Goal: Task Accomplishment & Management: Complete application form

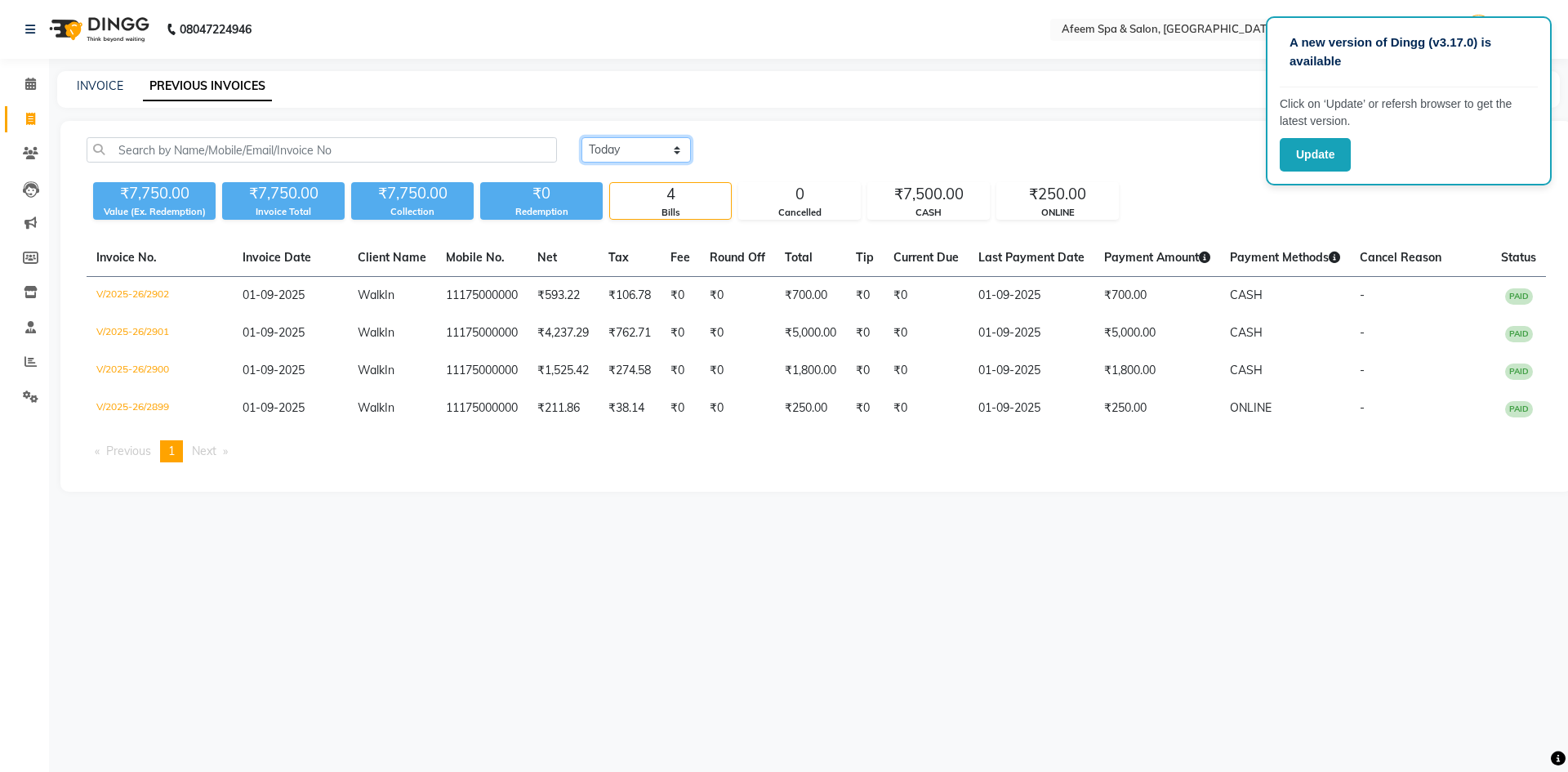
click at [662, 152] on select "Today Yesterday Custom Range" at bounding box center [636, 150] width 110 height 25
select select "range"
click at [581, 138] on select "Today Yesterday Custom Range" at bounding box center [636, 150] width 110 height 25
click at [805, 156] on input "01-09-2025" at bounding box center [769, 150] width 114 height 23
select select "9"
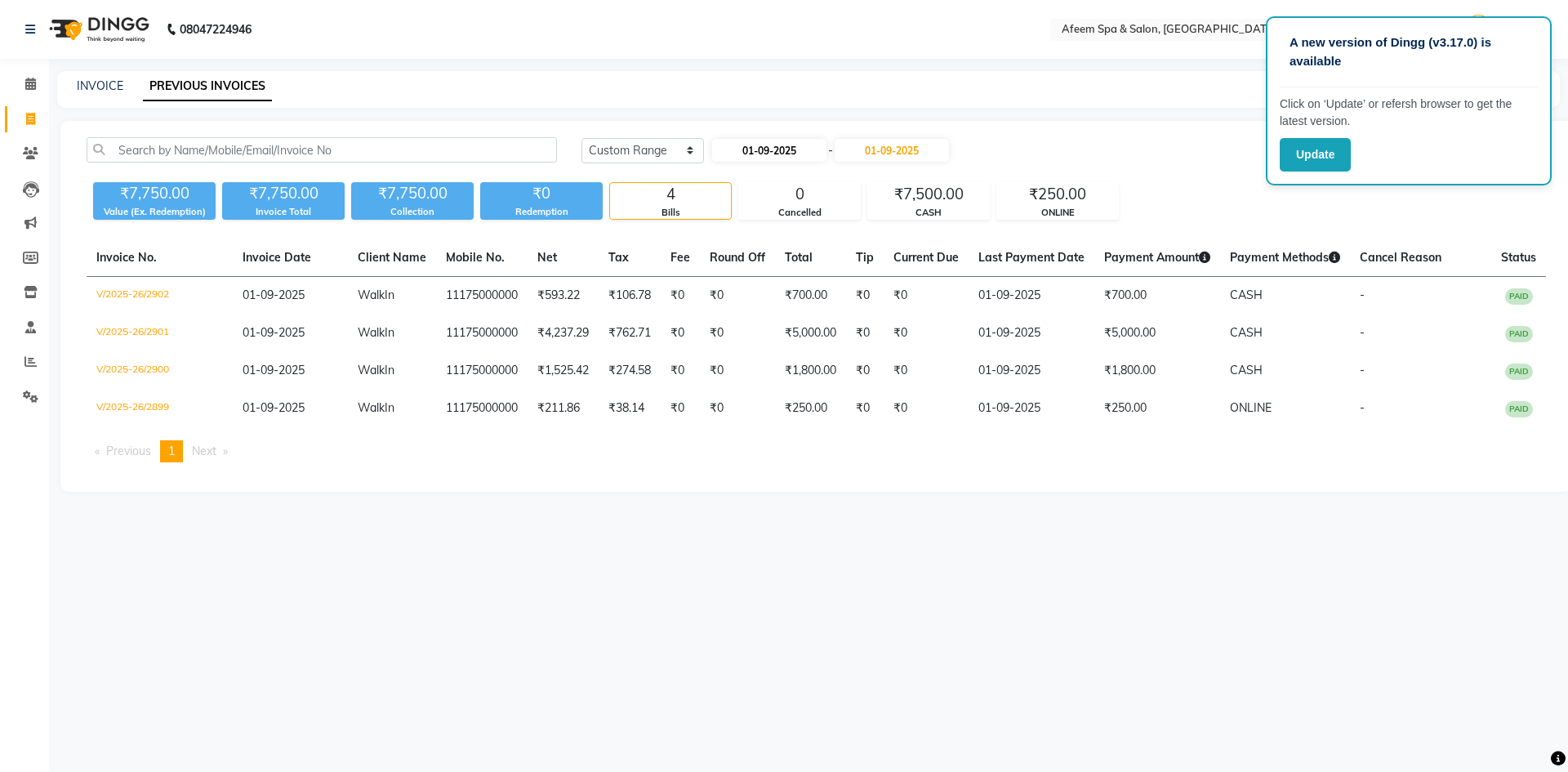
select select "2025"
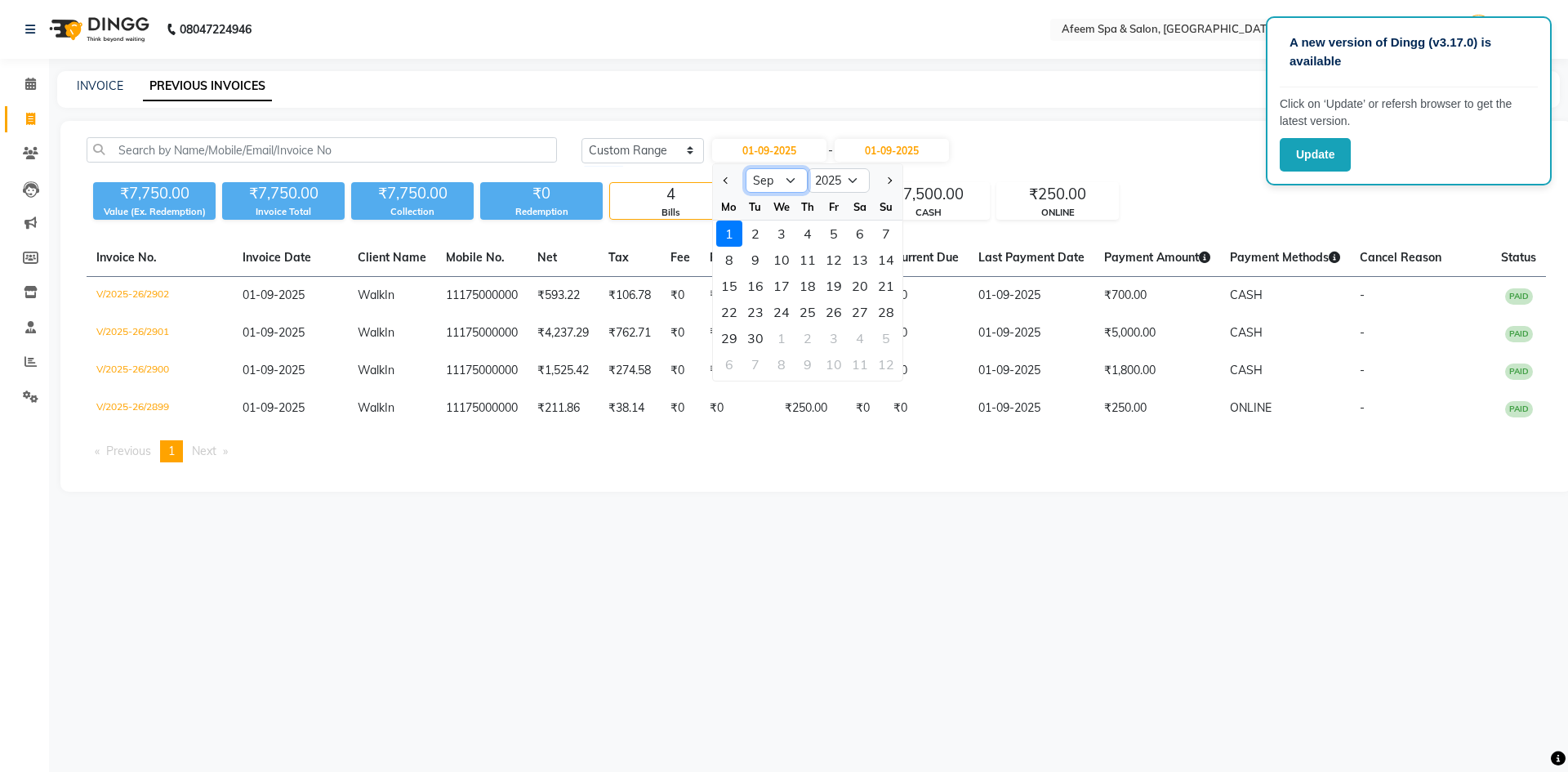
click at [768, 178] on select "Jan Feb Mar Apr May Jun Jul Aug Sep Oct Nov Dec" at bounding box center [776, 180] width 62 height 25
select select "8"
click at [746, 168] on select "Jan Feb Mar Apr May Jun Jul Aug Sep Oct Nov Dec" at bounding box center [776, 180] width 62 height 25
click at [860, 343] on div "30" at bounding box center [859, 338] width 26 height 26
type input "30-08-2025"
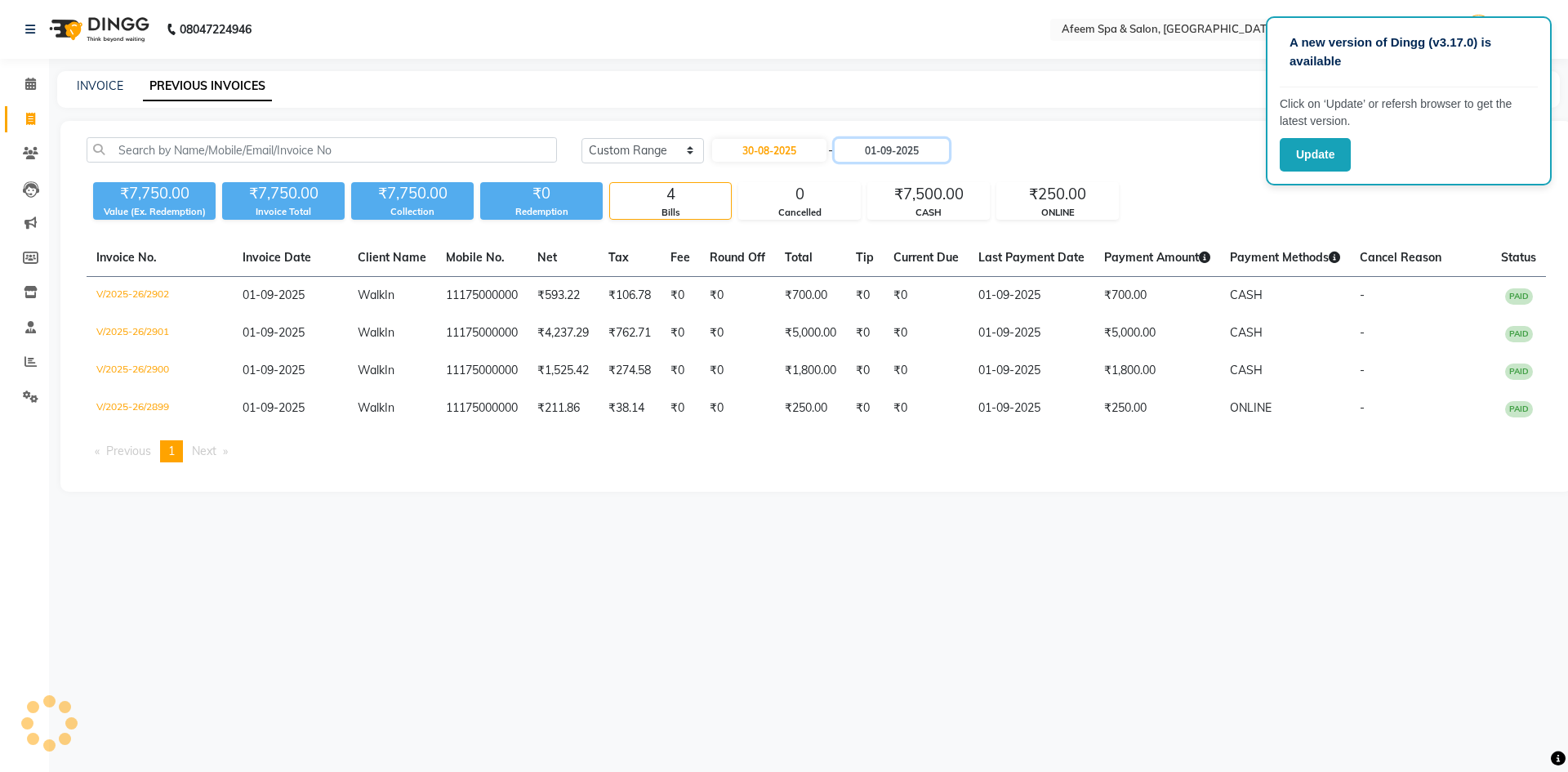
click at [919, 151] on input "01-09-2025" at bounding box center [892, 150] width 114 height 23
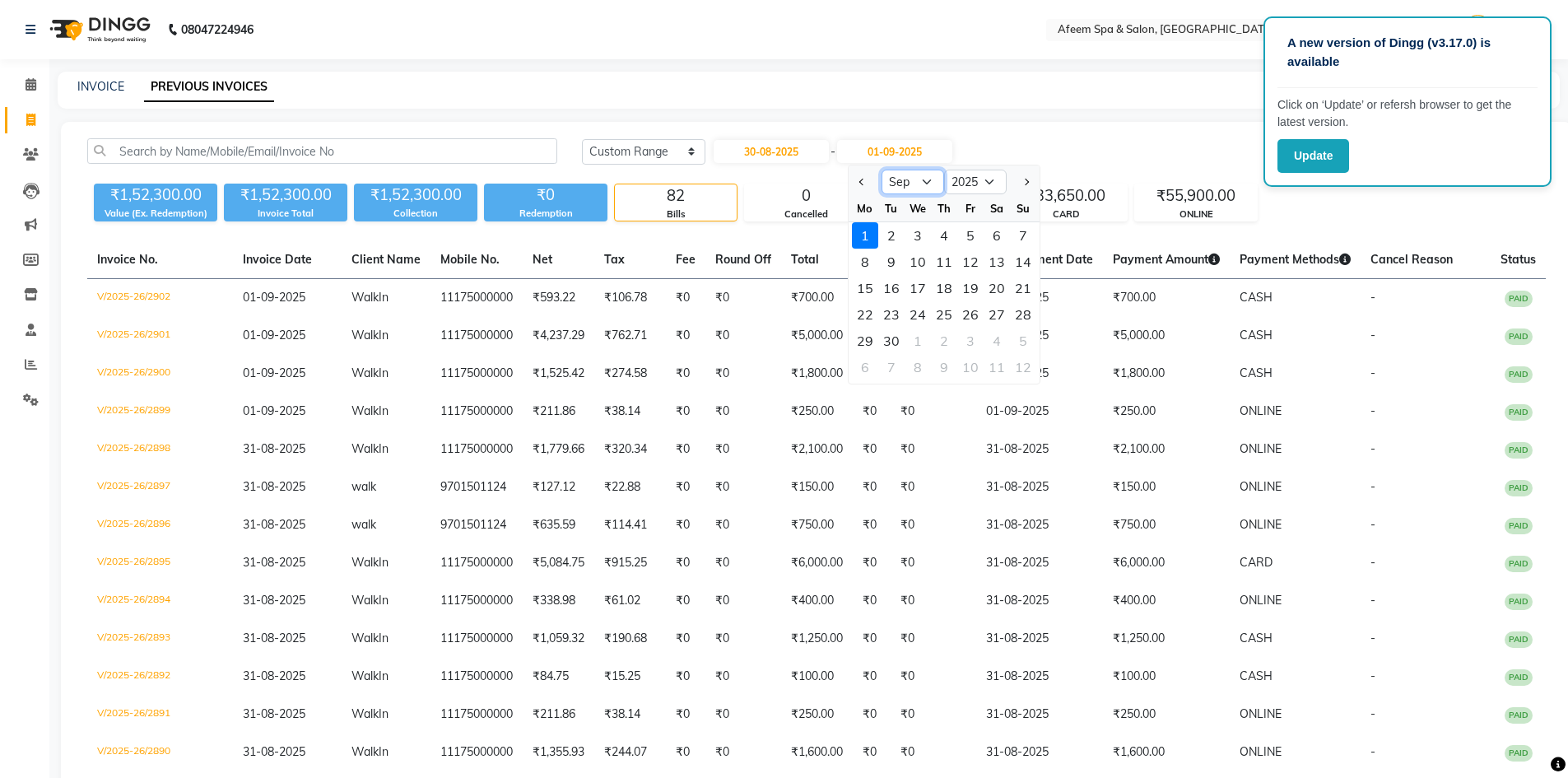
click at [913, 190] on select "Aug Sep Oct Nov Dec" at bounding box center [913, 181] width 62 height 25
select select "8"
click at [882, 169] on select "Aug Sep Oct Nov Dec" at bounding box center [913, 181] width 62 height 25
click at [995, 339] on div "30" at bounding box center [997, 341] width 26 height 26
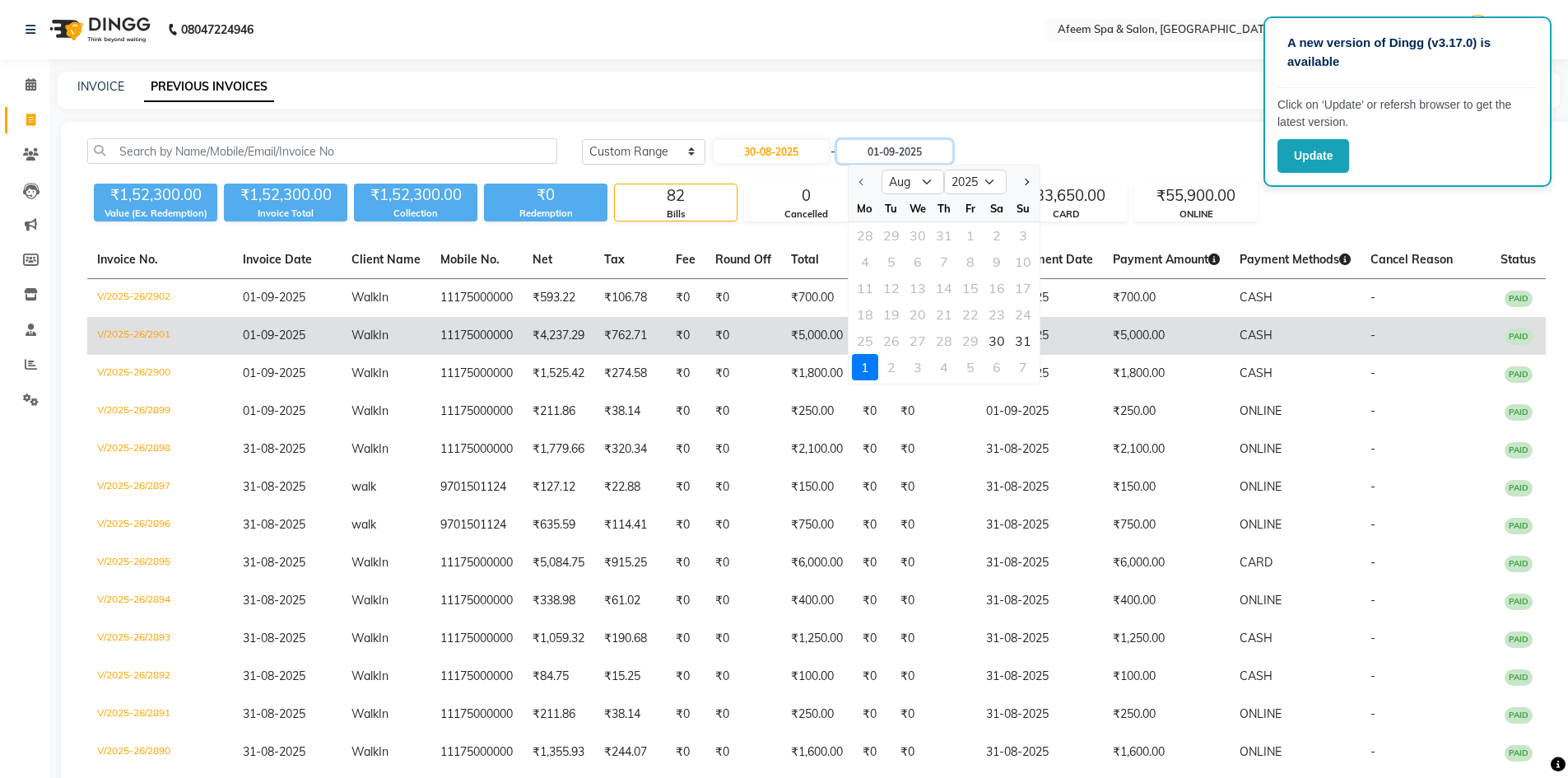
type input "30-08-2025"
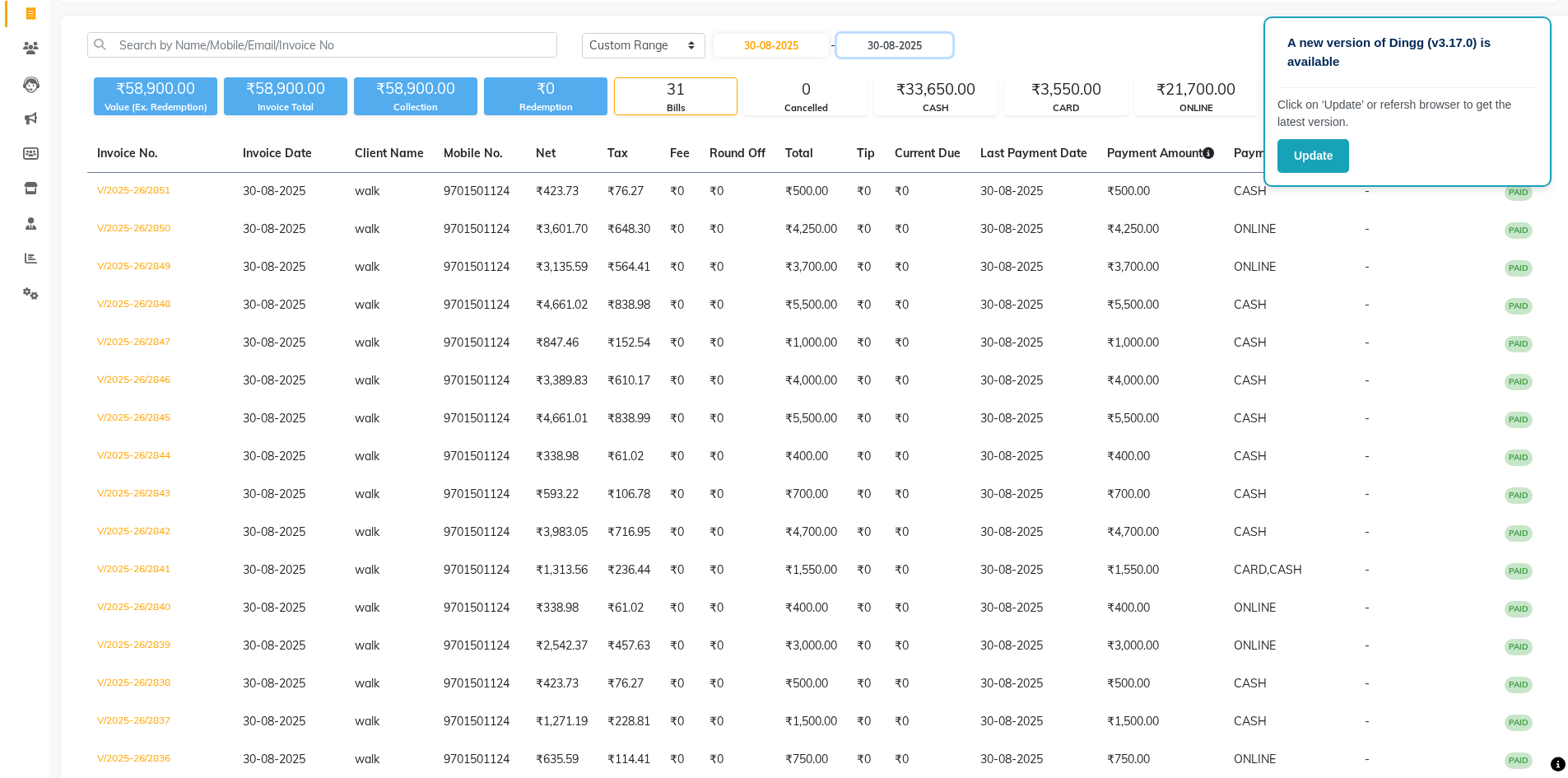
scroll to position [24, 0]
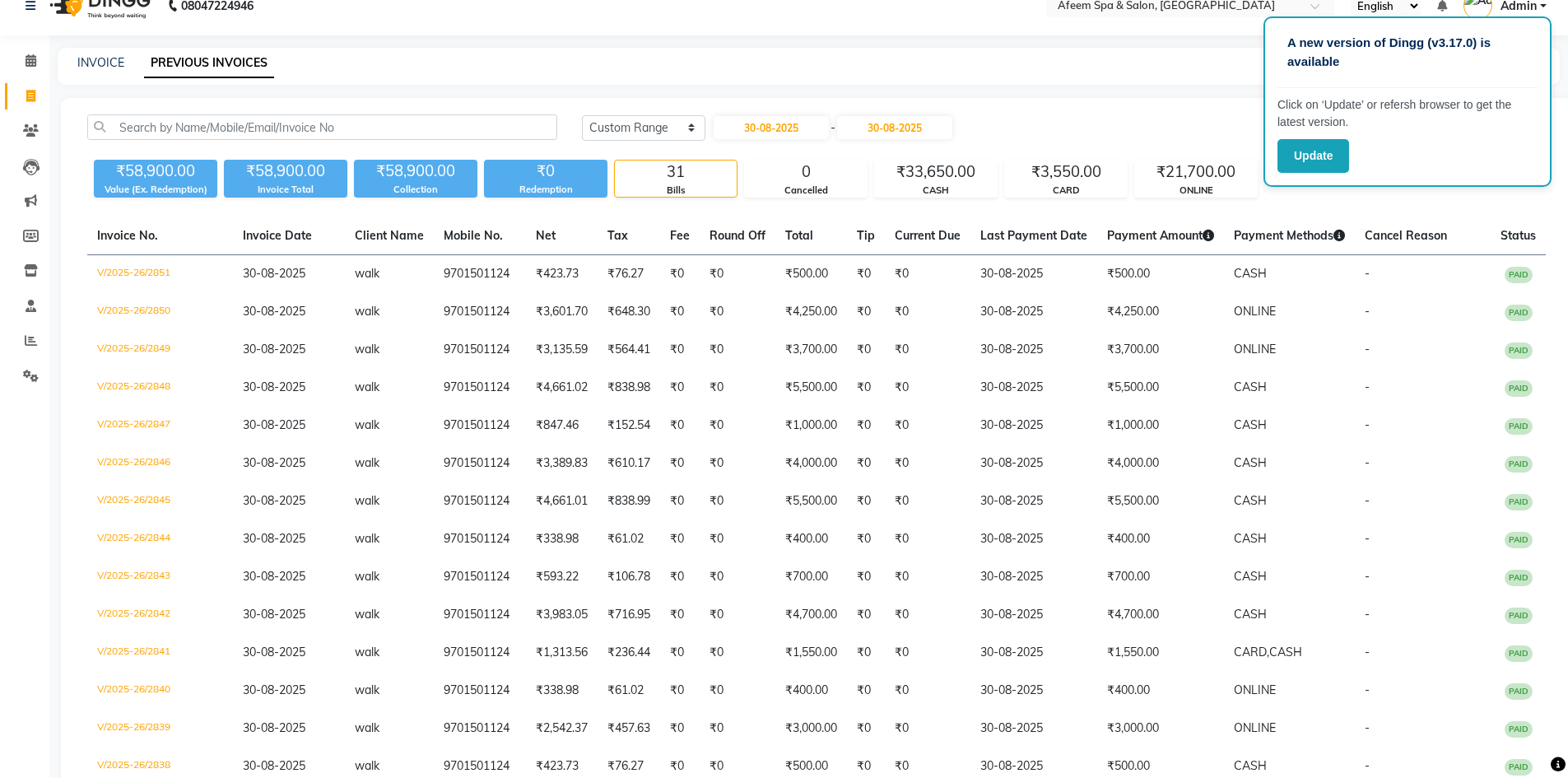
click at [1045, 123] on div "Today Yesterday Custom Range 30-08-2025 - 30-08-2025 Export" at bounding box center [1064, 127] width 964 height 26
click at [797, 125] on input "30-08-2025" at bounding box center [771, 127] width 115 height 23
select select "8"
select select "2025"
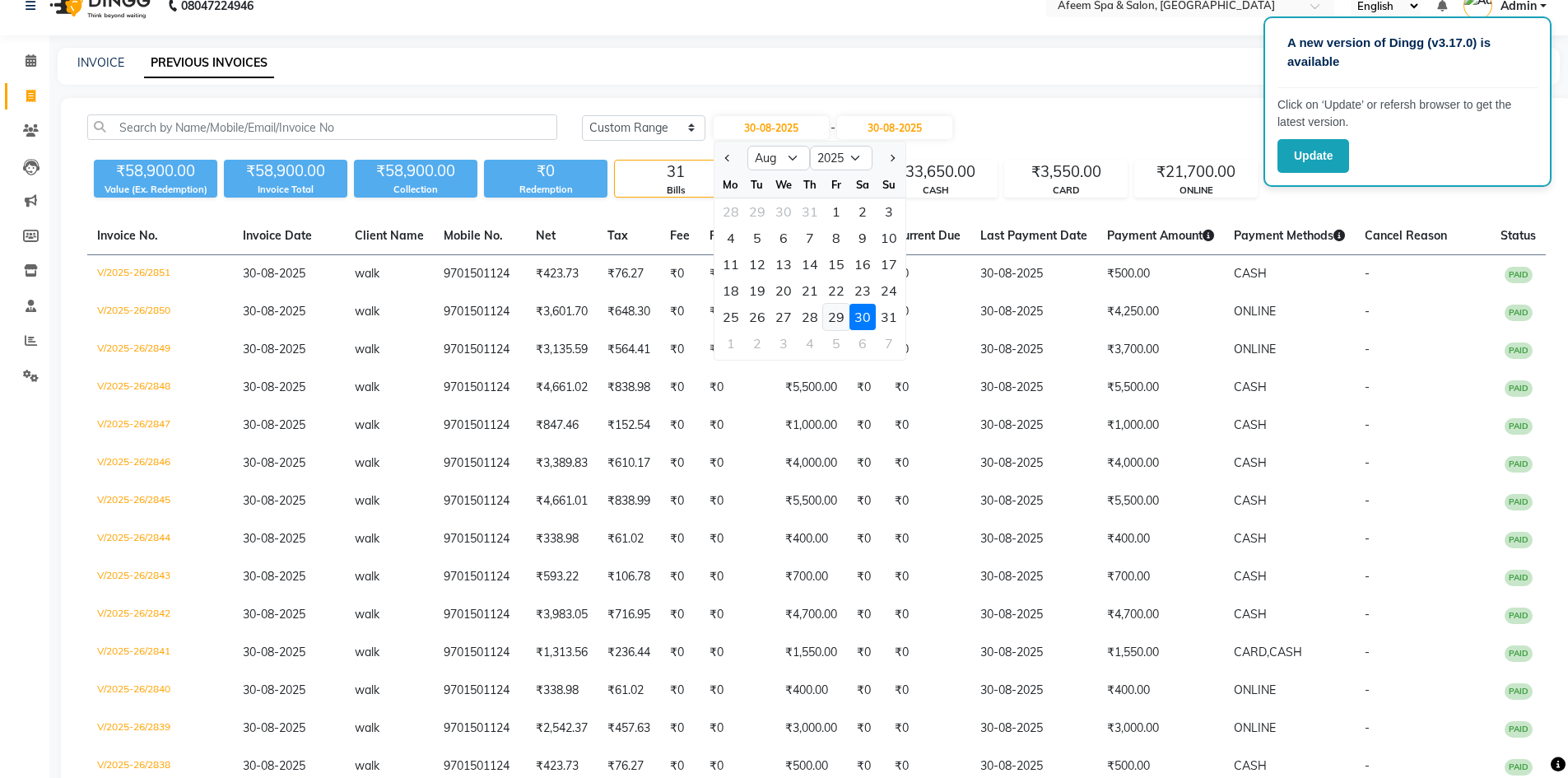
click at [835, 325] on div "29" at bounding box center [837, 316] width 26 height 26
type input "[DATE]"
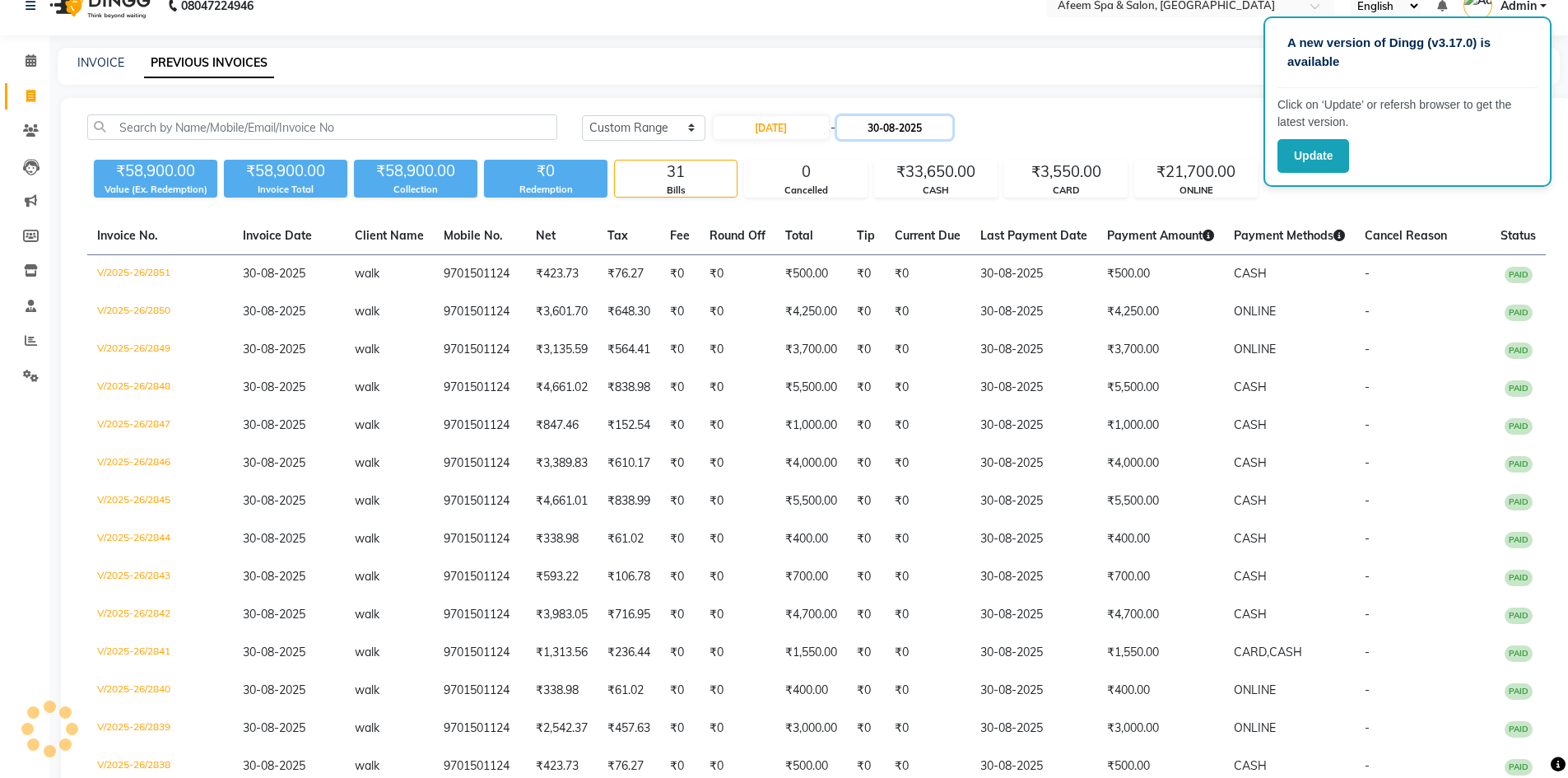
click at [902, 127] on input "30-08-2025" at bounding box center [895, 127] width 115 height 23
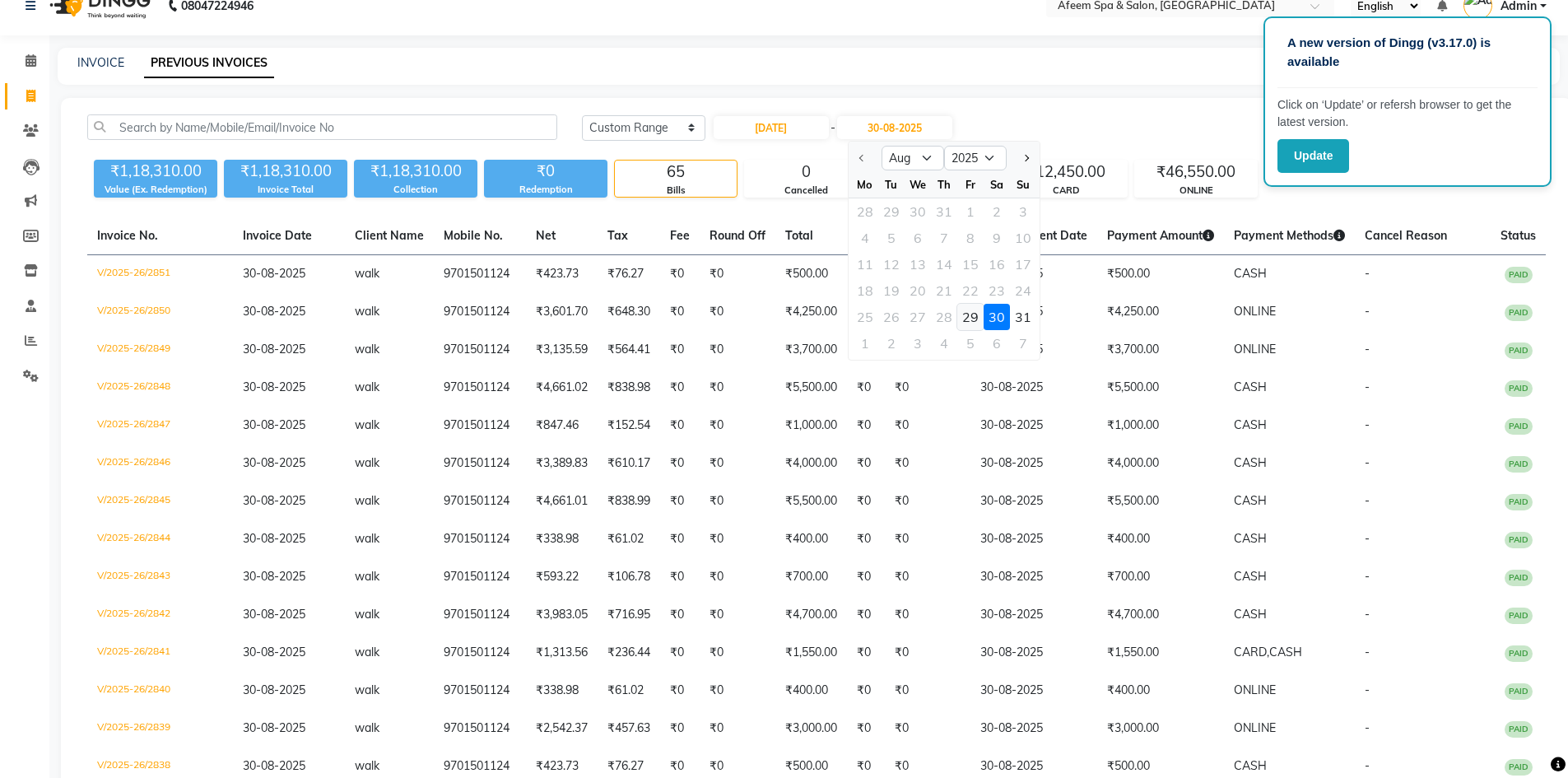
click at [967, 315] on div "29" at bounding box center [971, 316] width 26 height 26
type input "[DATE]"
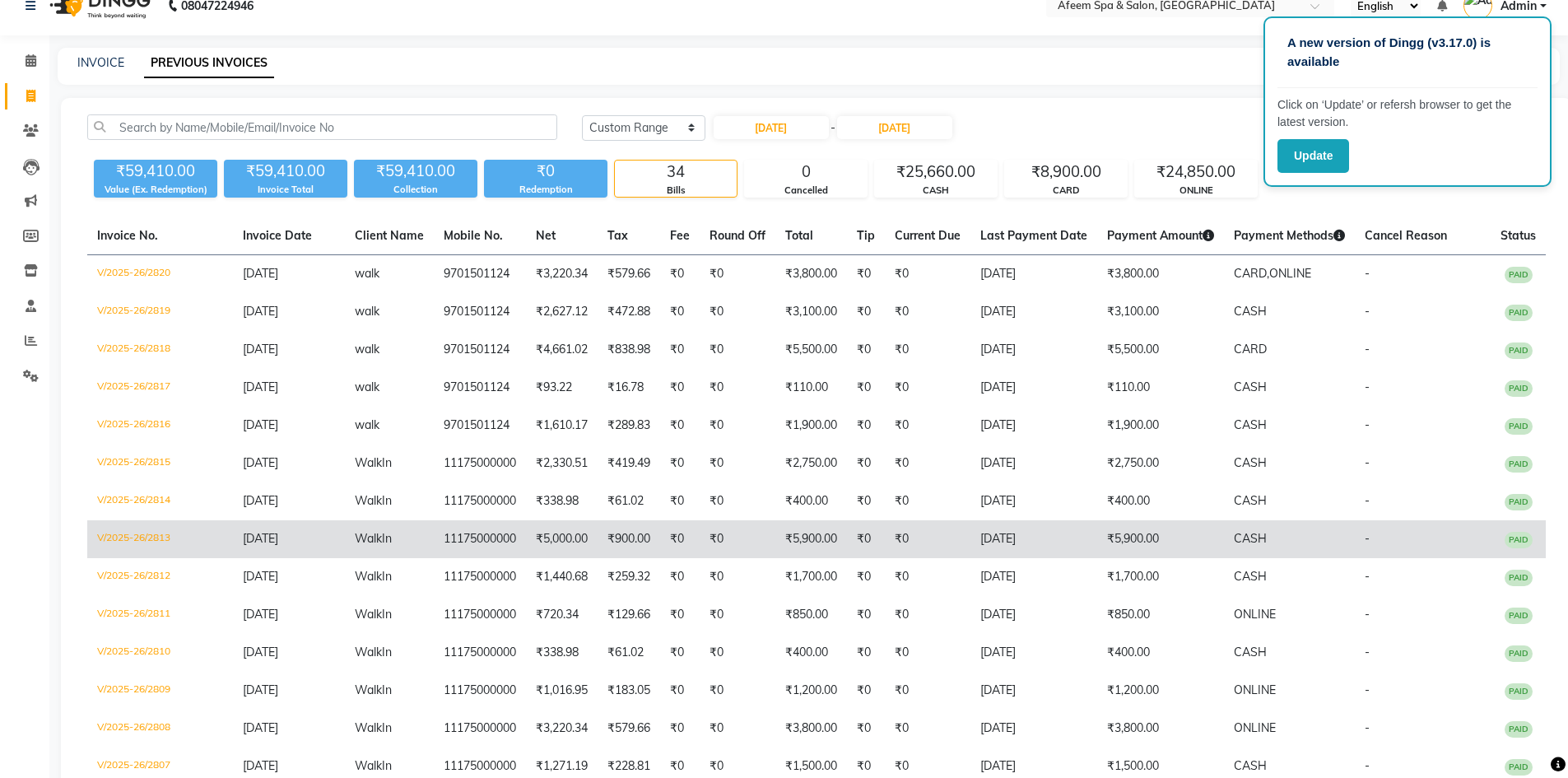
click at [1196, 535] on td "₹5,900.00" at bounding box center [1160, 539] width 127 height 38
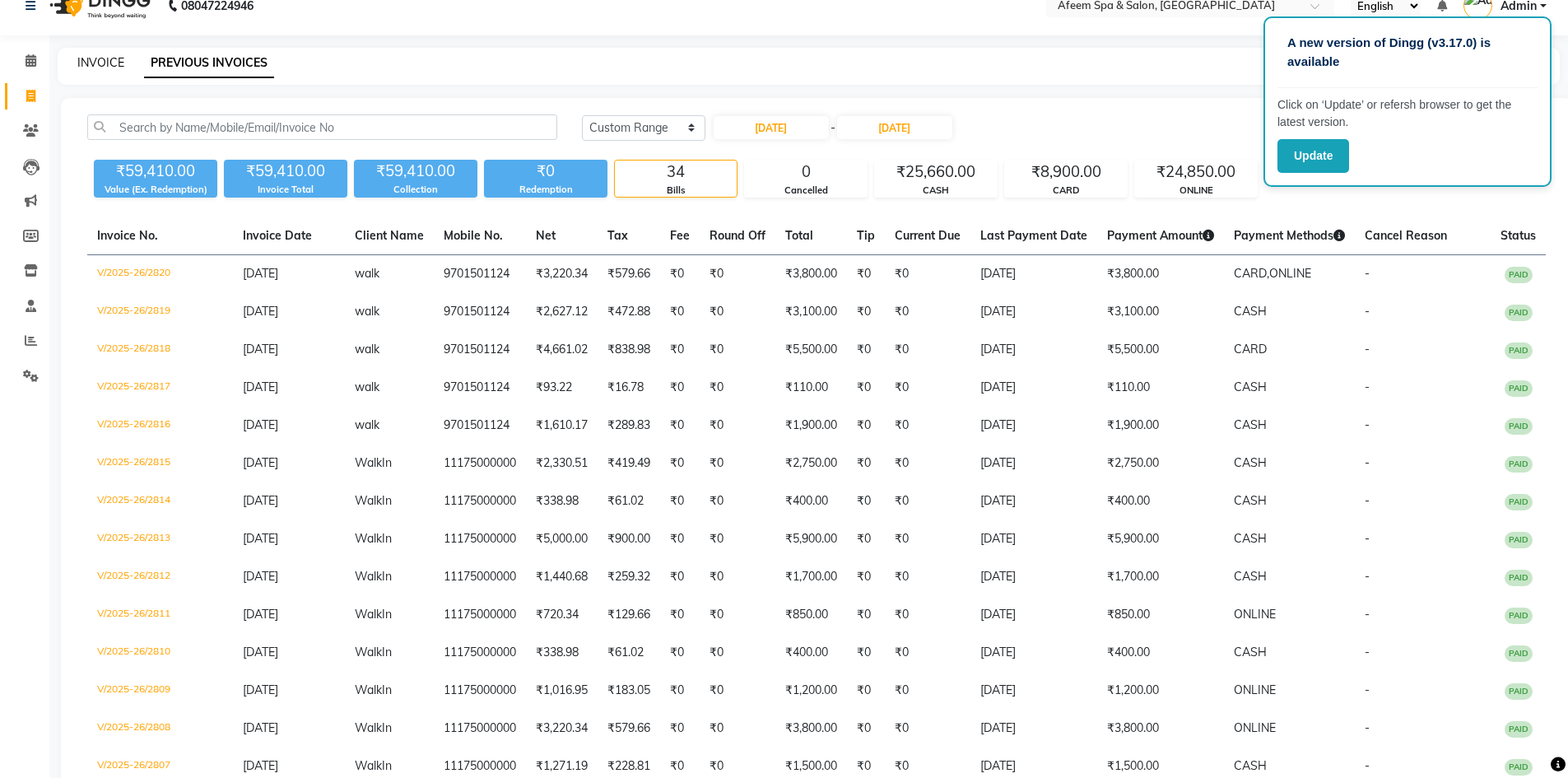
click at [93, 60] on link "INVOICE" at bounding box center [101, 62] width 47 height 15
select select "service"
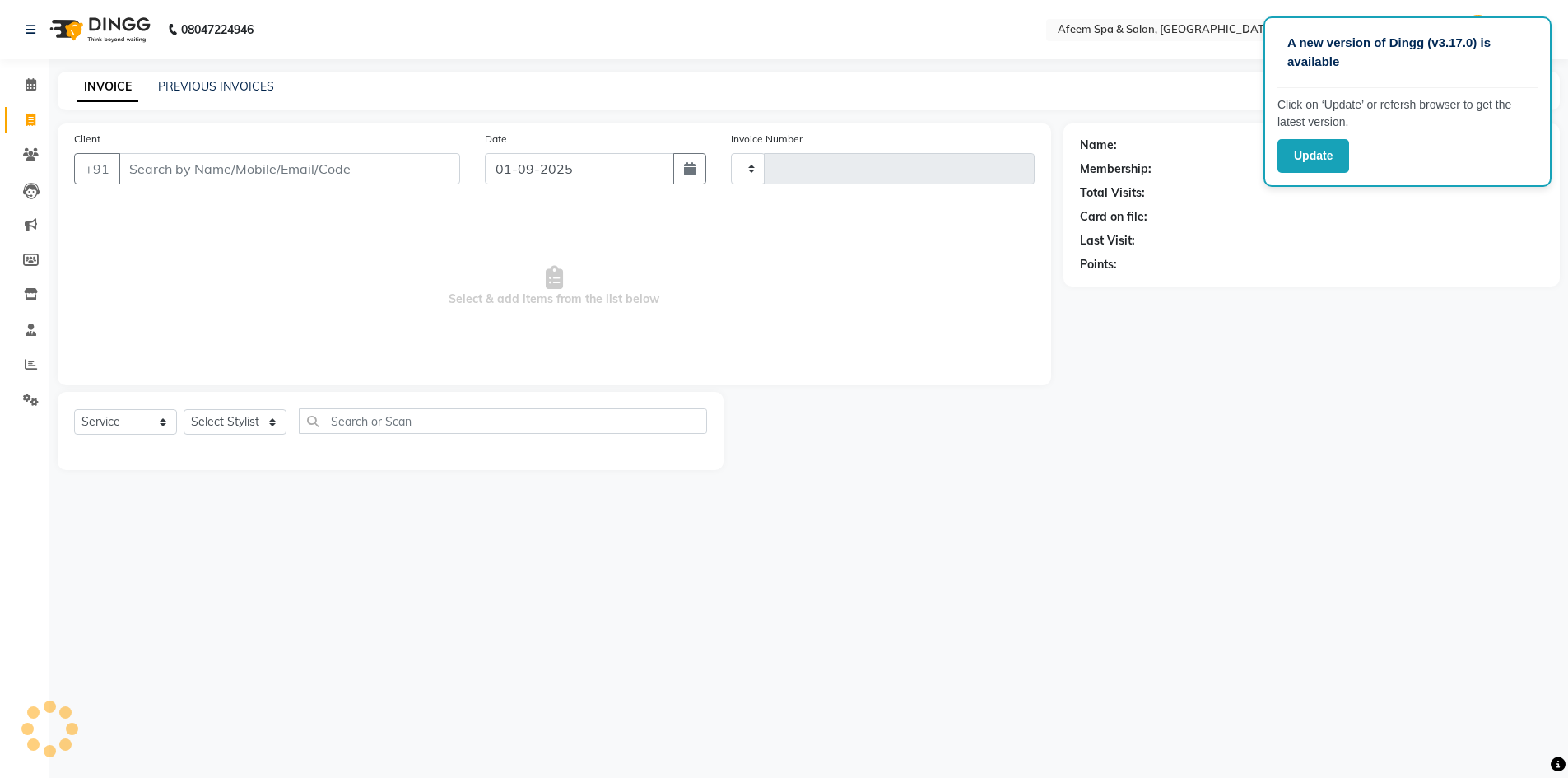
scroll to position [0, 0]
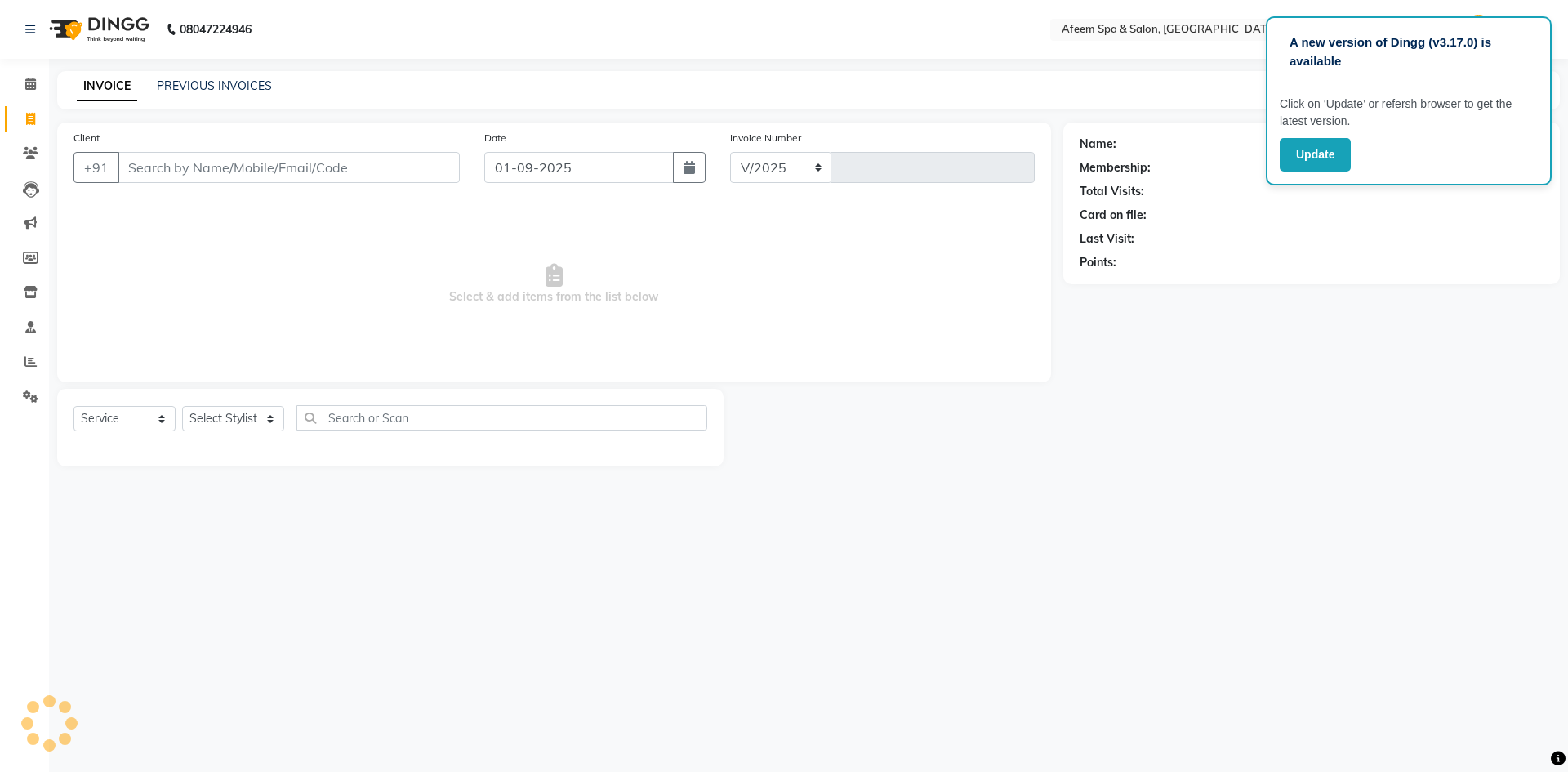
select select "750"
type input "2903"
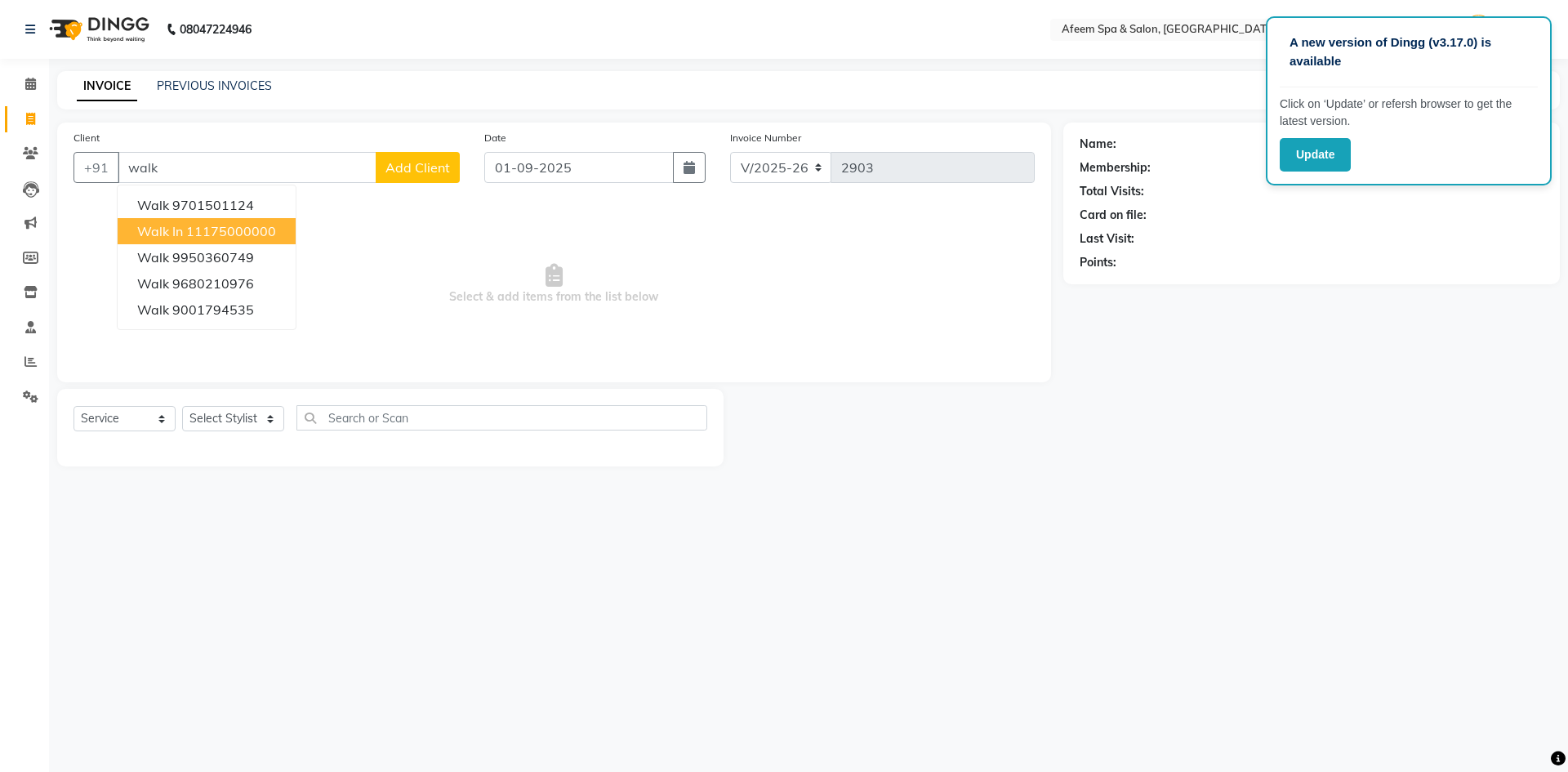
click at [188, 223] on button "Walk In 11175000000" at bounding box center [206, 231] width 178 height 26
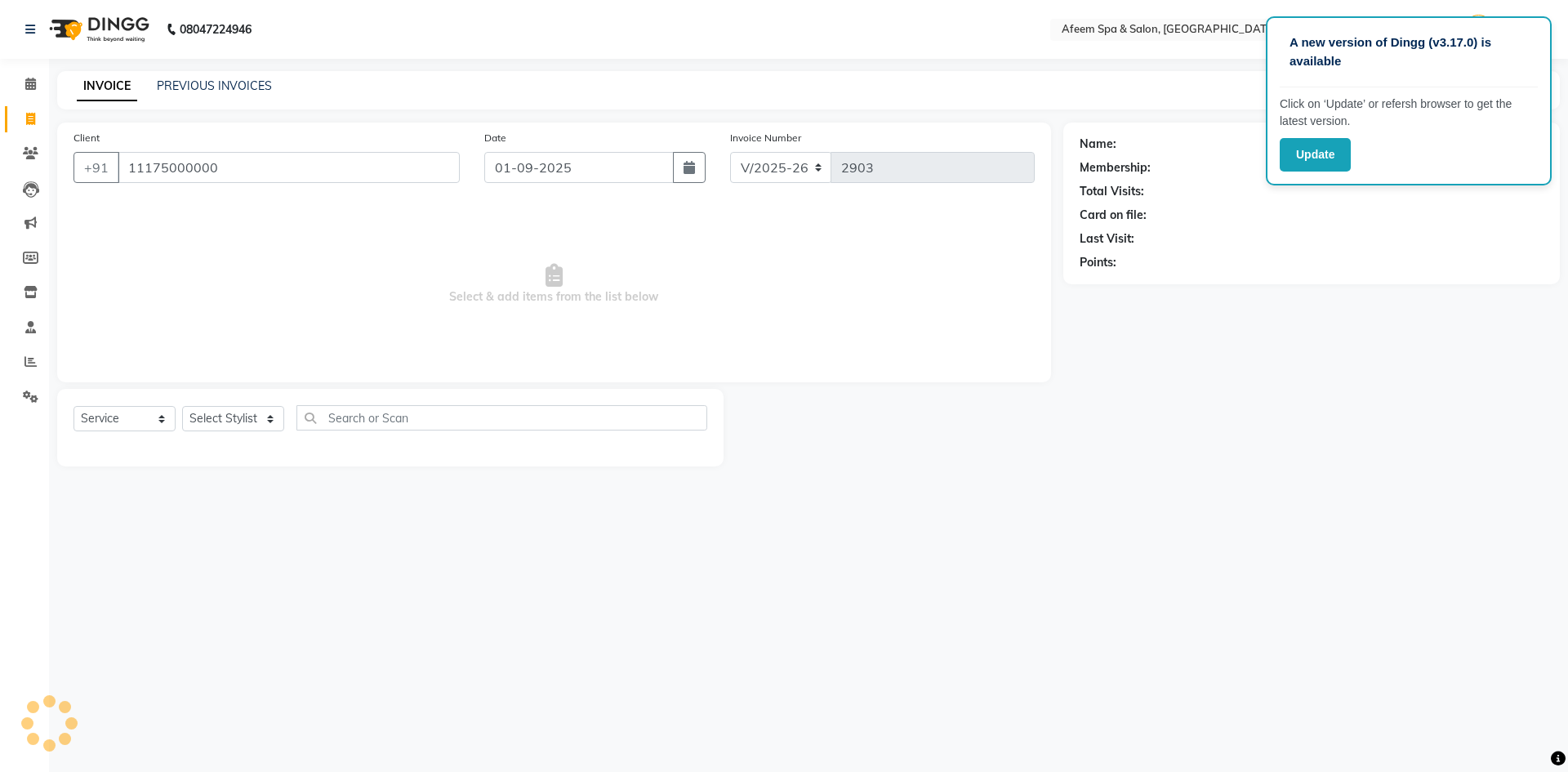
type input "11175000000"
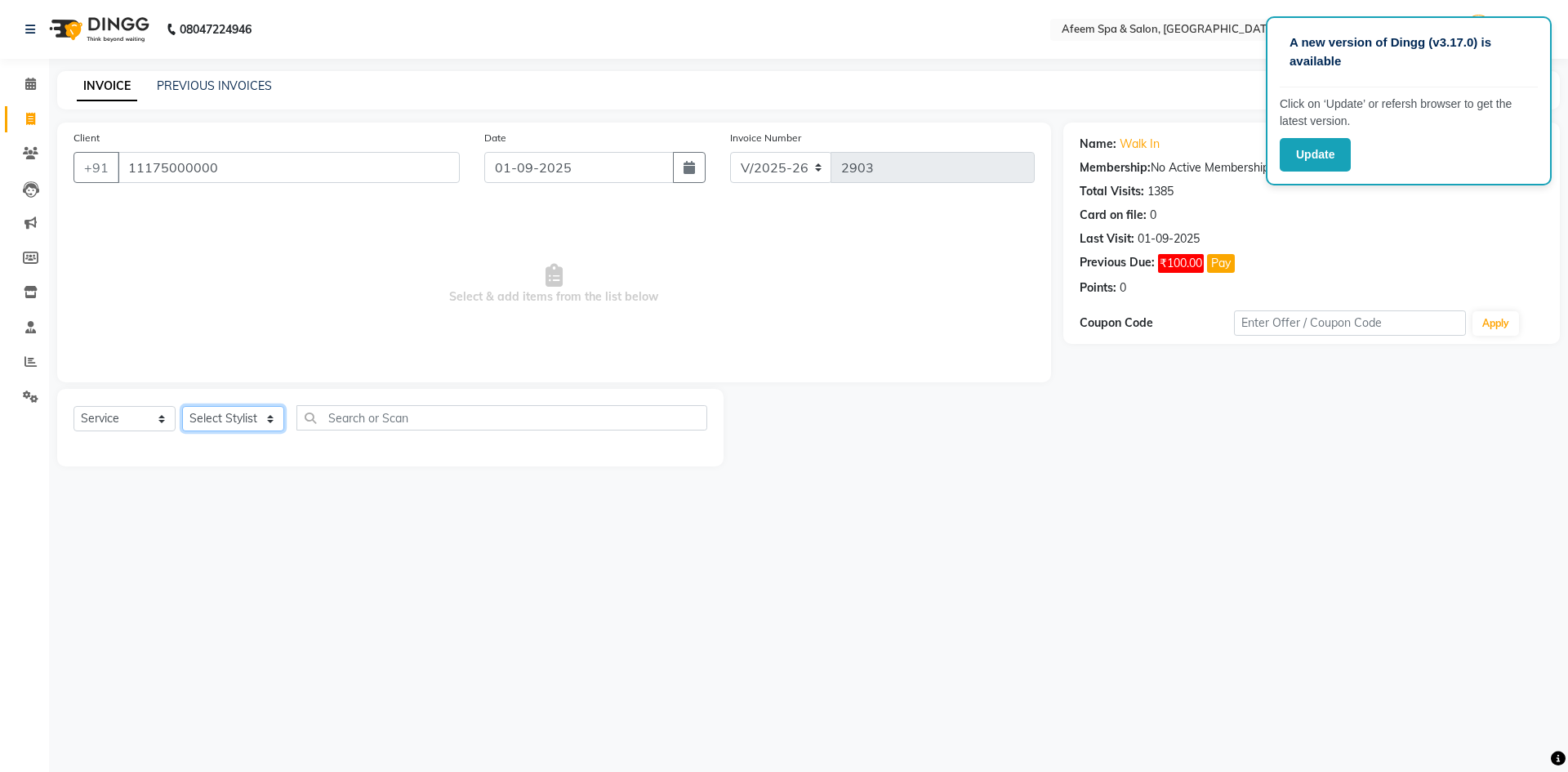
click at [243, 418] on select "Select Stylist aarti bhavna deep Deepika [PERSON_NAME] [PERSON_NAME] [PERSON_NA…" at bounding box center [233, 418] width 102 height 25
select select "37804"
click at [182, 406] on select "Select Stylist aarti bhavna deep Deepika [PERSON_NAME] [PERSON_NAME] [PERSON_NA…" at bounding box center [233, 418] width 102 height 25
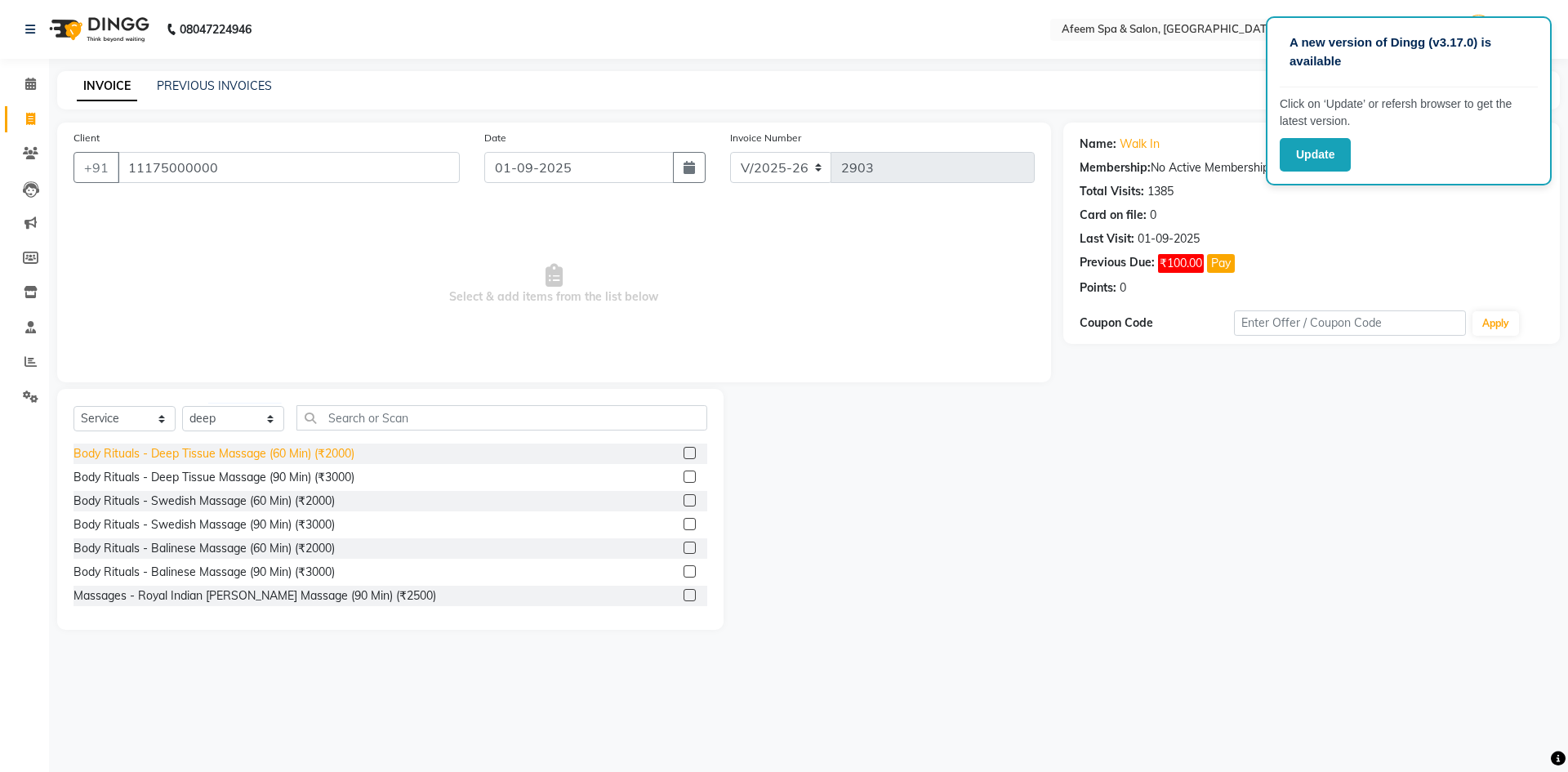
click at [332, 455] on div "Body Rituals - Deep Tissue Massage (60 Min) (₹2000)" at bounding box center [214, 453] width 281 height 18
checkbox input "false"
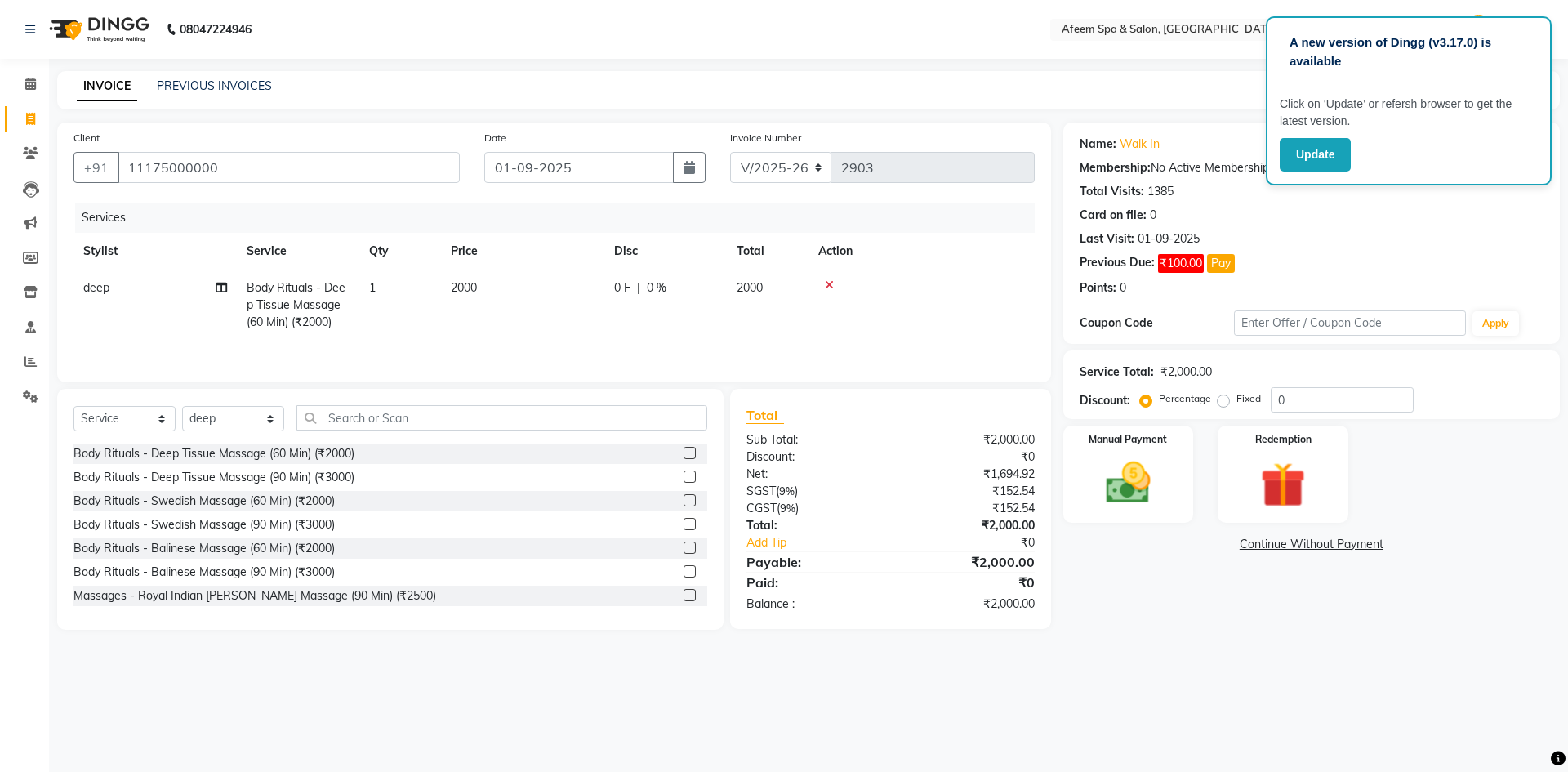
click at [454, 307] on td "2000" at bounding box center [522, 305] width 163 height 71
select select "37804"
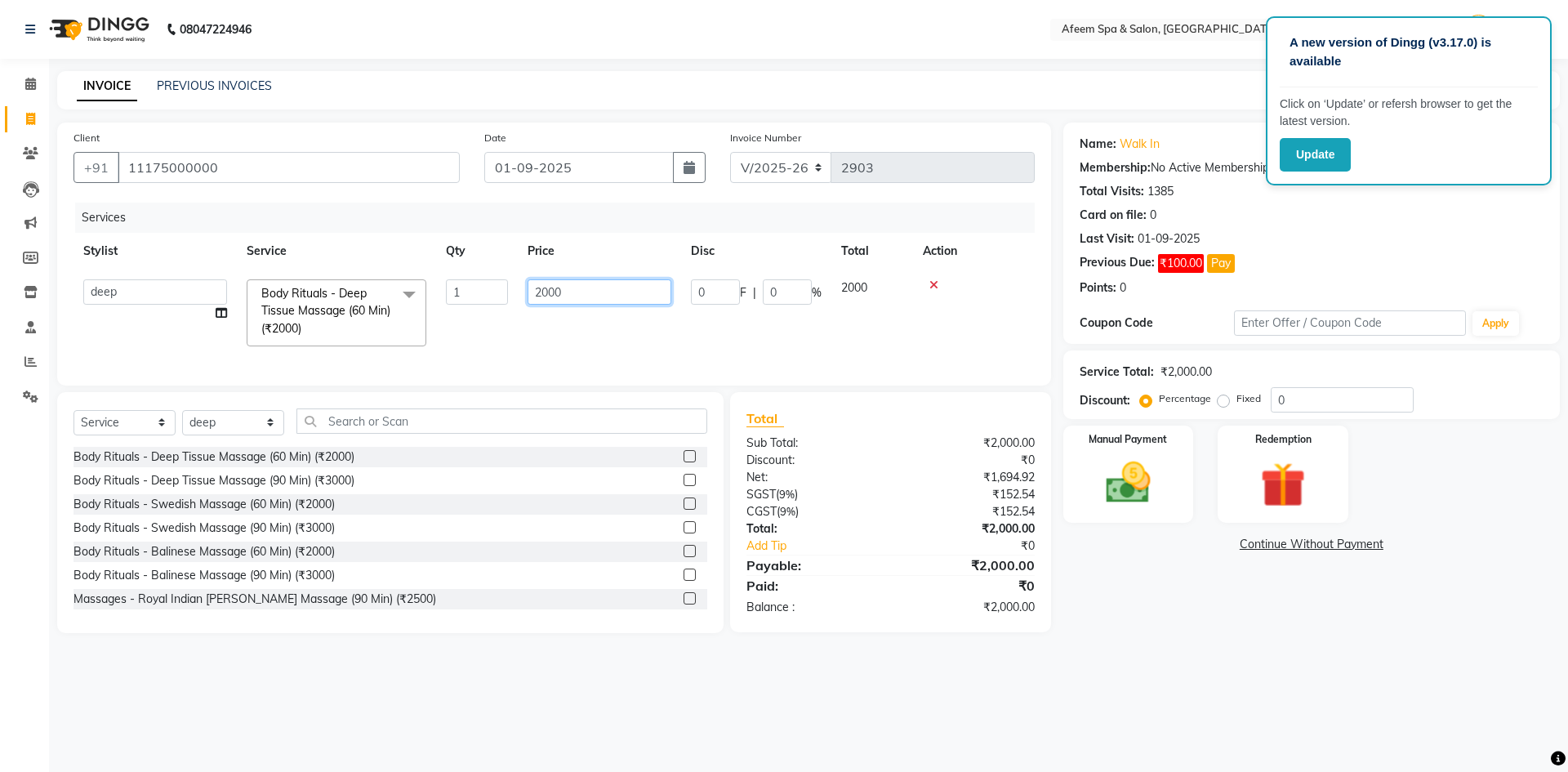
drag, startPoint x: 589, startPoint y: 296, endPoint x: 397, endPoint y: 290, distance: 192.1
click at [397, 290] on tr "aarti bhavna deep [PERSON_NAME] [PERSON_NAME] [PERSON_NAME] Product [PERSON_NAM…" at bounding box center [554, 313] width 961 height 87
type input "250"
click at [254, 444] on div "Select Service Product Membership Package Voucher Prepaid Gift Card Select Styl…" at bounding box center [390, 513] width 666 height 241
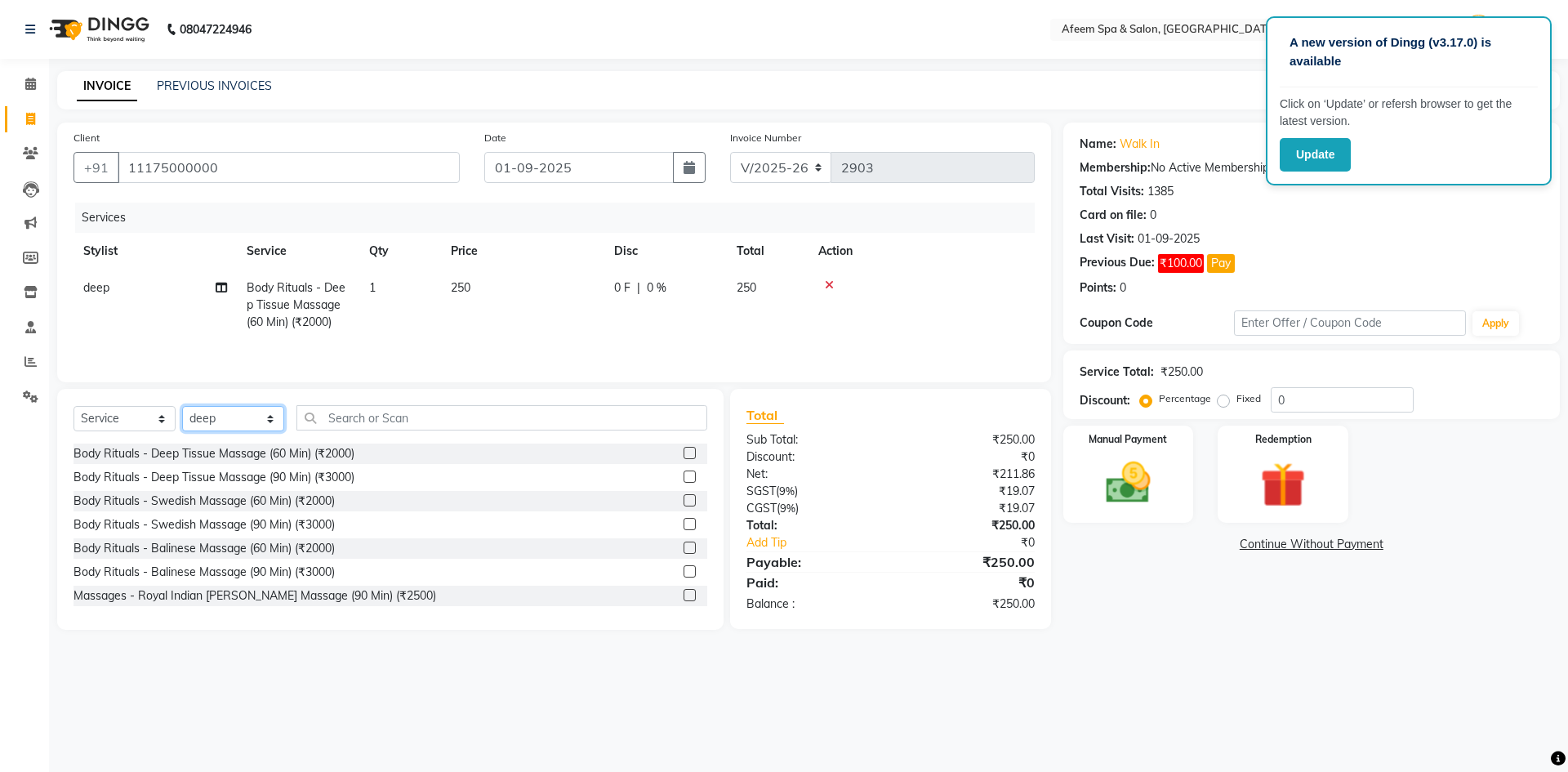
select select "12004"
click at [182, 406] on select "Select Stylist aarti bhavna deep Deepika [PERSON_NAME] [PERSON_NAME] [PERSON_NA…" at bounding box center [233, 418] width 102 height 25
click at [334, 455] on div "Body Rituals - Deep Tissue Massage (60 Min) (₹2000)" at bounding box center [214, 453] width 281 height 18
checkbox input "false"
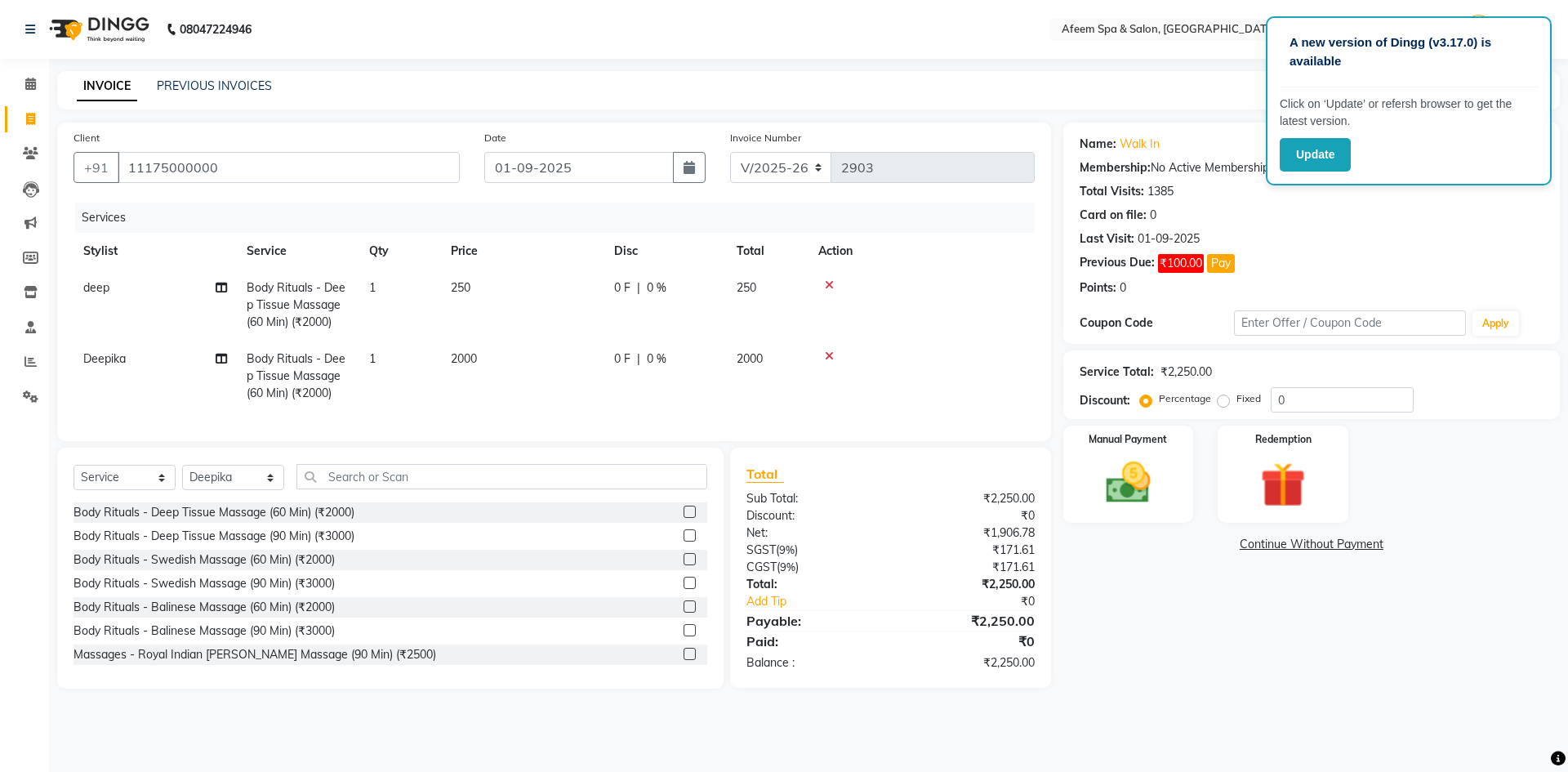
click at [473, 356] on span "2000" at bounding box center [463, 358] width 26 height 15
select select "12004"
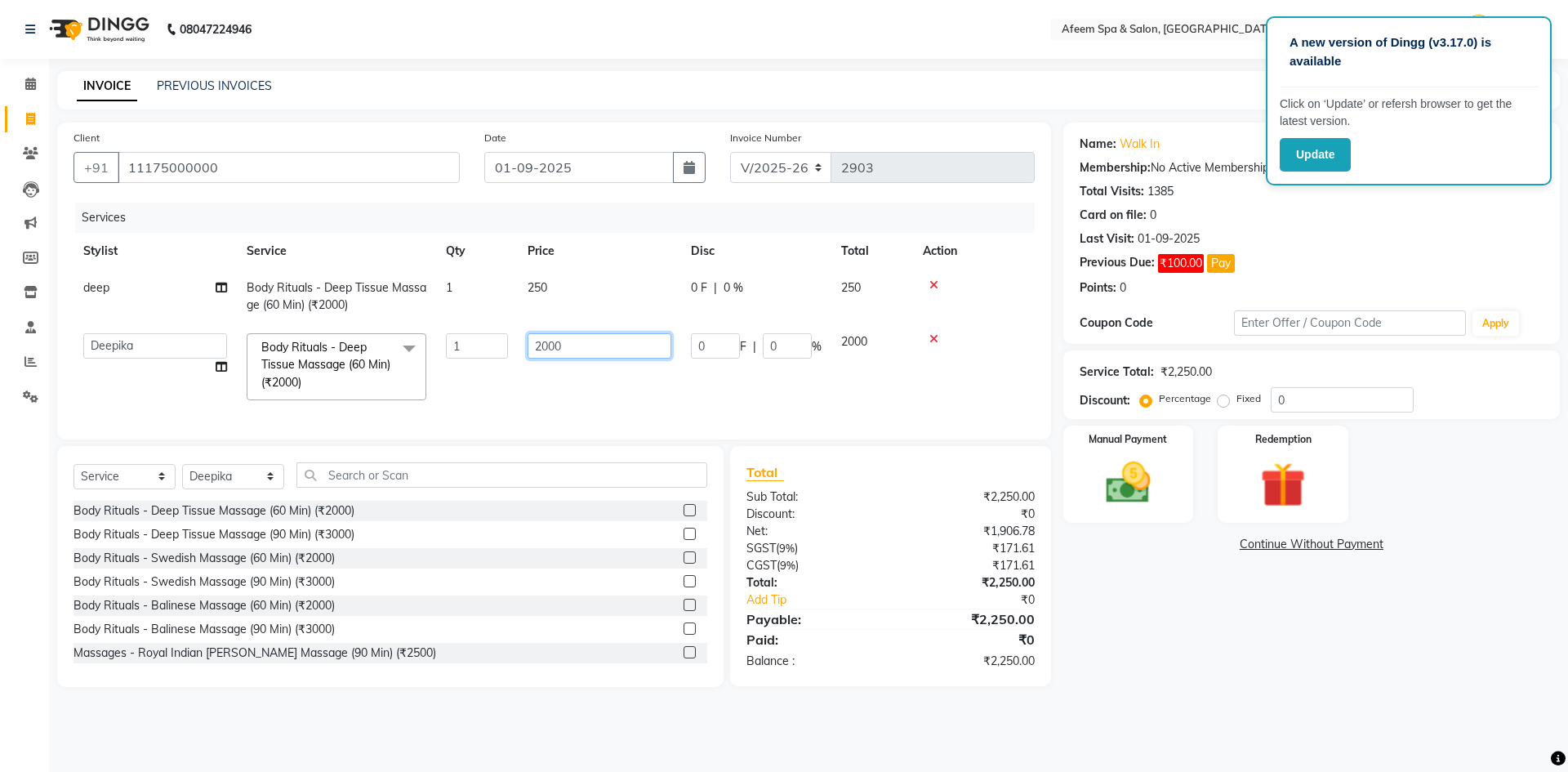
drag, startPoint x: 578, startPoint y: 352, endPoint x: 334, endPoint y: 344, distance: 244.1
click at [334, 344] on tr "aarti bhavna deep [PERSON_NAME] [PERSON_NAME] [PERSON_NAME] Product [PERSON_NAM…" at bounding box center [554, 367] width 961 height 87
type input "300"
click at [1142, 500] on img at bounding box center [1128, 483] width 76 height 54
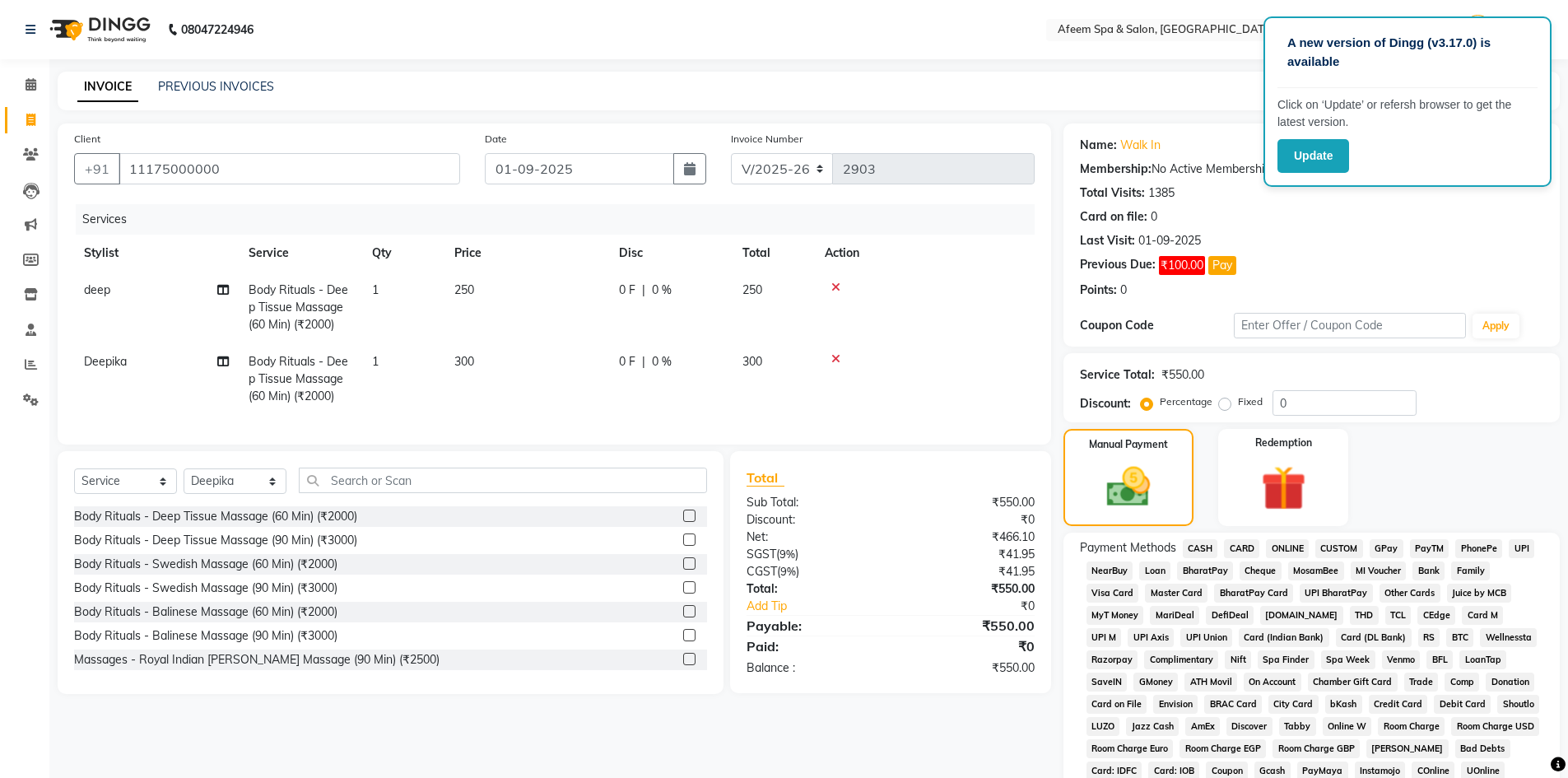
click at [1289, 543] on span "ONLINE" at bounding box center [1288, 548] width 43 height 19
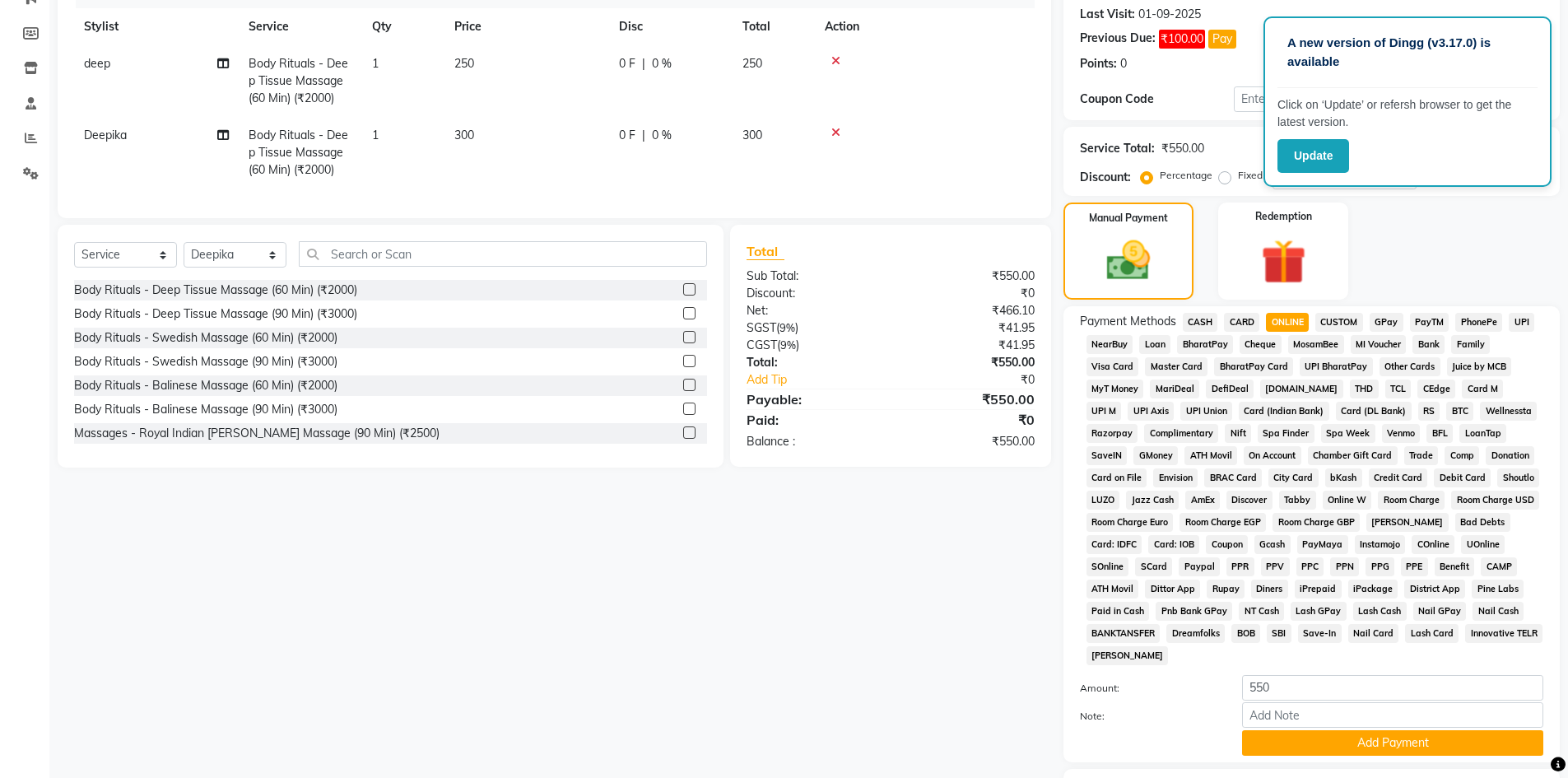
scroll to position [329, 0]
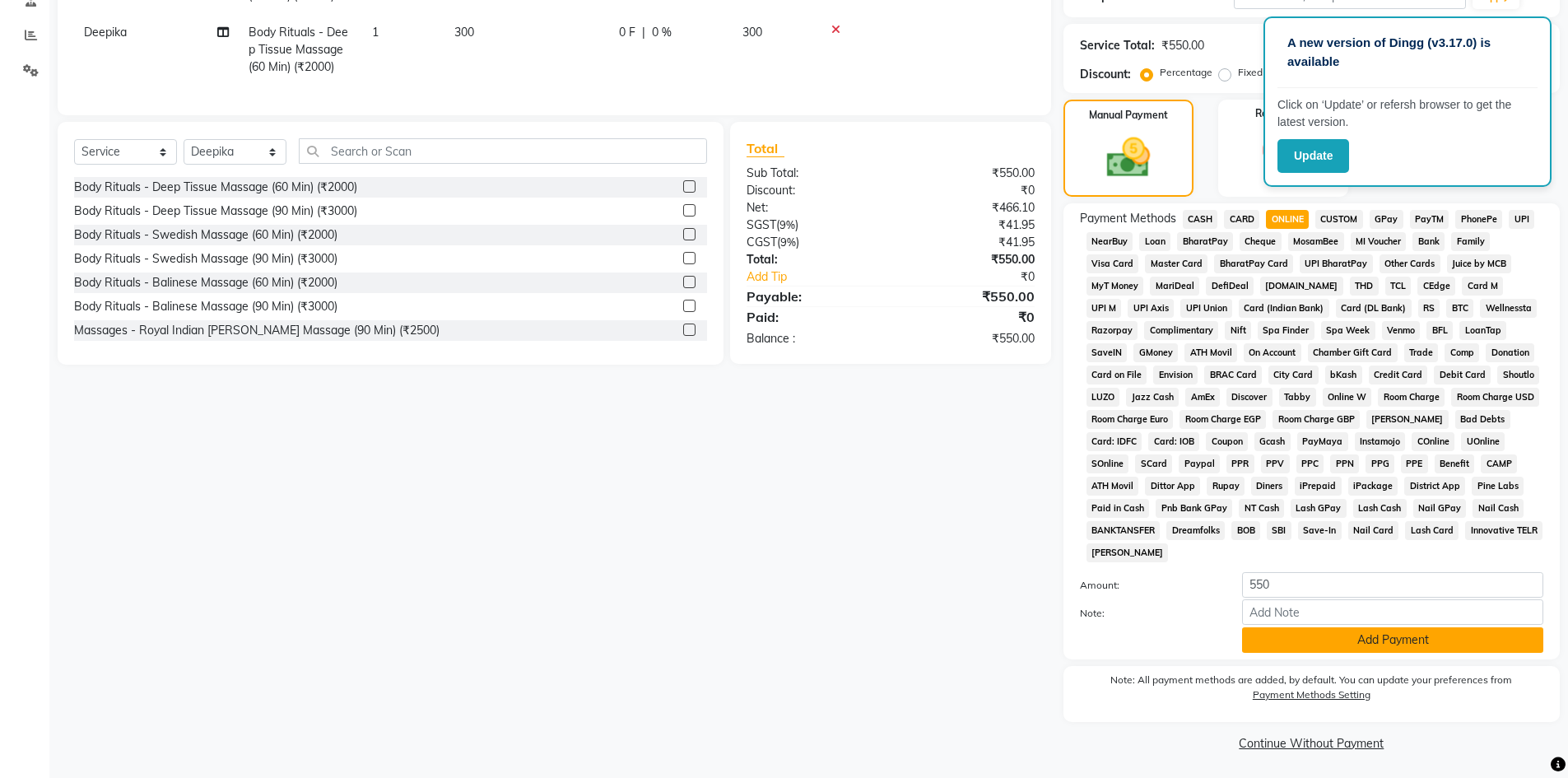
click at [1340, 642] on button "Add Payment" at bounding box center [1393, 639] width 302 height 25
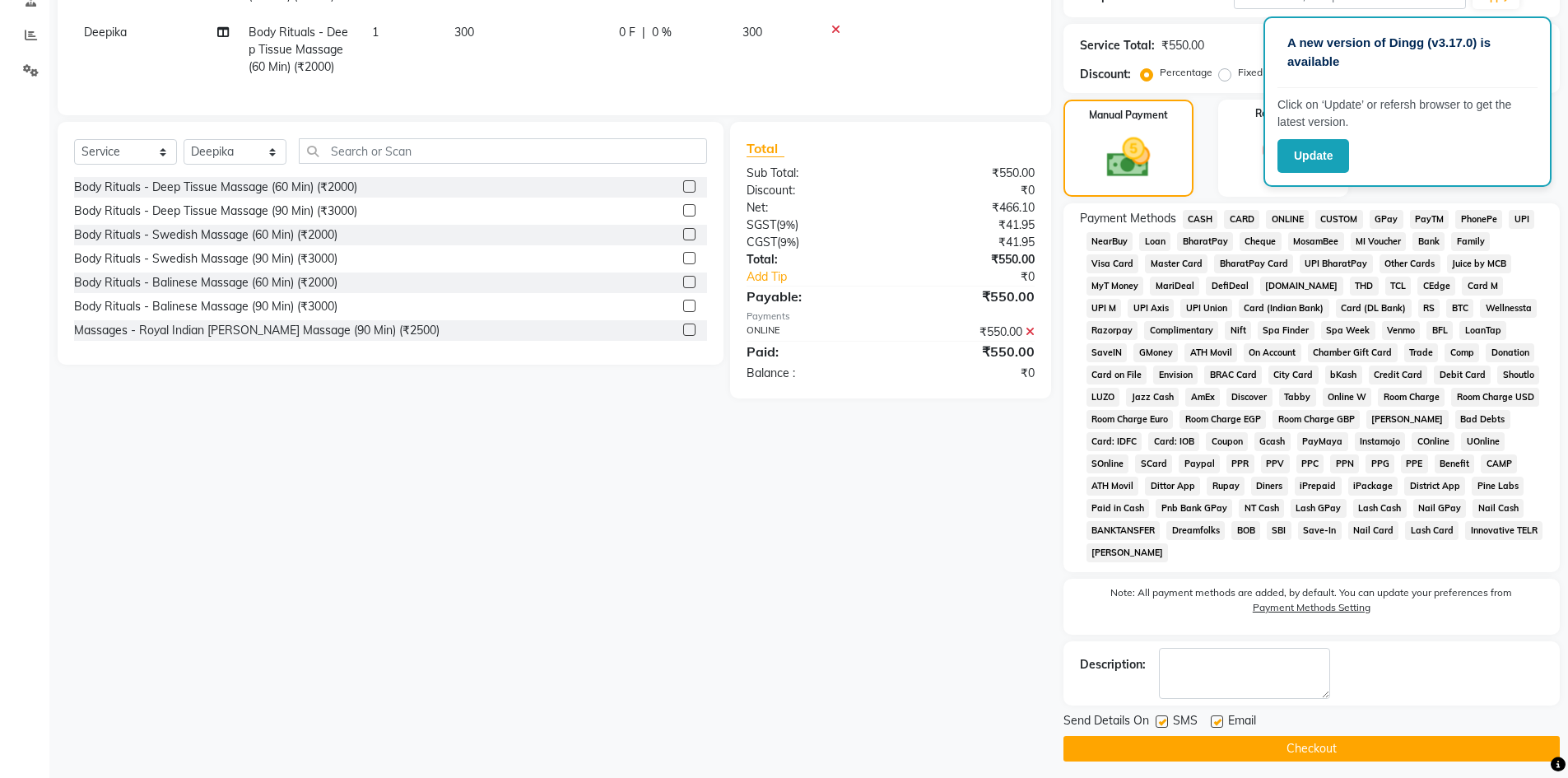
click at [1270, 744] on button "Checkout" at bounding box center [1311, 748] width 496 height 25
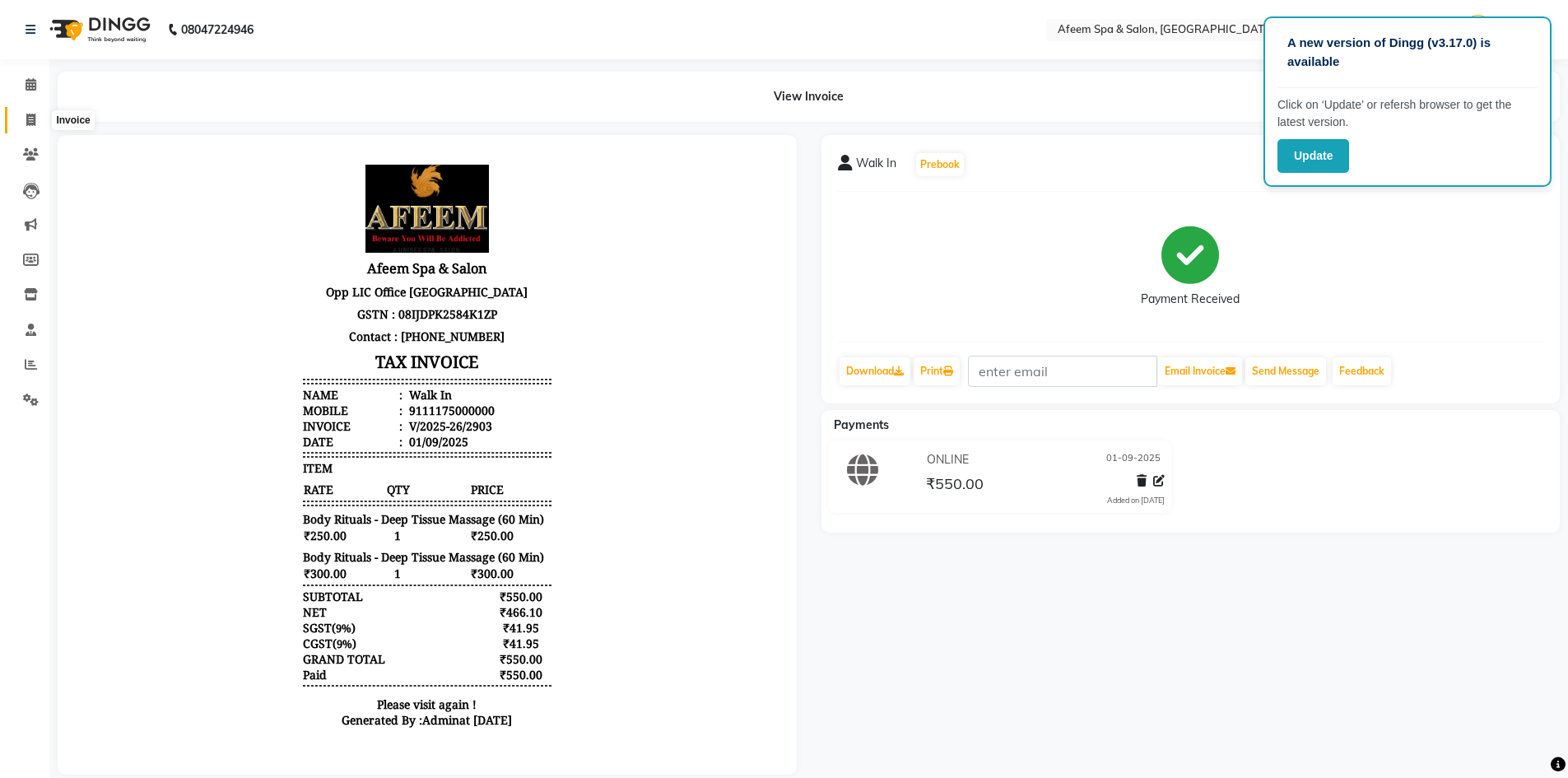
click at [33, 115] on icon at bounding box center [31, 119] width 9 height 12
select select "service"
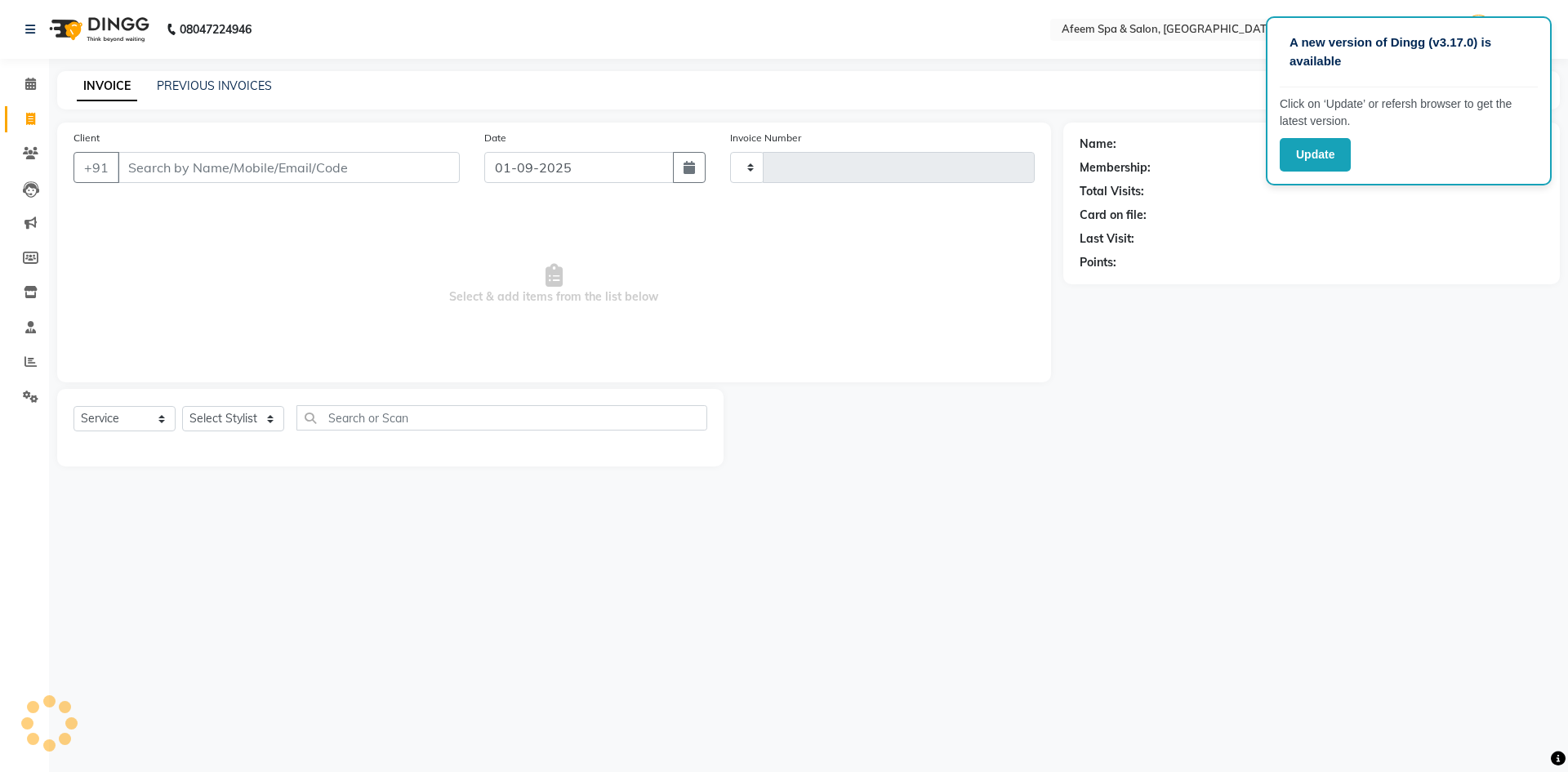
type input "2904"
select select "750"
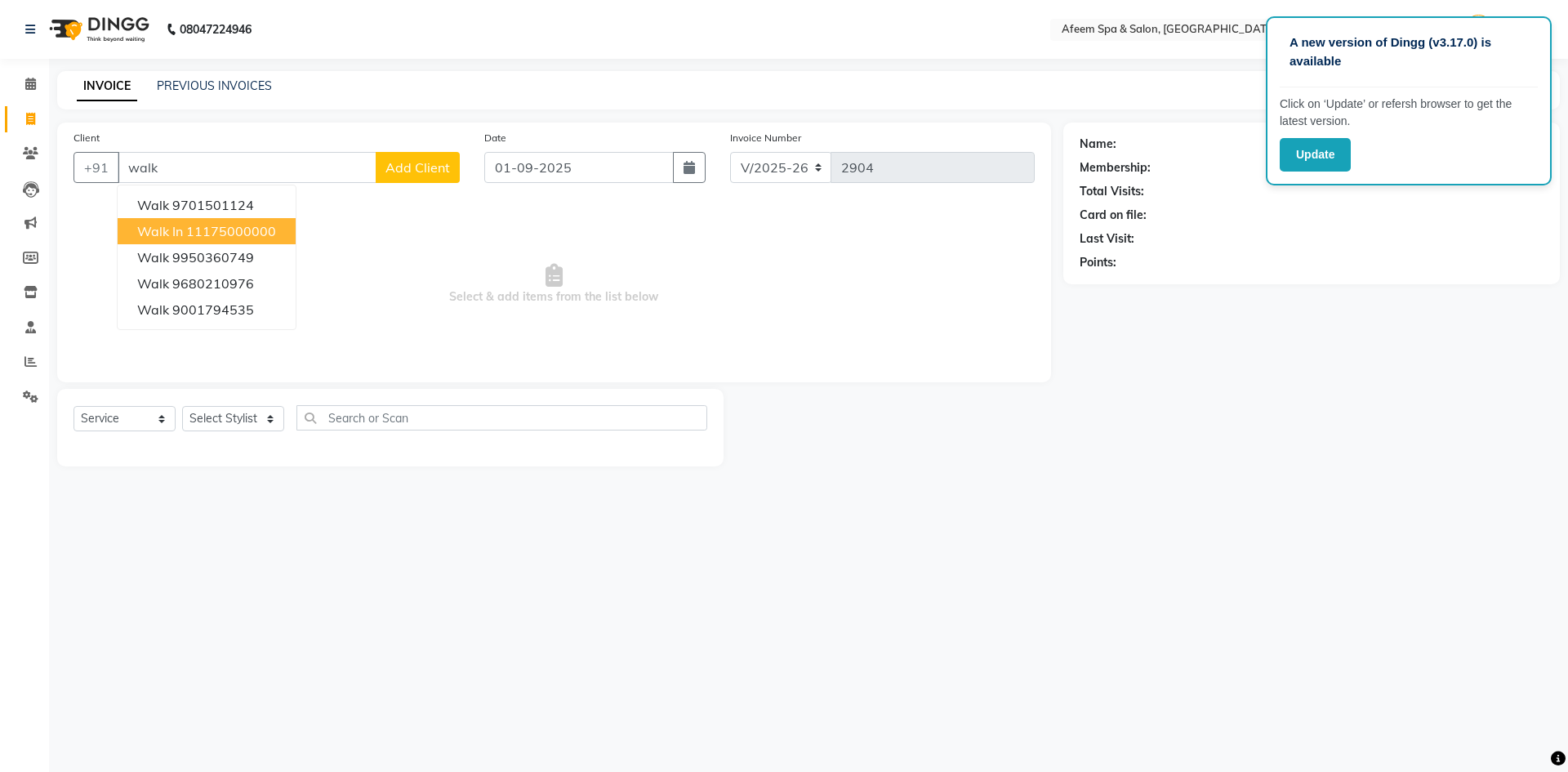
click at [193, 234] on ngb-highlight "11175000000" at bounding box center [231, 232] width 90 height 17
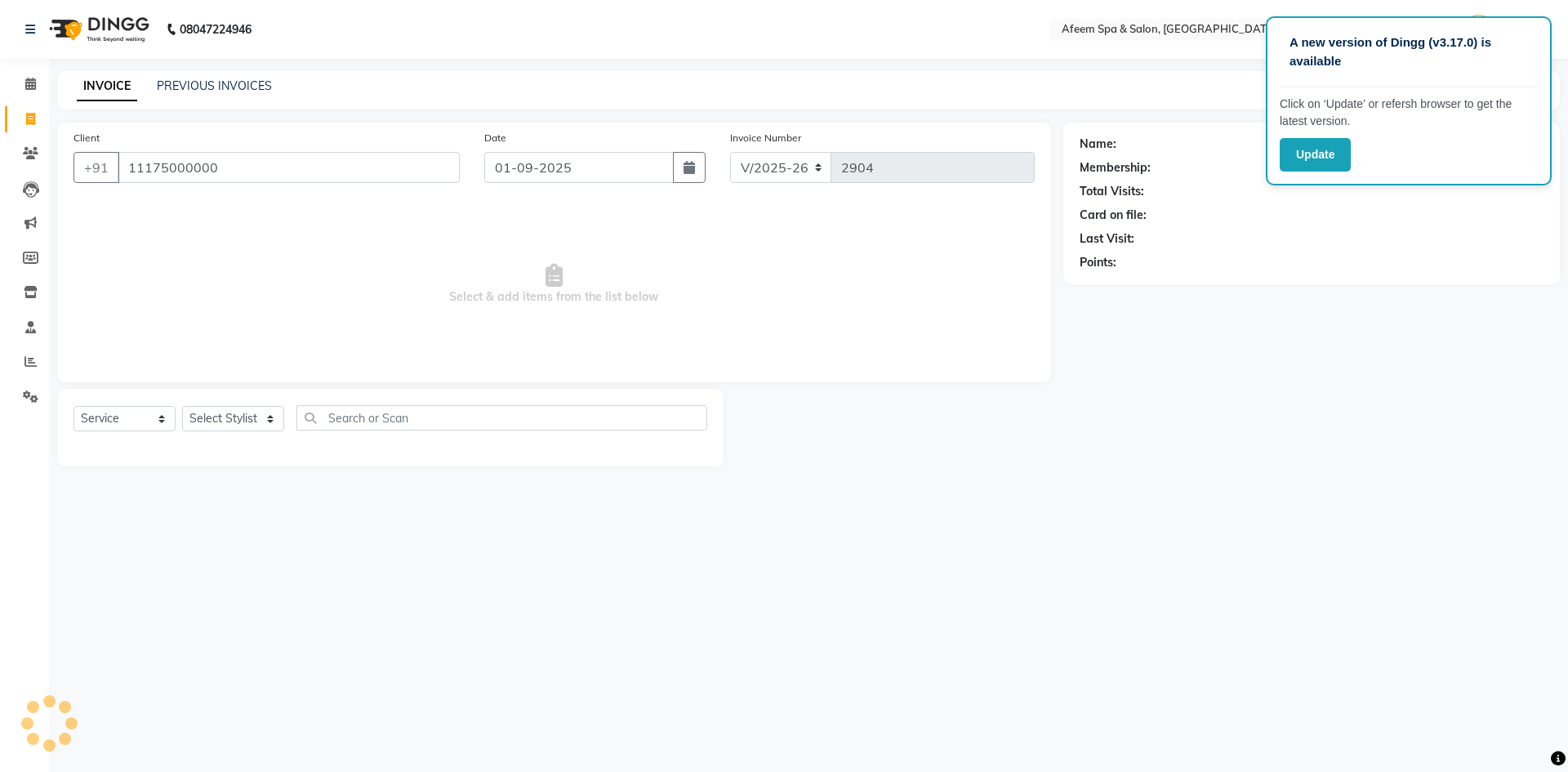
type input "11175000000"
click at [238, 418] on select "Select Stylist aarti bhavna deep Deepika [PERSON_NAME] [PERSON_NAME] [PERSON_NA…" at bounding box center [233, 418] width 102 height 25
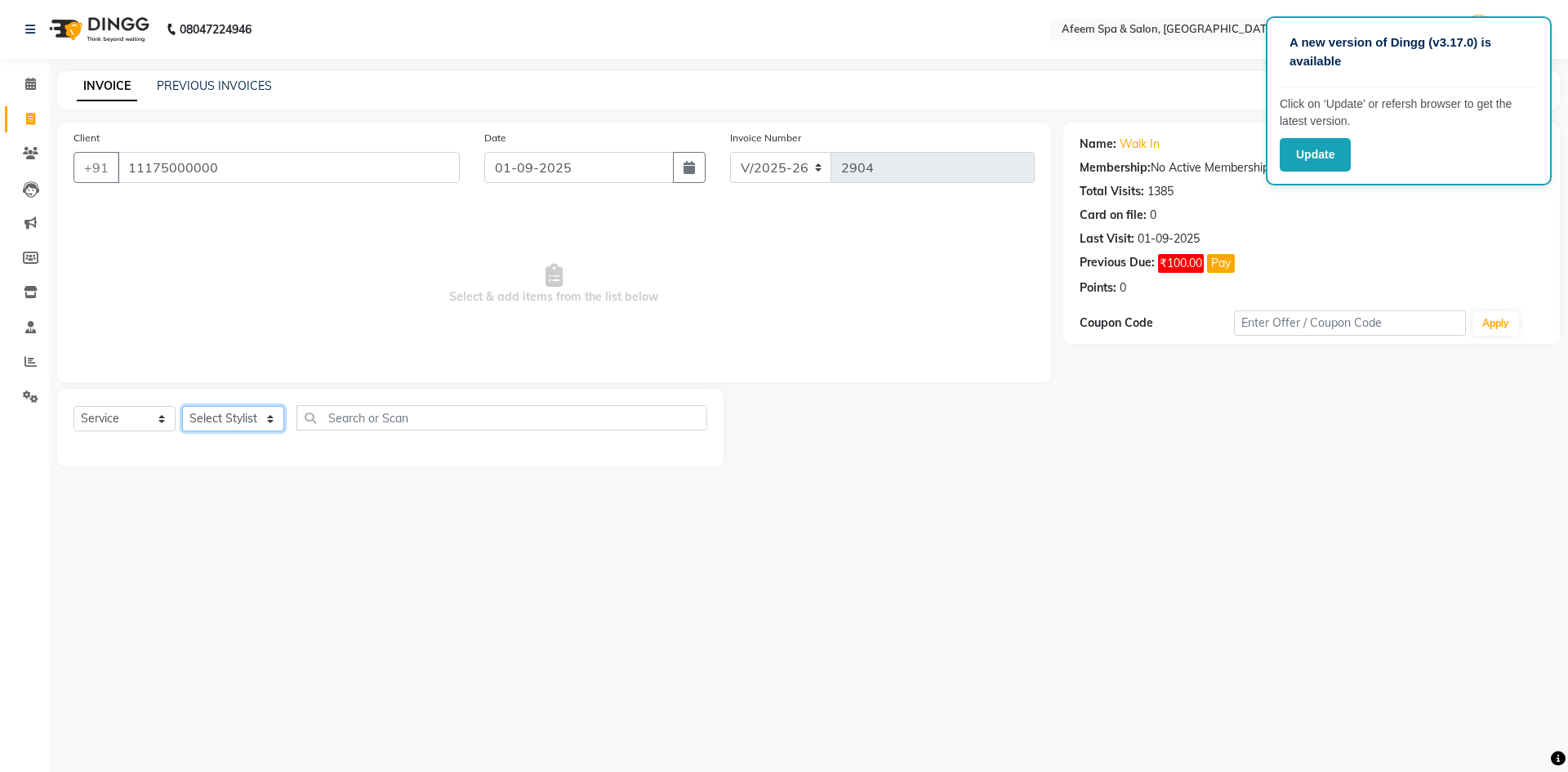
select select "48034"
click at [182, 406] on select "Select Stylist aarti bhavna deep Deepika [PERSON_NAME] [PERSON_NAME] [PERSON_NA…" at bounding box center [233, 418] width 102 height 25
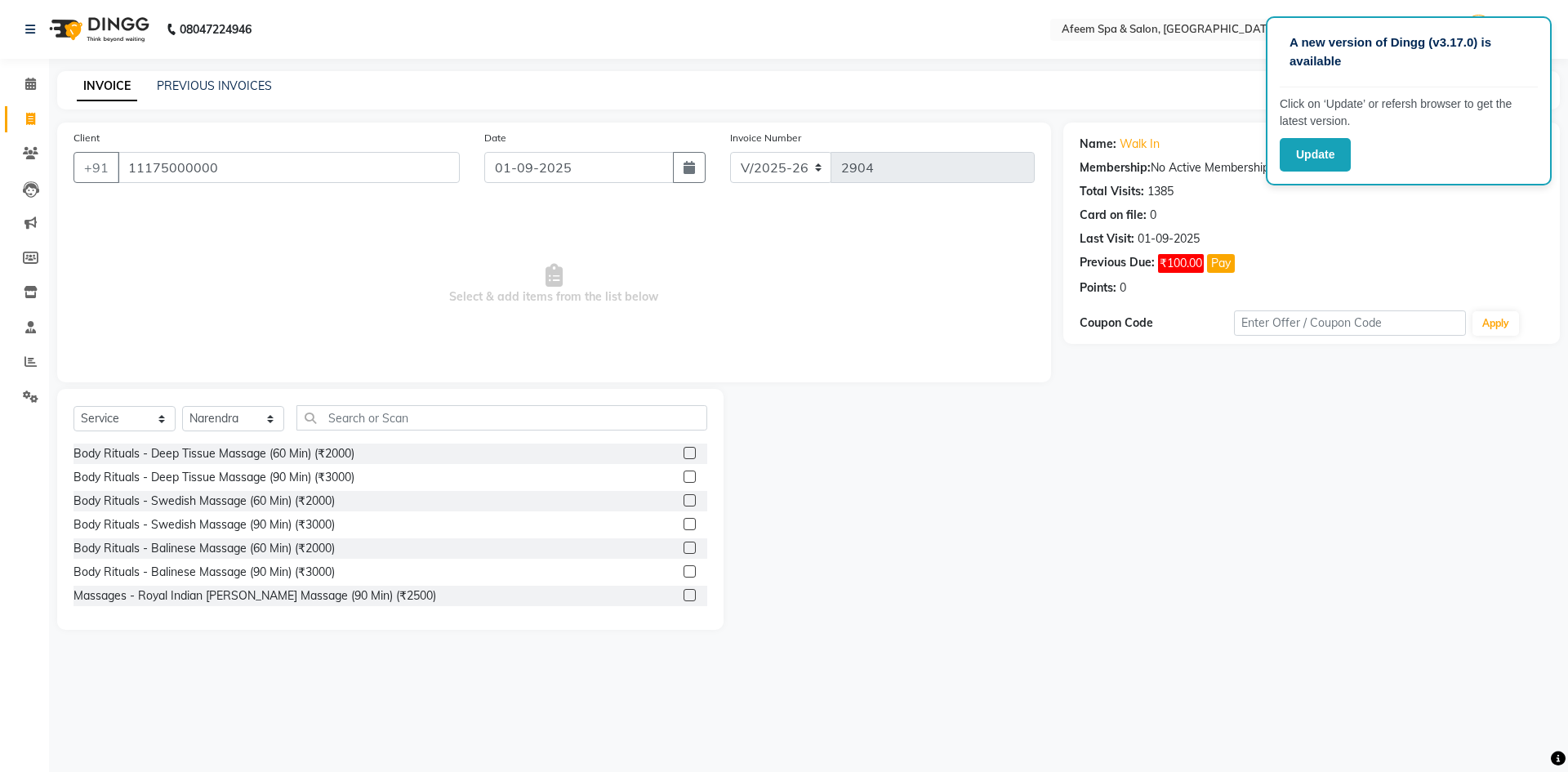
click at [336, 463] on div "Body Rituals - Deep Tissue Massage (60 Min) (₹2000)" at bounding box center [390, 453] width 634 height 20
click at [339, 446] on div "Body Rituals - Deep Tissue Massage (60 Min) (₹2000)" at bounding box center [214, 453] width 281 height 18
checkbox input "false"
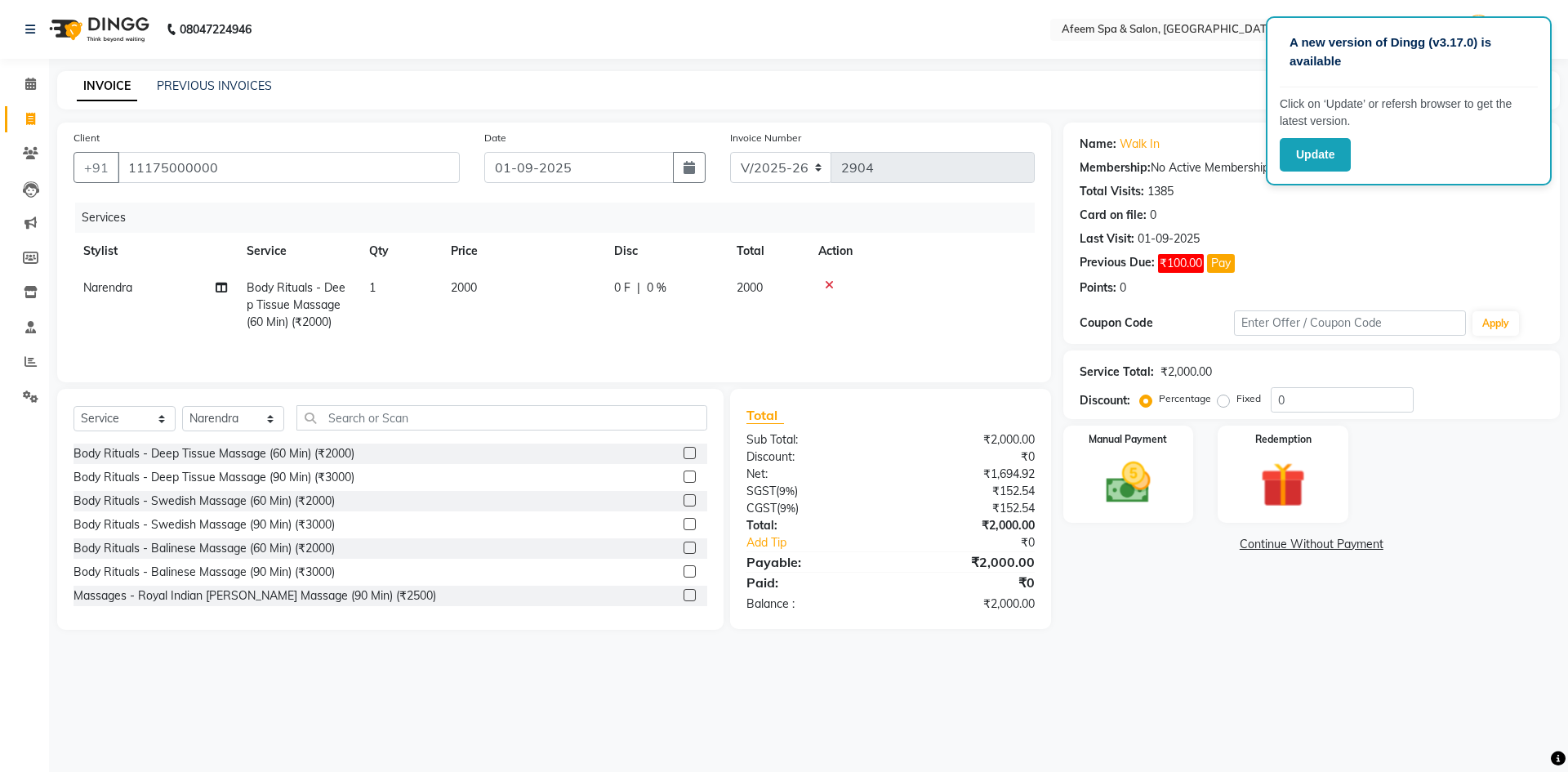
click at [468, 299] on td "2000" at bounding box center [522, 305] width 163 height 71
select select "48034"
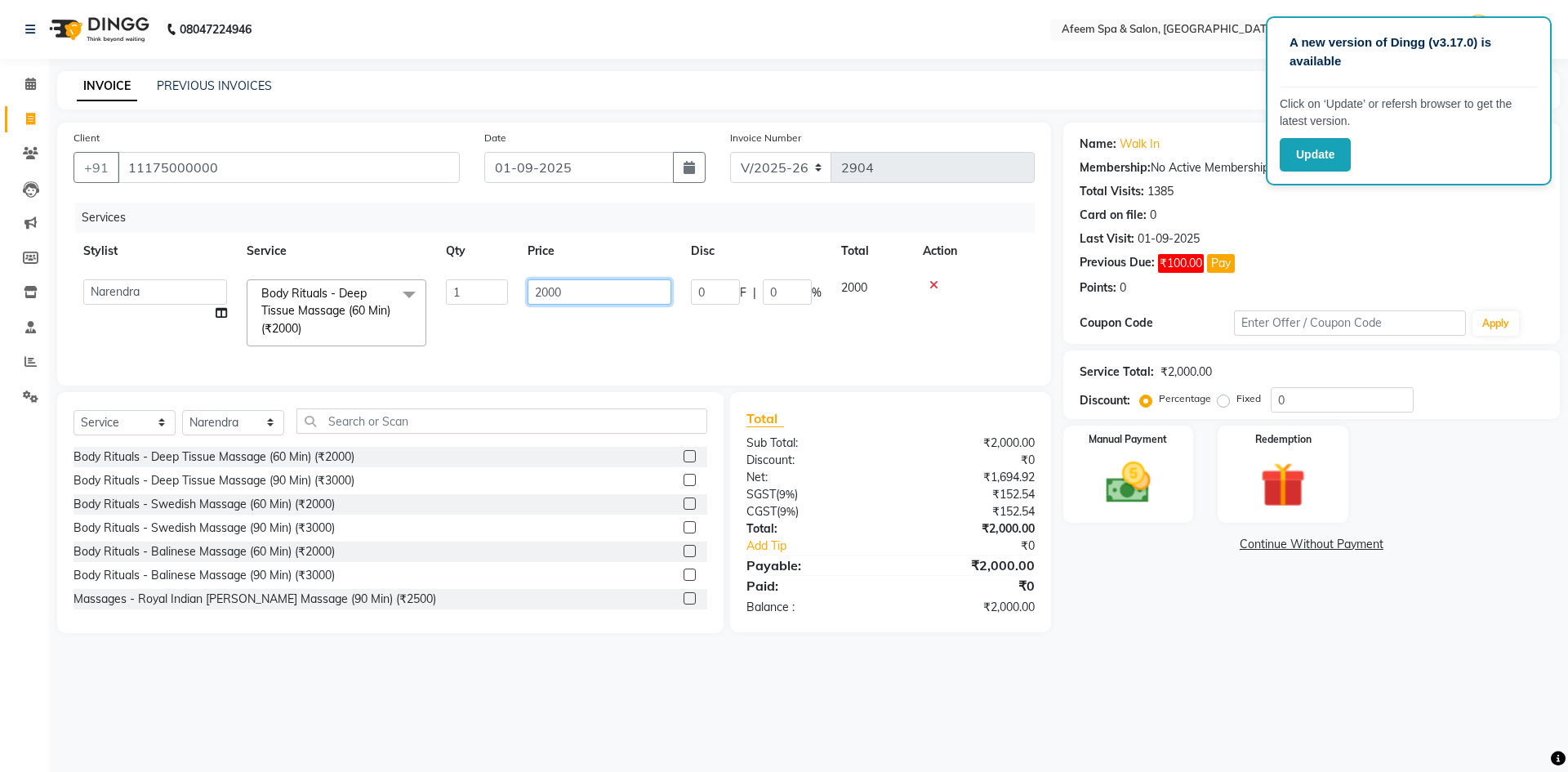
drag, startPoint x: 598, startPoint y: 293, endPoint x: 315, endPoint y: 294, distance: 283.0
click at [336, 290] on tr "aarti bhavna deep [PERSON_NAME] [PERSON_NAME] [PERSON_NAME] Product [PERSON_NAM…" at bounding box center [554, 313] width 961 height 87
type input "500"
click at [1131, 478] on img at bounding box center [1128, 483] width 76 height 54
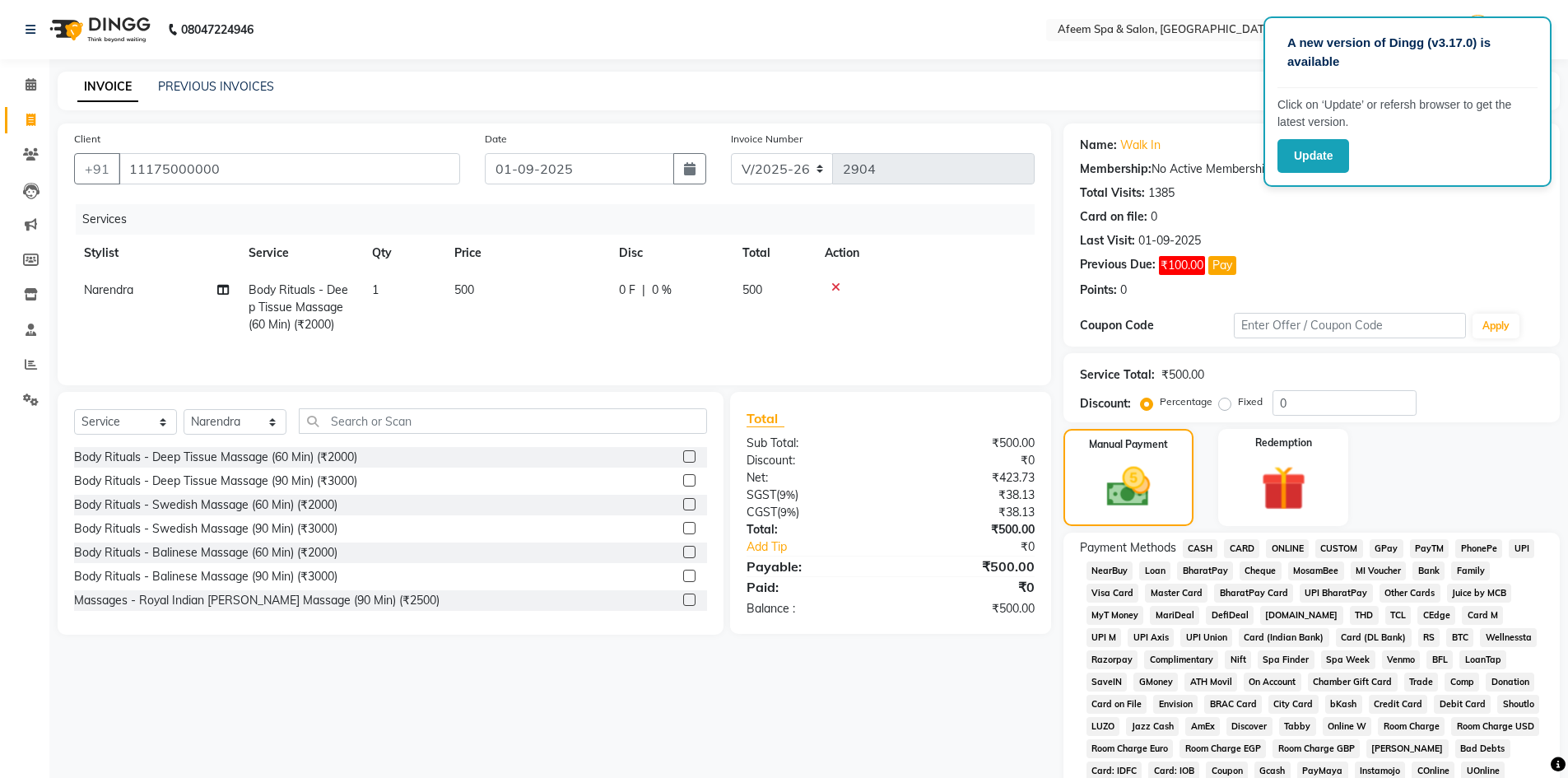
click at [1202, 542] on span "CASH" at bounding box center [1200, 548] width 35 height 19
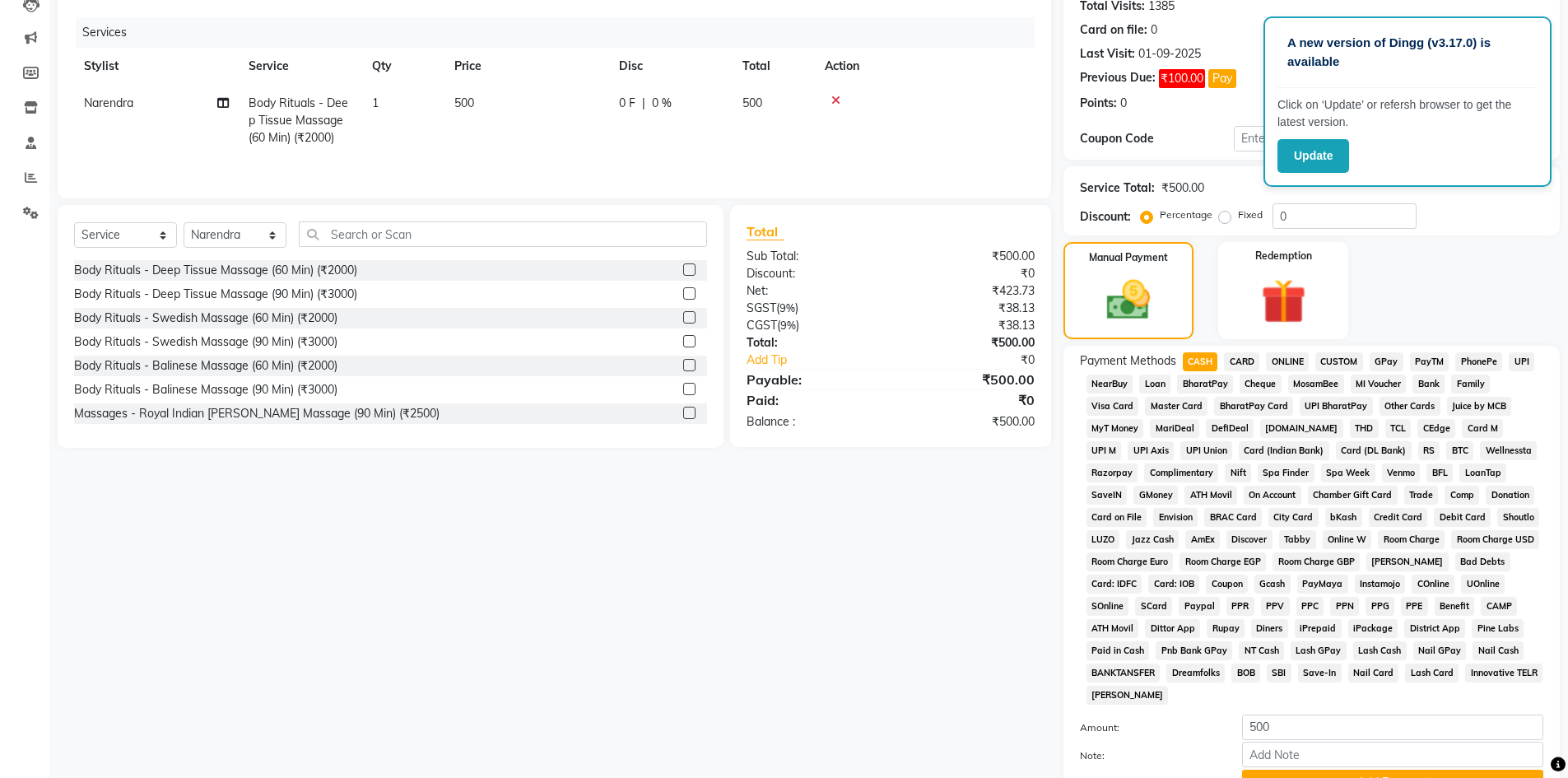
scroll to position [329, 0]
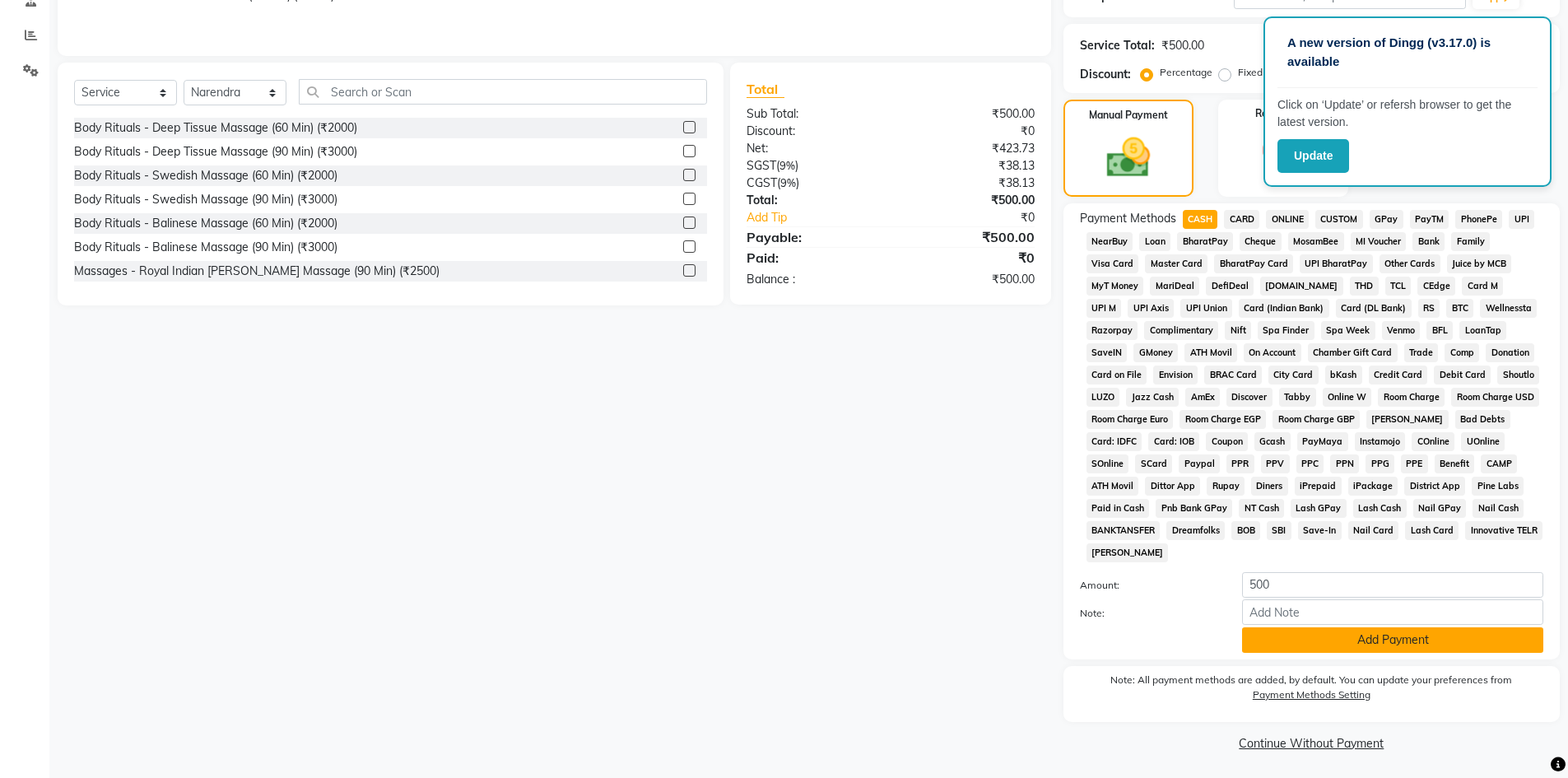
click at [1346, 643] on button "Add Payment" at bounding box center [1393, 639] width 302 height 25
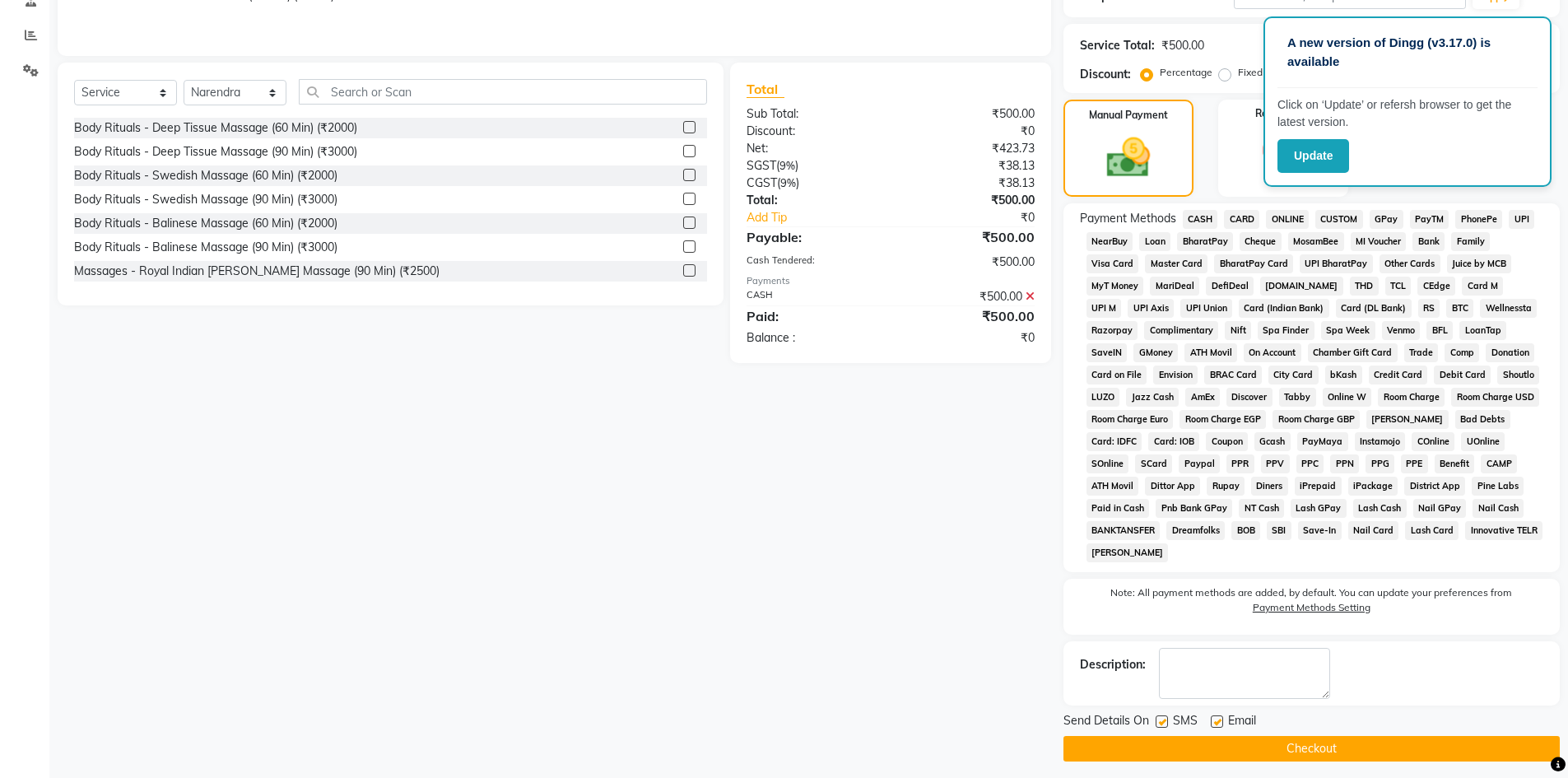
click at [1326, 748] on button "Checkout" at bounding box center [1311, 748] width 496 height 25
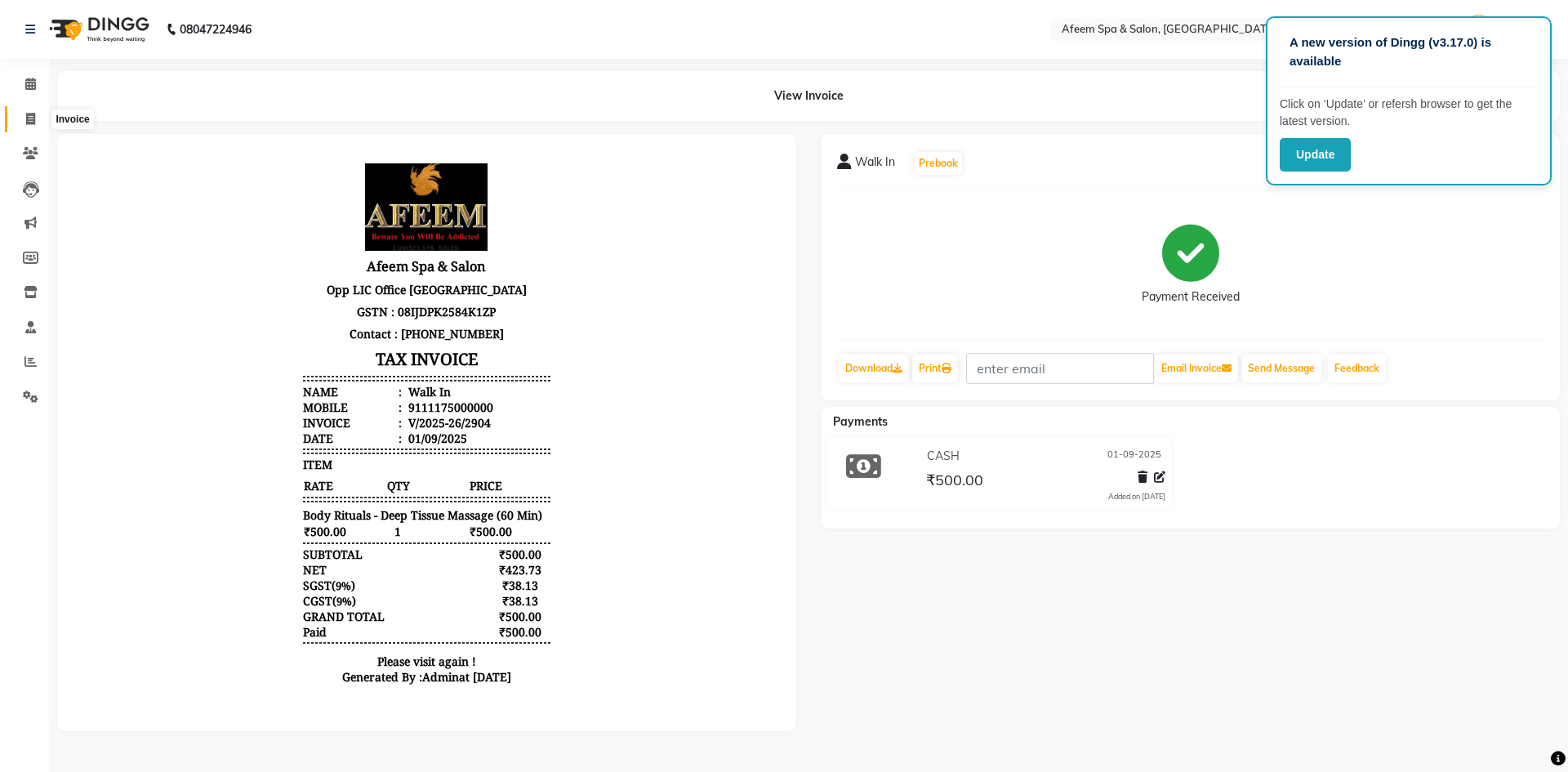
click at [18, 120] on span at bounding box center [30, 119] width 29 height 18
select select "service"
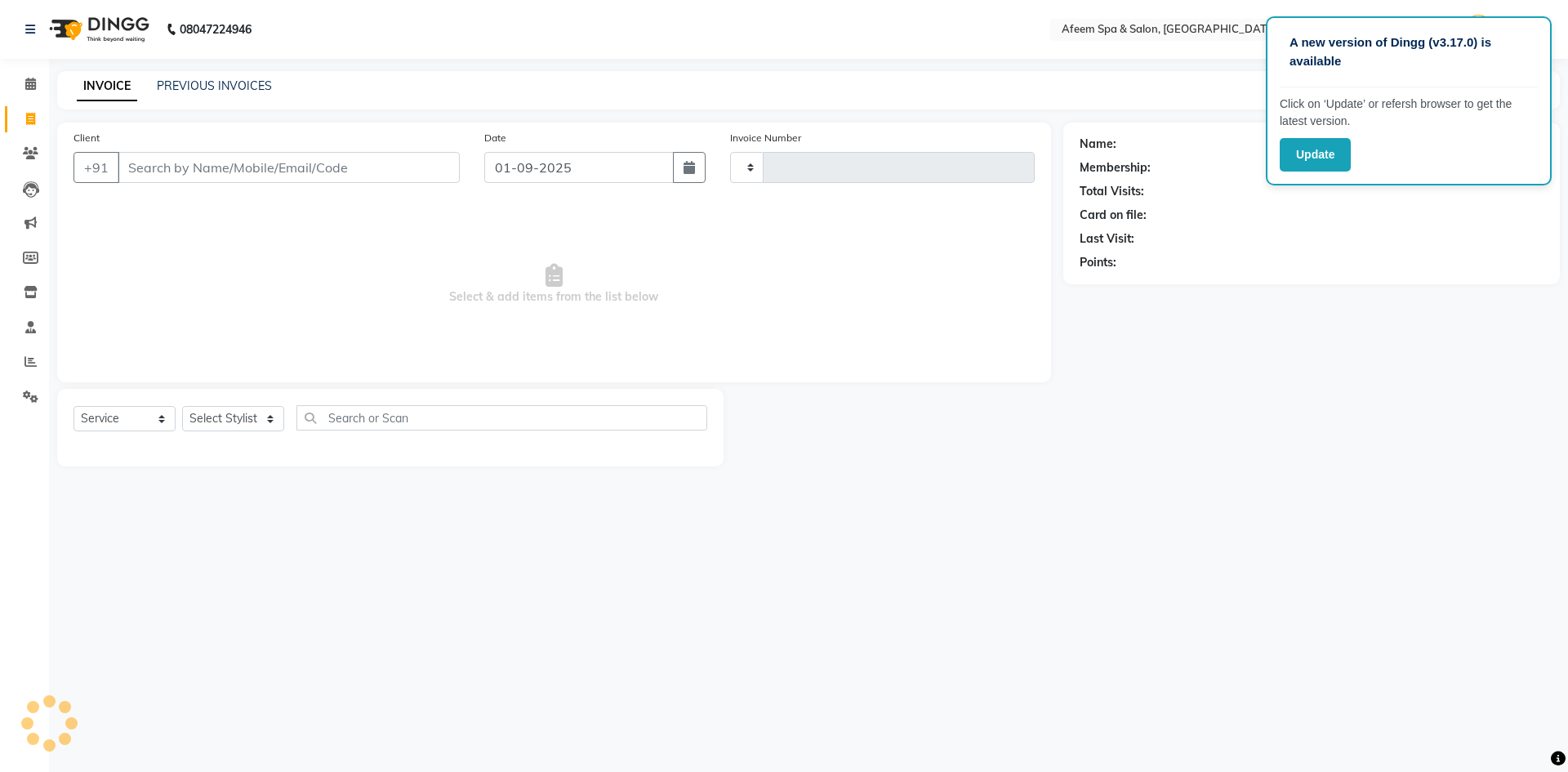
type input "2905"
select select "750"
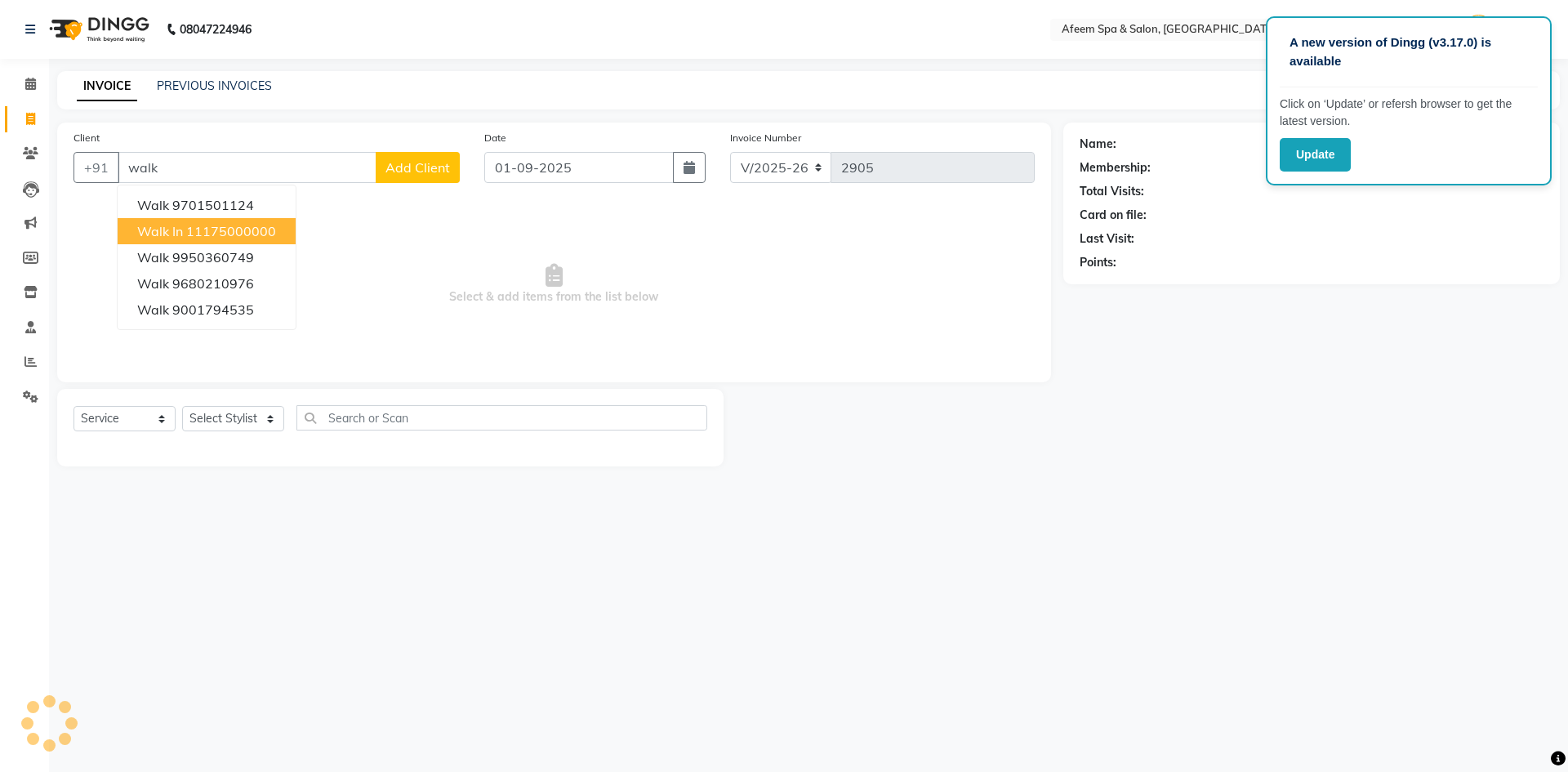
click at [209, 220] on button "Walk In 11175000000" at bounding box center [206, 231] width 178 height 26
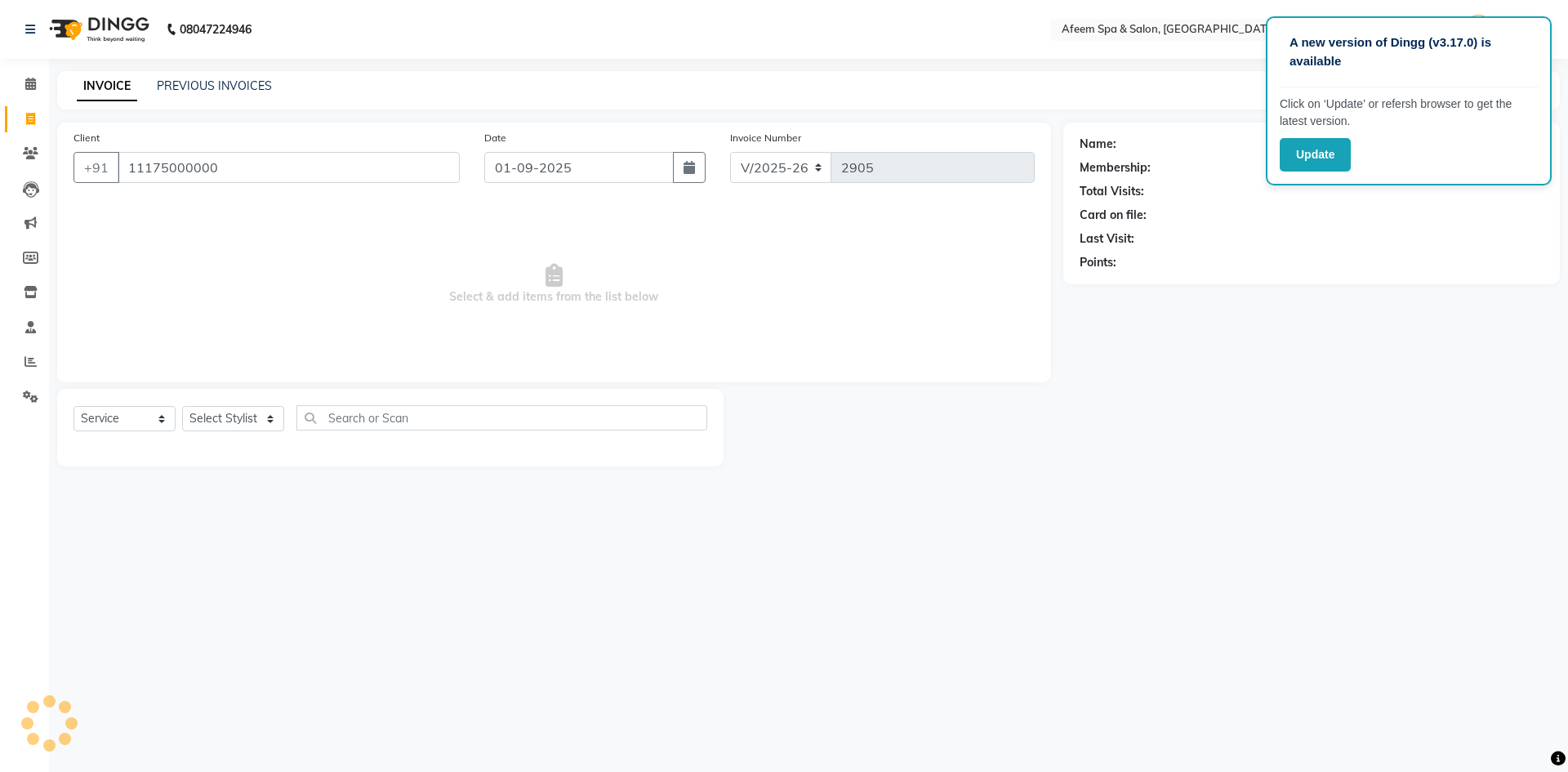
type input "11175000000"
click at [221, 415] on select "Select Stylist aarti bhavna deep Deepika [PERSON_NAME] [PERSON_NAME] [PERSON_NA…" at bounding box center [233, 418] width 102 height 25
select select "28158"
click at [182, 406] on select "Select Stylist aarti bhavna deep Deepika [PERSON_NAME] [PERSON_NAME] [PERSON_NA…" at bounding box center [233, 418] width 102 height 25
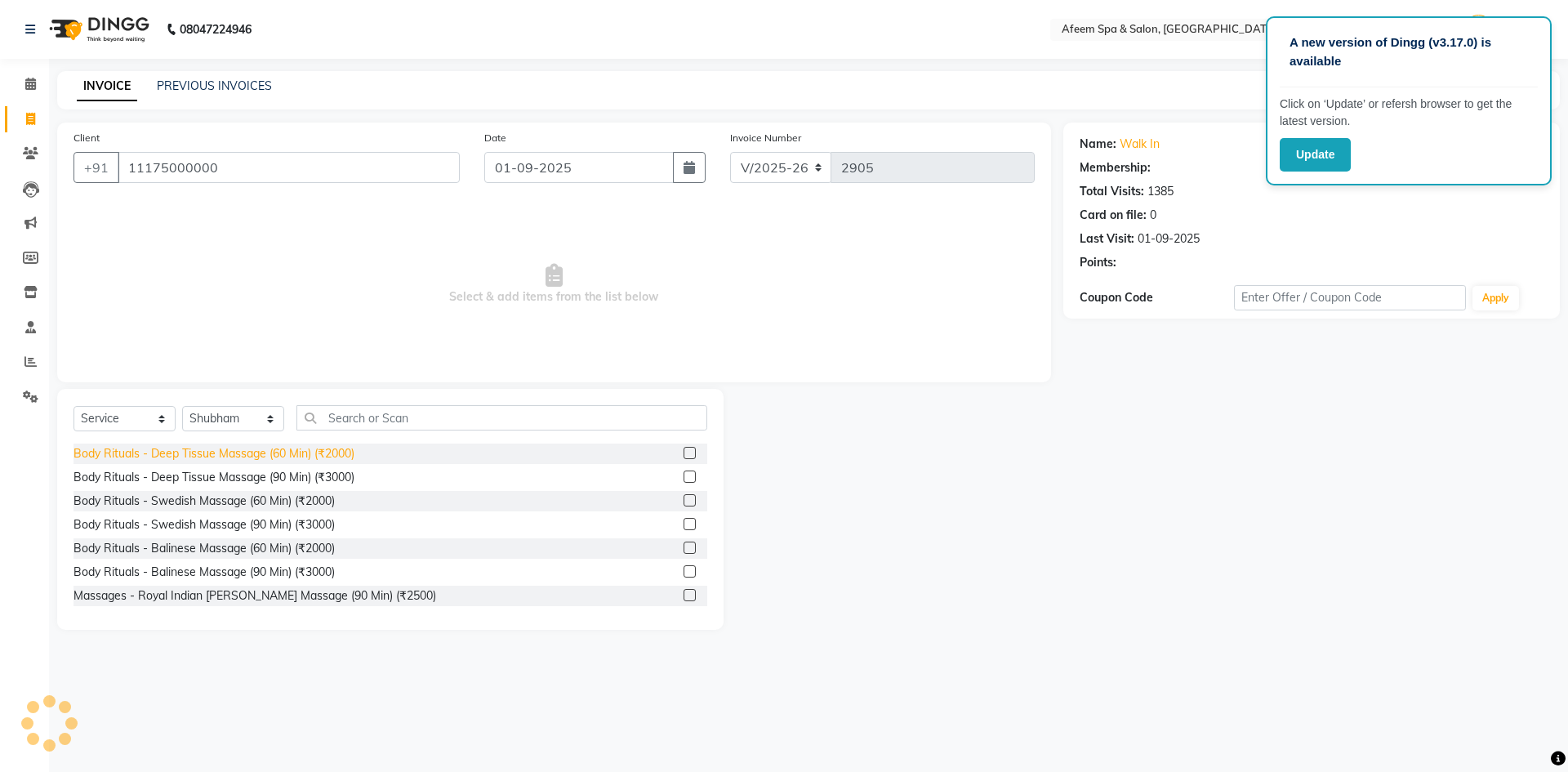
click at [294, 459] on div "Body Rituals - Deep Tissue Massage (60 Min) (₹2000)" at bounding box center [214, 453] width 281 height 18
checkbox input "false"
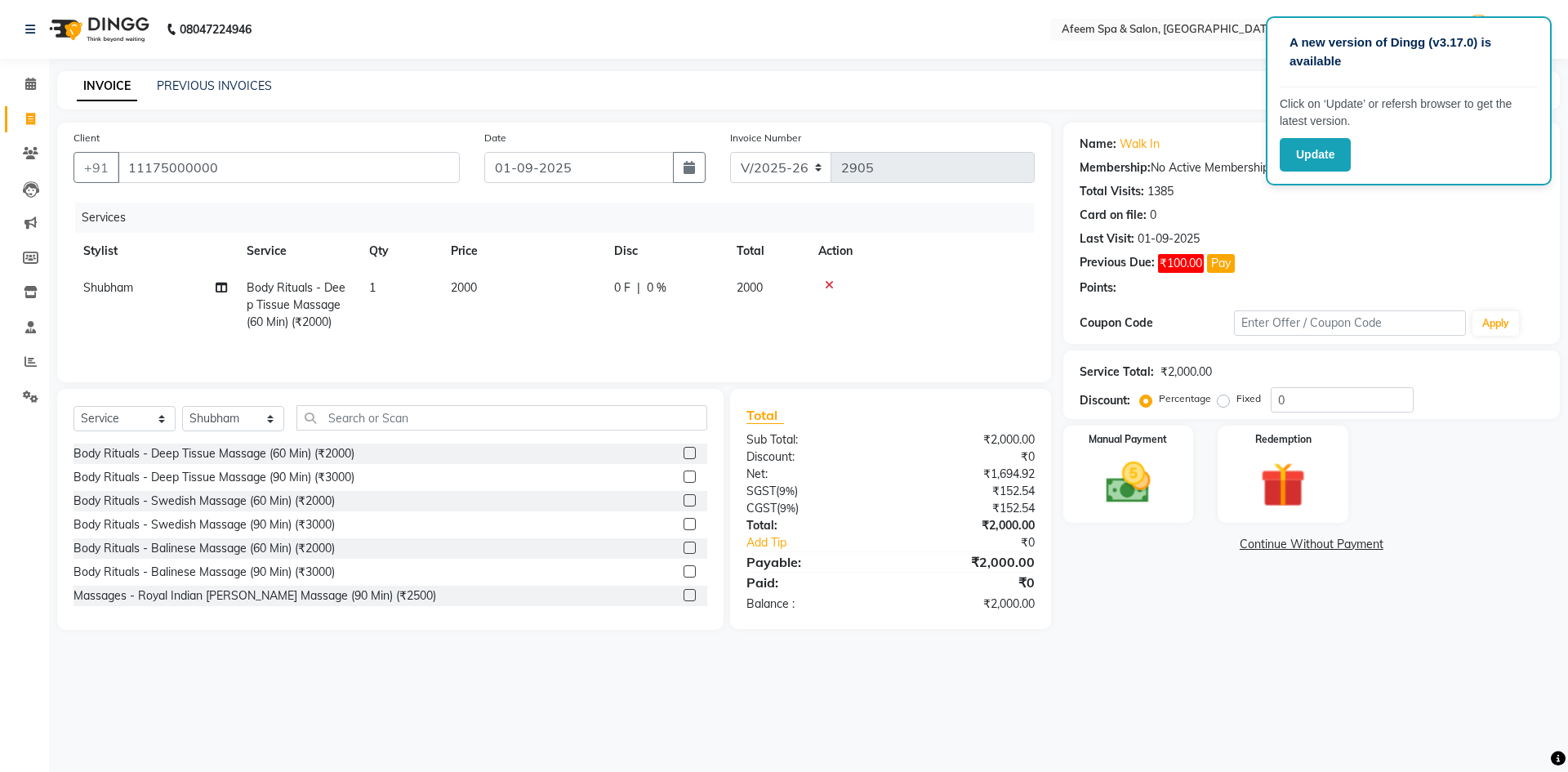
click at [472, 288] on span "2000" at bounding box center [463, 287] width 26 height 15
select select "28158"
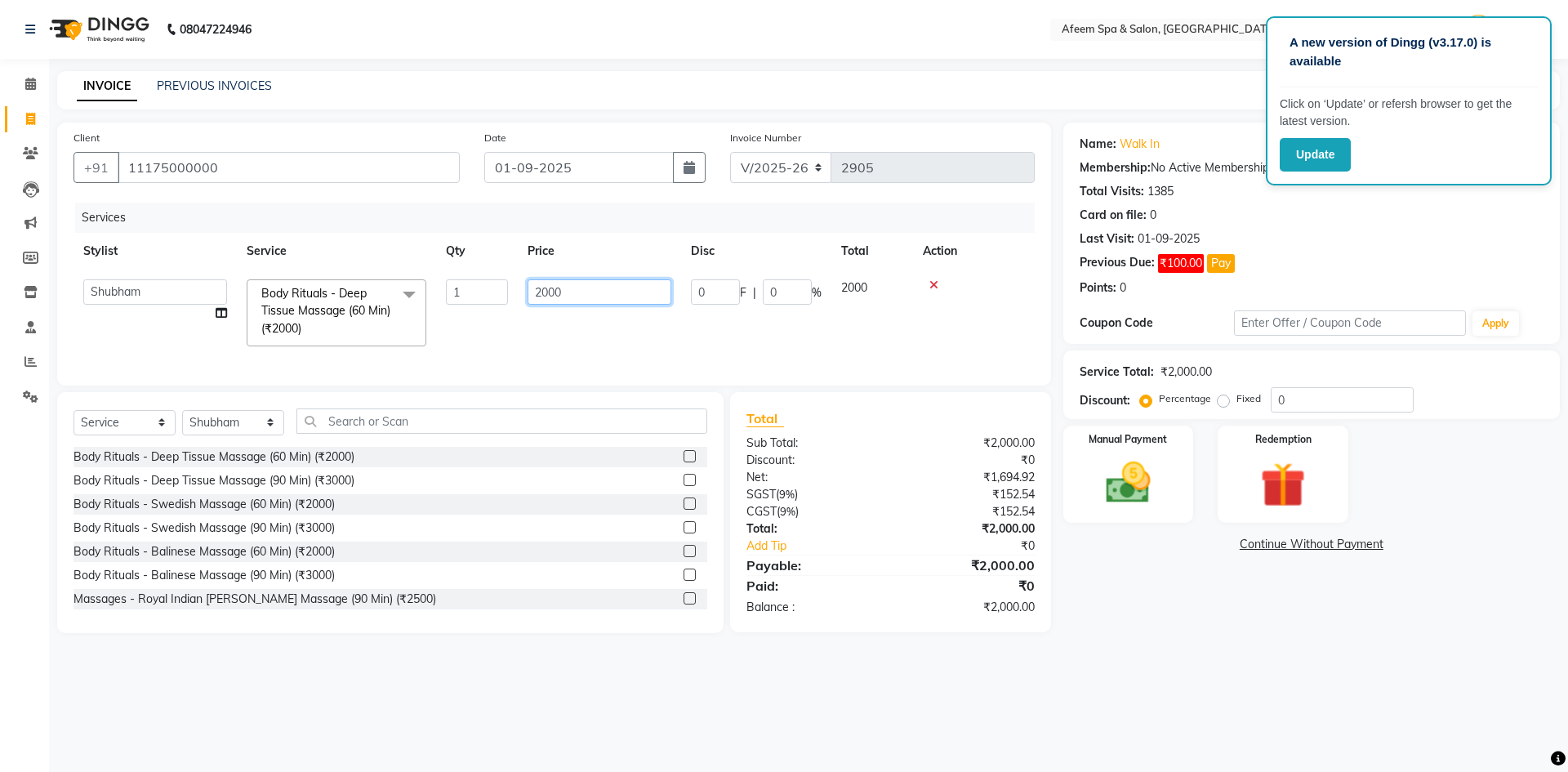
drag, startPoint x: 604, startPoint y: 283, endPoint x: 405, endPoint y: 307, distance: 200.4
click at [414, 308] on tr "aarti bhavna deep [PERSON_NAME] [PERSON_NAME] [PERSON_NAME] Product [PERSON_NAM…" at bounding box center [554, 313] width 961 height 87
type input "4300"
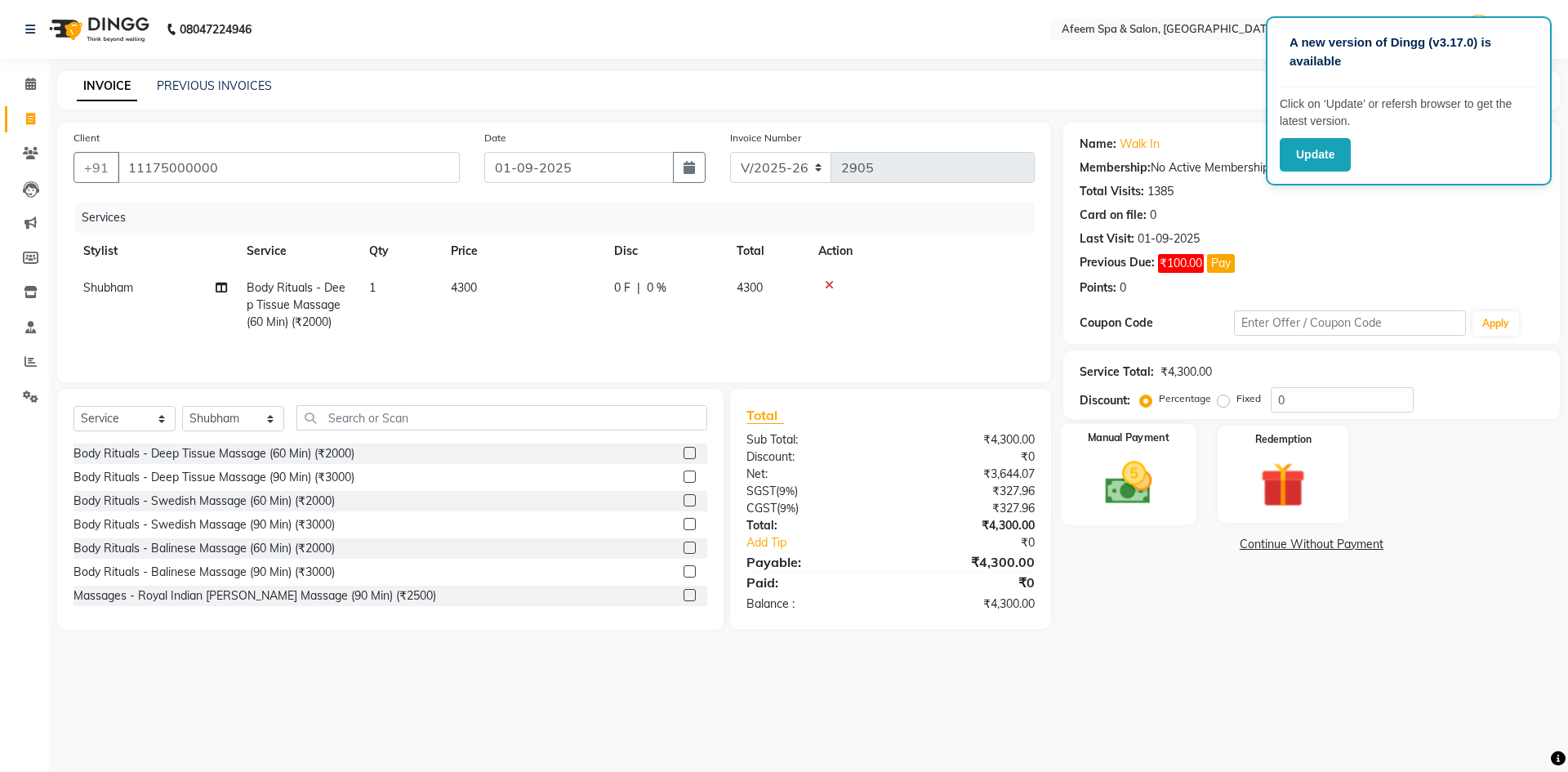
click at [1137, 489] on img at bounding box center [1128, 483] width 76 height 54
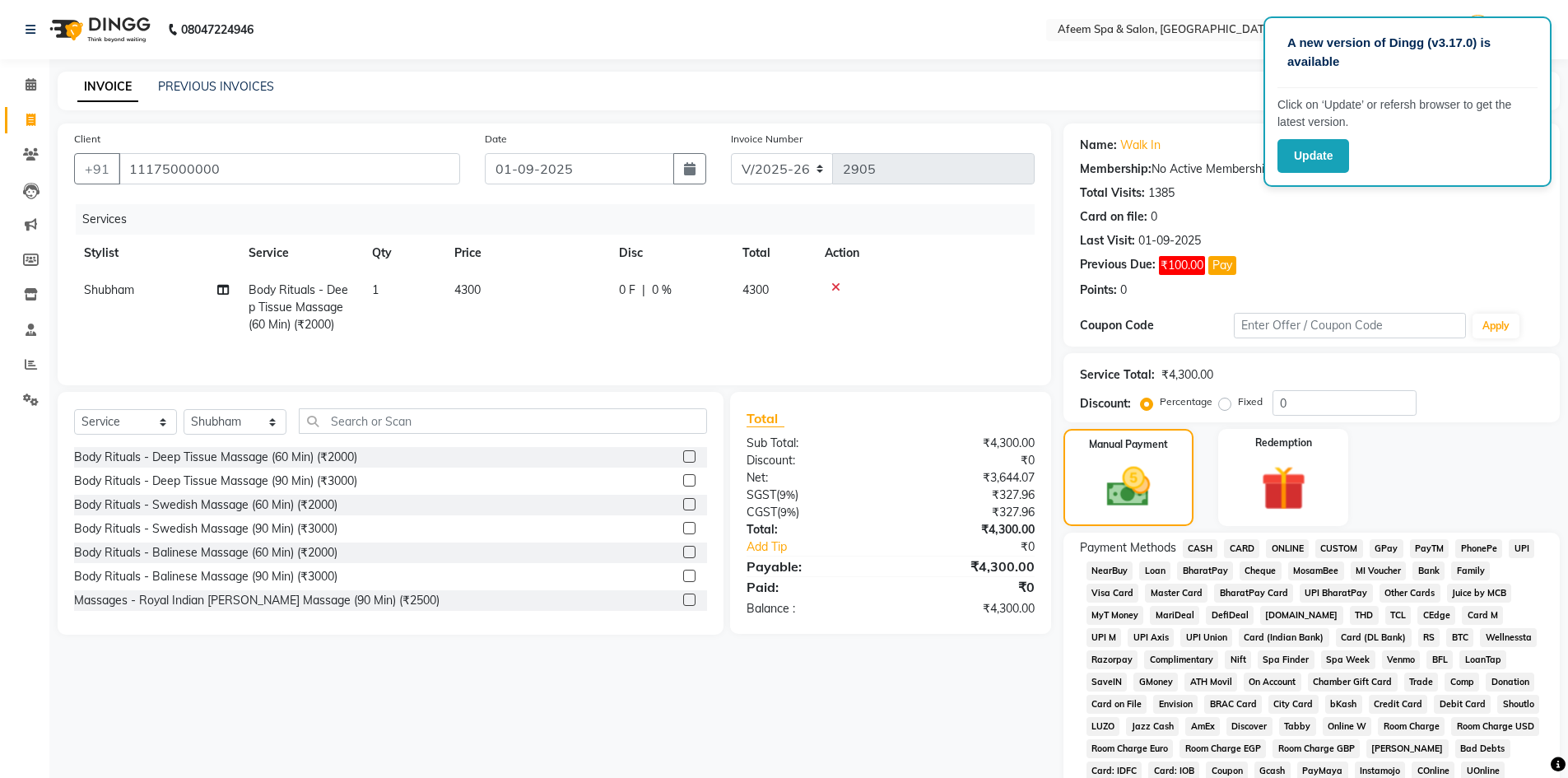
click at [1202, 548] on span "CASH" at bounding box center [1200, 548] width 35 height 19
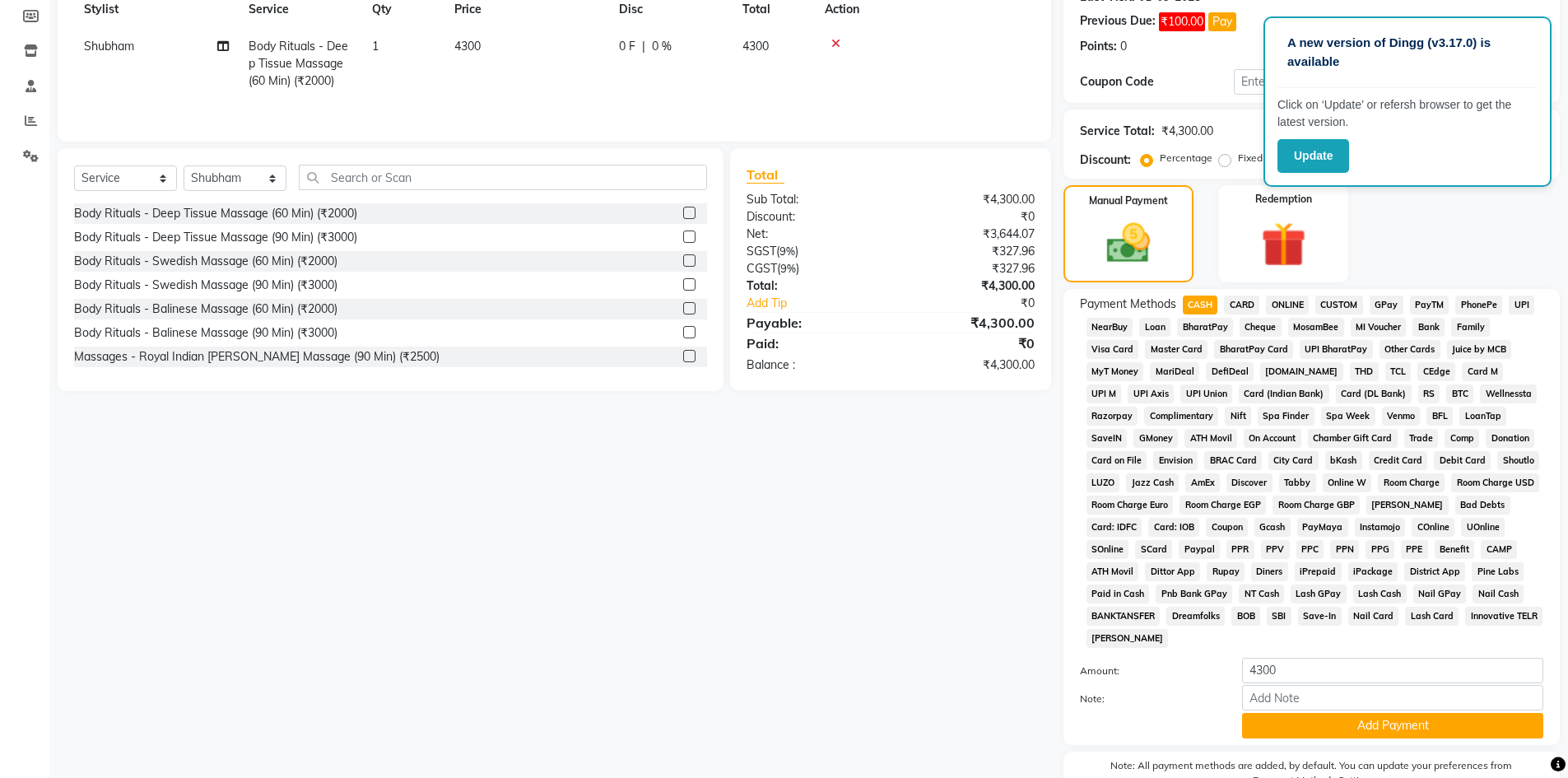
scroll to position [247, 0]
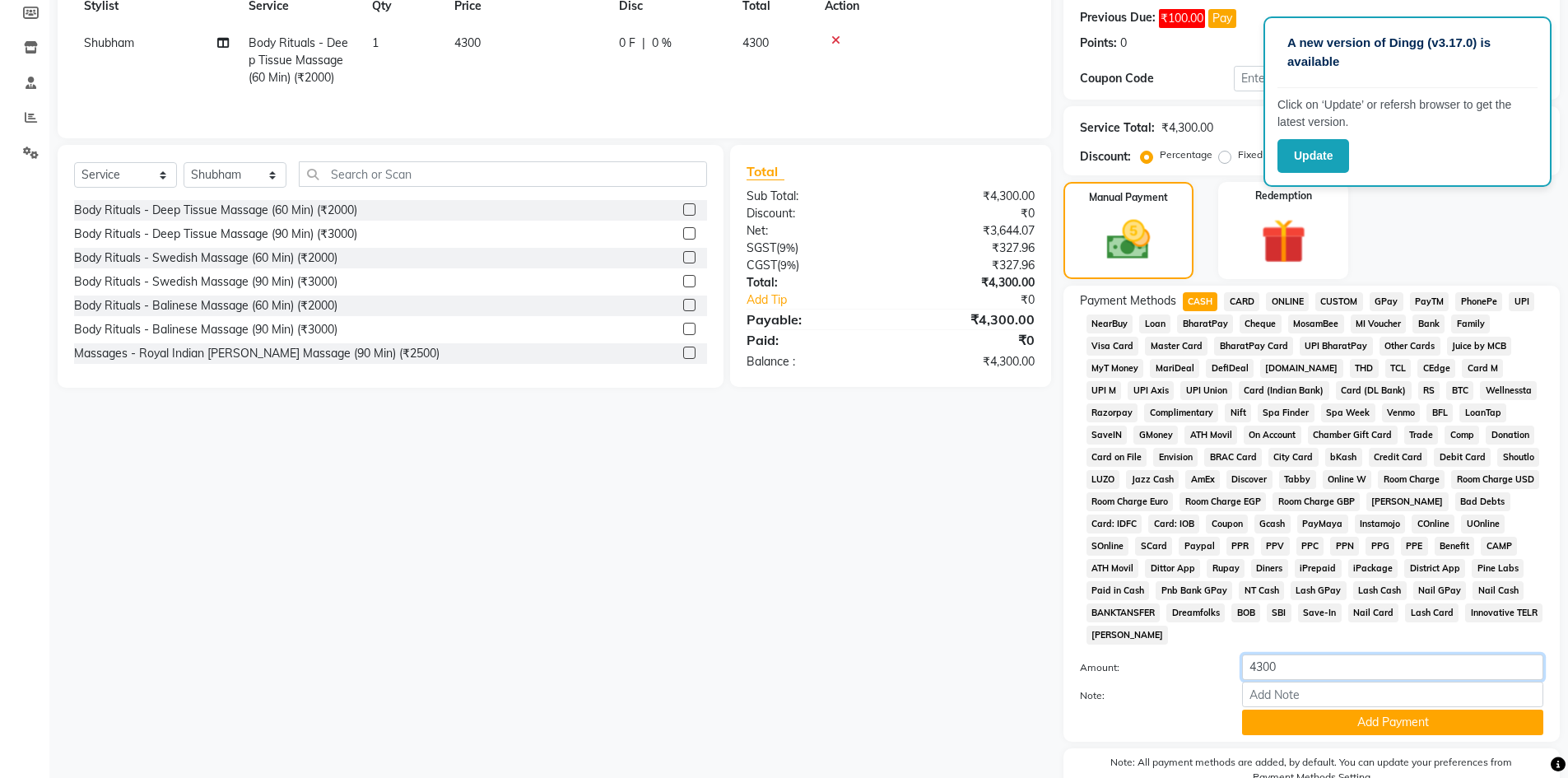
drag, startPoint x: 1300, startPoint y: 668, endPoint x: 1174, endPoint y: 674, distance: 126.1
click at [1174, 674] on div "Amount: 4300" at bounding box center [1311, 668] width 489 height 28
type input "2000"
click at [1397, 724] on button "Add Payment" at bounding box center [1393, 722] width 302 height 25
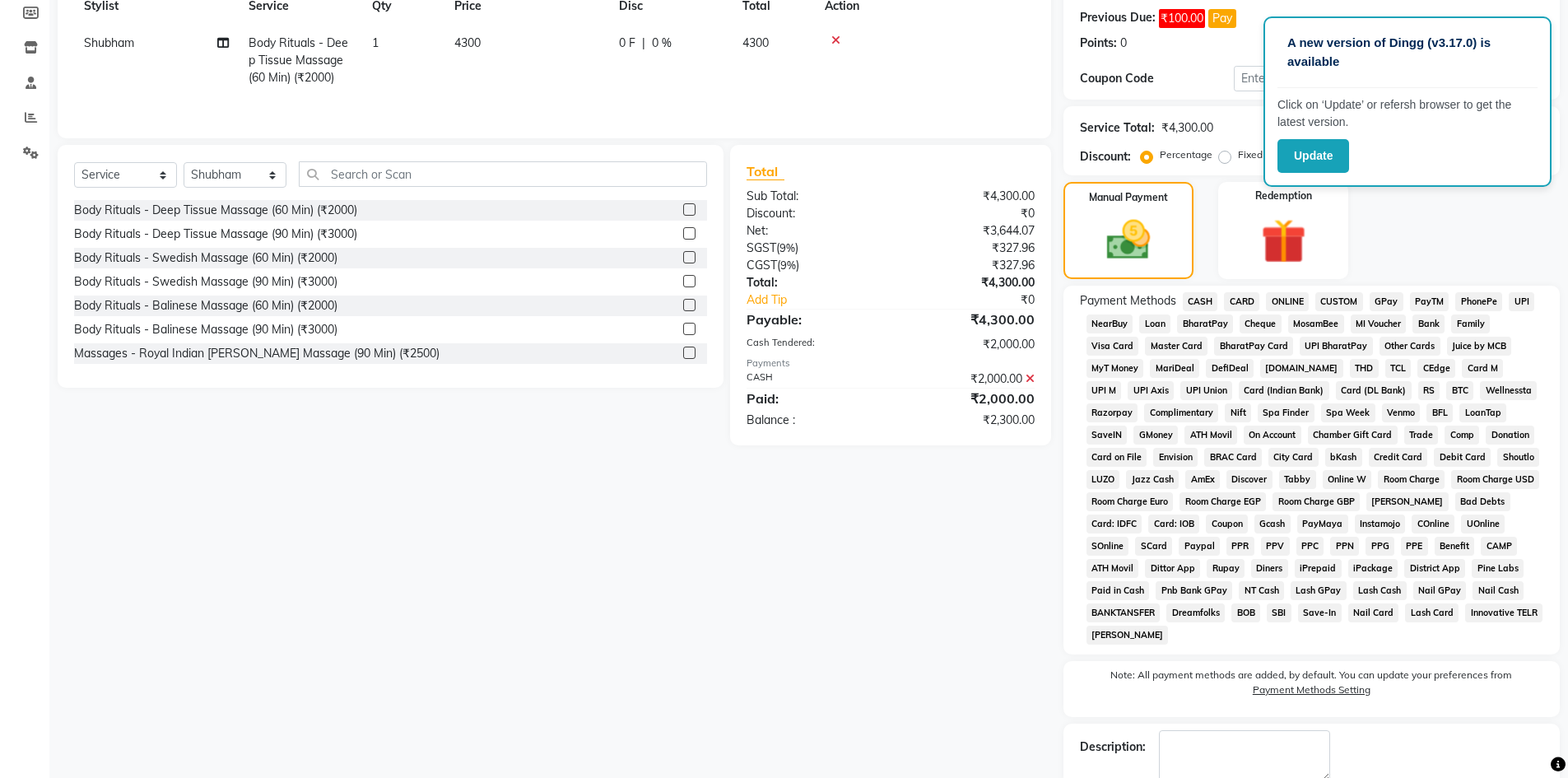
click at [1292, 301] on span "ONLINE" at bounding box center [1288, 302] width 43 height 19
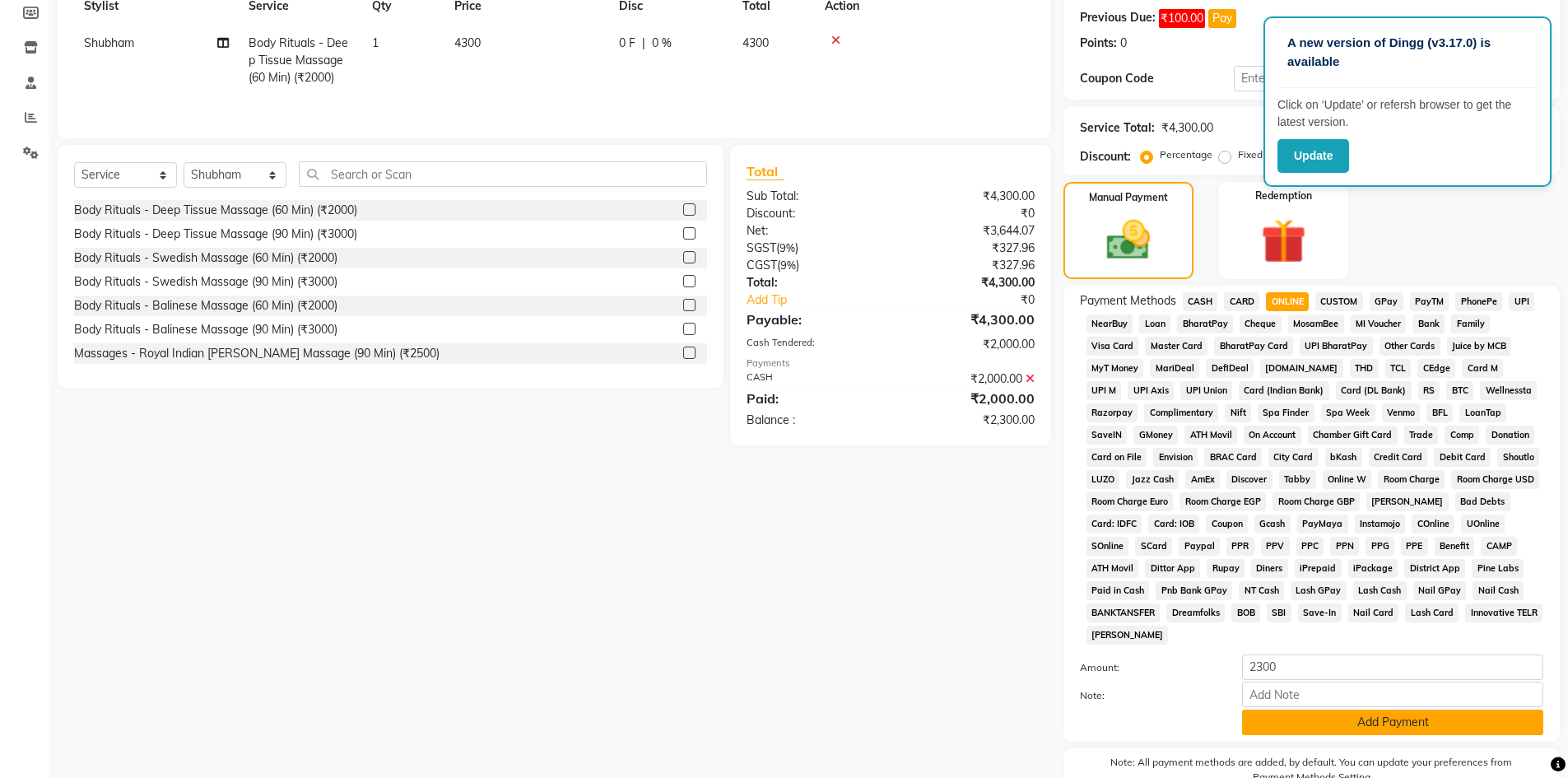
click at [1388, 723] on button "Add Payment" at bounding box center [1393, 722] width 302 height 25
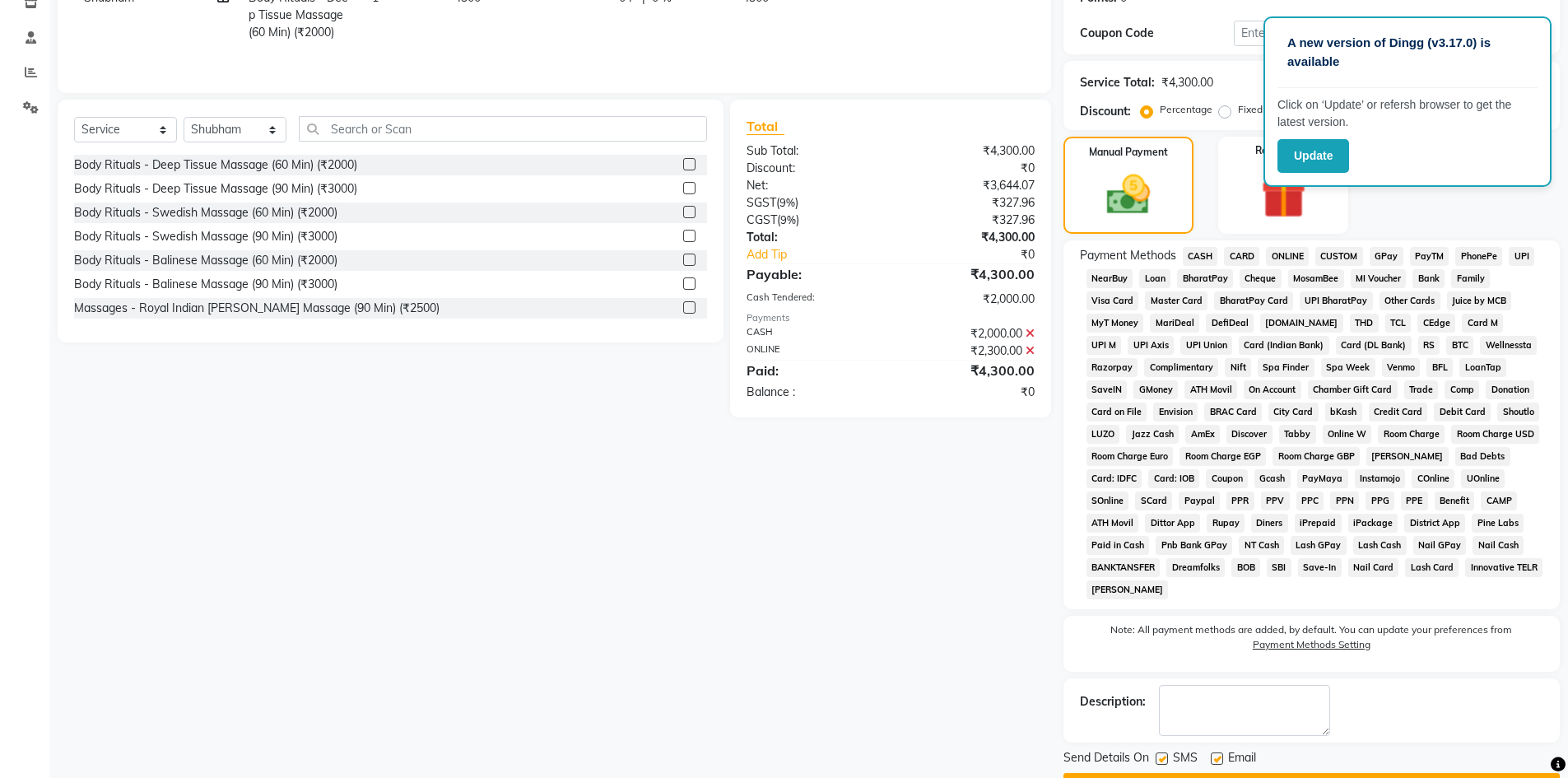
scroll to position [338, 0]
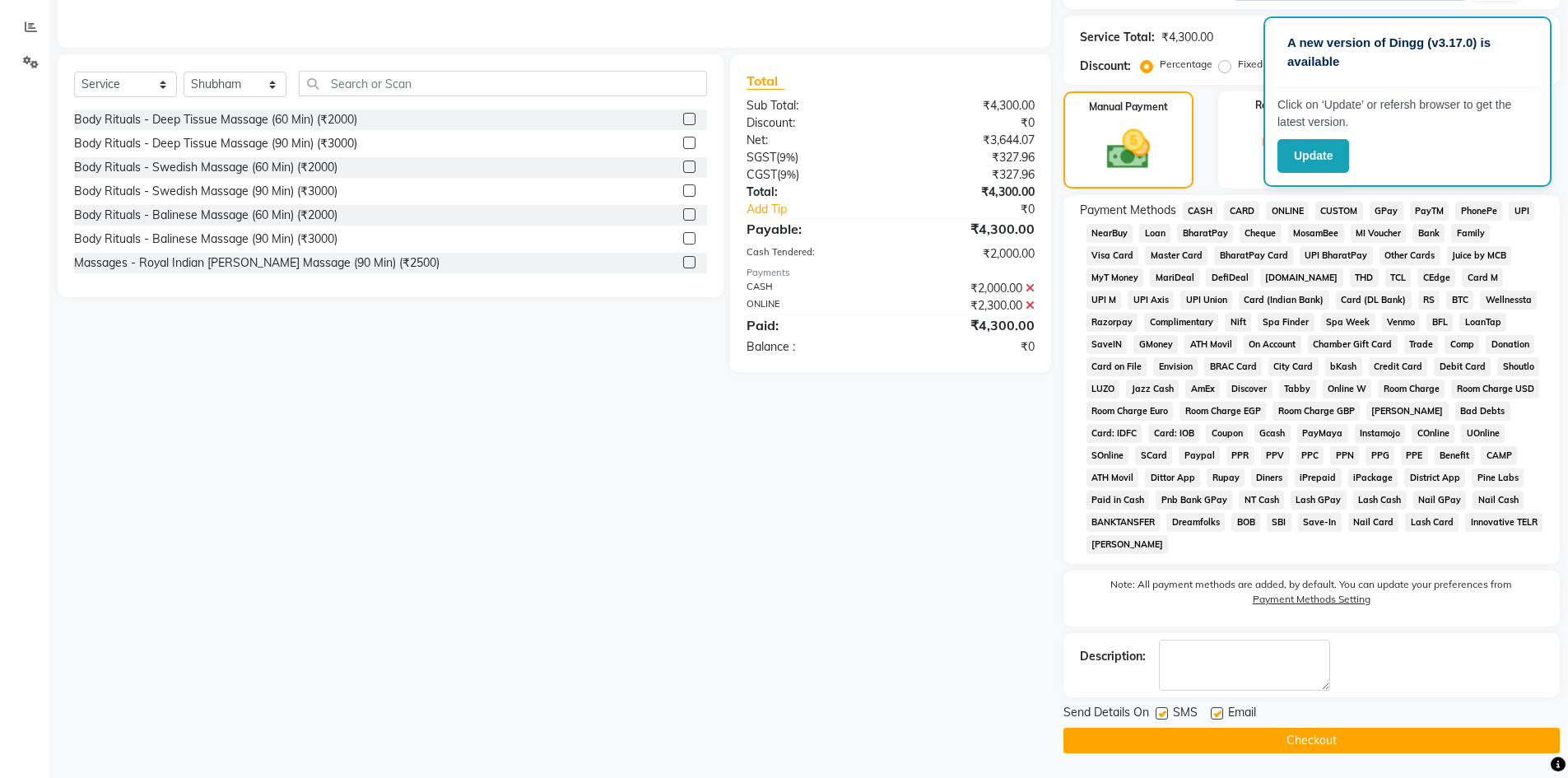
click at [1355, 735] on button "Checkout" at bounding box center [1311, 740] width 496 height 25
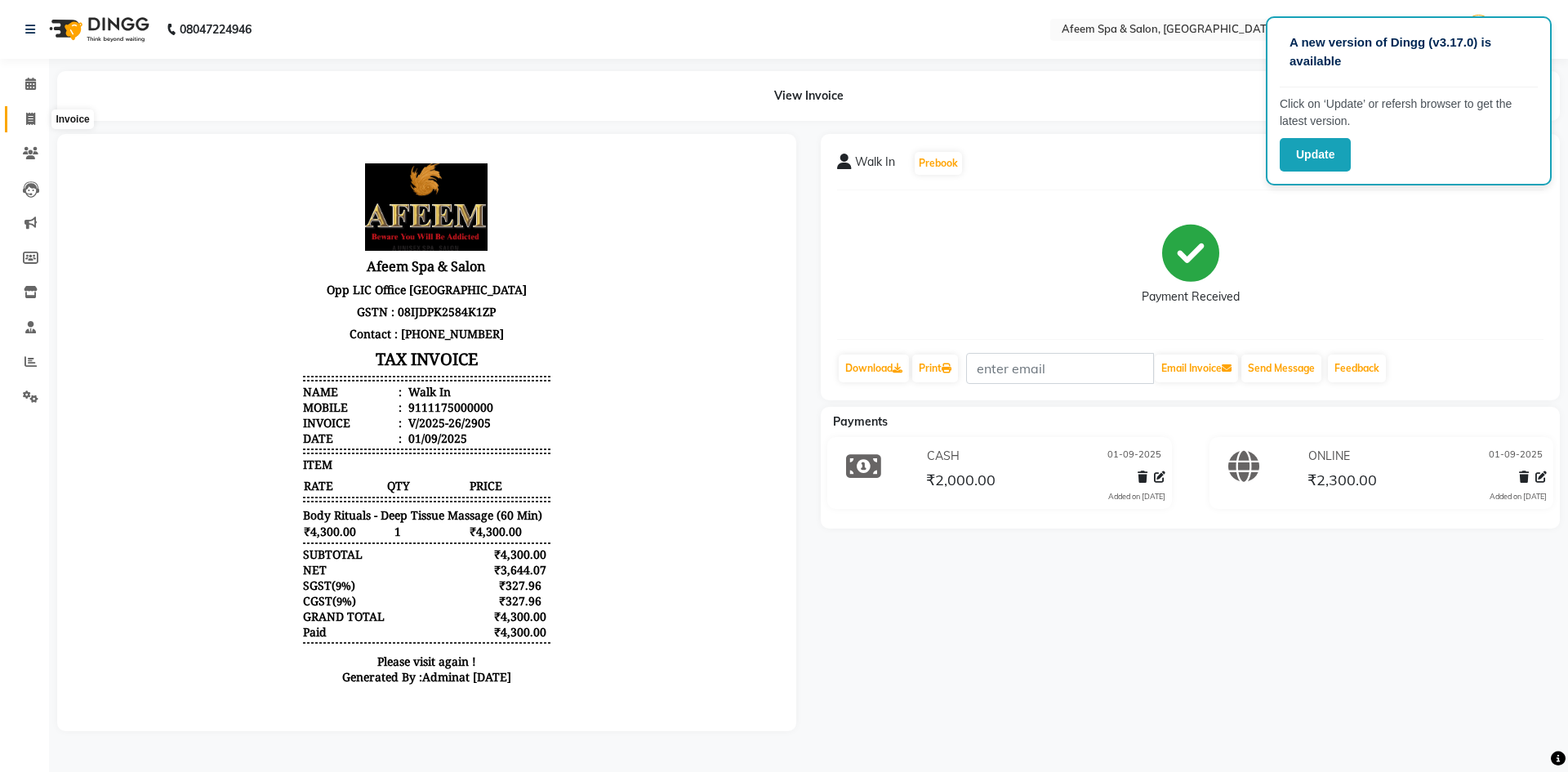
click at [19, 124] on span at bounding box center [30, 119] width 29 height 18
select select "service"
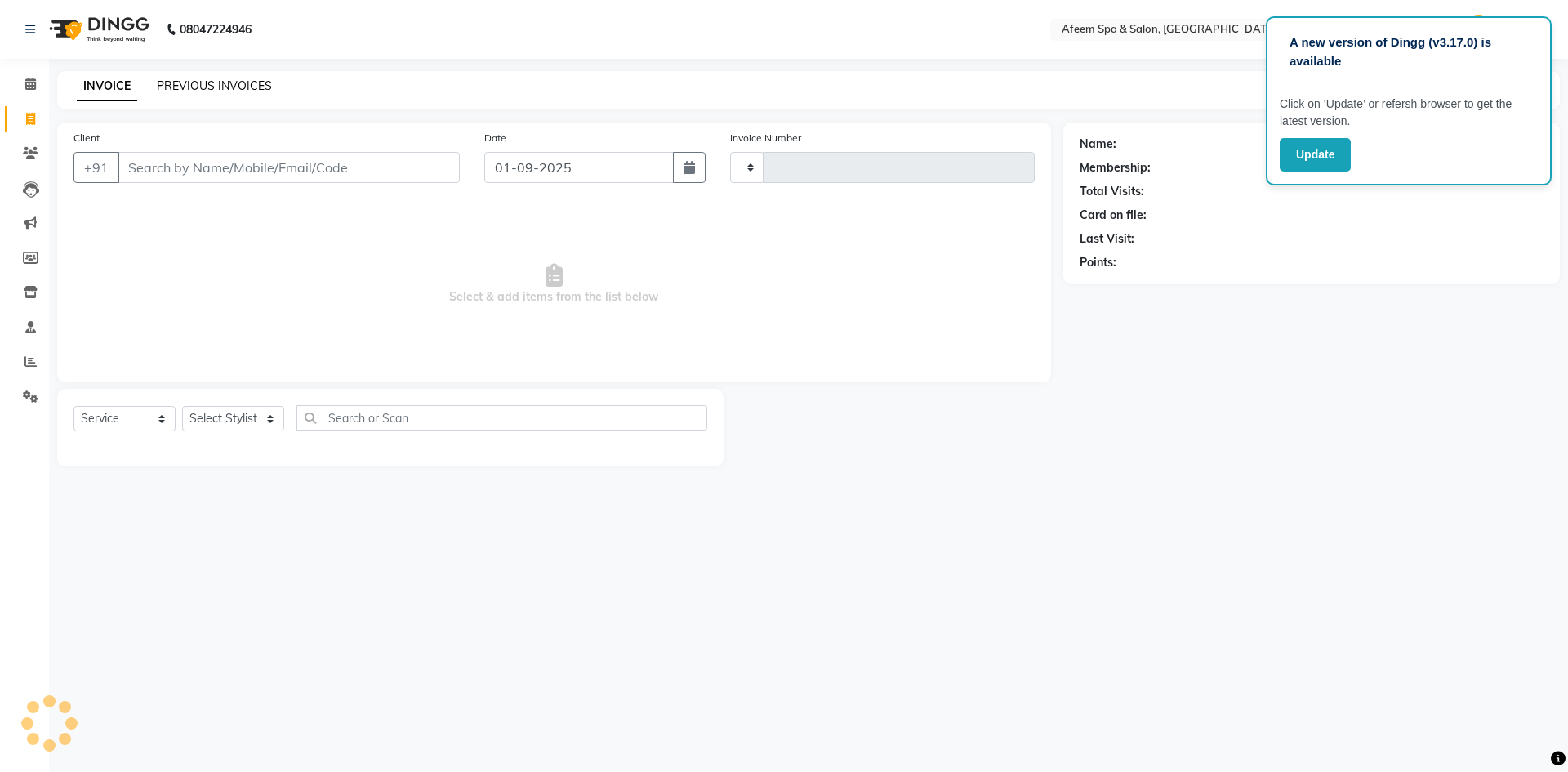
click at [195, 82] on link "PREVIOUS INVOICES" at bounding box center [214, 86] width 115 height 15
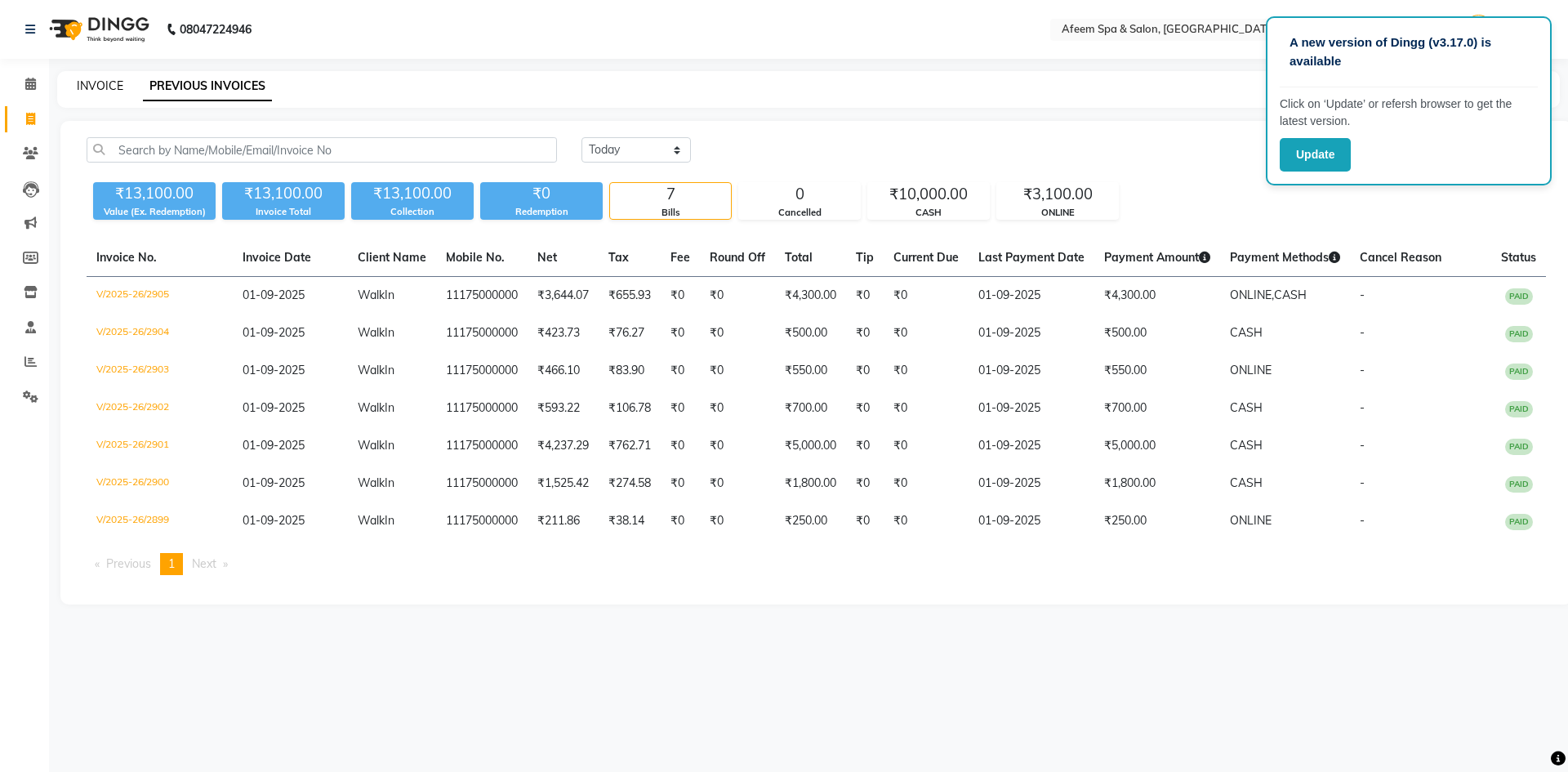
click at [96, 81] on link "INVOICE" at bounding box center [100, 86] width 46 height 15
select select "service"
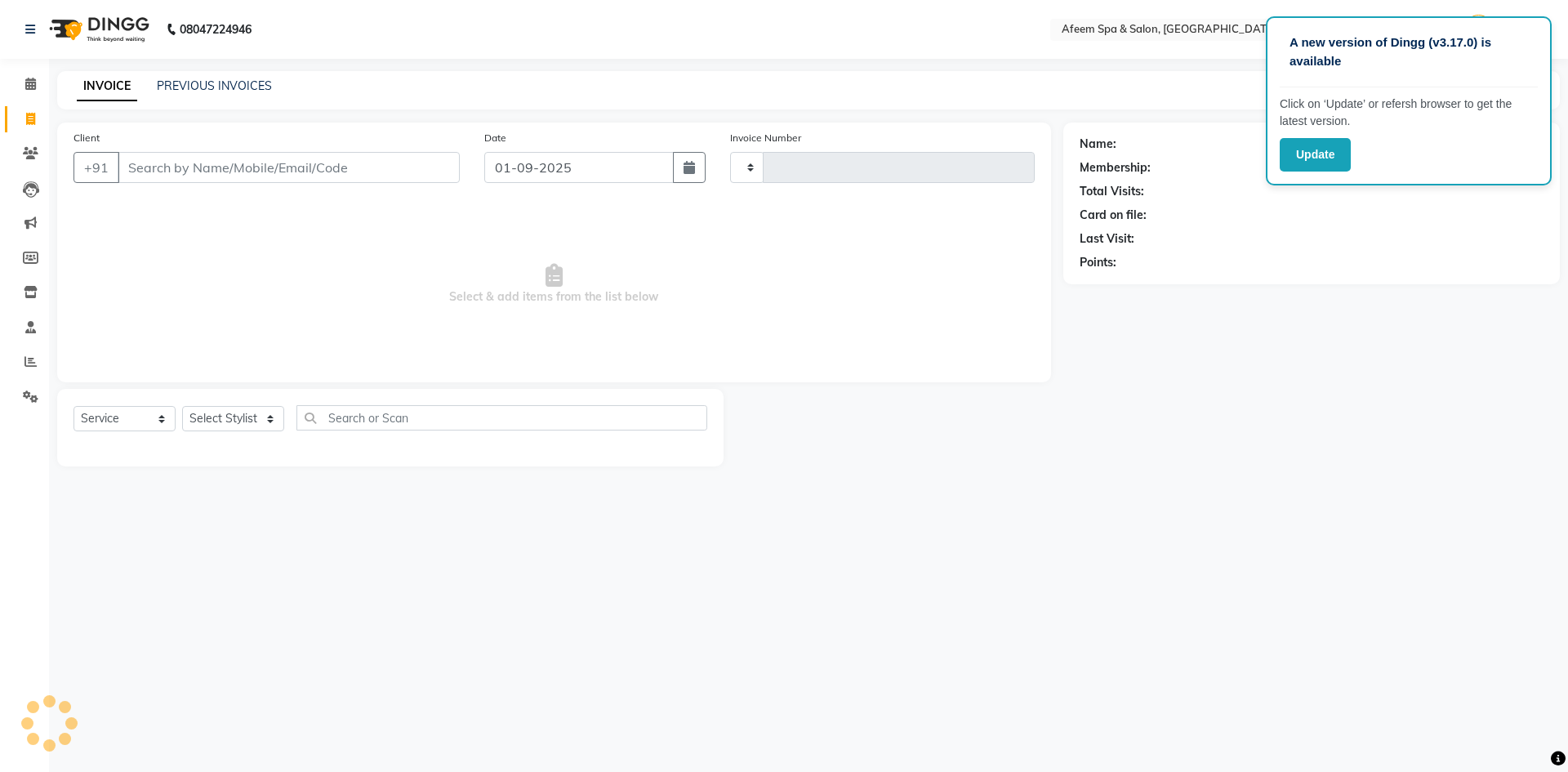
type input "2906"
select select "750"
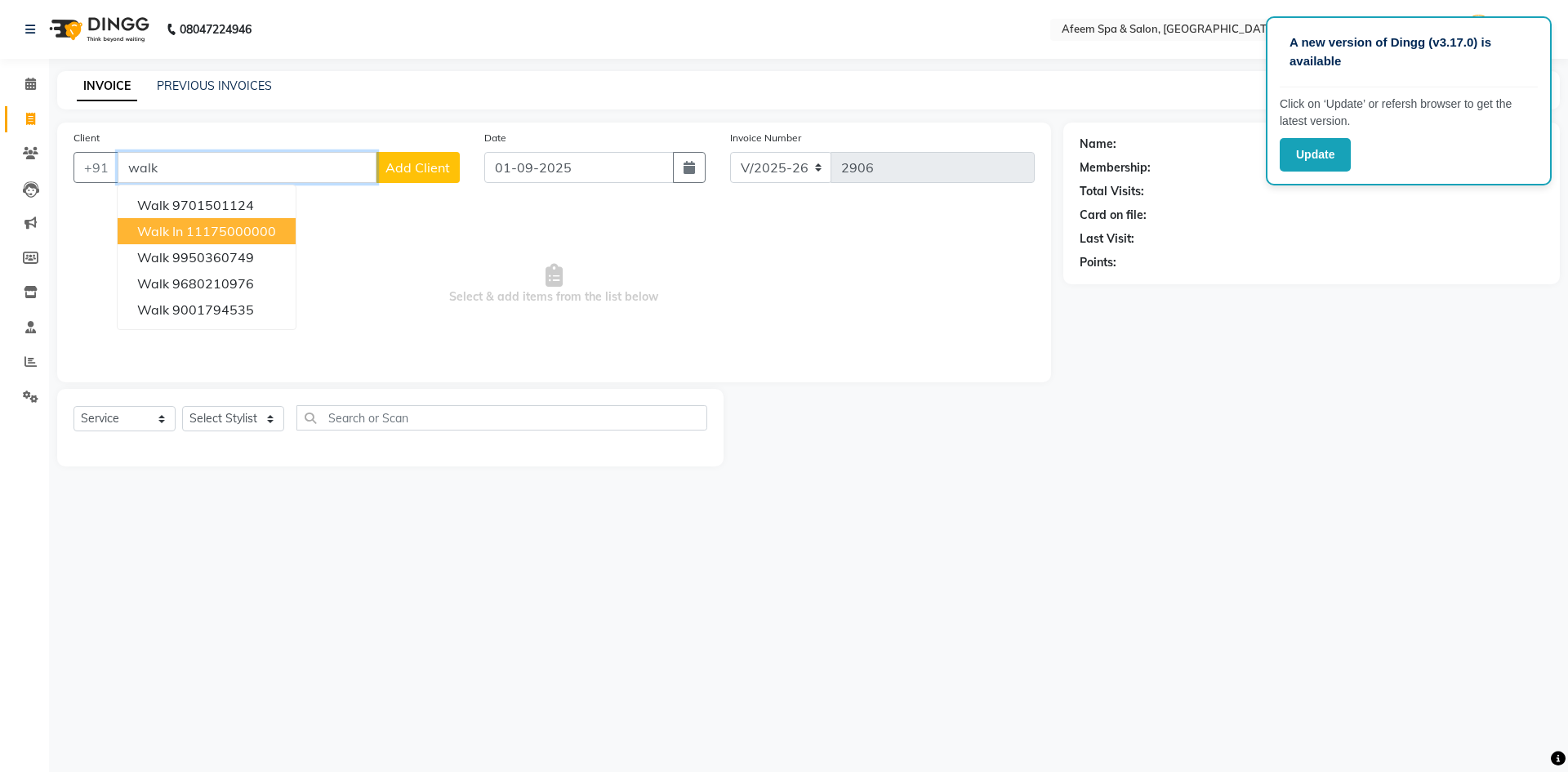
click at [187, 236] on ngb-highlight "11175000000" at bounding box center [231, 232] width 90 height 17
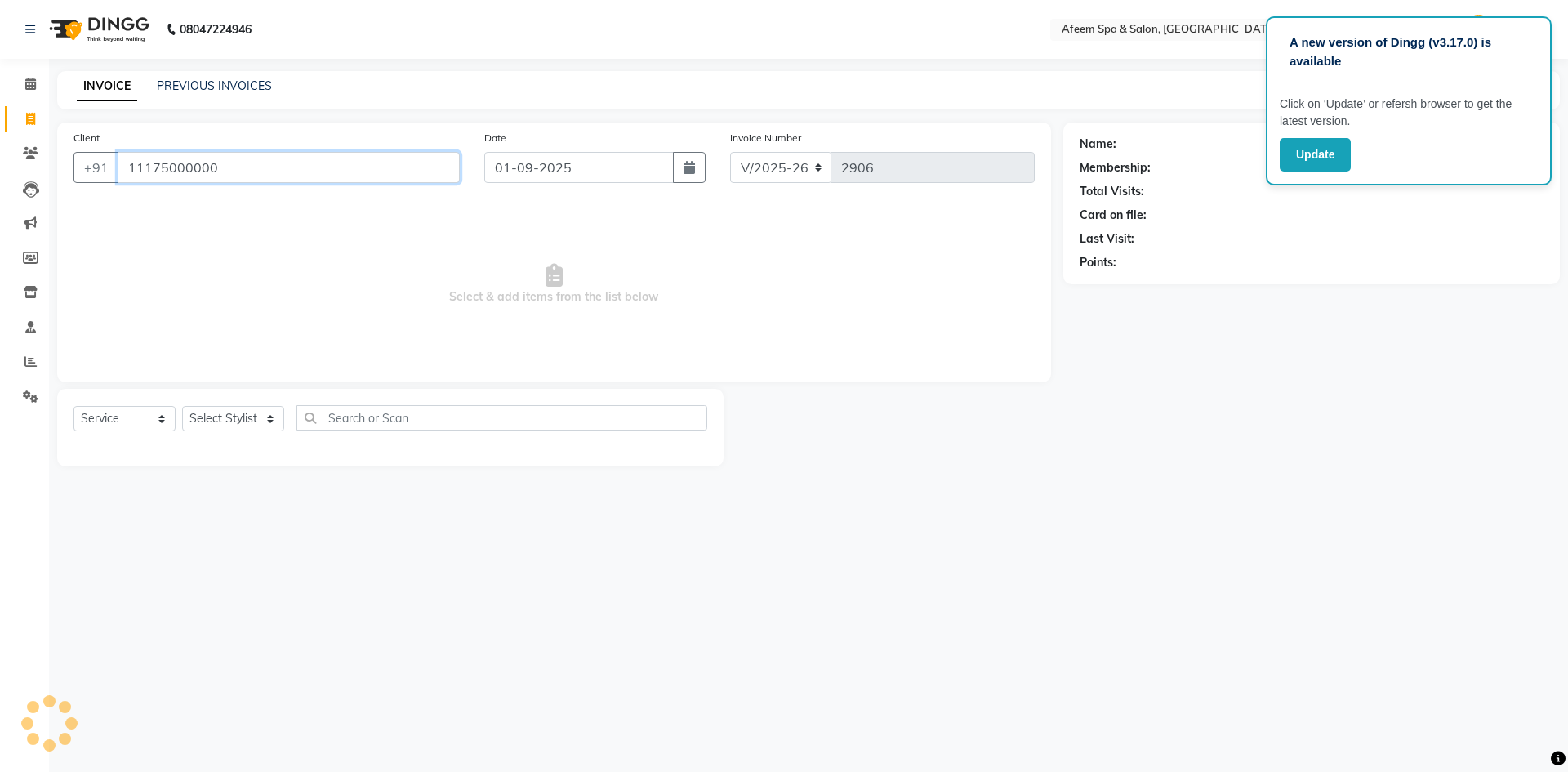
type input "11175000000"
click at [251, 421] on select "Select Stylist aarti bhavna deep Deepika [PERSON_NAME] [PERSON_NAME] [PERSON_NA…" at bounding box center [233, 418] width 102 height 25
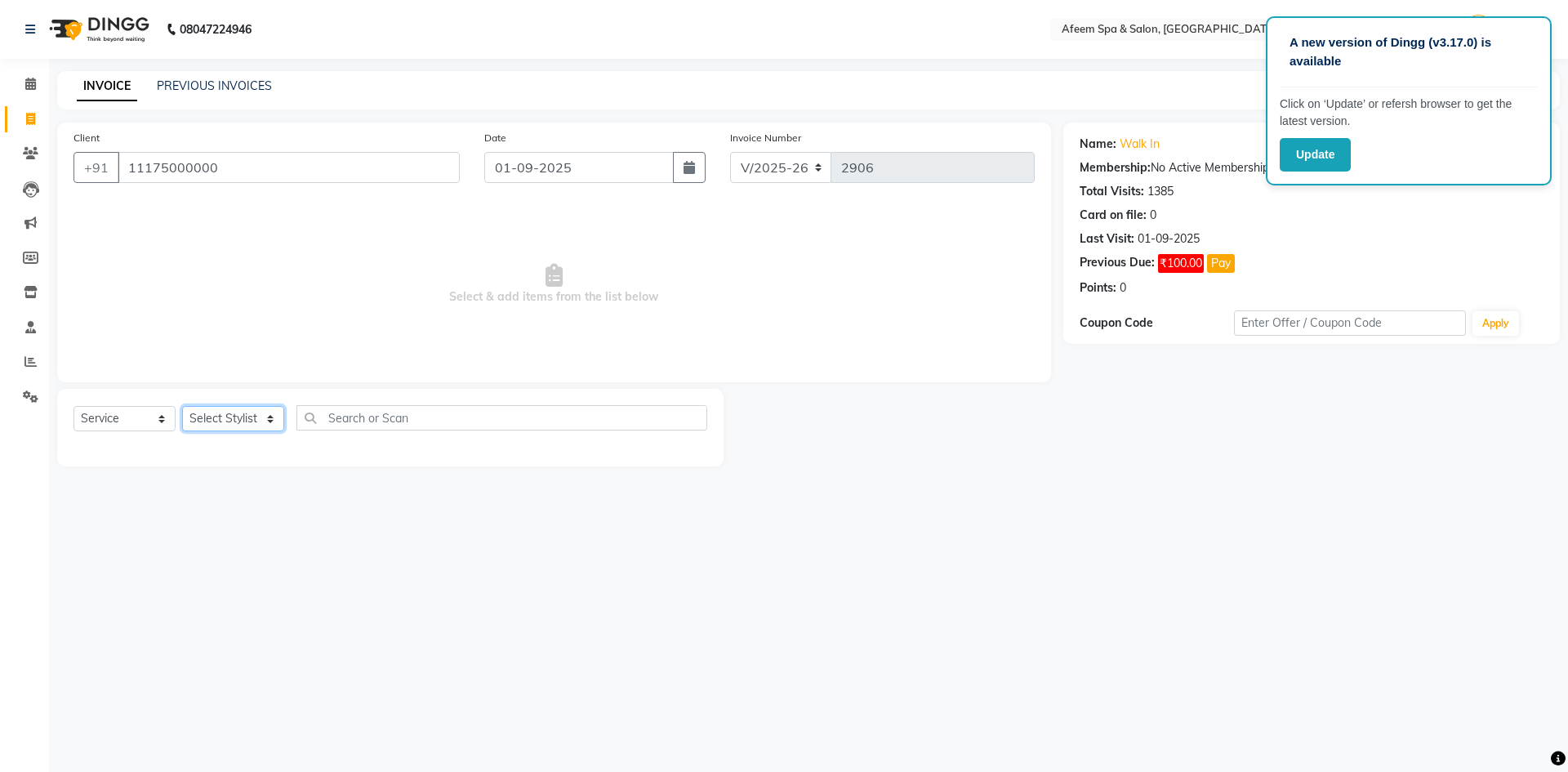
select select "45314"
click at [182, 406] on select "Select Stylist aarti bhavna deep Deepika [PERSON_NAME] [PERSON_NAME] [PERSON_NA…" at bounding box center [233, 418] width 102 height 25
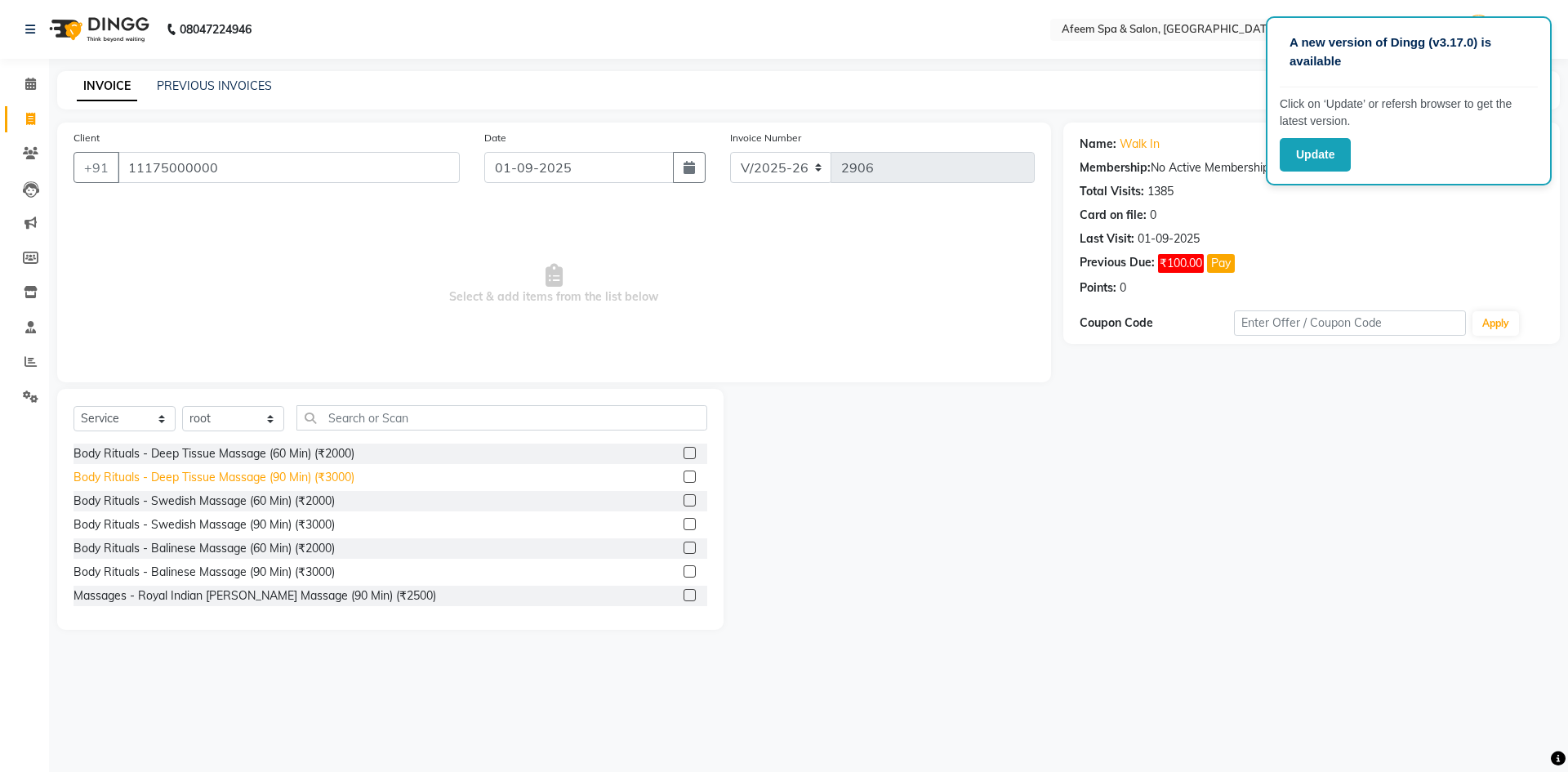
click at [314, 477] on div "Body Rituals - Deep Tissue Massage (90 Min) (₹3000)" at bounding box center [214, 477] width 281 height 18
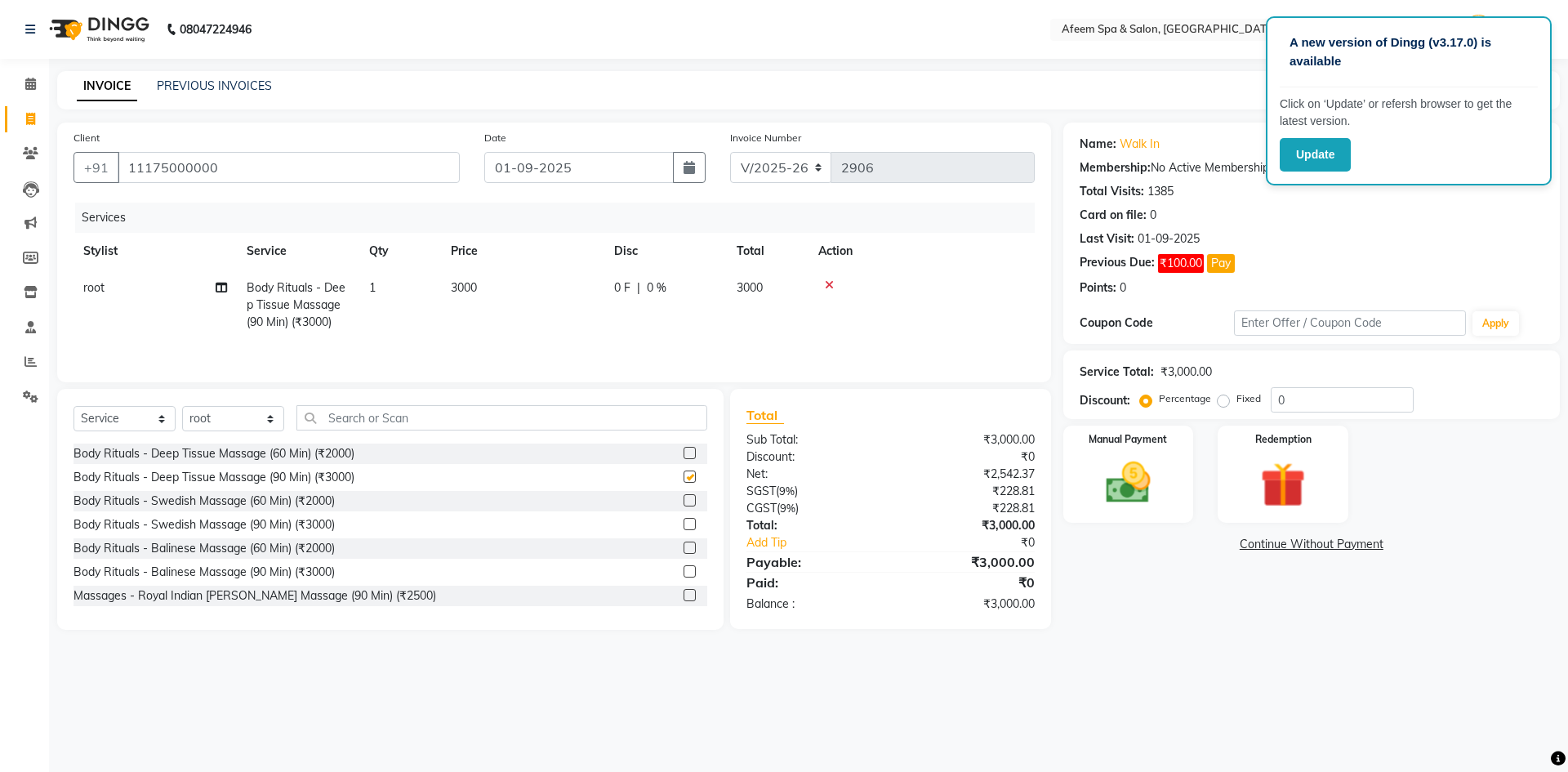
checkbox input "false"
click at [453, 301] on td "3000" at bounding box center [522, 305] width 163 height 71
select select "45314"
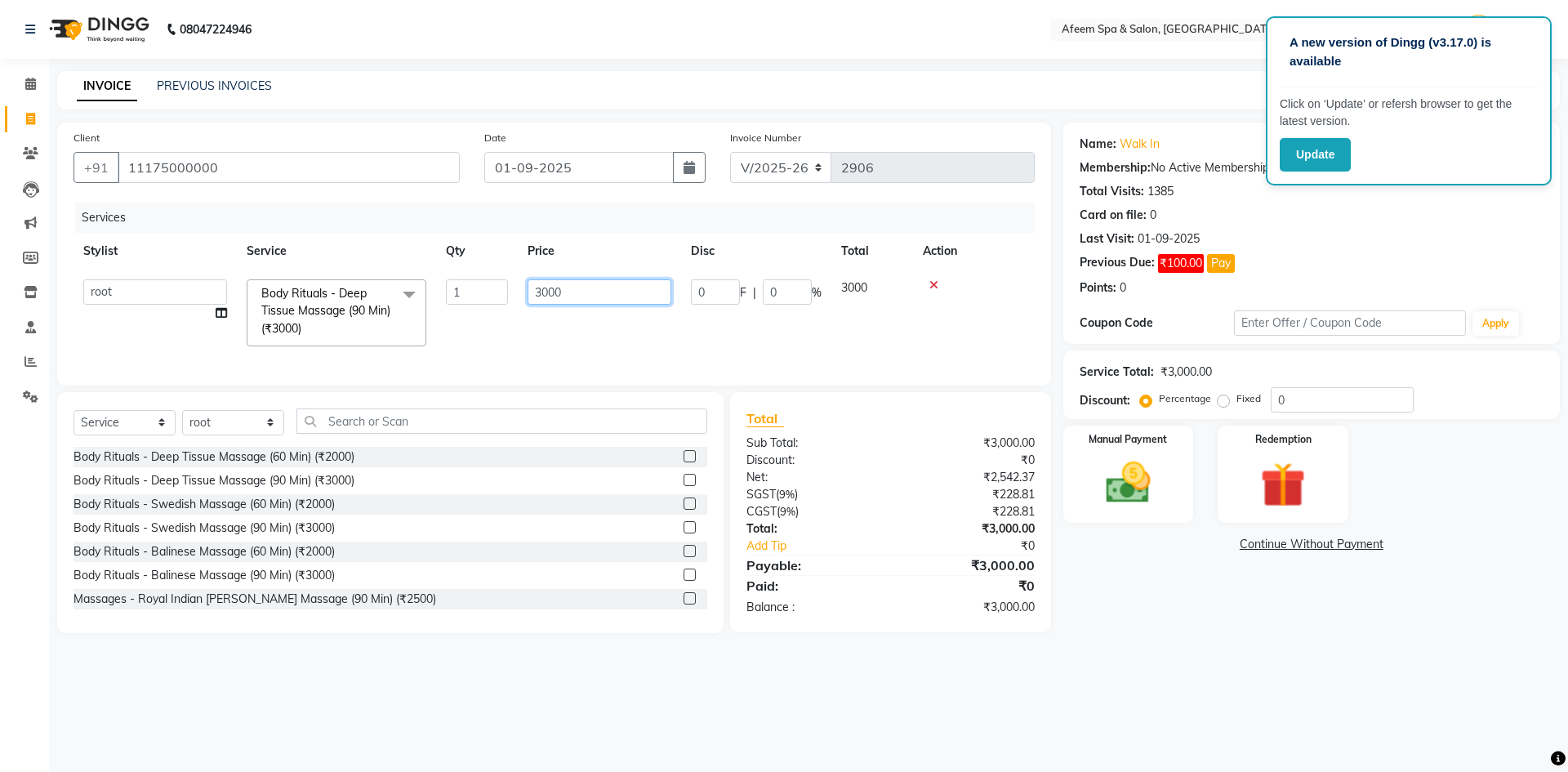
drag, startPoint x: 621, startPoint y: 287, endPoint x: 248, endPoint y: 301, distance: 373.3
click at [251, 300] on tr "aarti bhavna deep Deepika jessu kapil khusbhu kim Nandani Narendra Product rohi…" at bounding box center [554, 313] width 961 height 87
type input "4000"
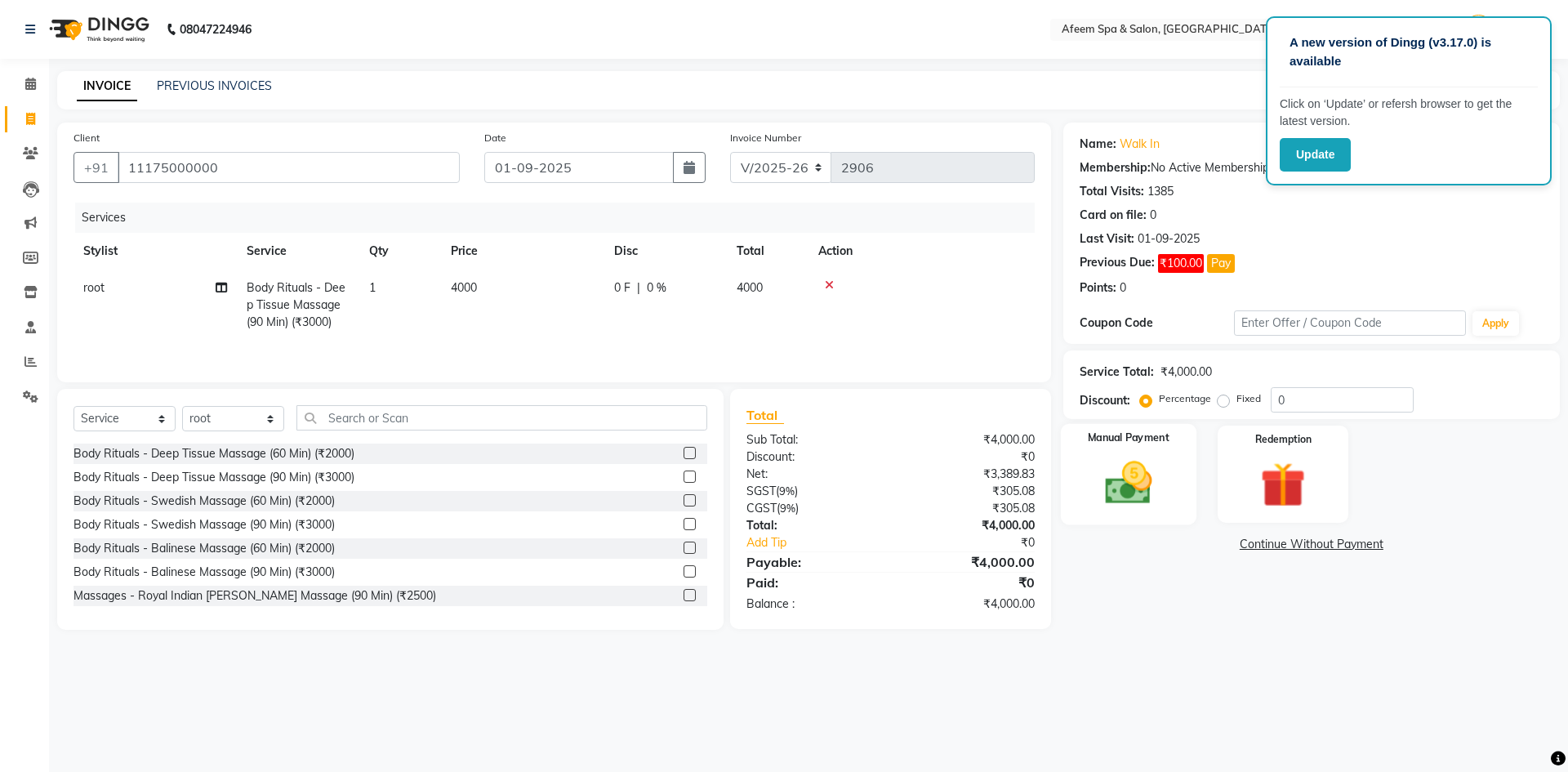
click at [1116, 502] on img at bounding box center [1128, 483] width 76 height 54
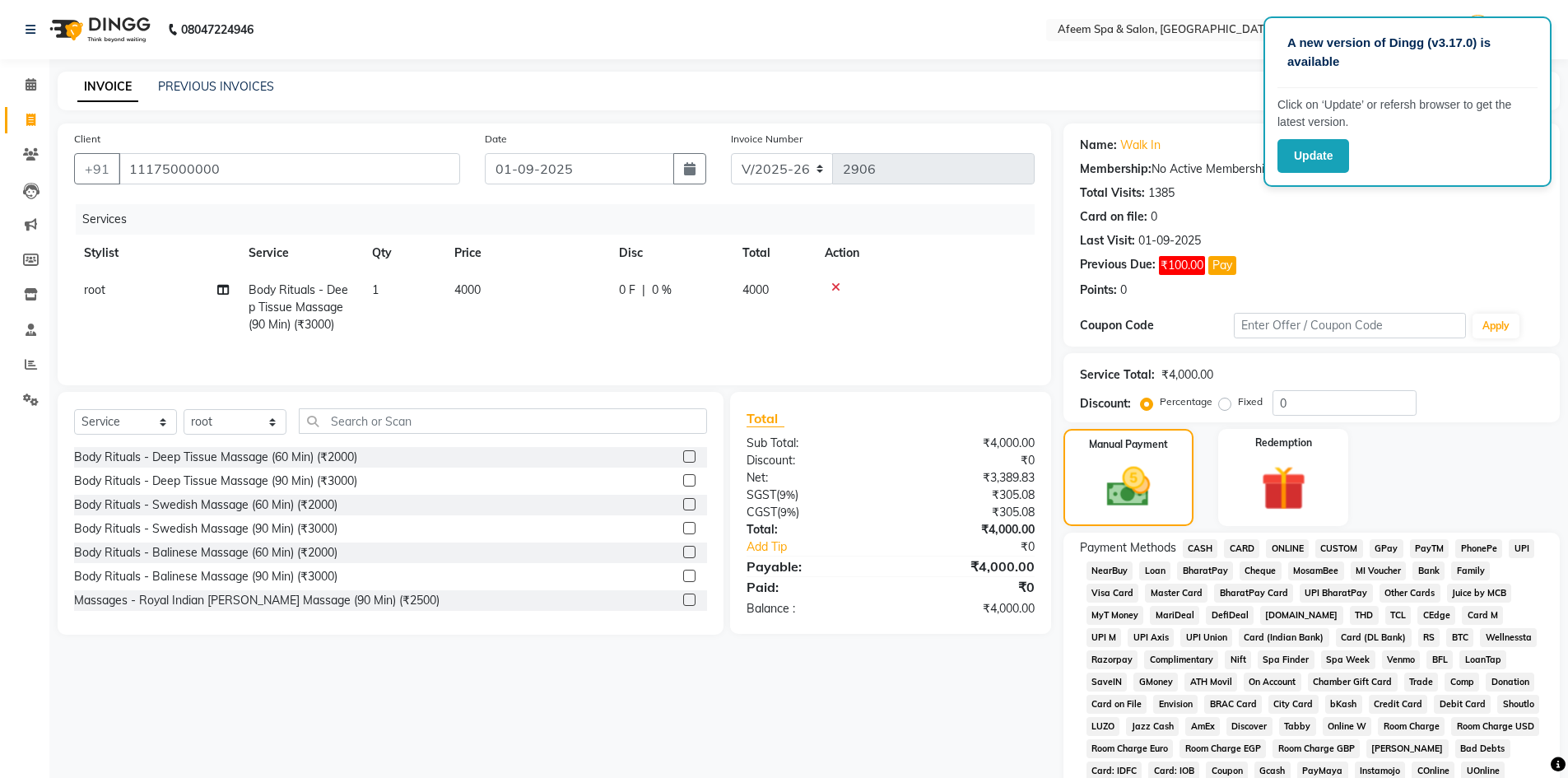
click at [1296, 550] on span "ONLINE" at bounding box center [1288, 548] width 43 height 19
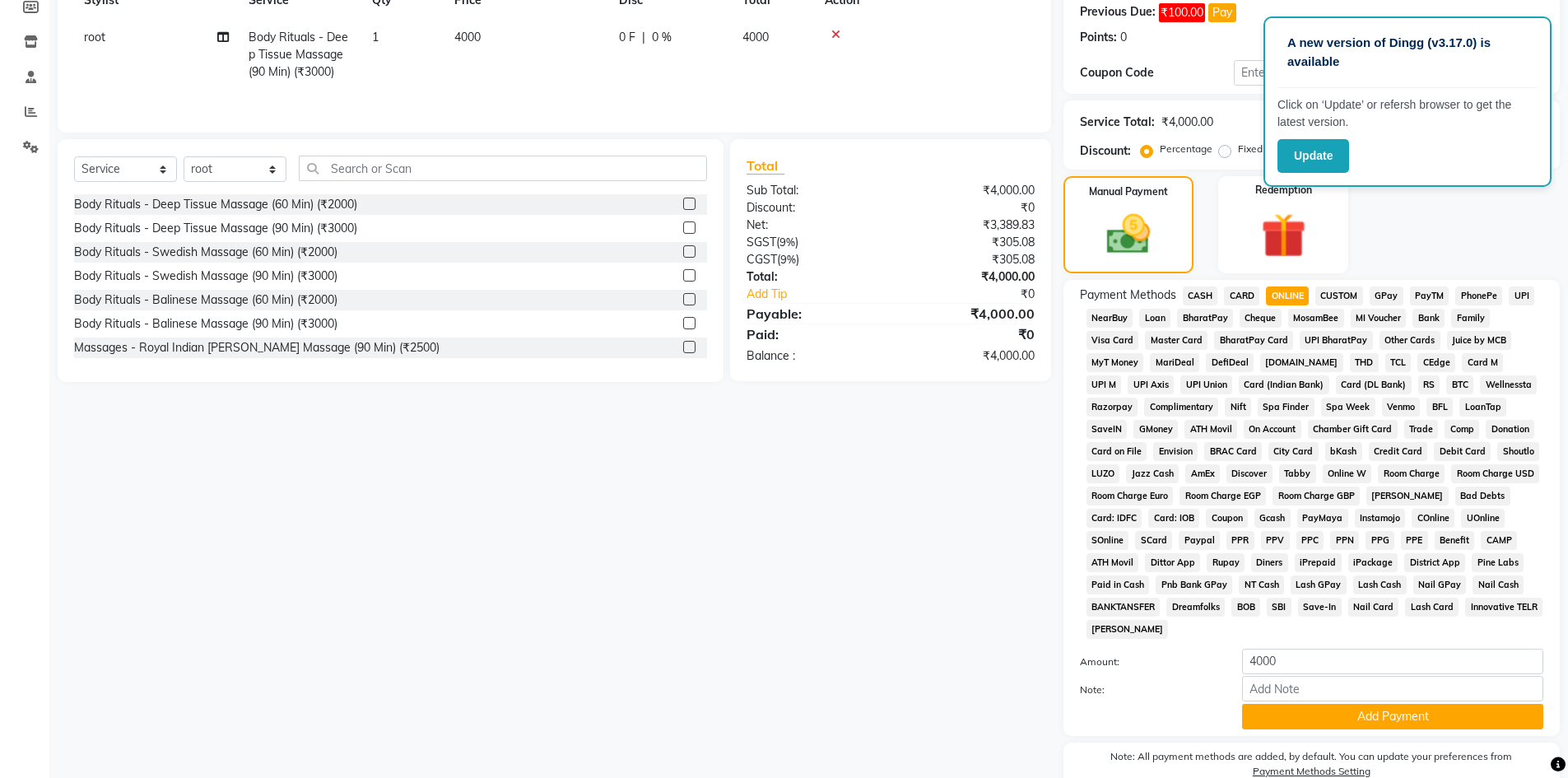
scroll to position [329, 0]
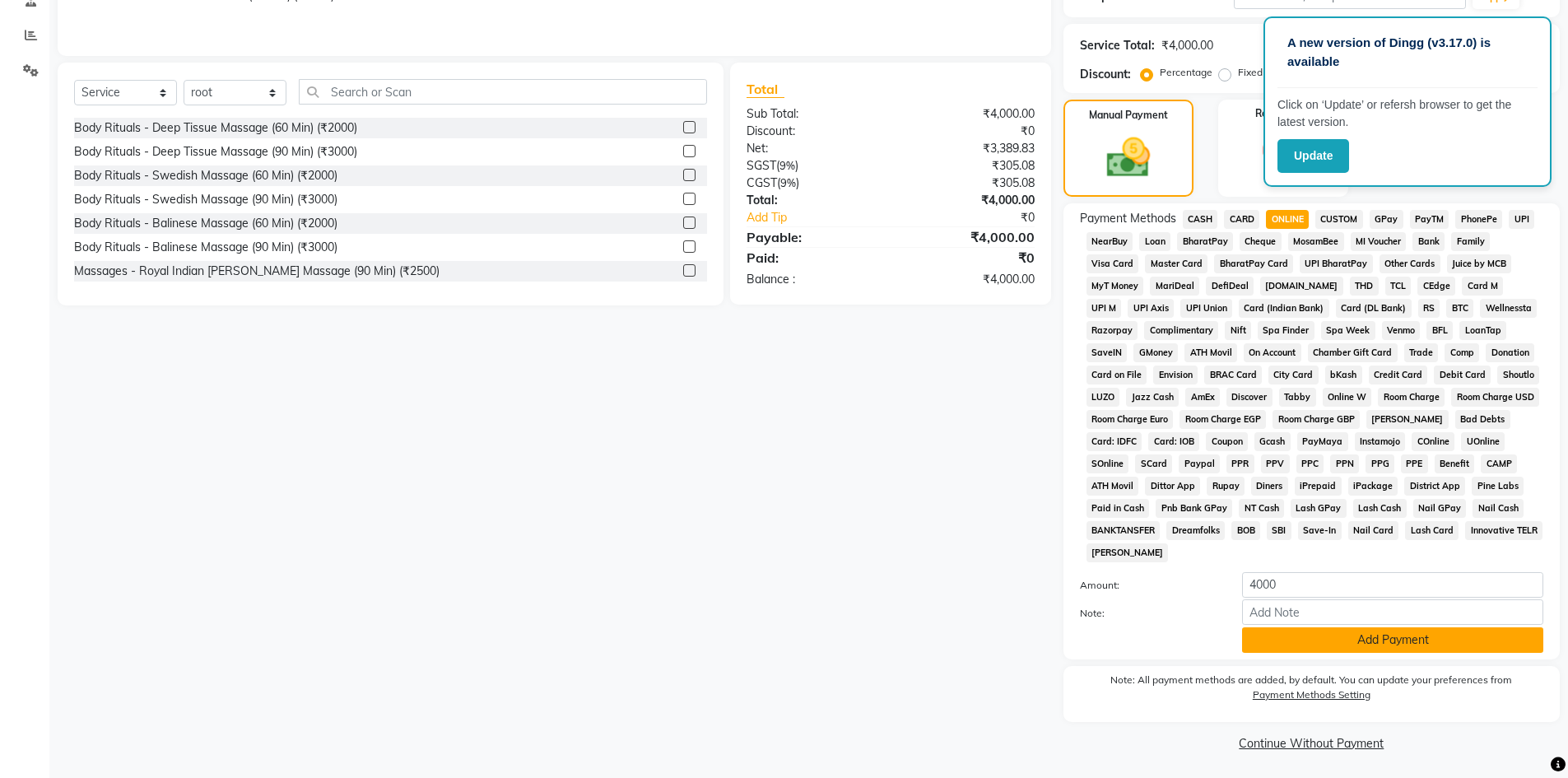
click at [1339, 651] on button "Add Payment" at bounding box center [1393, 639] width 302 height 25
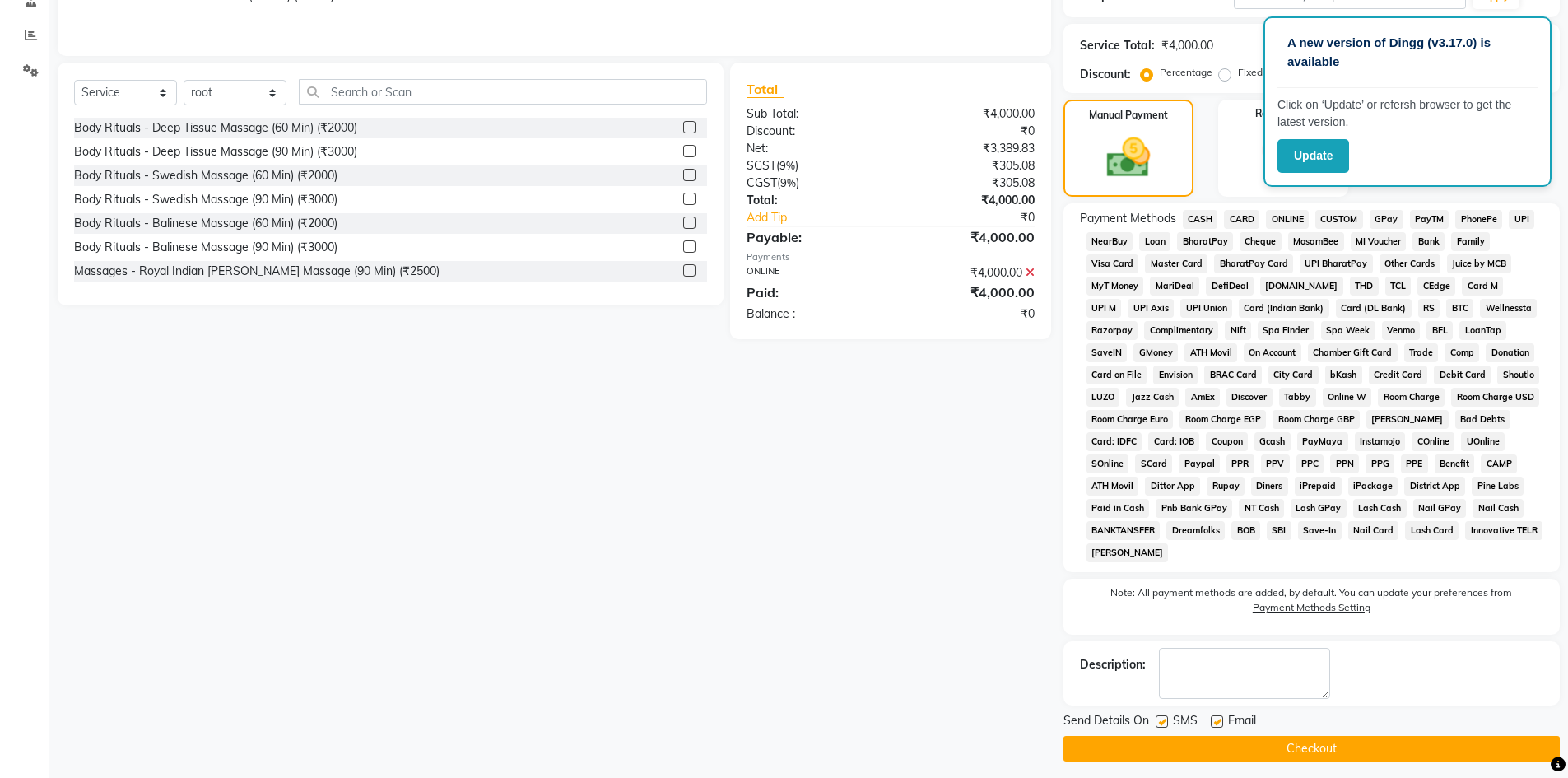
click at [1298, 743] on button "Checkout" at bounding box center [1311, 748] width 496 height 25
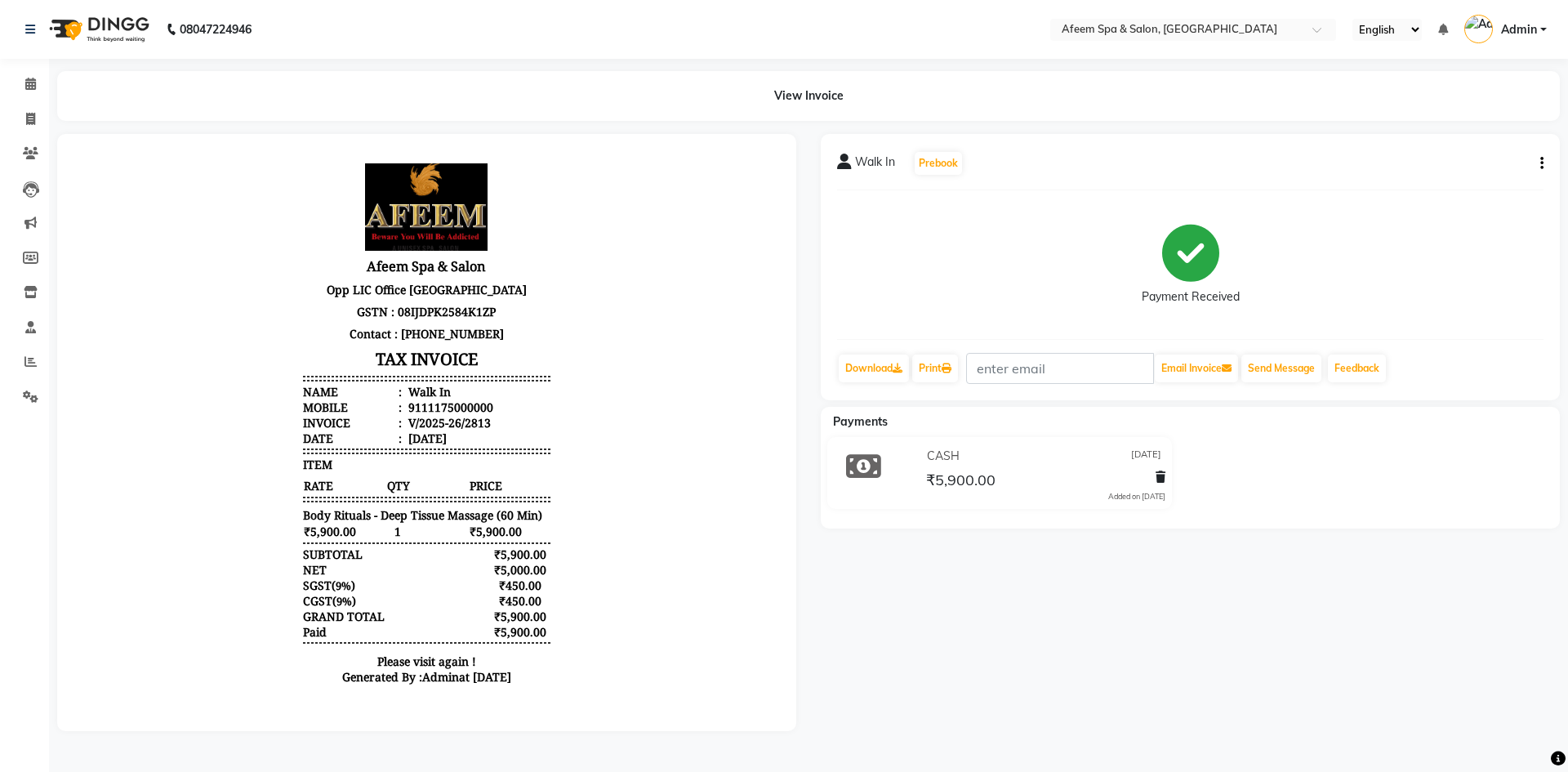
click at [1546, 163] on div "Walk In Prebook Payment Received Download Print Email Invoice Send Message Feed…" at bounding box center [1190, 267] width 739 height 266
click at [1540, 164] on icon "button" at bounding box center [1542, 163] width 4 height 1
click at [1417, 182] on div "Edit Invoice" at bounding box center [1460, 184] width 112 height 20
select select "service"
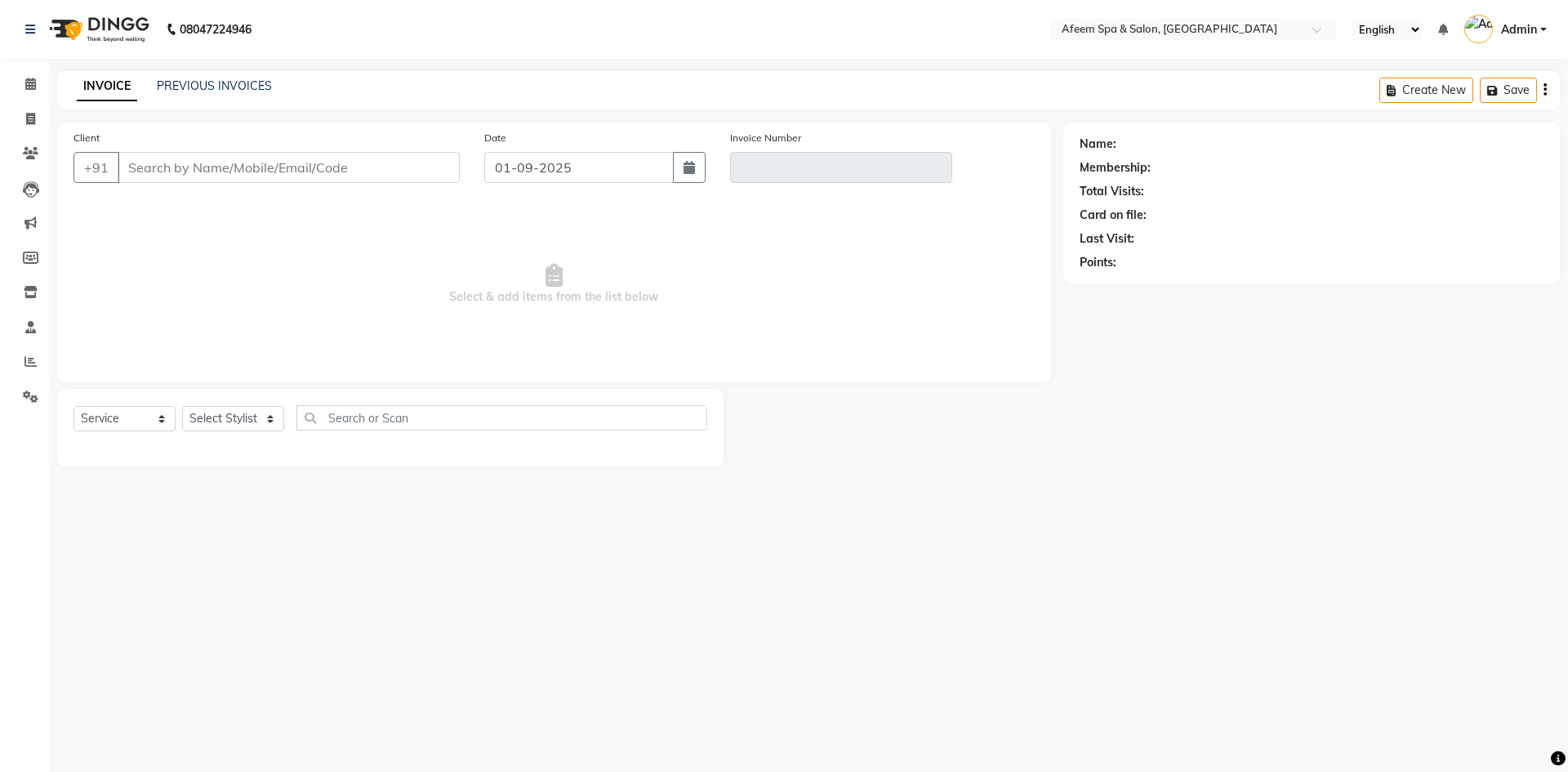
type input "11175000000"
type input "V/2025-26/2813"
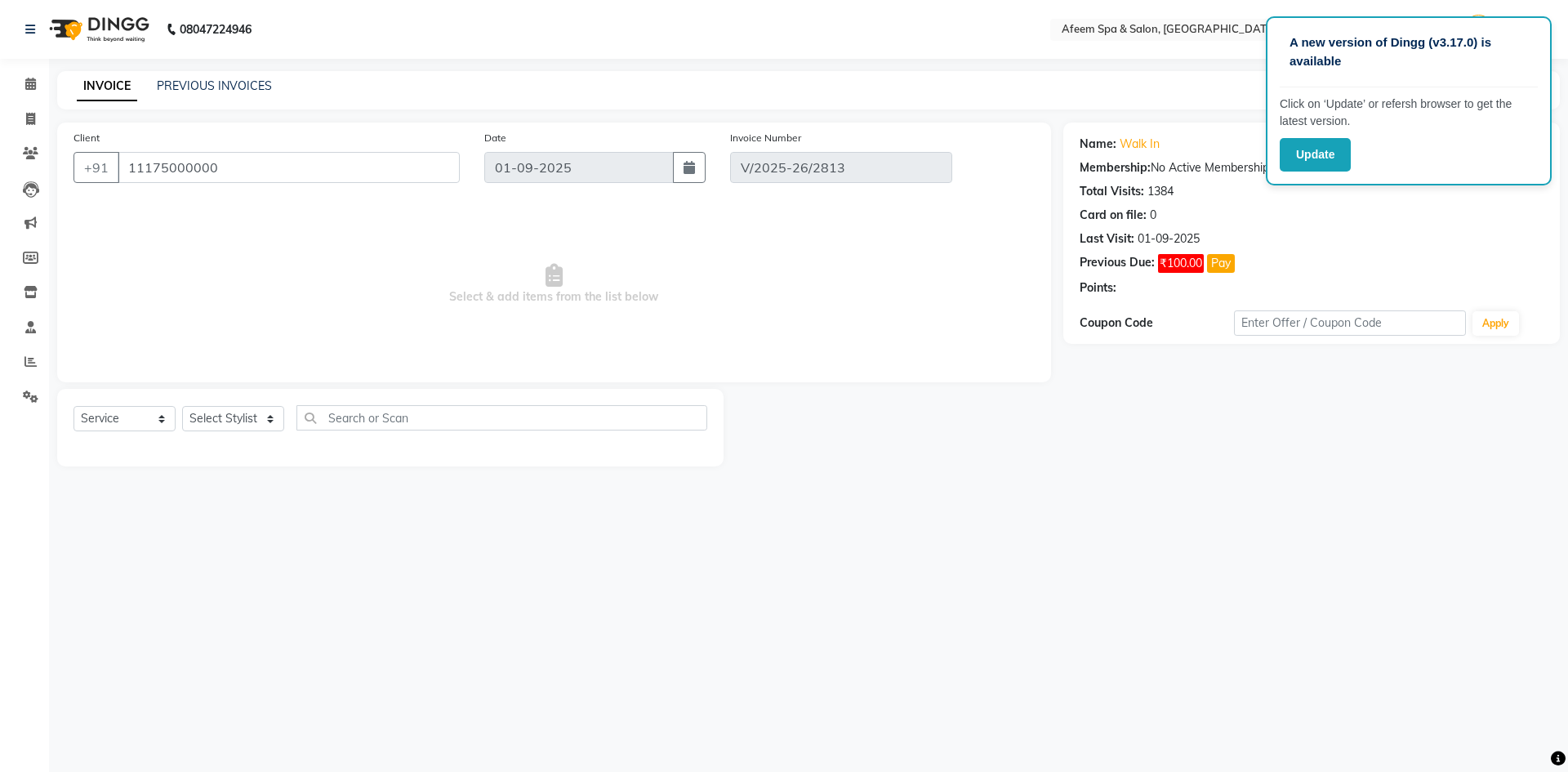
type input "[DATE]"
select select "select"
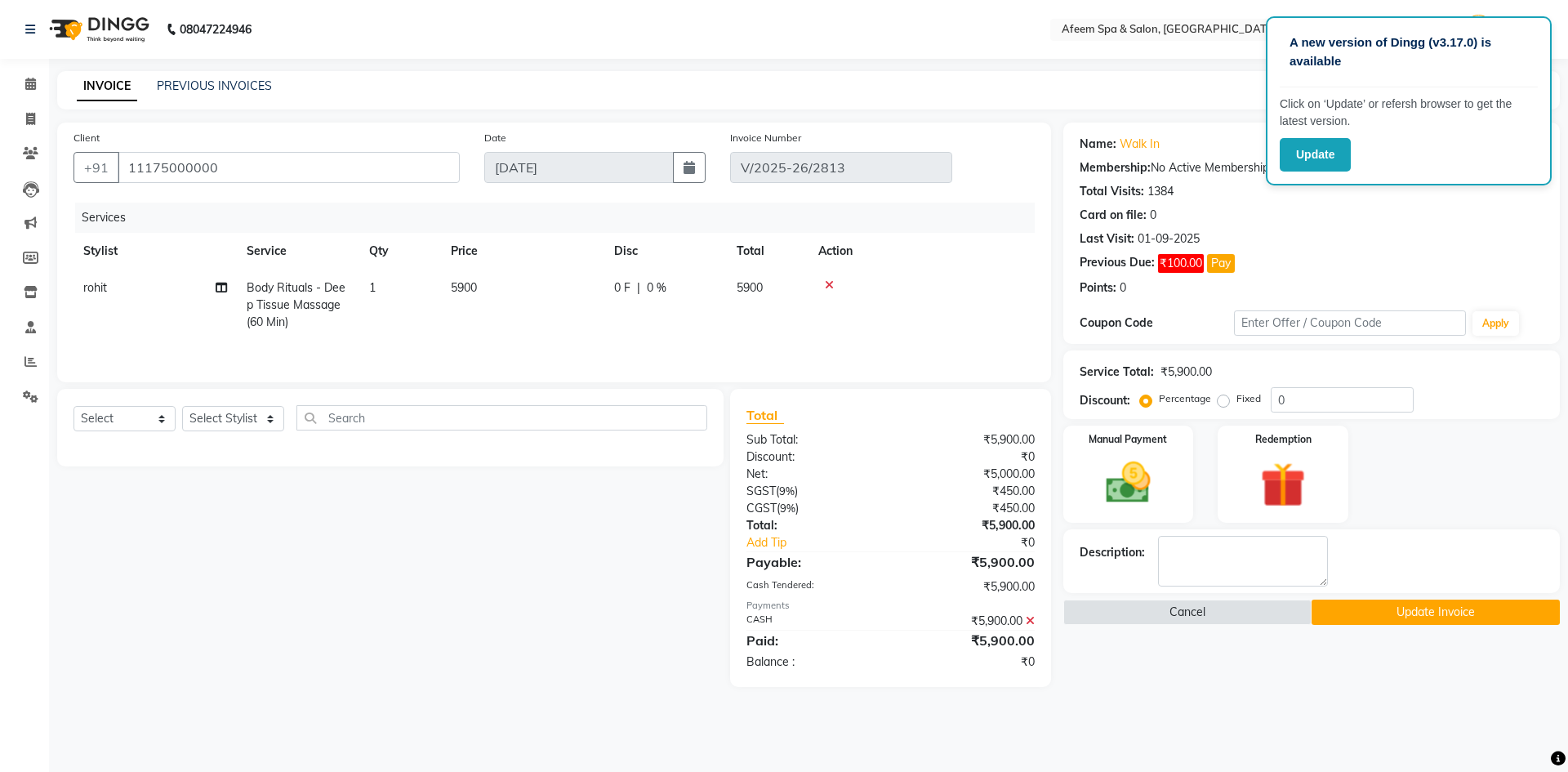
click at [313, 308] on span "Body Rituals - Deep Tissue Massage (60 Min)" at bounding box center [295, 304] width 99 height 49
select select "45310"
click at [313, 308] on span "Body Rituals - Deep Tissue Massage (60 Min)" at bounding box center [314, 311] width 105 height 50
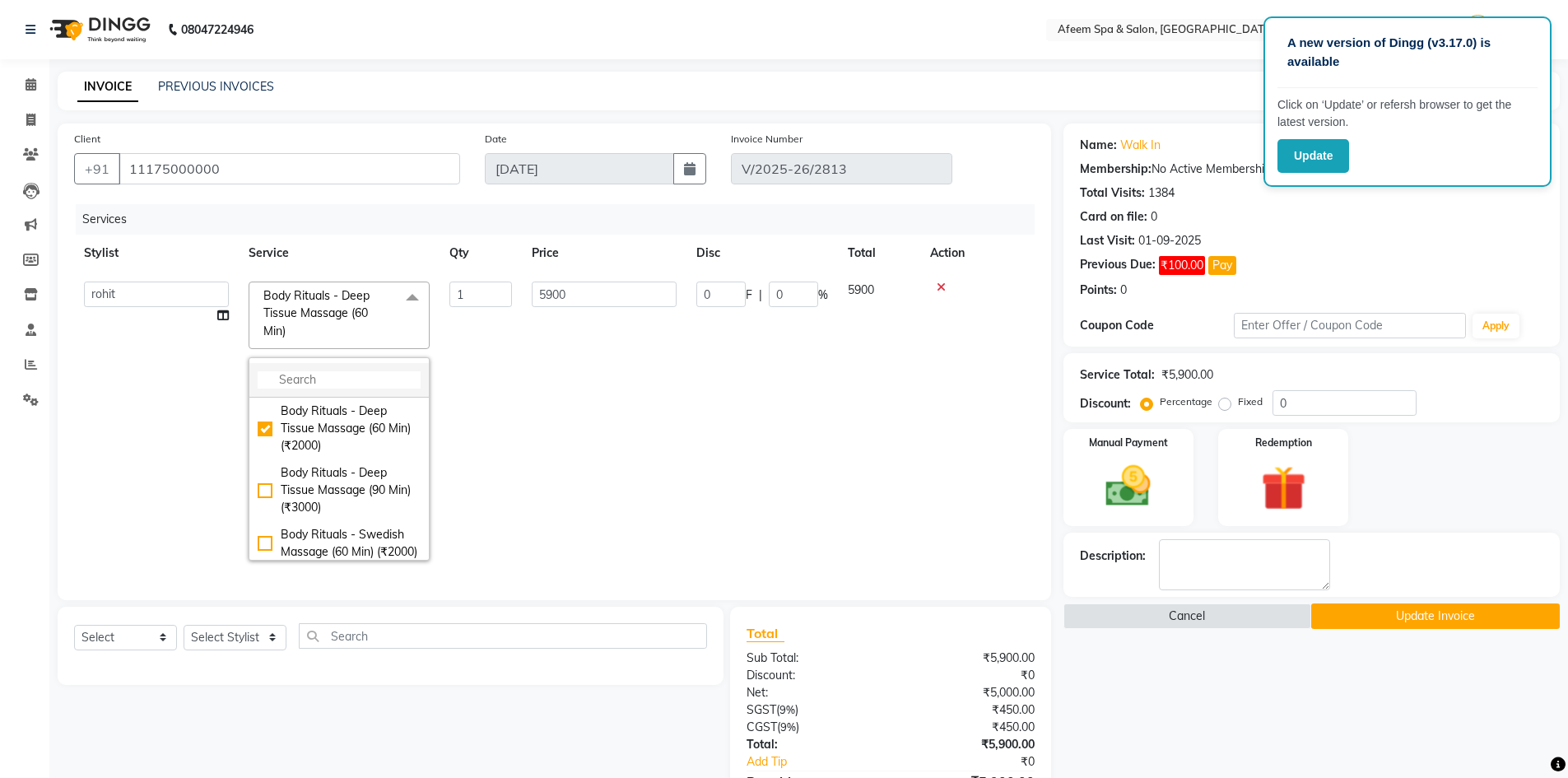
click at [324, 370] on li at bounding box center [339, 380] width 180 height 34
click at [323, 380] on input "multiselect-search" at bounding box center [339, 380] width 163 height 18
type input "k"
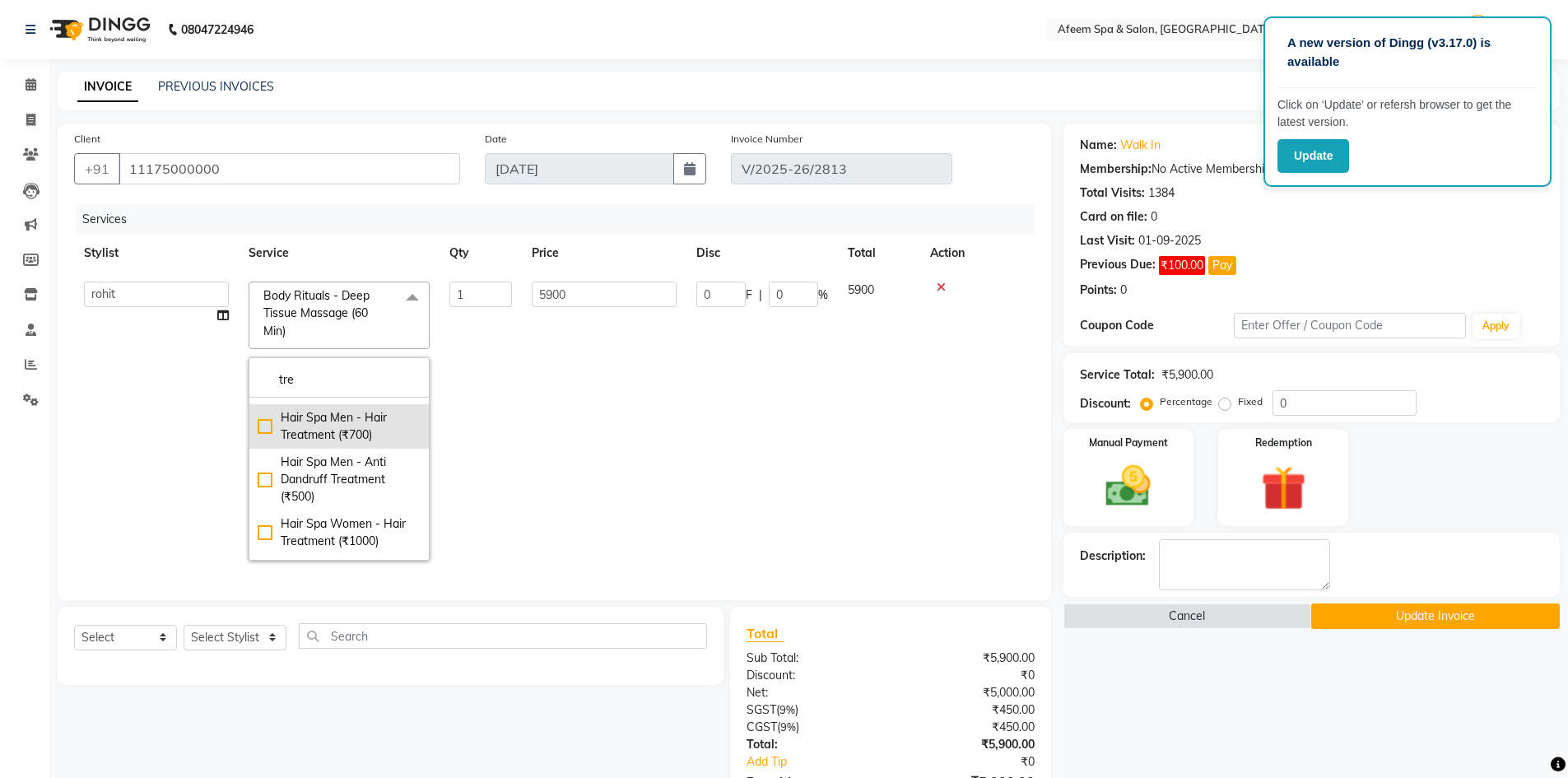
type input "tre"
click at [339, 444] on div "Hair Spa Men - Hair Treatment (₹700)" at bounding box center [339, 426] width 163 height 34
type input "700"
checkbox input "true"
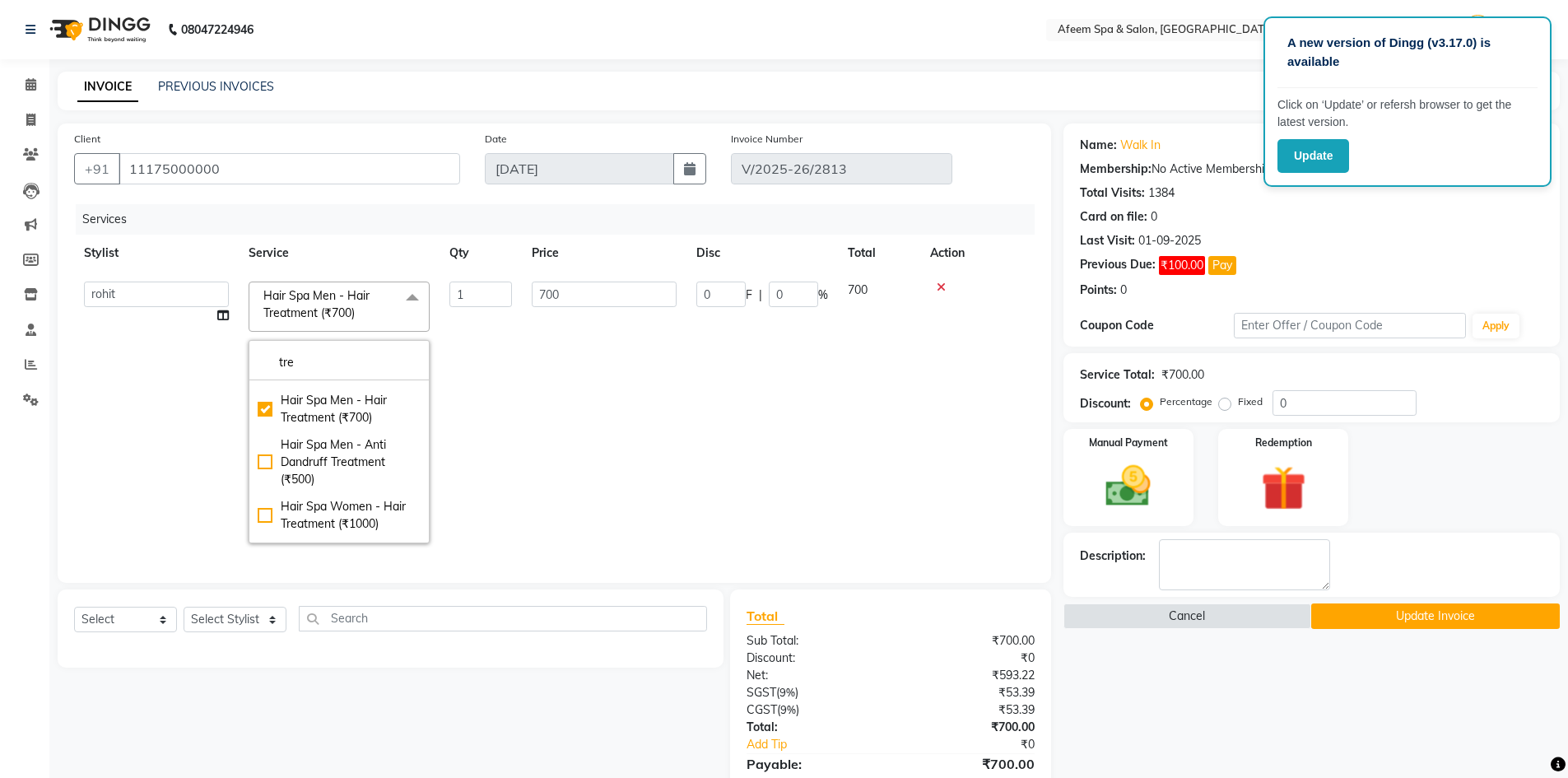
click at [616, 365] on td "700" at bounding box center [604, 412] width 165 height 282
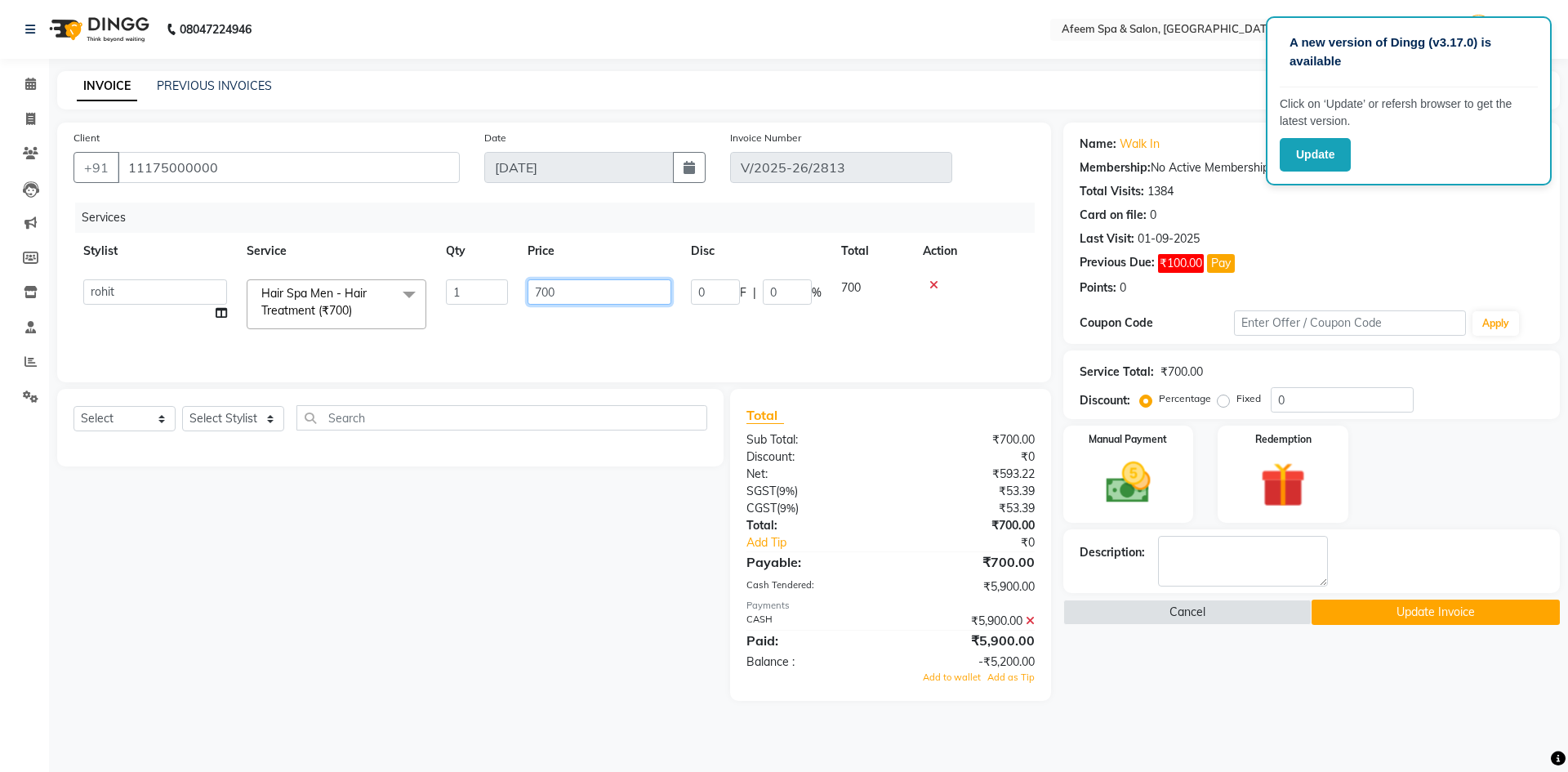
drag, startPoint x: 605, startPoint y: 289, endPoint x: 413, endPoint y: 294, distance: 192.1
click at [413, 294] on tr "aarti bhavna deep Deepika jessu kapil khusbhu kim Nandani Narendra Product rohi…" at bounding box center [554, 304] width 961 height 69
type input "5900"
click at [714, 629] on div "Select Service Product Membership Package Voucher Prepaid Gift Card Select Styl…" at bounding box center [384, 545] width 678 height 312
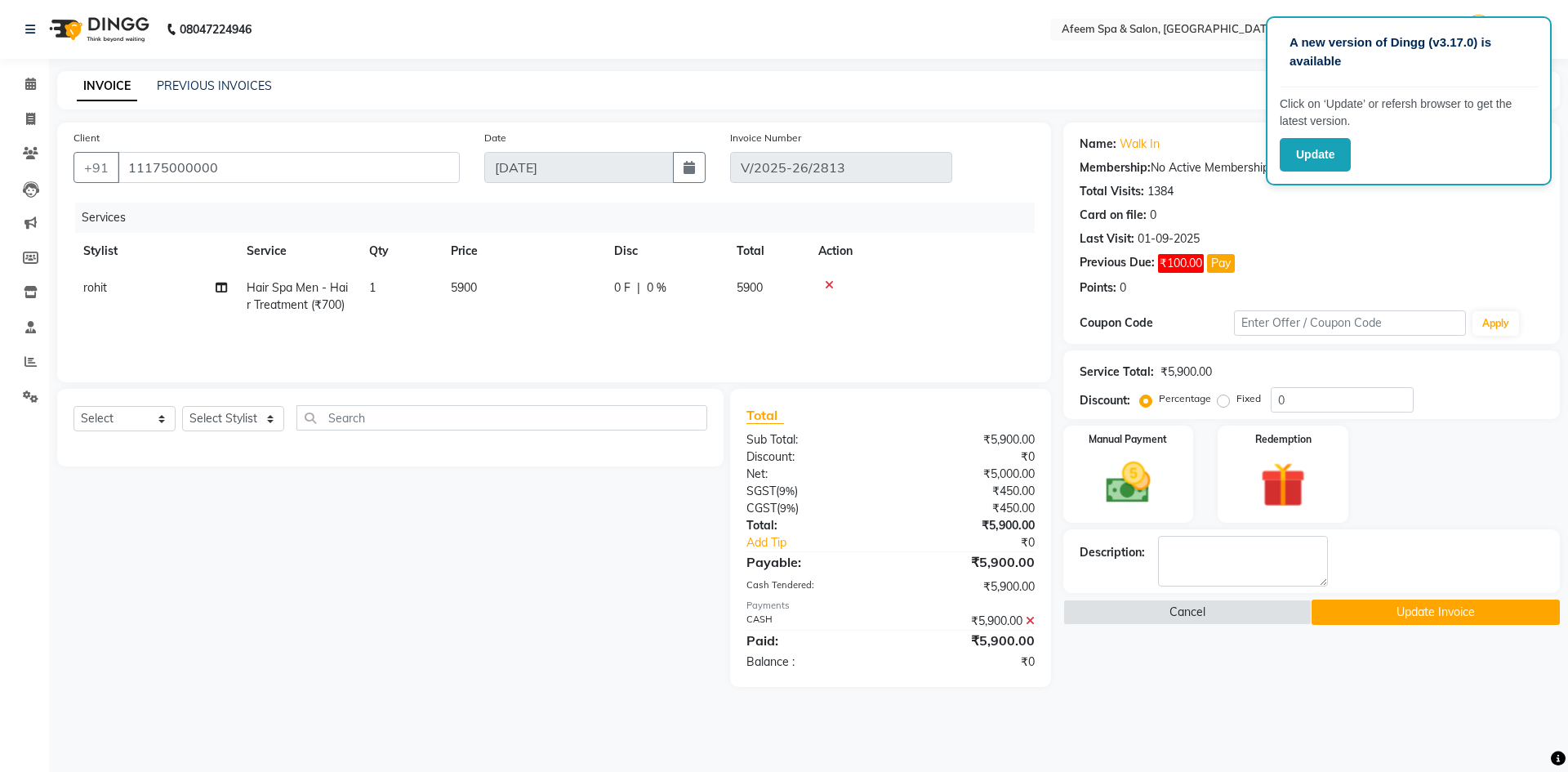
click at [1034, 621] on icon at bounding box center [1030, 621] width 9 height 11
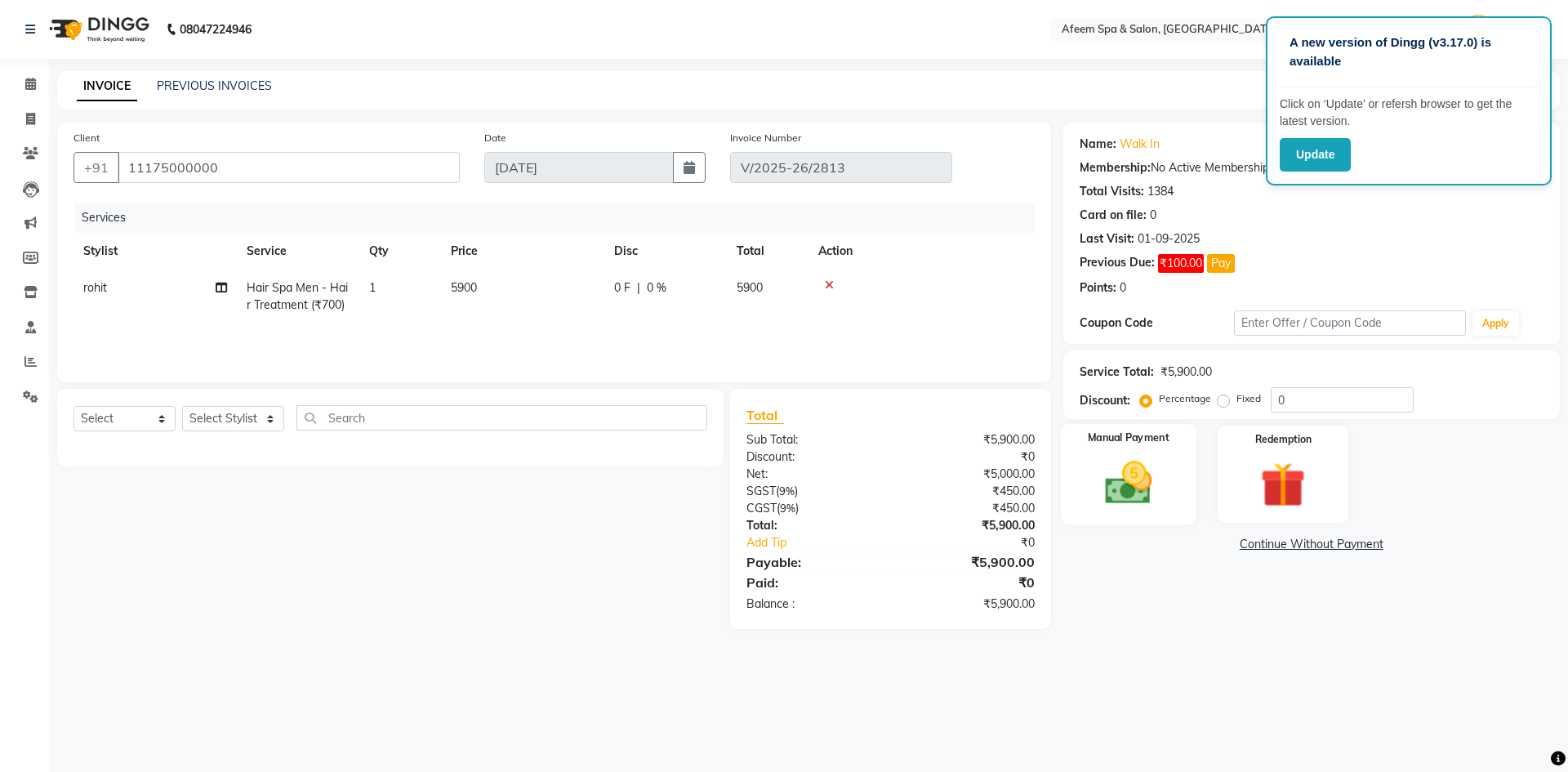
click at [1108, 485] on img at bounding box center [1128, 483] width 76 height 54
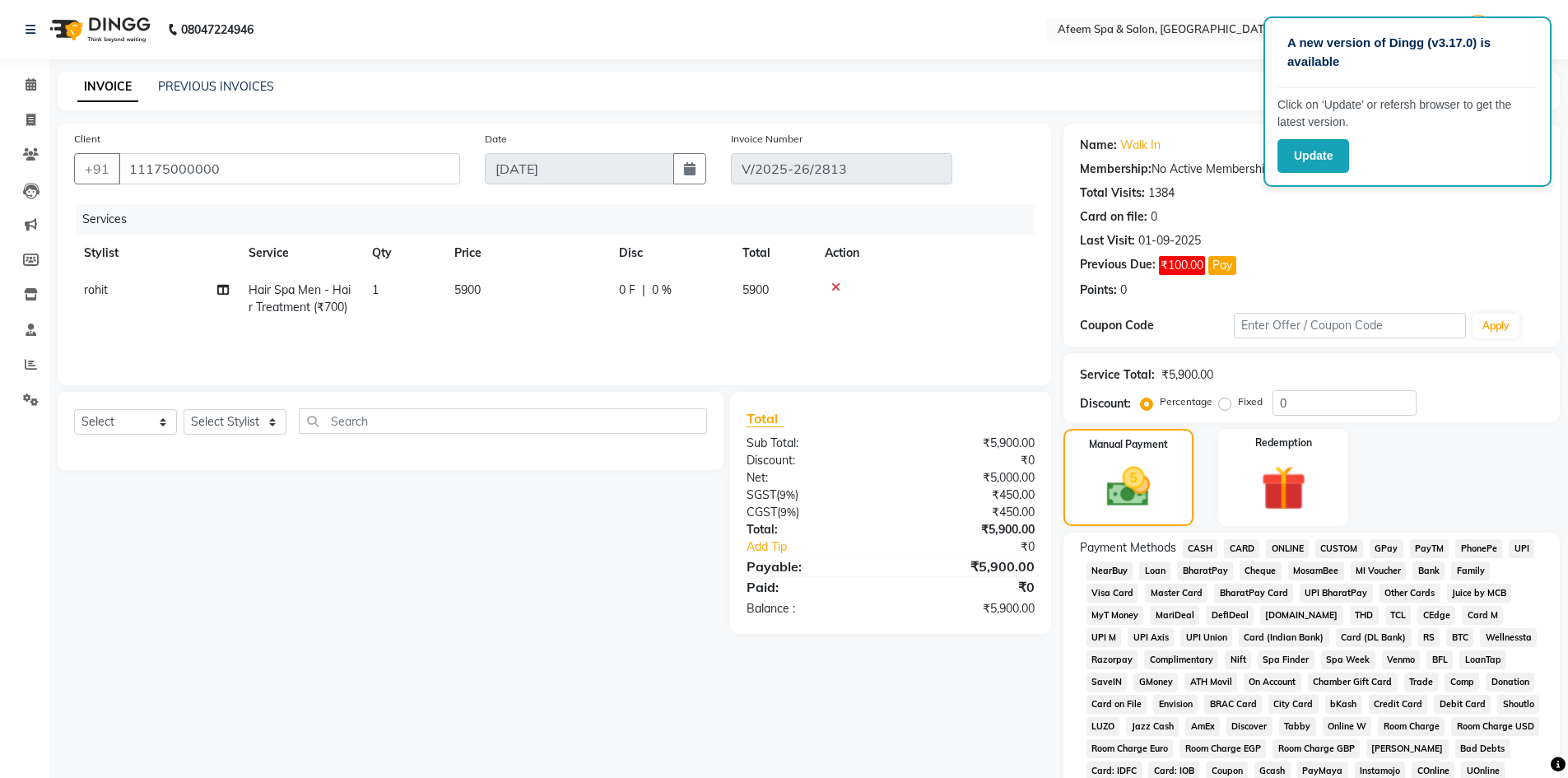
click at [1202, 540] on span "CASH" at bounding box center [1200, 548] width 35 height 19
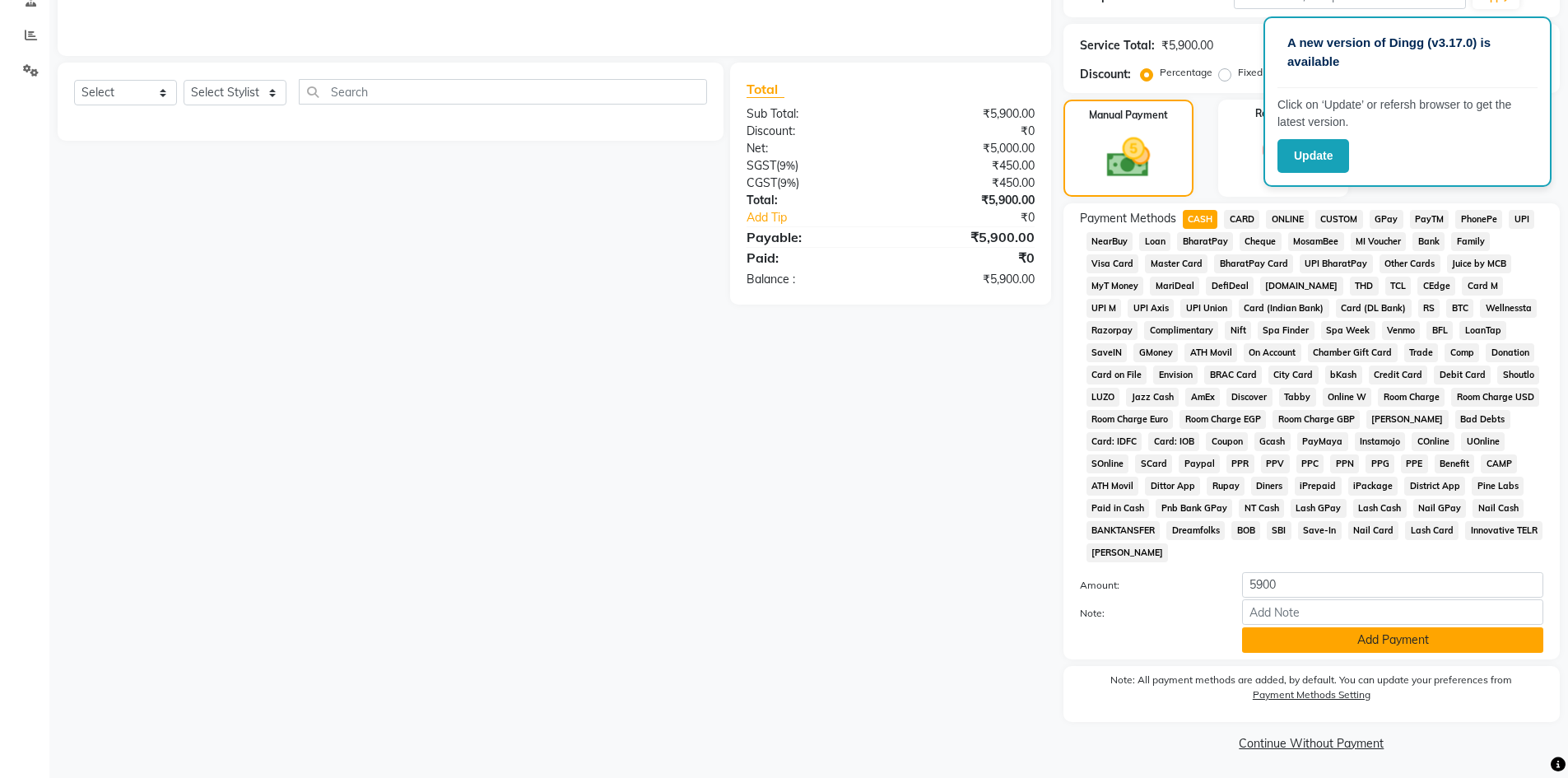
click at [1391, 651] on button "Add Payment" at bounding box center [1393, 639] width 302 height 25
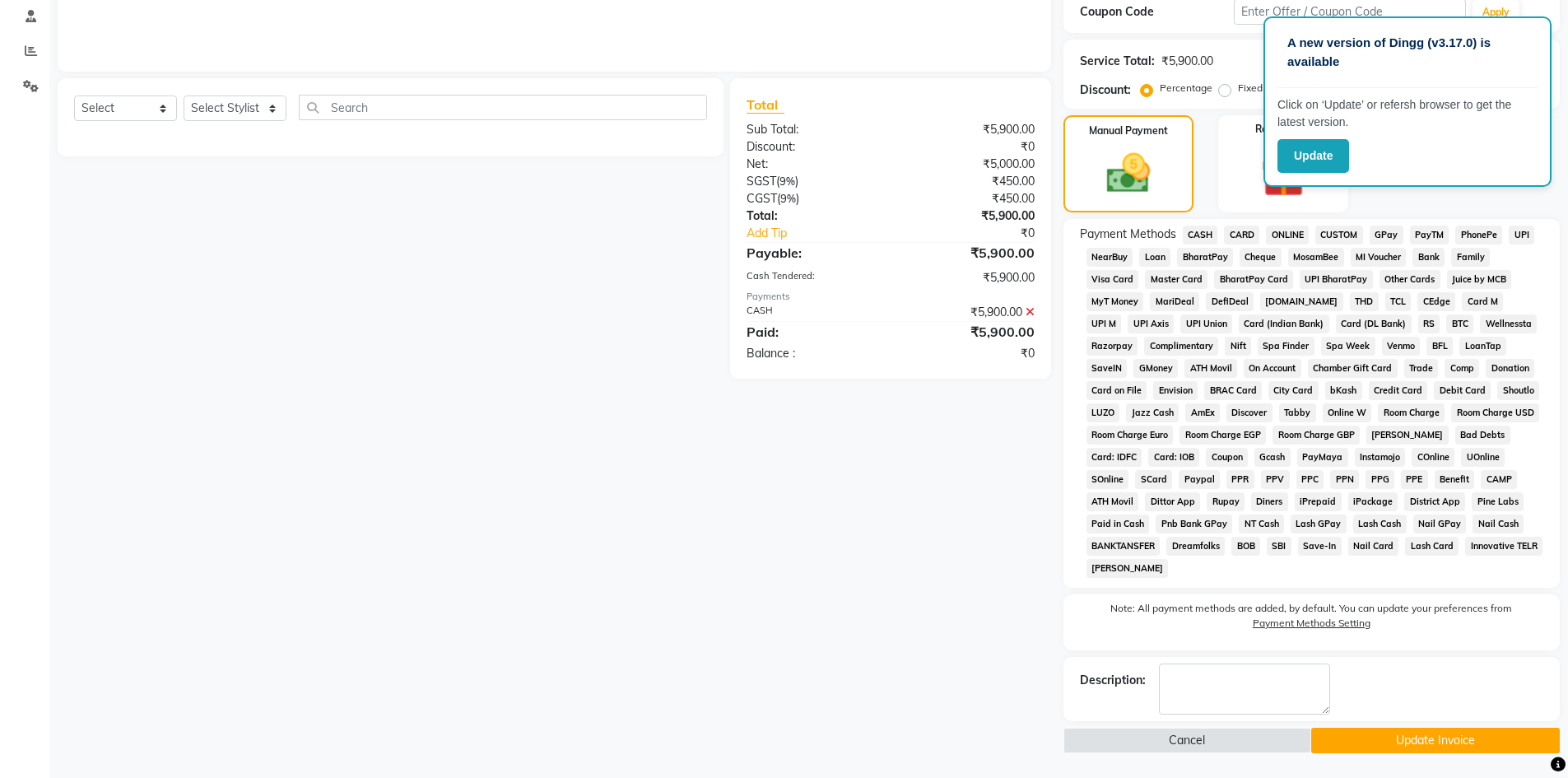
click at [1374, 734] on button "Update Invoice" at bounding box center [1435, 740] width 248 height 25
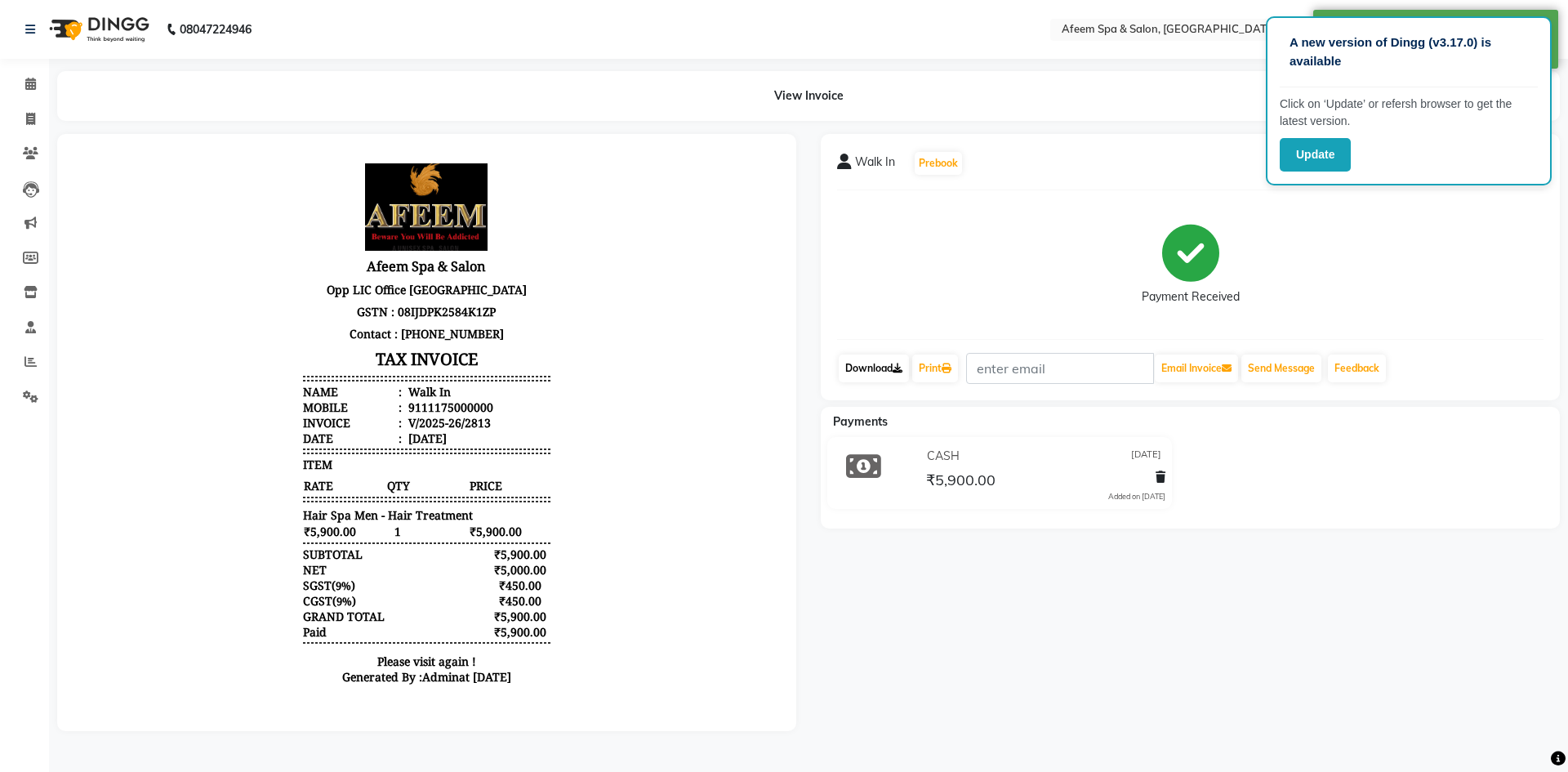
click at [900, 369] on icon at bounding box center [897, 368] width 10 height 10
click at [32, 115] on icon at bounding box center [30, 118] width 9 height 12
select select "service"
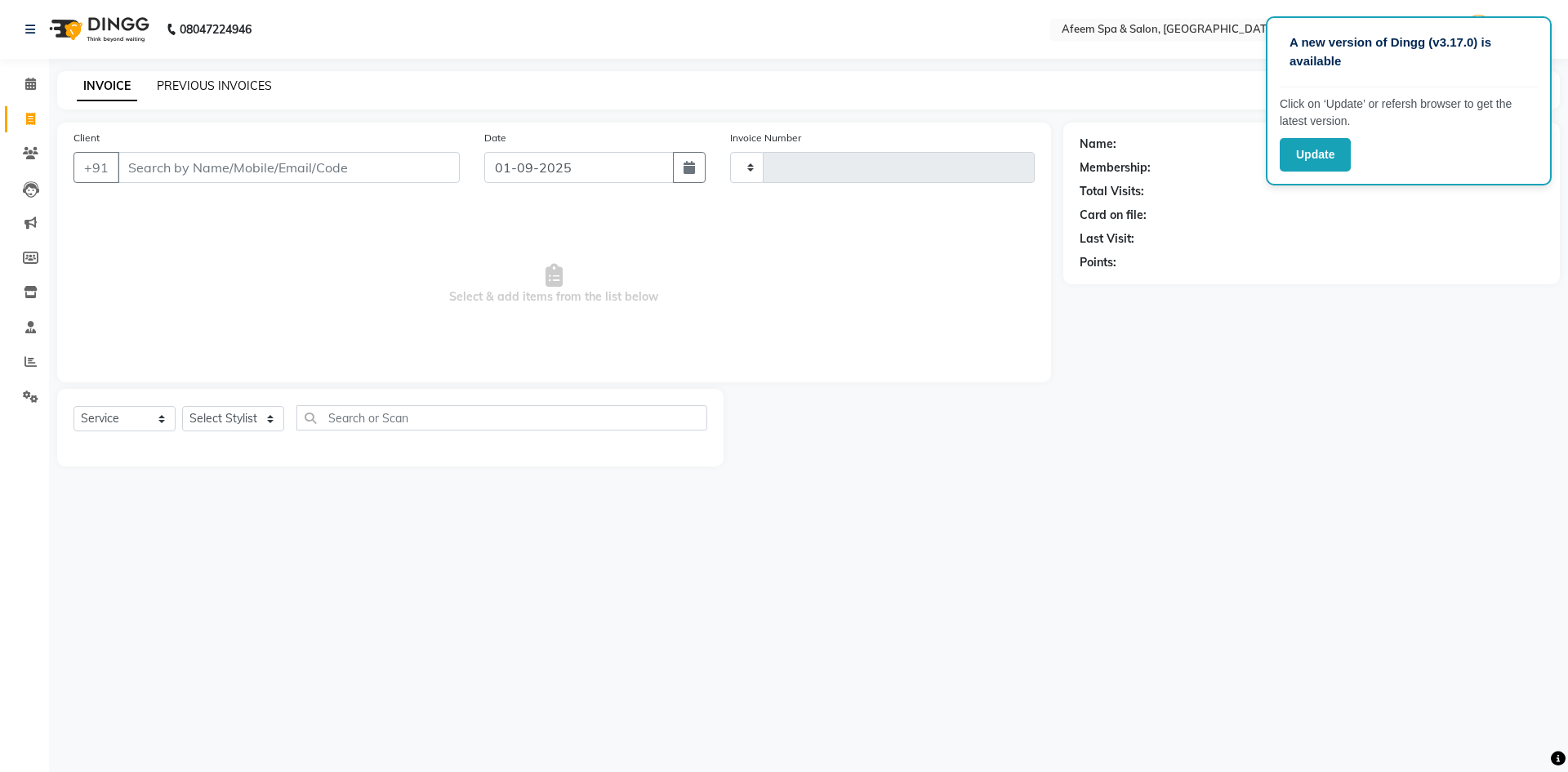
type input "2907"
select select "750"
click at [204, 84] on link "PREVIOUS INVOICES" at bounding box center [214, 86] width 115 height 15
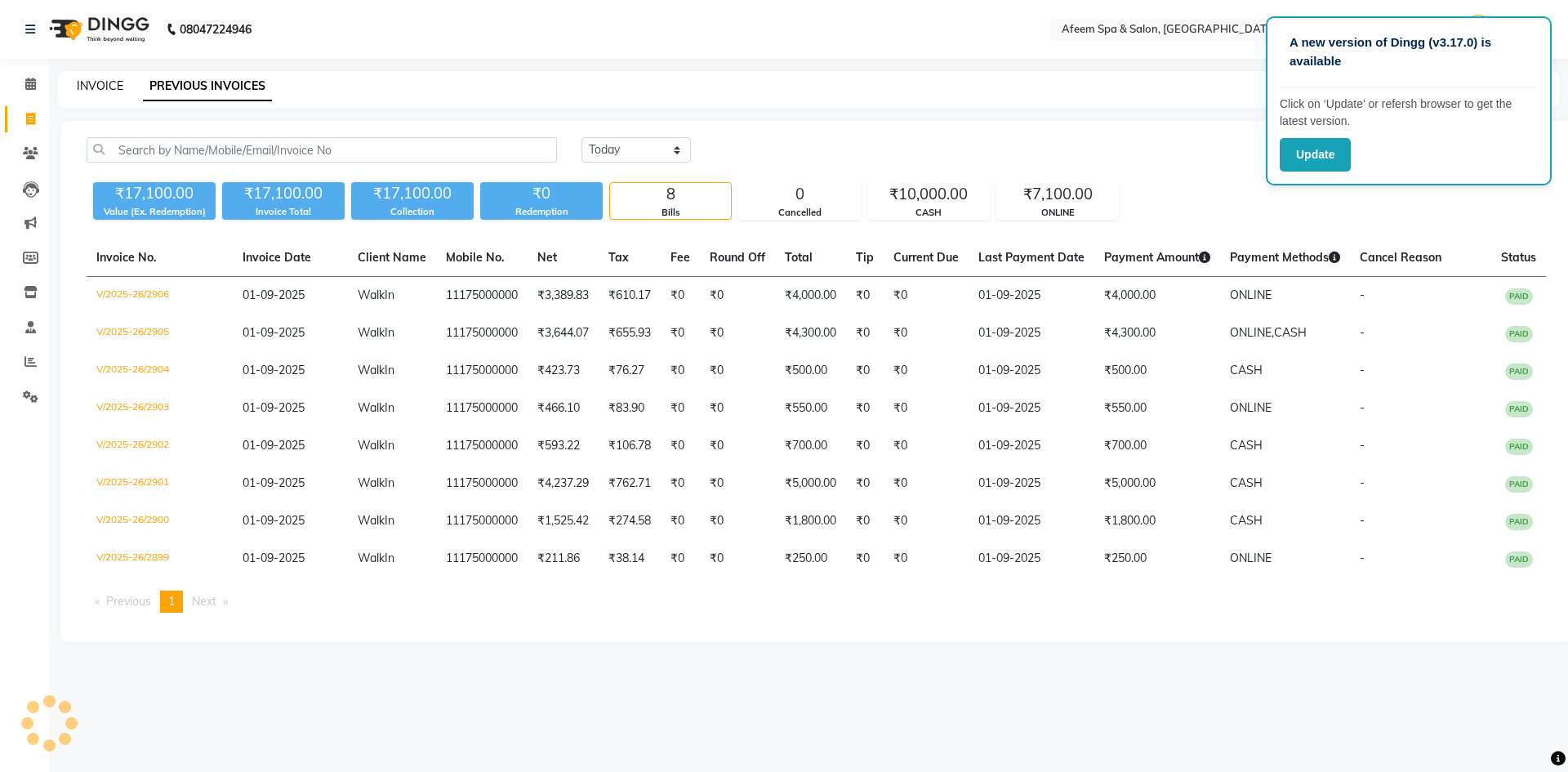
click at [93, 82] on link "INVOICE" at bounding box center [100, 86] width 46 height 15
select select "service"
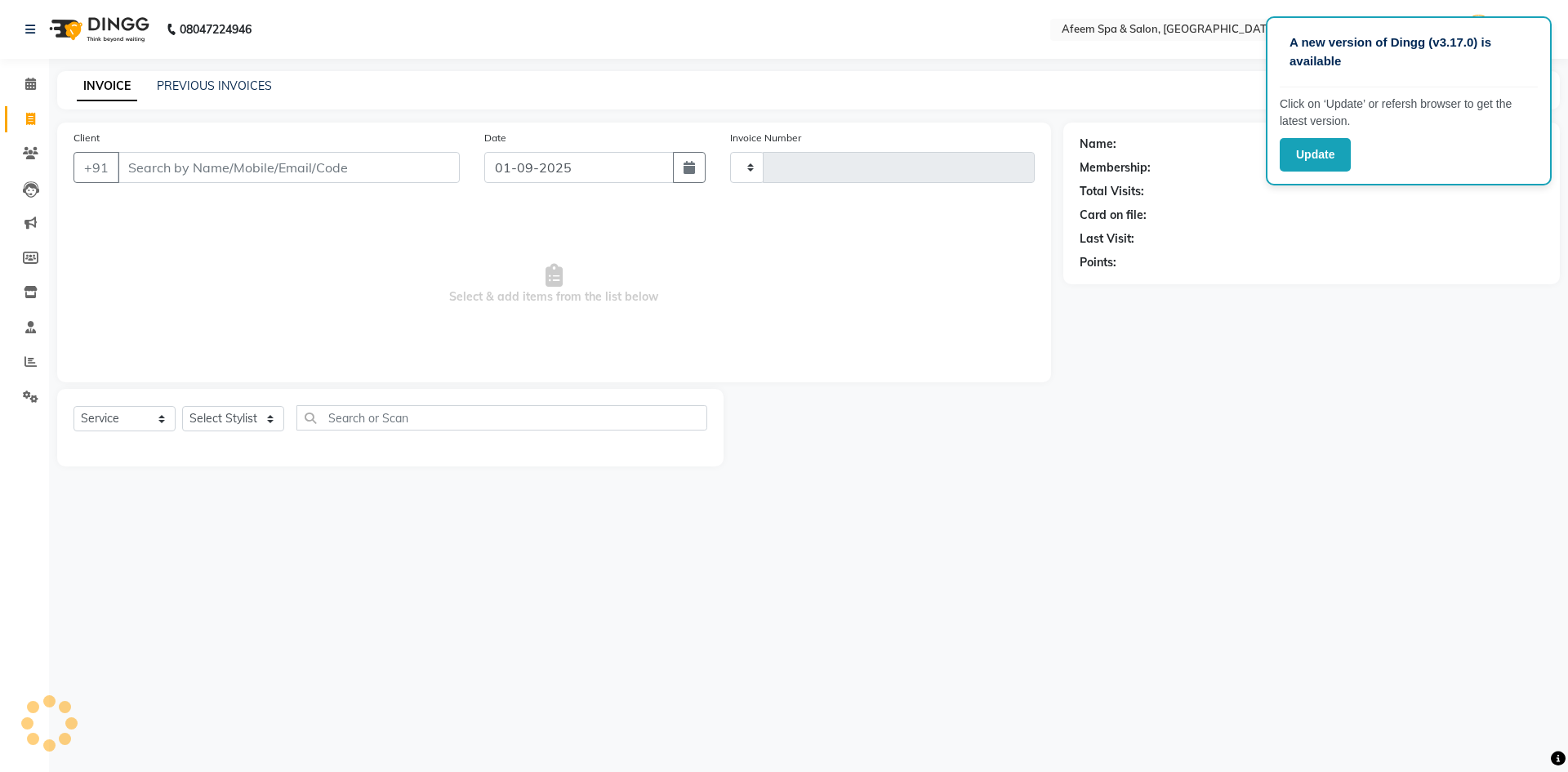
type input "2907"
select select "750"
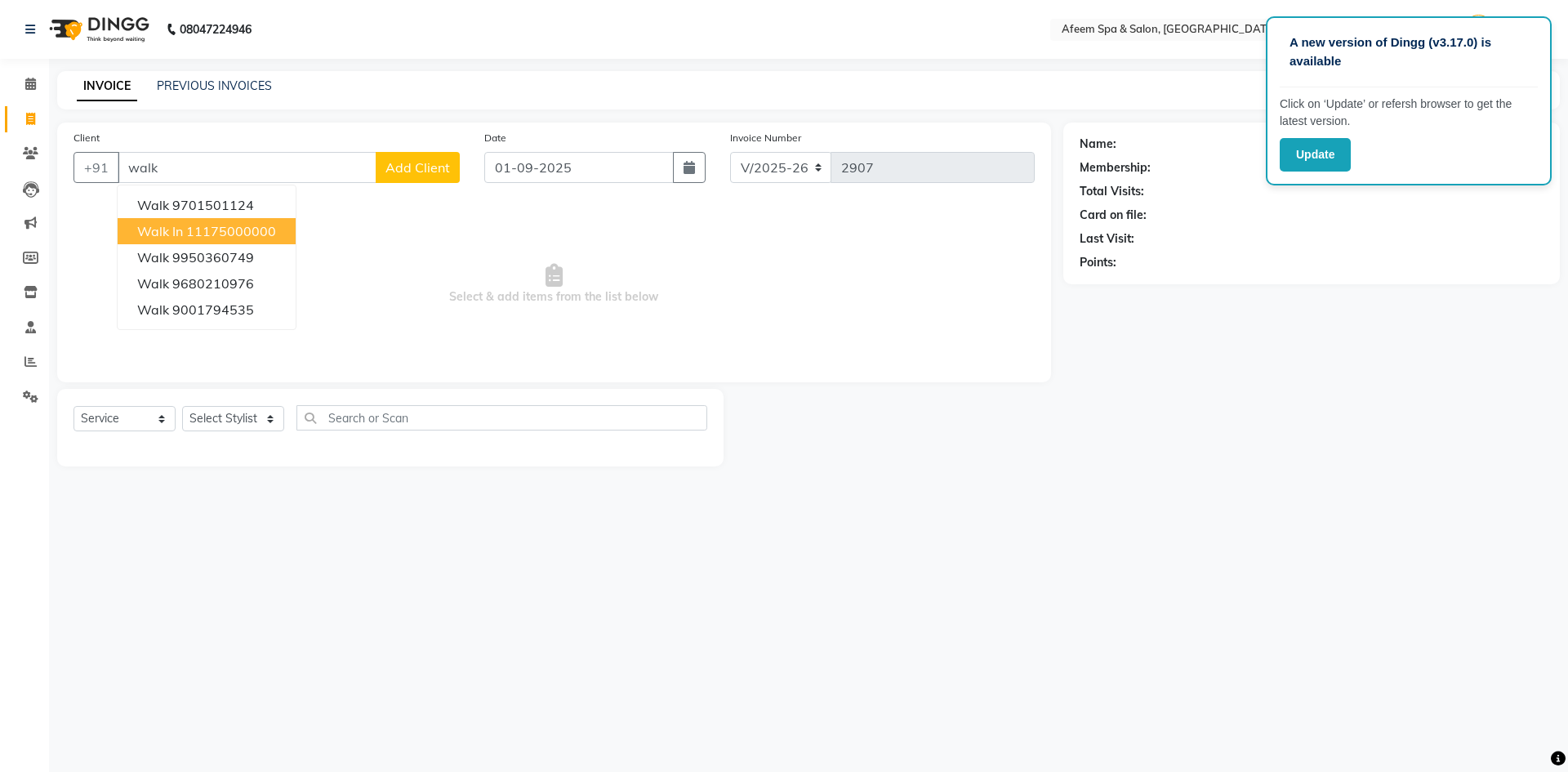
click at [183, 237] on button "Walk In 11175000000" at bounding box center [206, 231] width 178 height 26
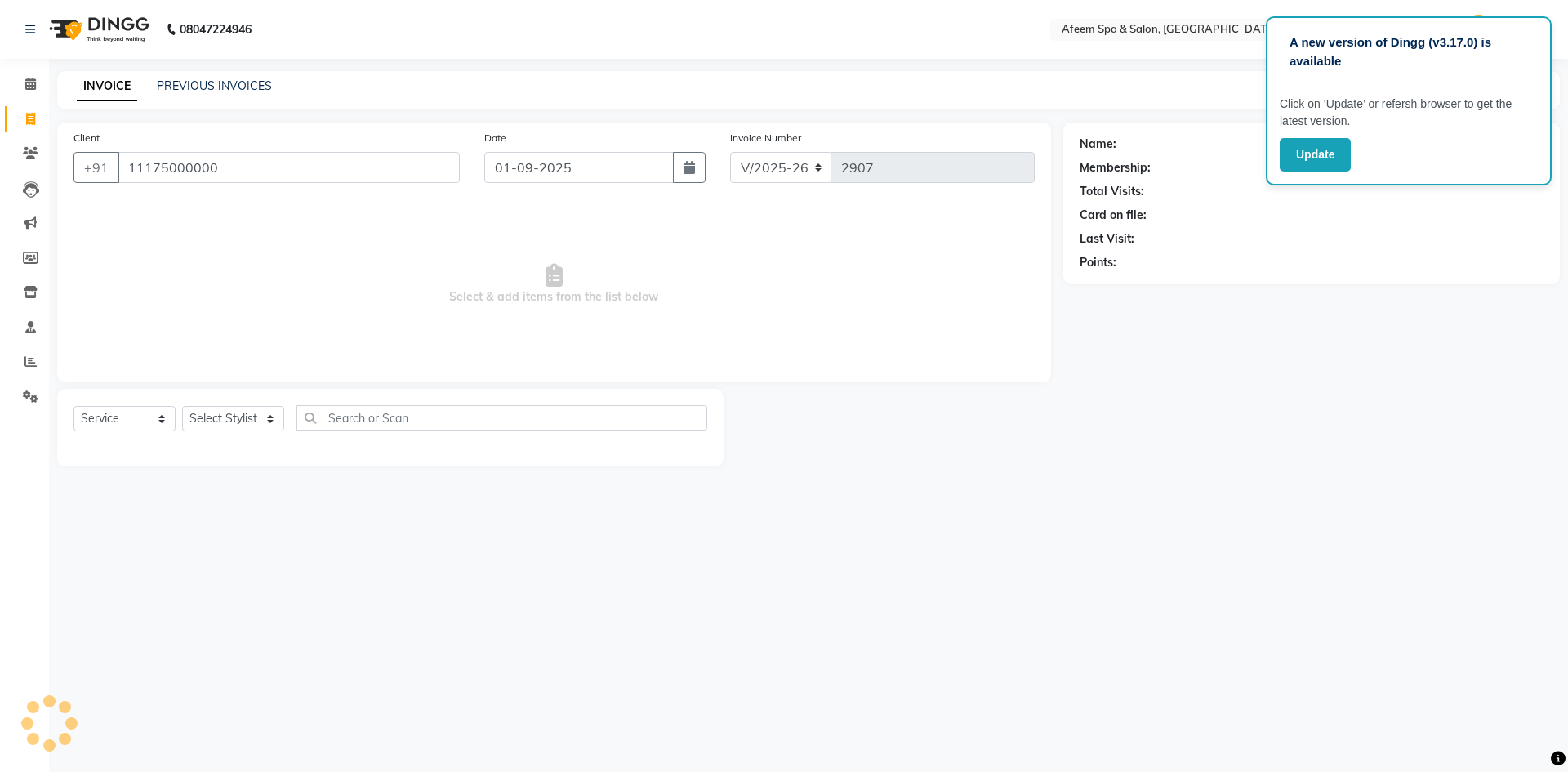
type input "11175000000"
drag, startPoint x: 247, startPoint y: 422, endPoint x: 247, endPoint y: 413, distance: 9.0
click at [247, 422] on select "Select Stylist aarti bhavna deep Deepika [PERSON_NAME] [PERSON_NAME] [PERSON_NA…" at bounding box center [233, 418] width 102 height 25
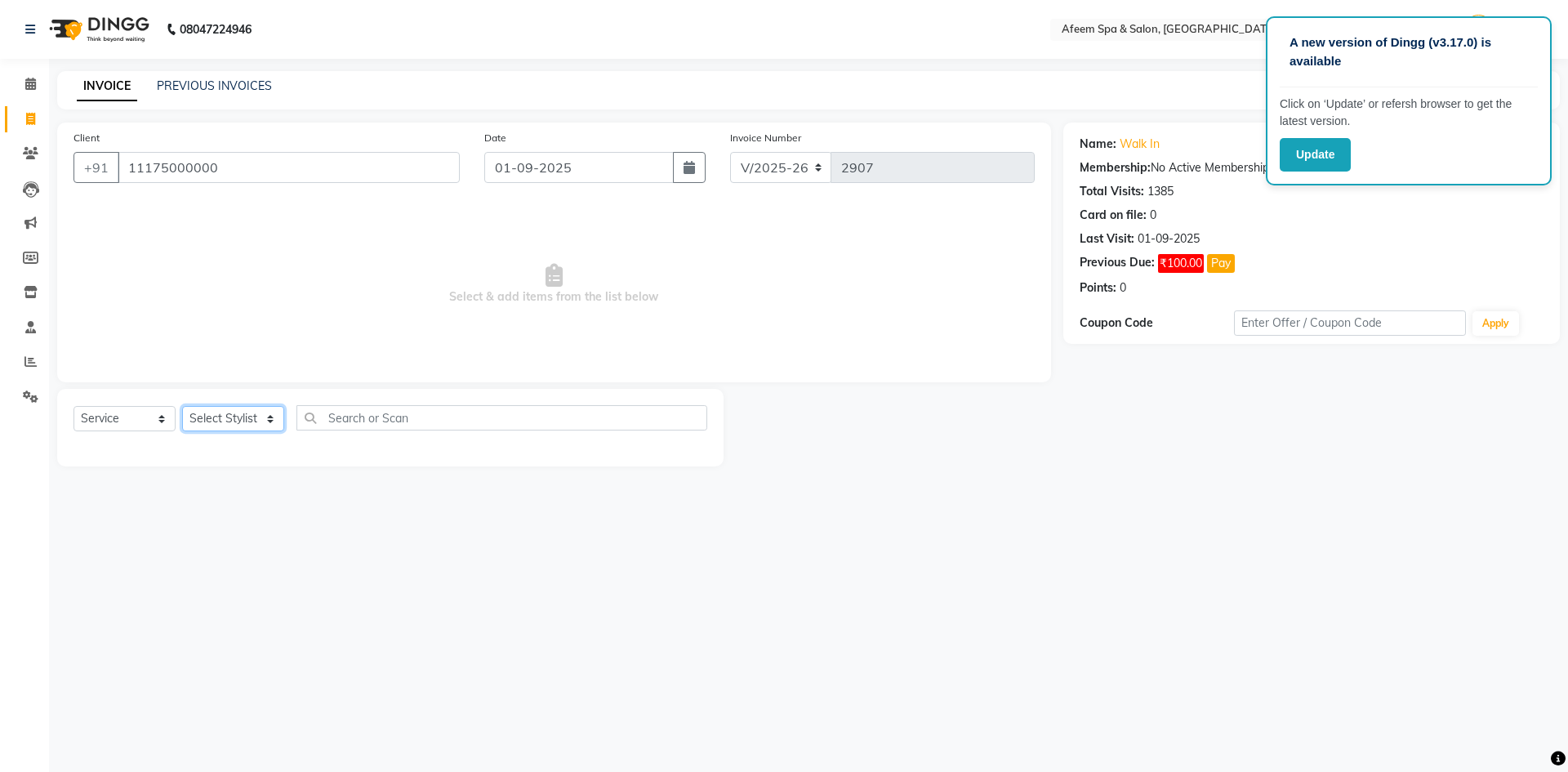
select select "45313"
click at [182, 406] on select "Select Stylist aarti bhavna deep Deepika [PERSON_NAME] [PERSON_NAME] [PERSON_NA…" at bounding box center [233, 418] width 102 height 25
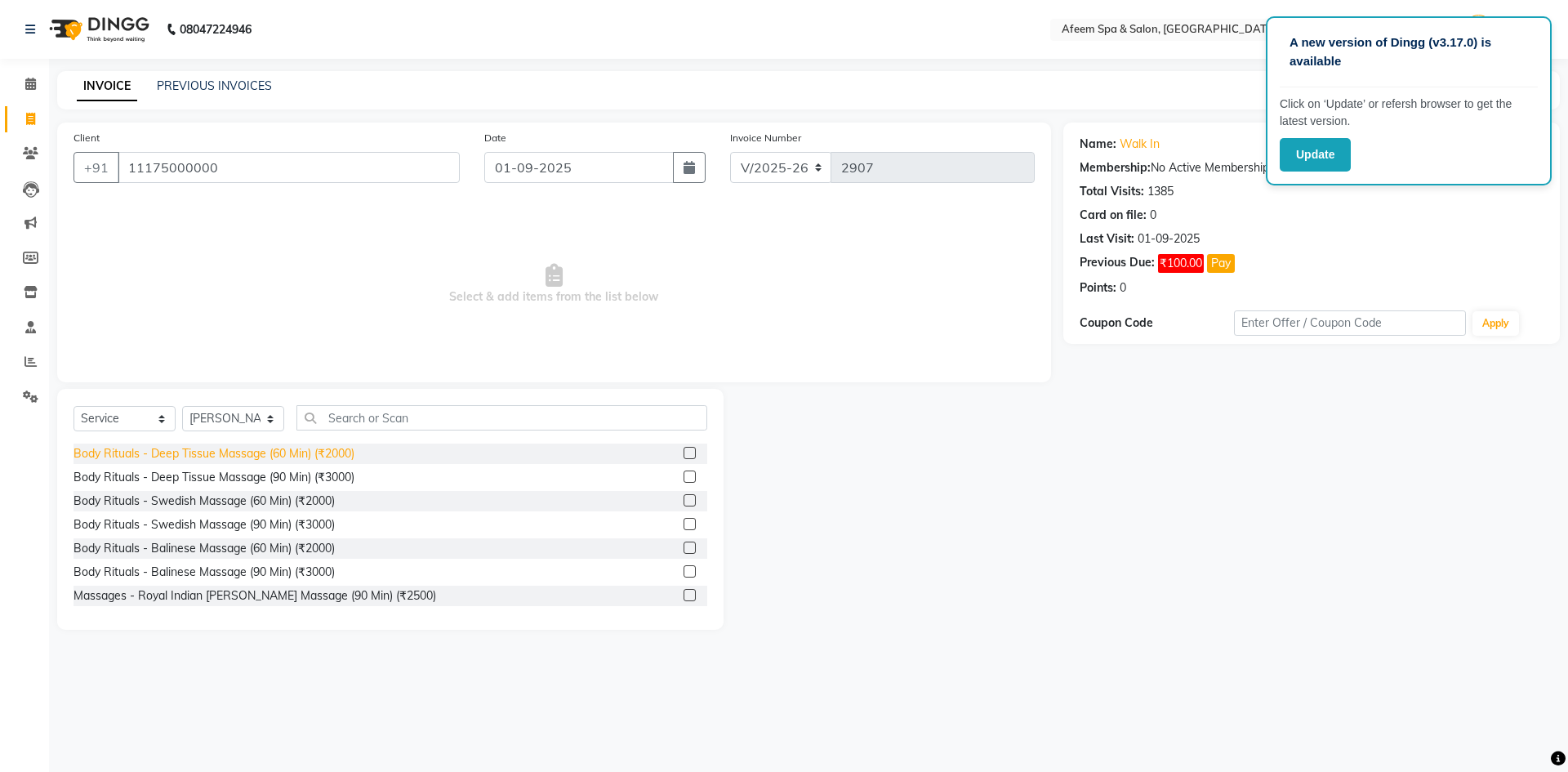
click at [318, 456] on div "Body Rituals - Deep Tissue Massage (60 Min) (₹2000)" at bounding box center [214, 453] width 281 height 18
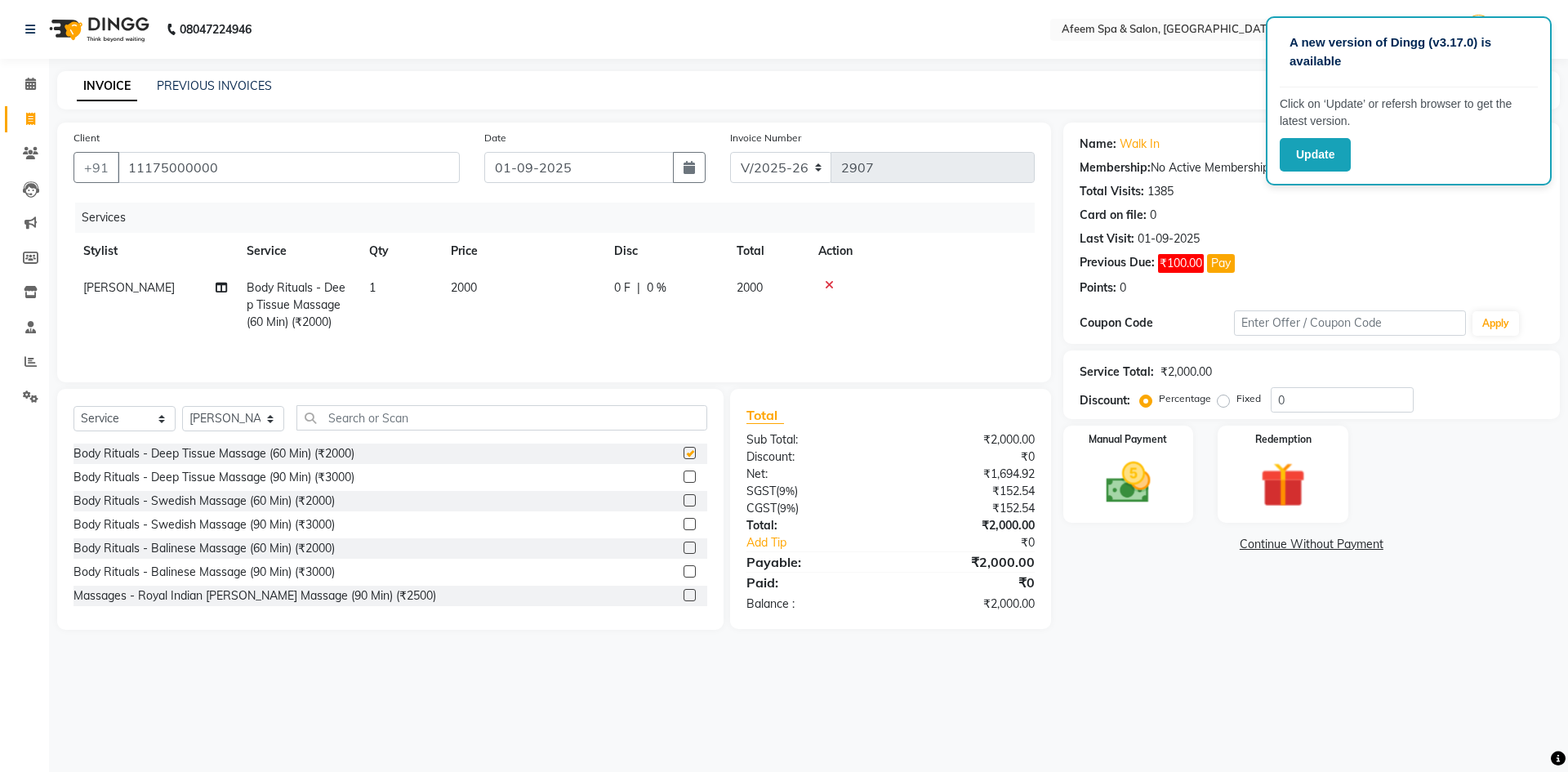
checkbox input "false"
click at [443, 294] on td "2000" at bounding box center [522, 305] width 163 height 71
select select "45313"
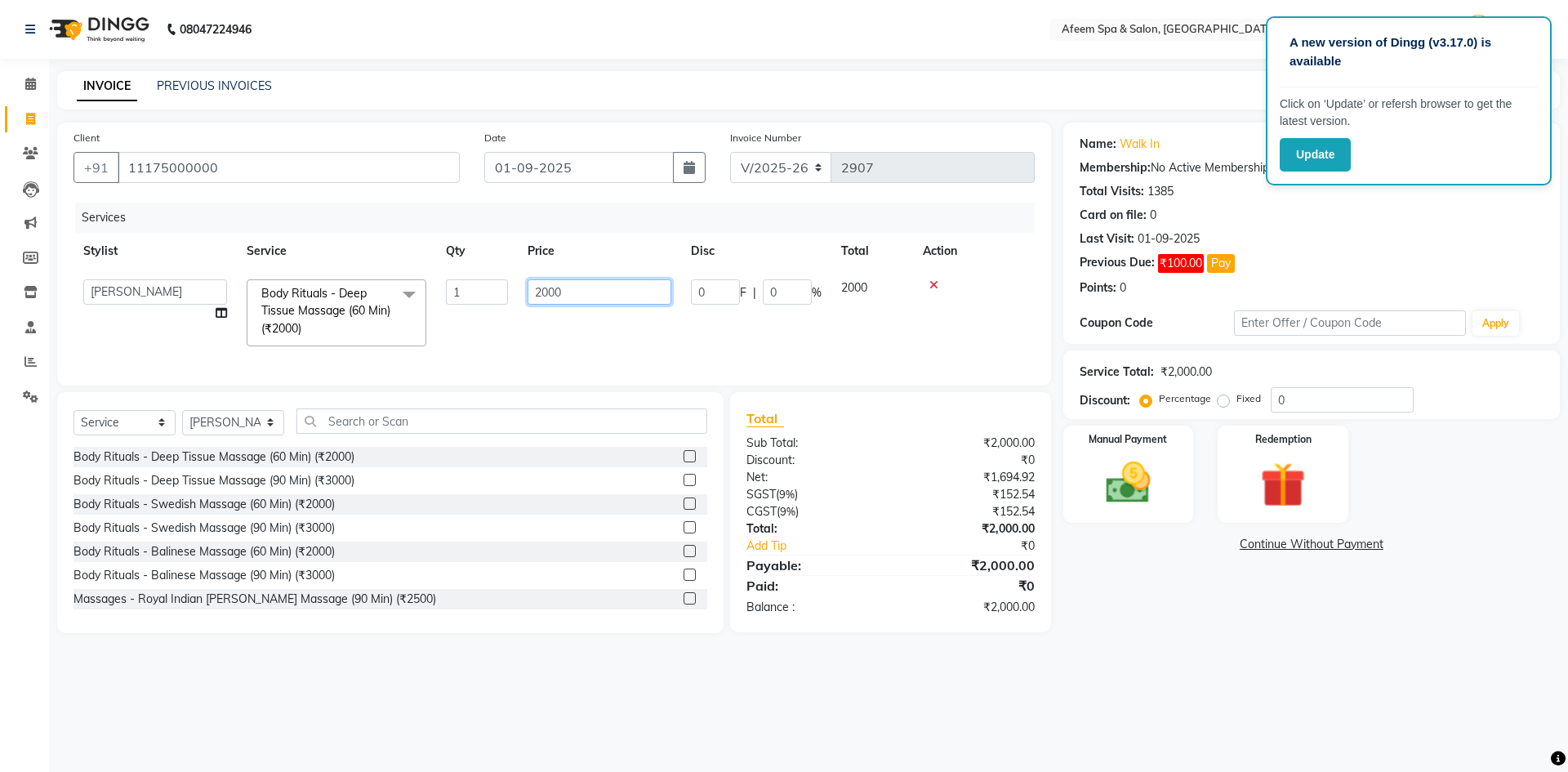
drag, startPoint x: 598, startPoint y: 287, endPoint x: 471, endPoint y: 297, distance: 127.4
click at [471, 297] on tr "aarti bhavna deep [PERSON_NAME] [PERSON_NAME] [PERSON_NAME] Product [PERSON_NAM…" at bounding box center [554, 313] width 961 height 87
type input "6000"
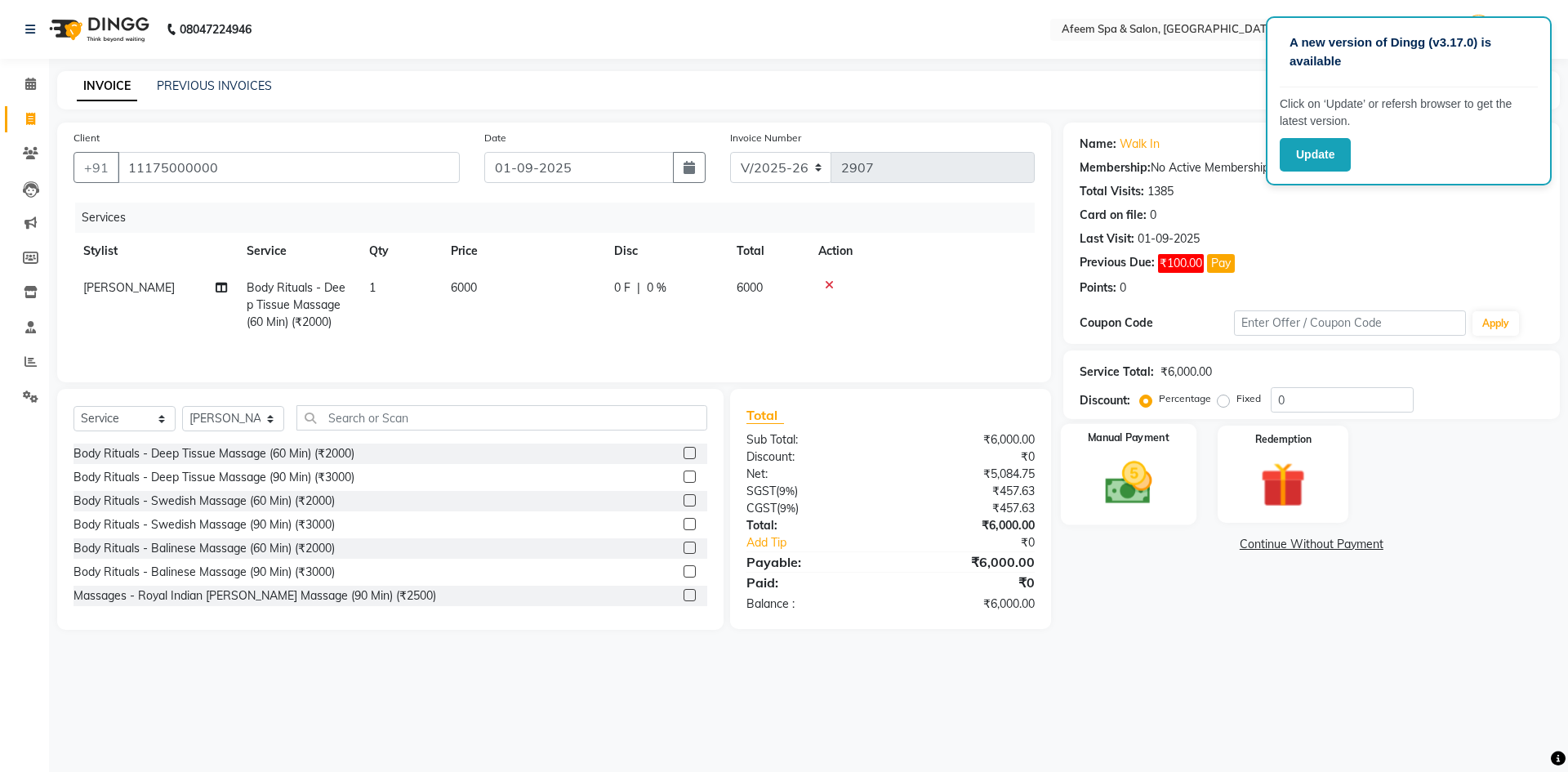
click at [1106, 484] on img at bounding box center [1128, 483] width 76 height 54
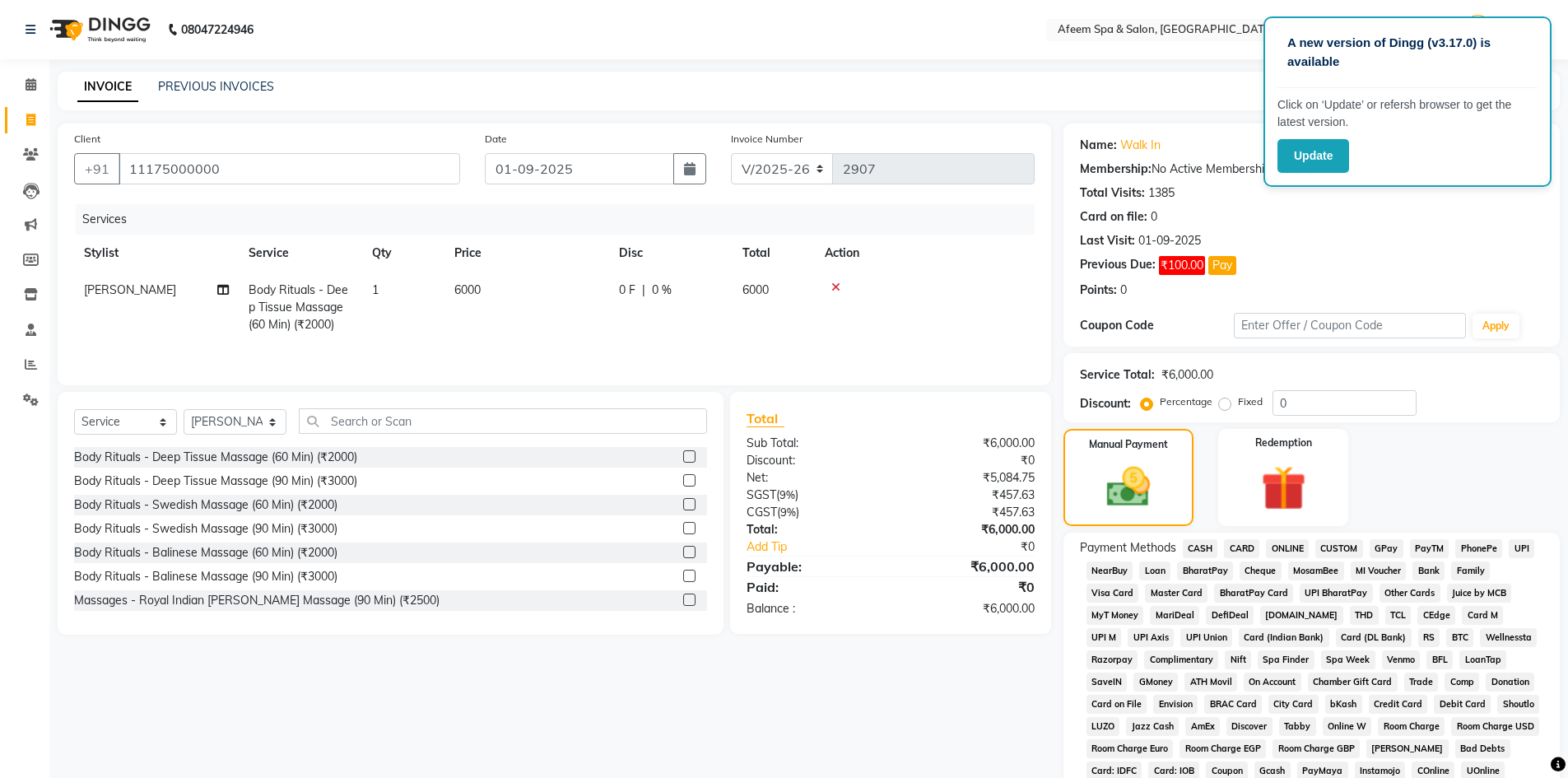
click at [1197, 545] on span "CASH" at bounding box center [1200, 548] width 35 height 19
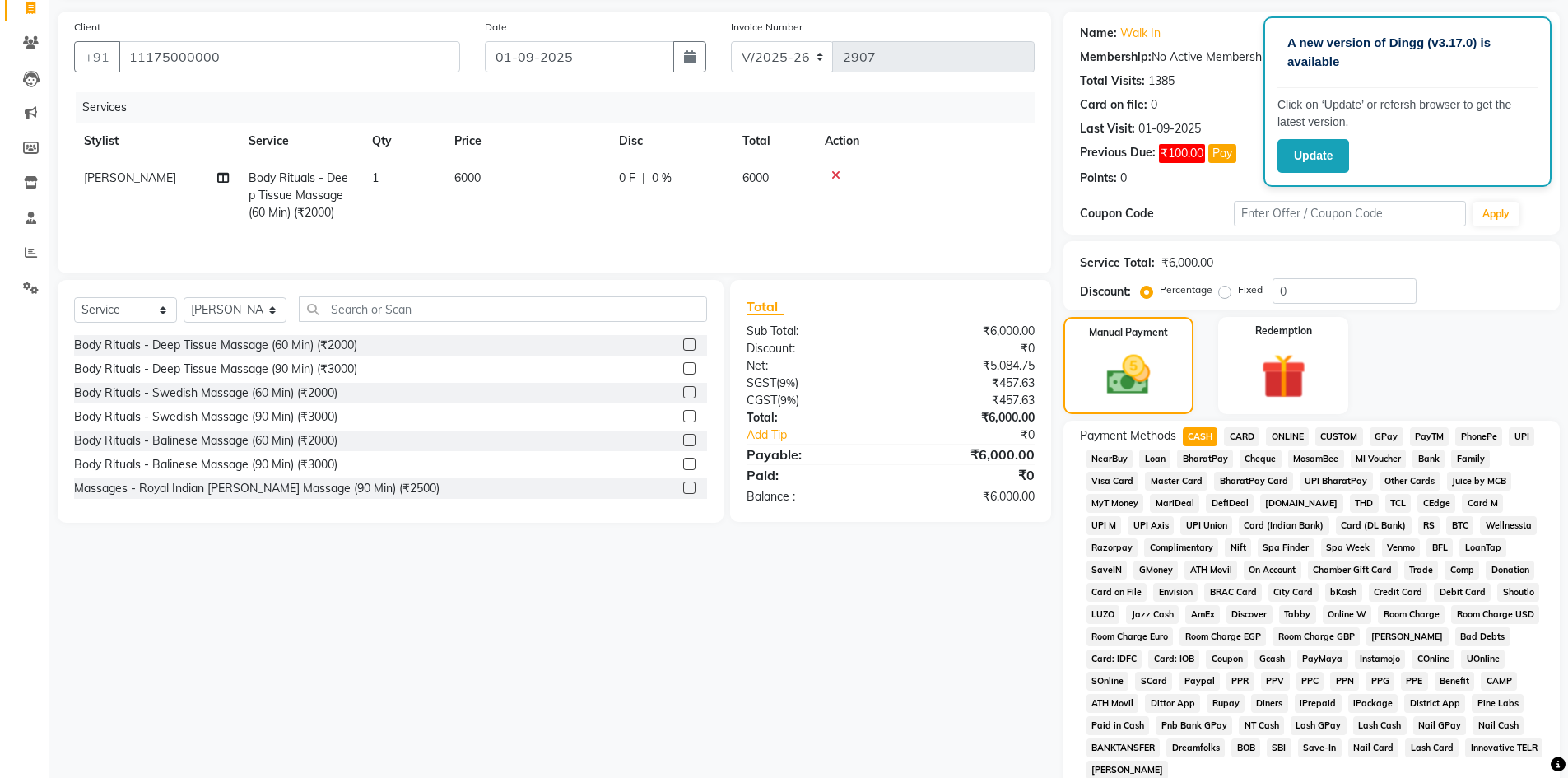
scroll to position [247, 0]
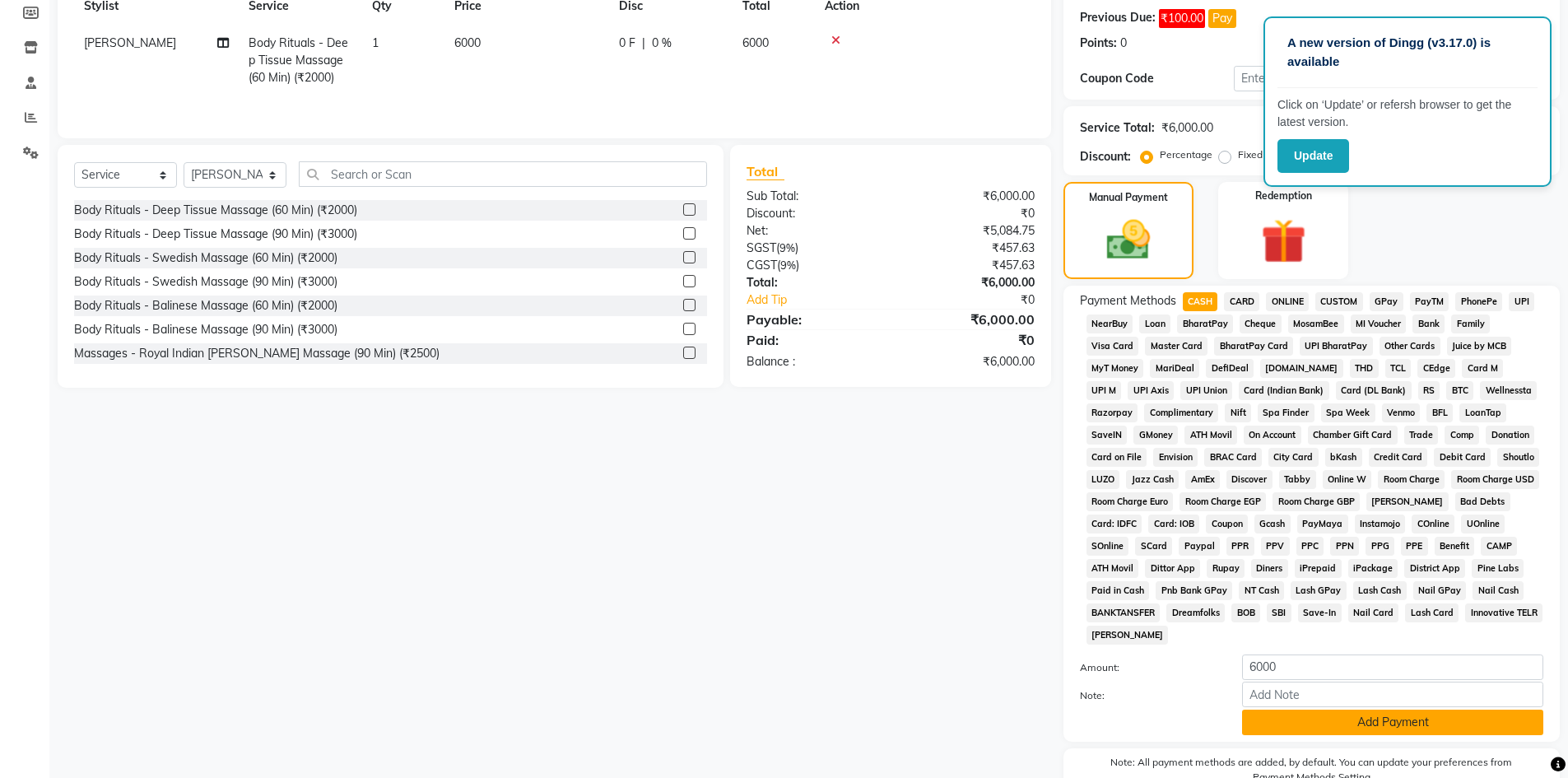
click at [1335, 728] on button "Add Payment" at bounding box center [1393, 722] width 302 height 25
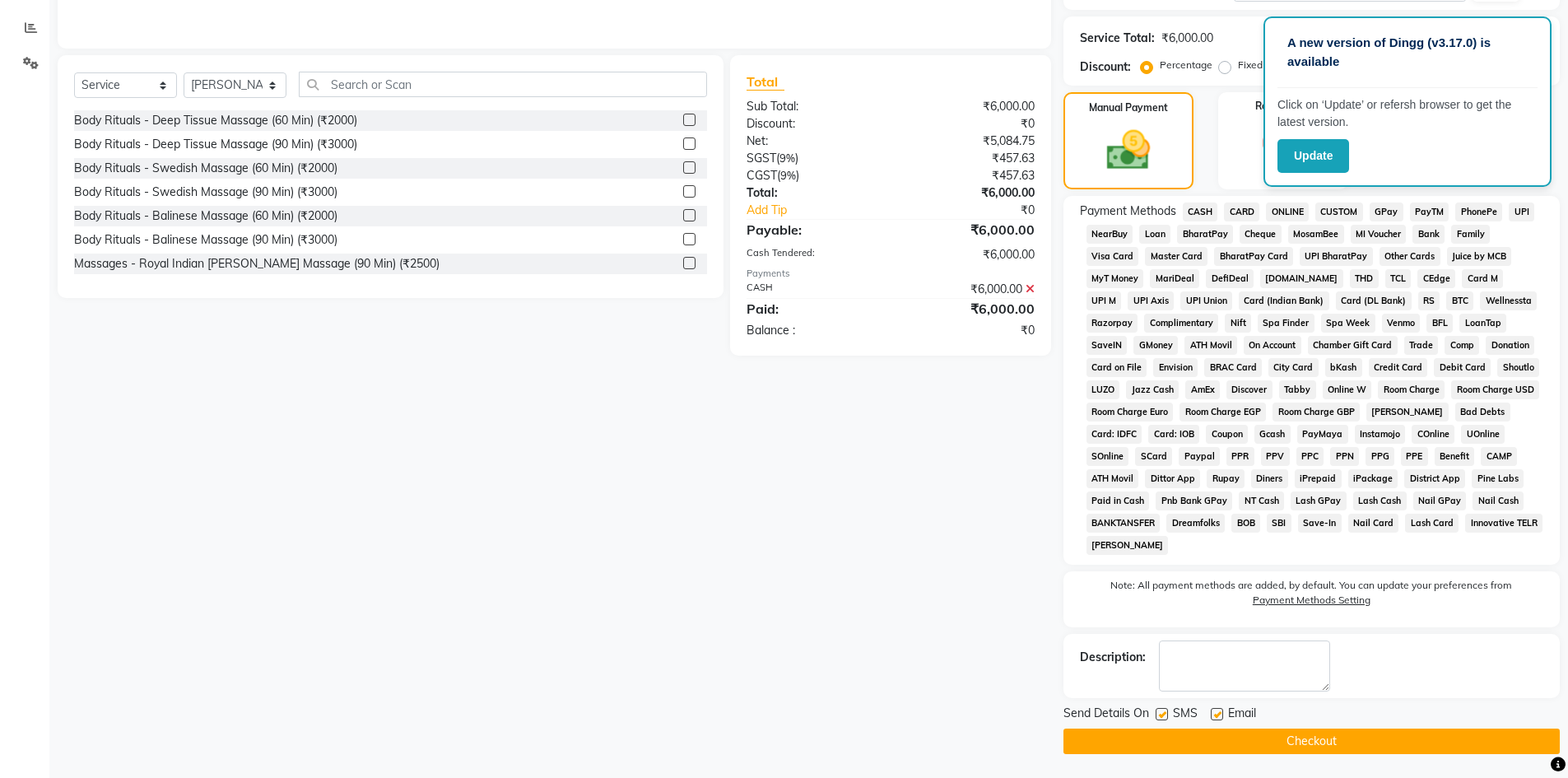
scroll to position [338, 0]
click at [1276, 737] on button "Checkout" at bounding box center [1311, 740] width 496 height 25
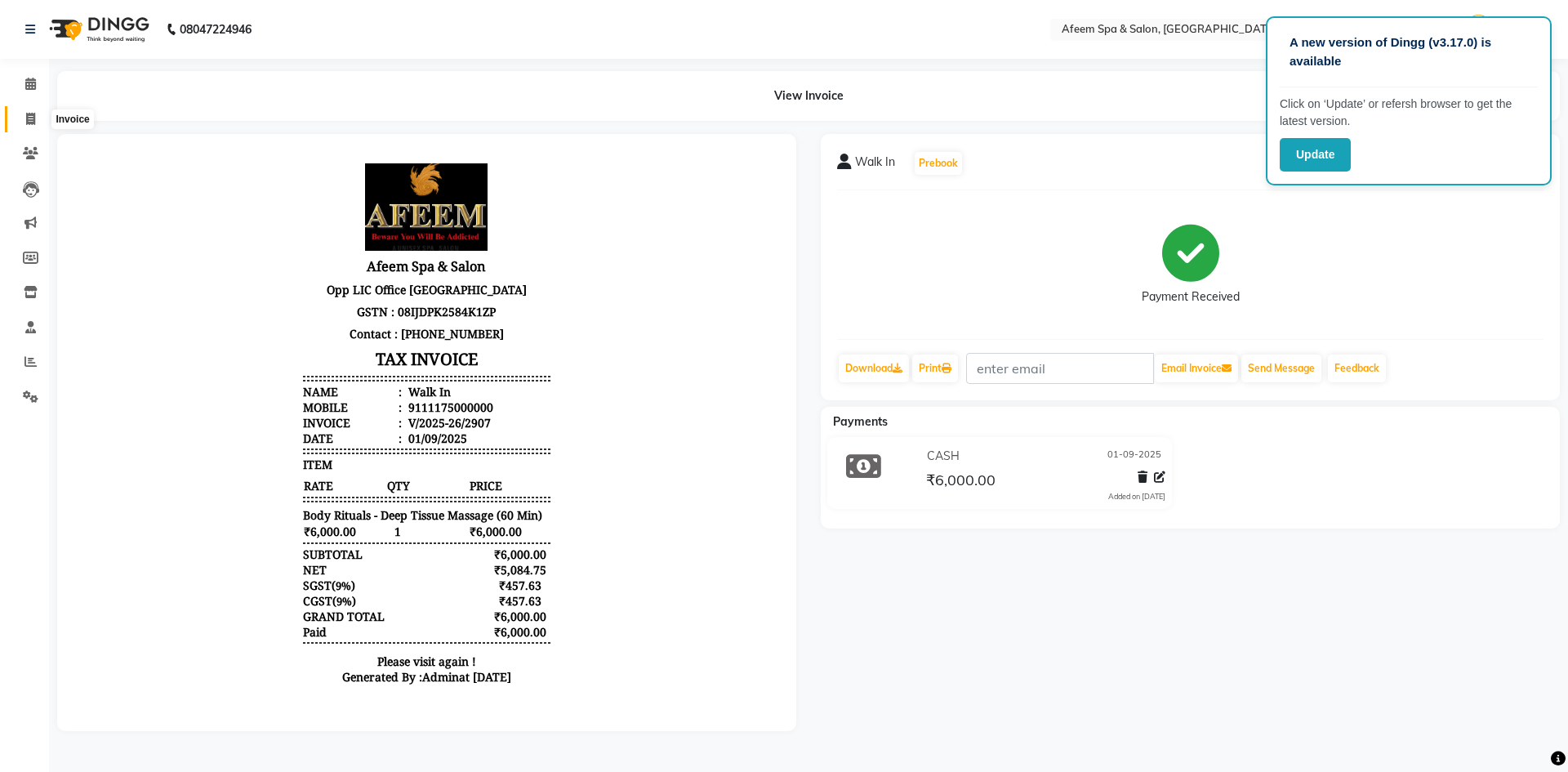
click at [35, 117] on icon at bounding box center [30, 118] width 9 height 12
select select "service"
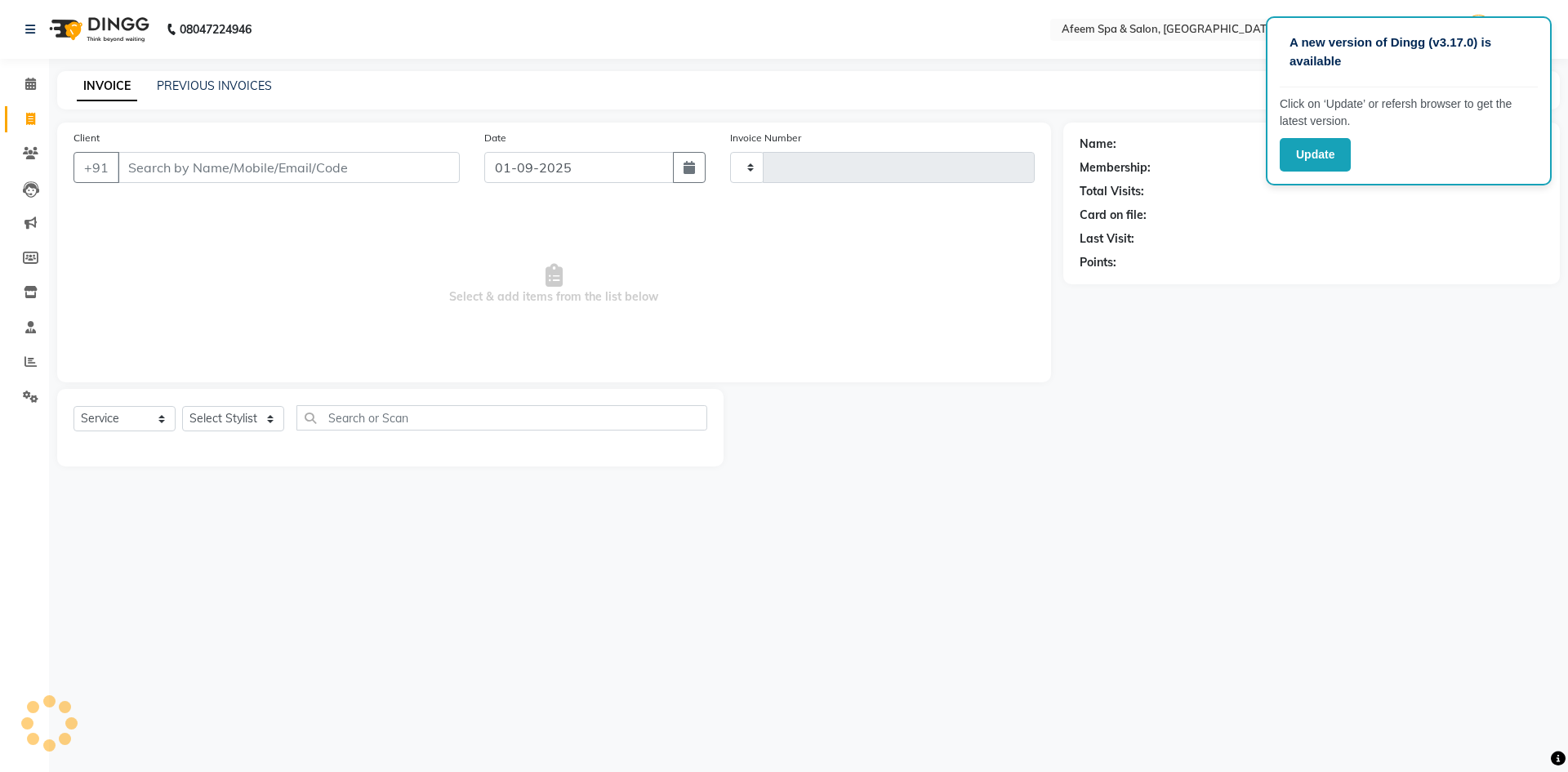
type input "2908"
select select "750"
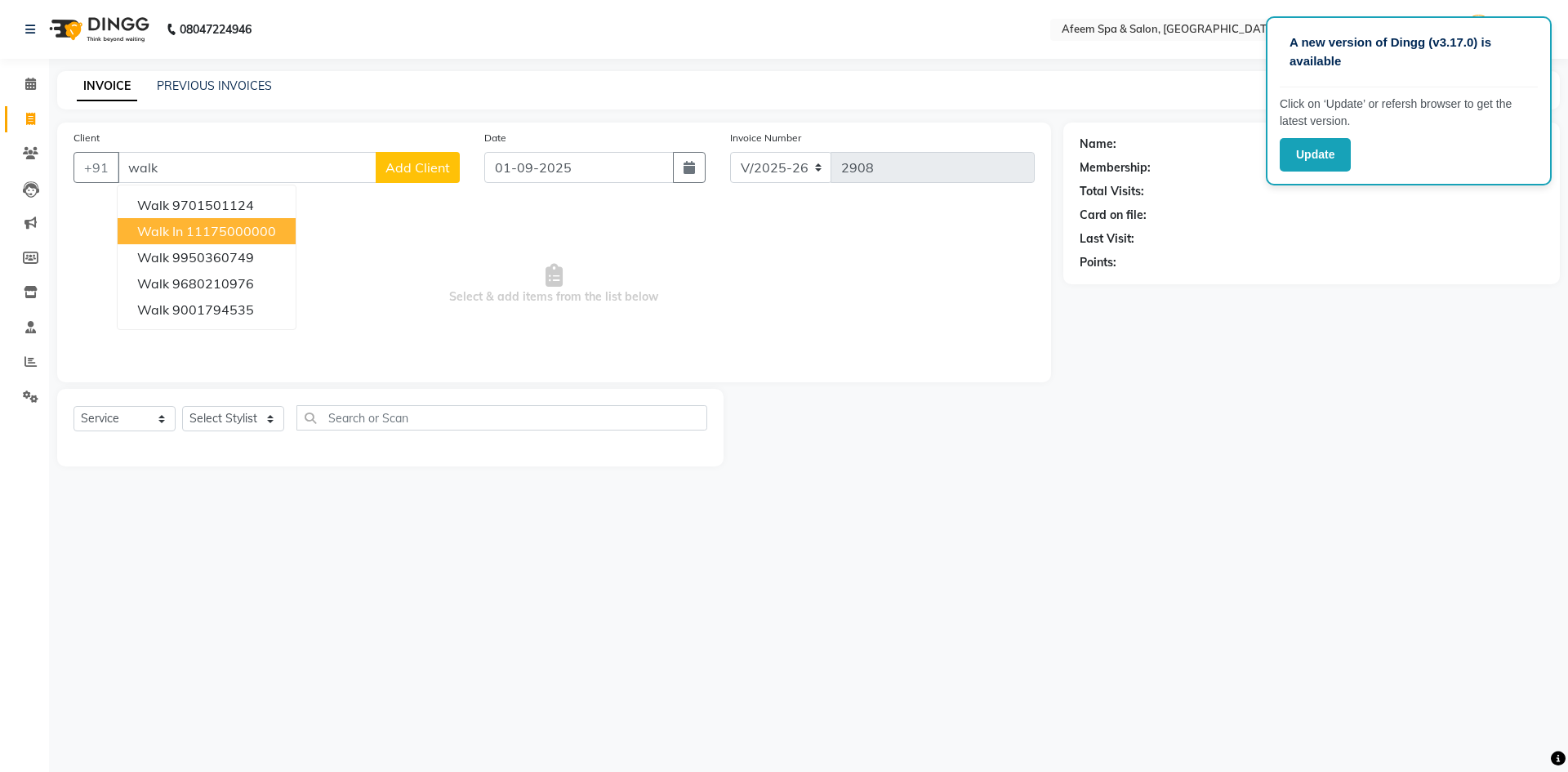
click at [150, 237] on span "Walk In" at bounding box center [161, 232] width 46 height 17
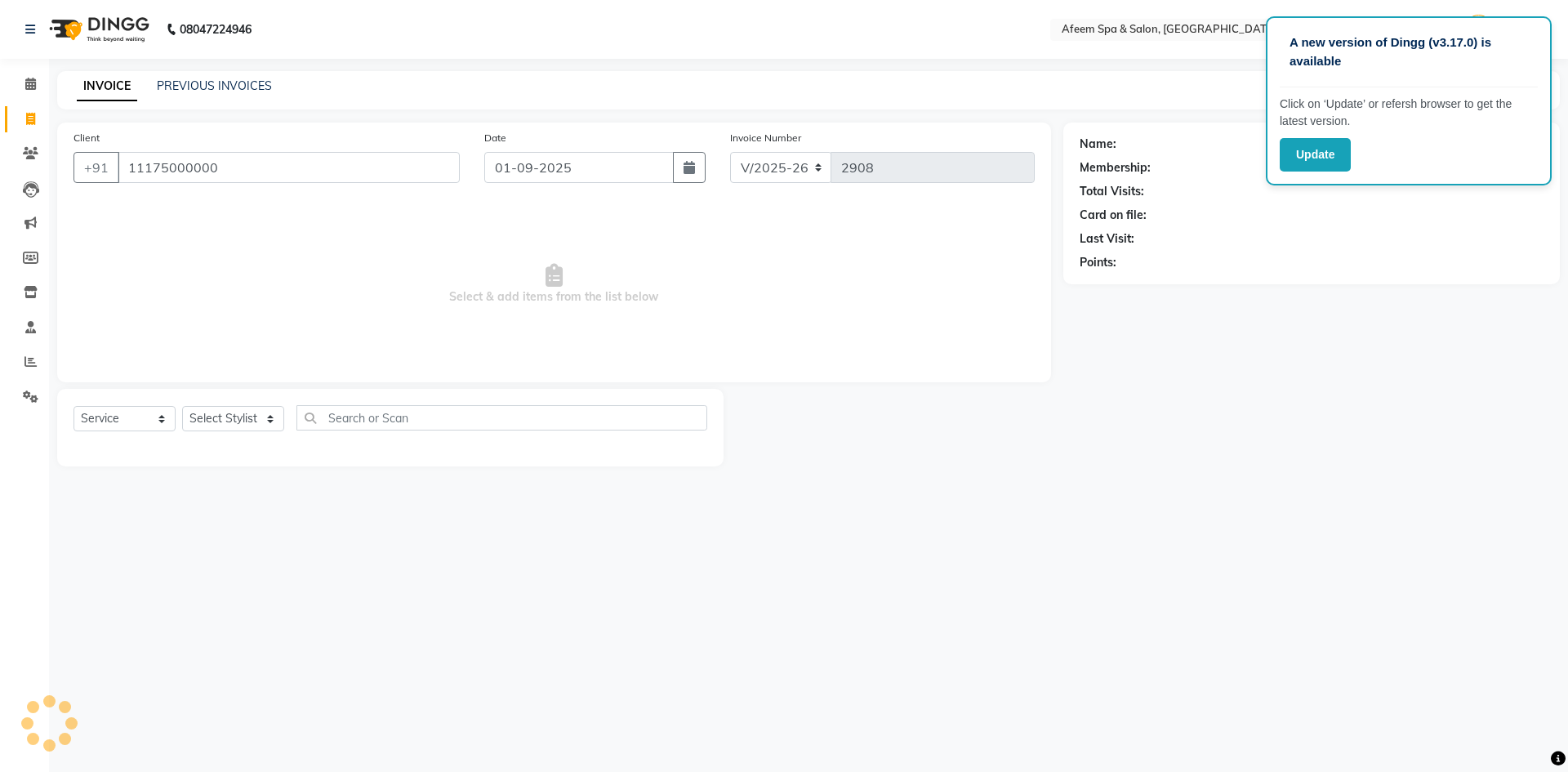
type input "11175000000"
click at [238, 418] on select "Select Stylist aarti bhavna deep Deepika [PERSON_NAME] [PERSON_NAME] [PERSON_NA…" at bounding box center [233, 418] width 102 height 25
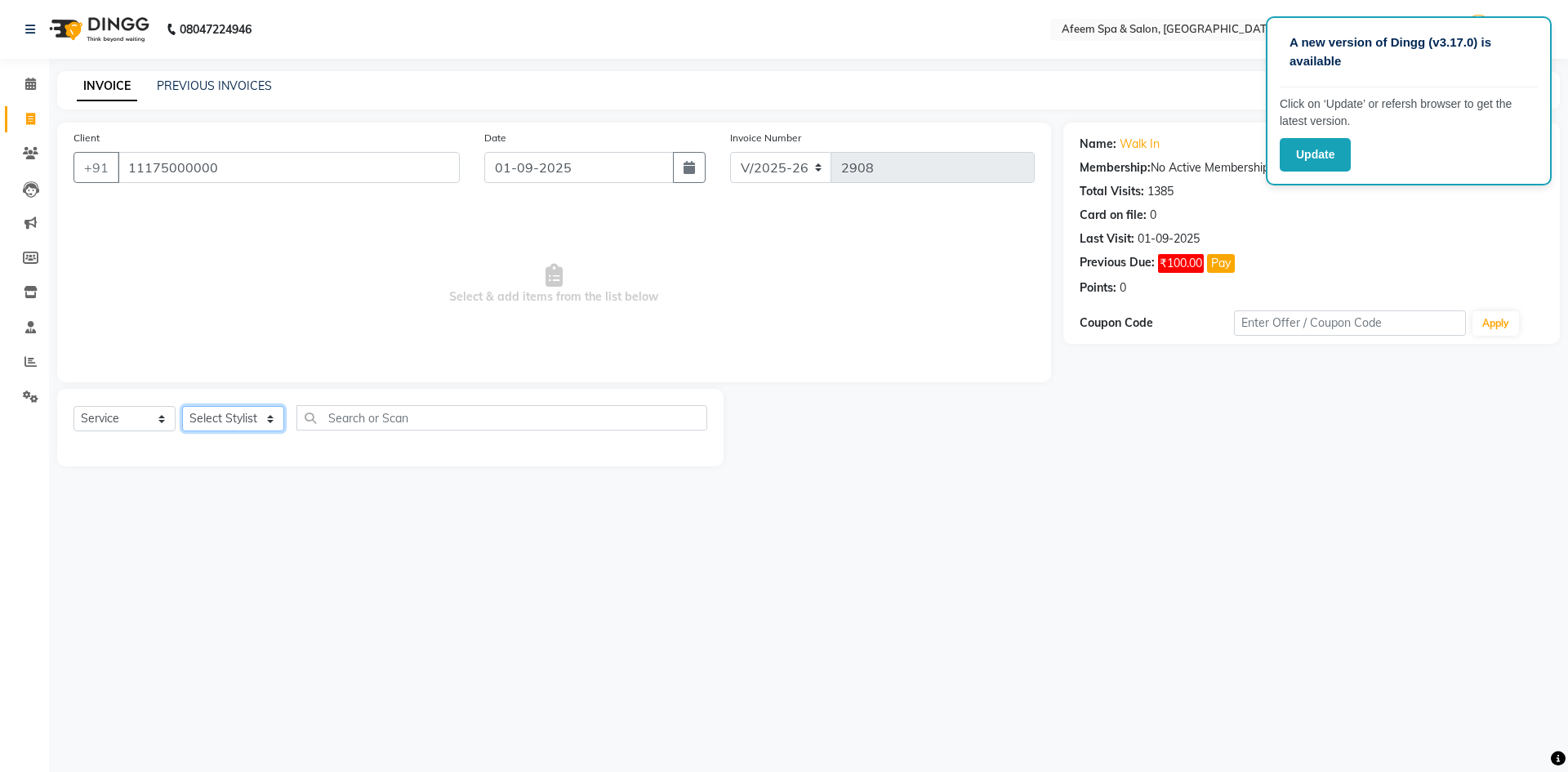
select select "37804"
click at [182, 406] on select "Select Stylist aarti bhavna deep Deepika [PERSON_NAME] [PERSON_NAME] [PERSON_NA…" at bounding box center [233, 418] width 102 height 25
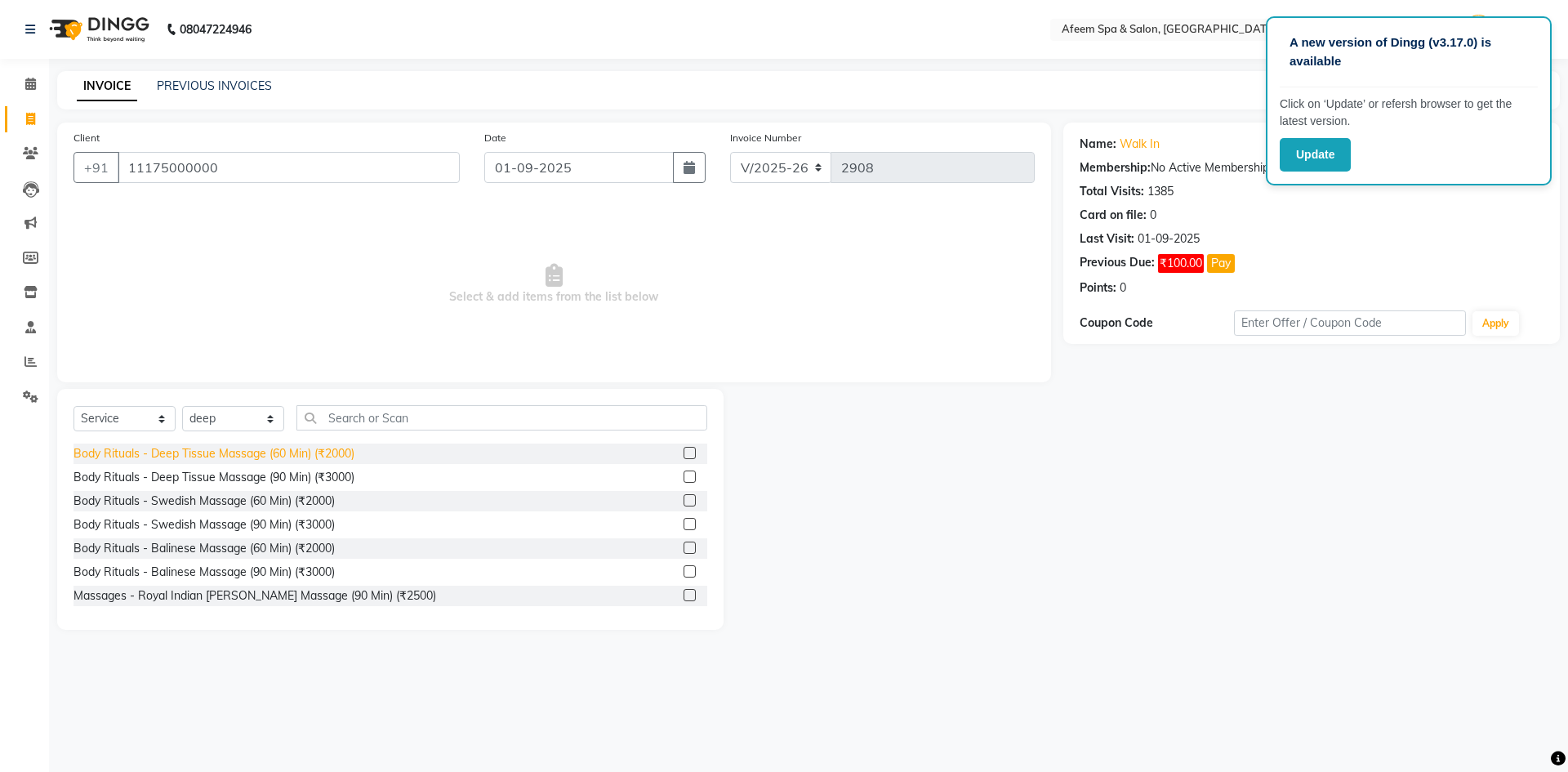
click at [329, 449] on div "Body Rituals - Deep Tissue Massage (60 Min) (₹2000)" at bounding box center [214, 453] width 281 height 18
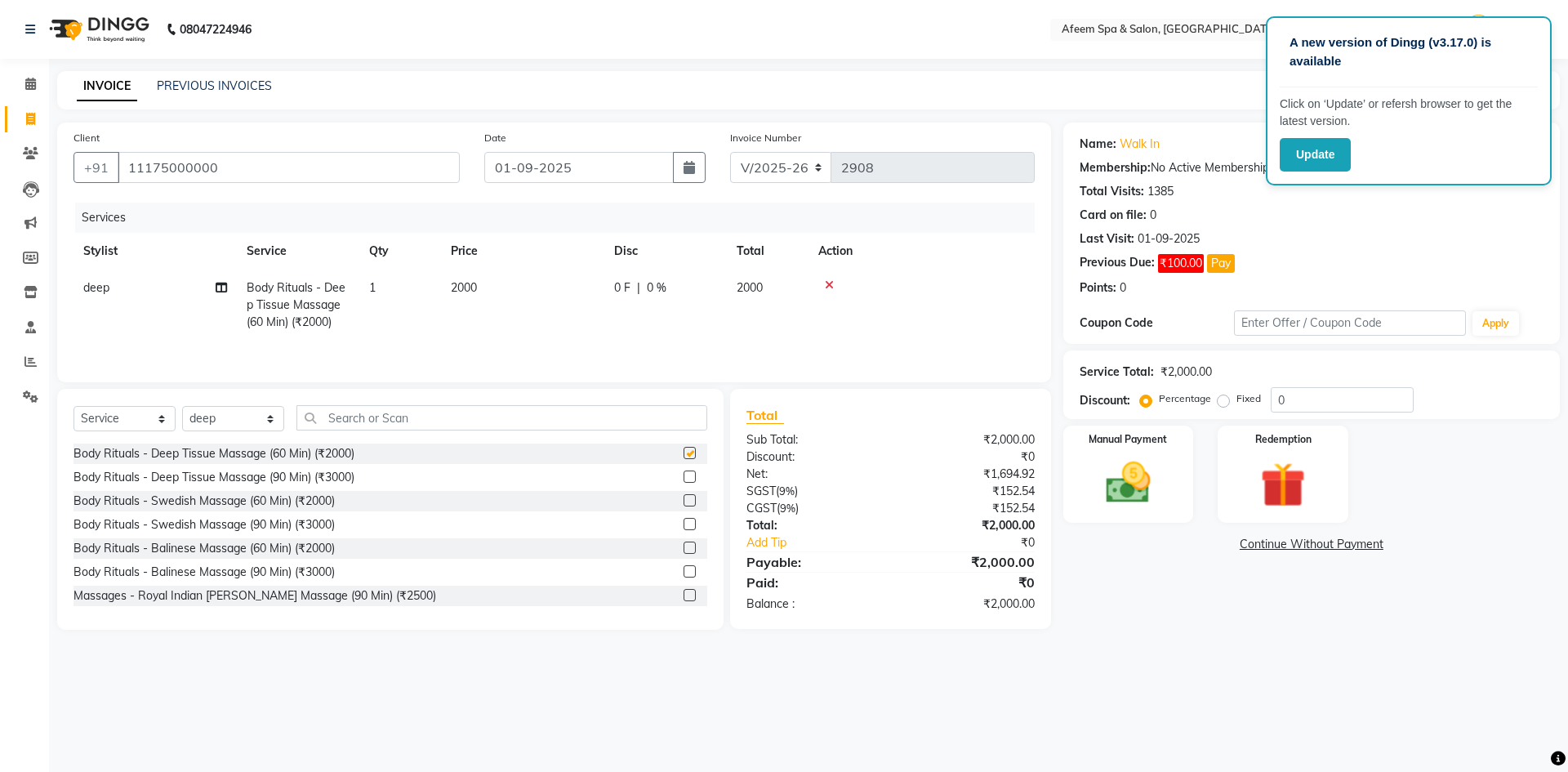
checkbox input "false"
click at [449, 307] on td "2000" at bounding box center [522, 305] width 163 height 71
select select "37804"
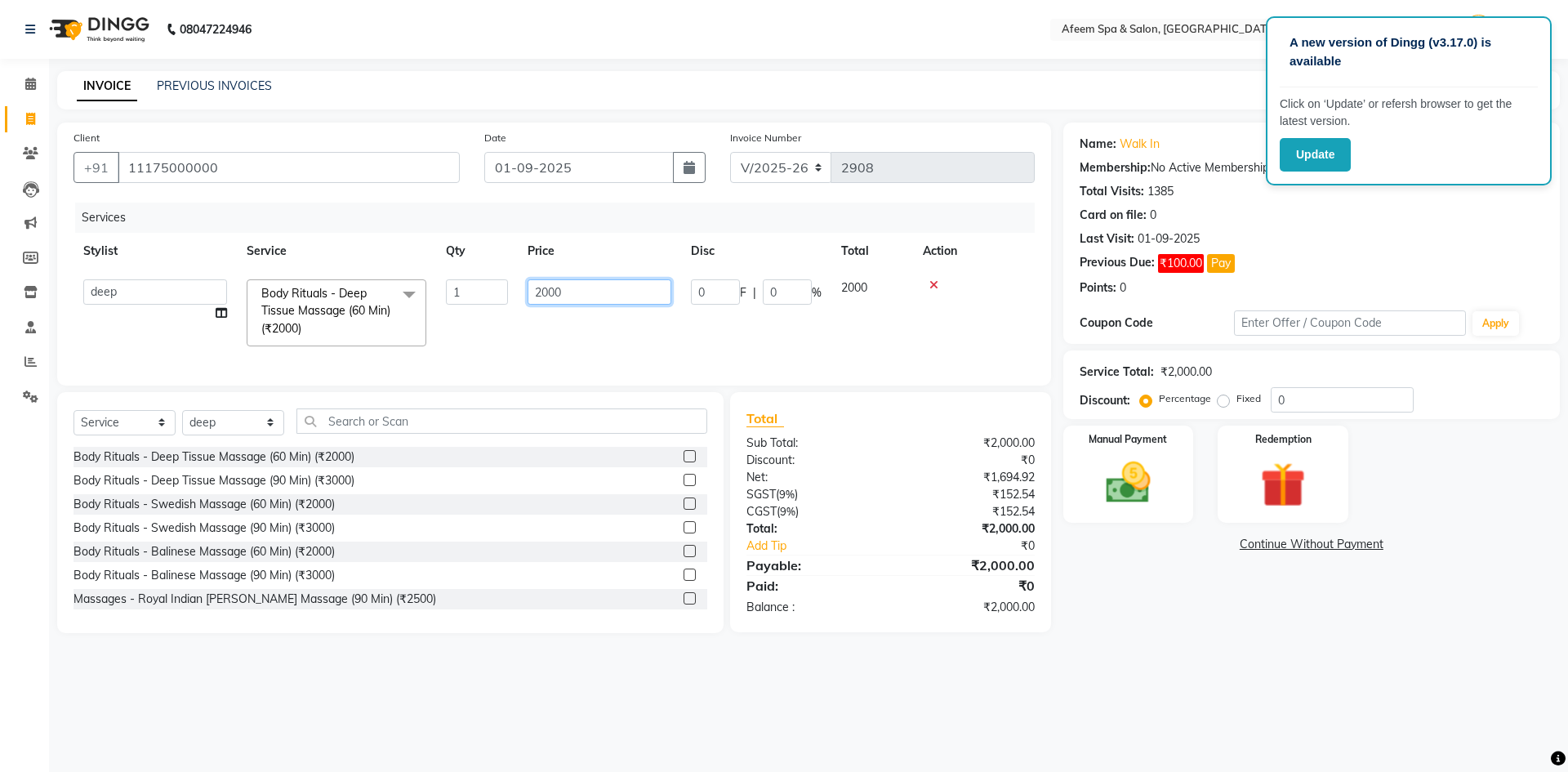
drag, startPoint x: 622, startPoint y: 295, endPoint x: 338, endPoint y: 286, distance: 284.1
click at [338, 286] on tr "aarti bhavna deep [PERSON_NAME] [PERSON_NAME] [PERSON_NAME] Product [PERSON_NAM…" at bounding box center [554, 313] width 961 height 87
type input "250"
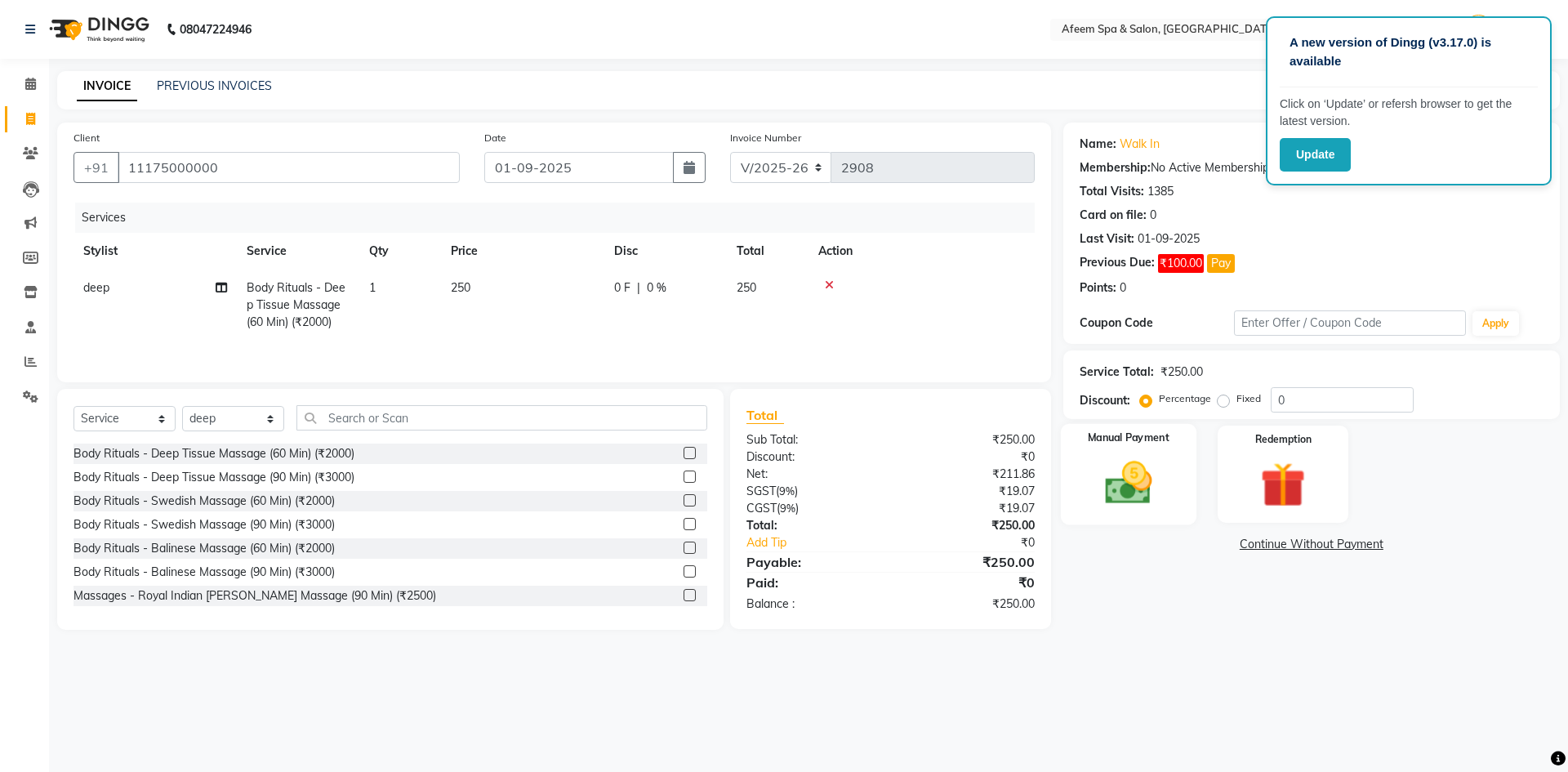
click at [1110, 489] on img at bounding box center [1128, 483] width 76 height 54
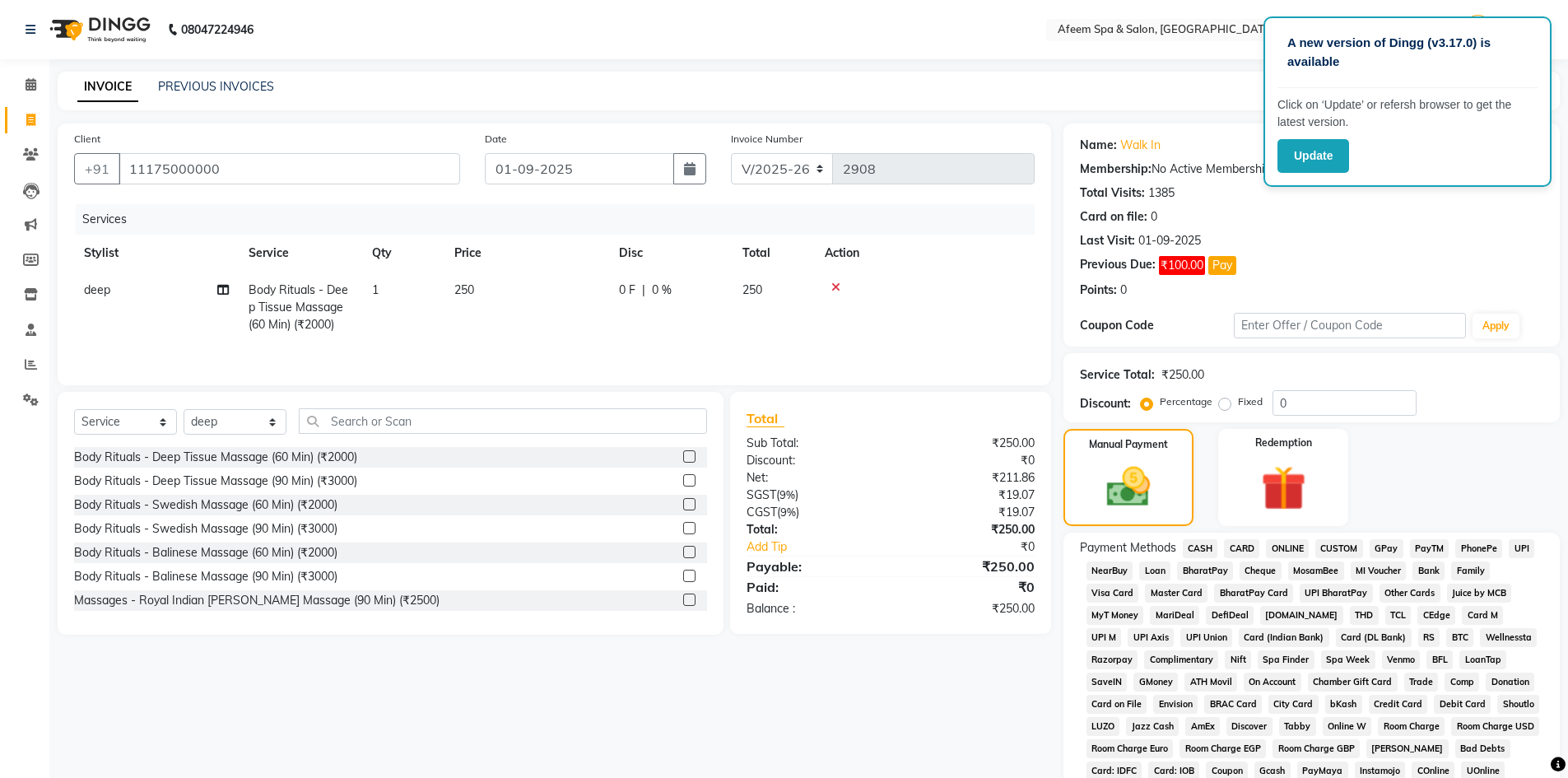
click at [1208, 546] on span "CASH" at bounding box center [1200, 548] width 35 height 19
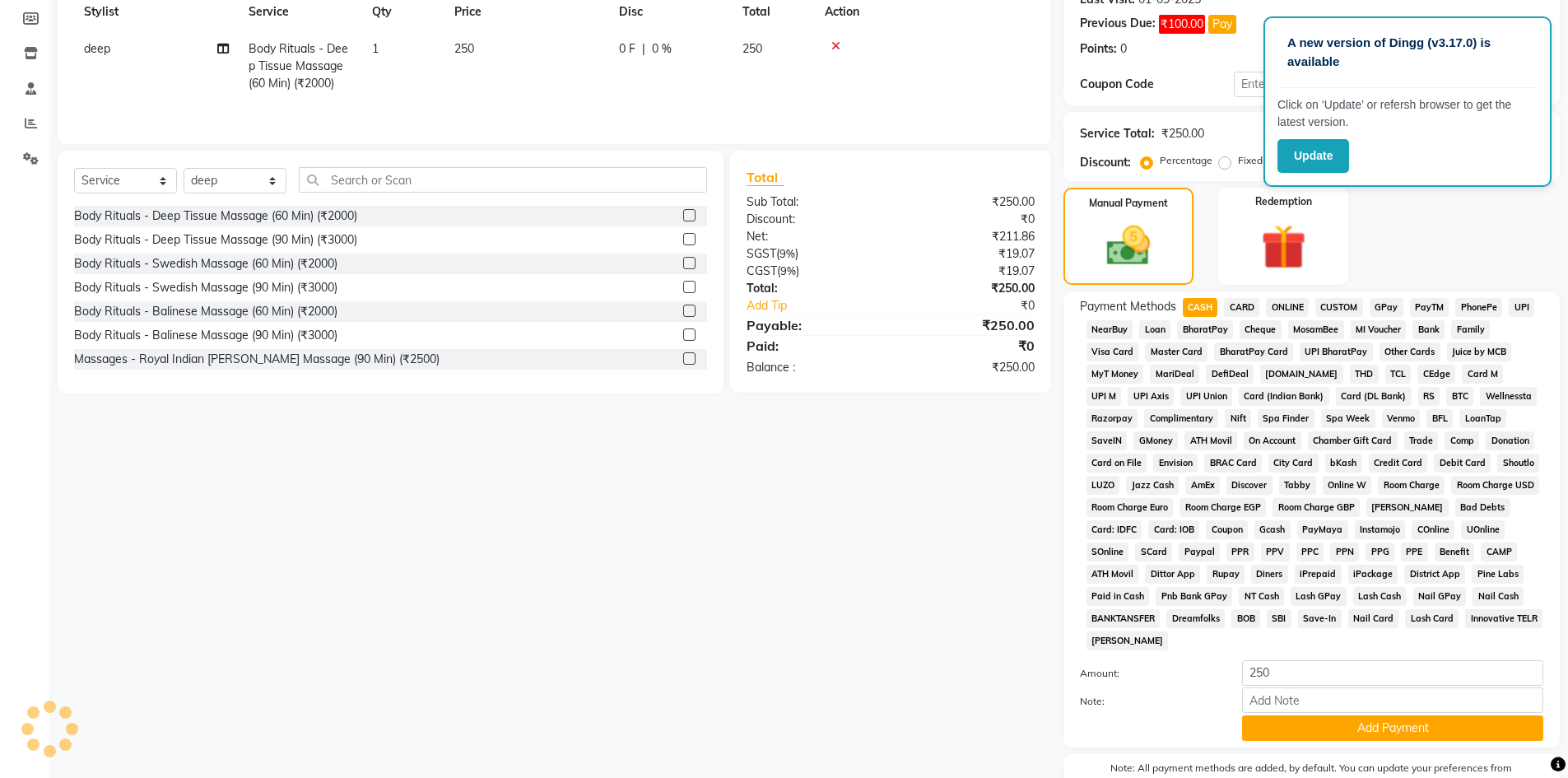
scroll to position [247, 0]
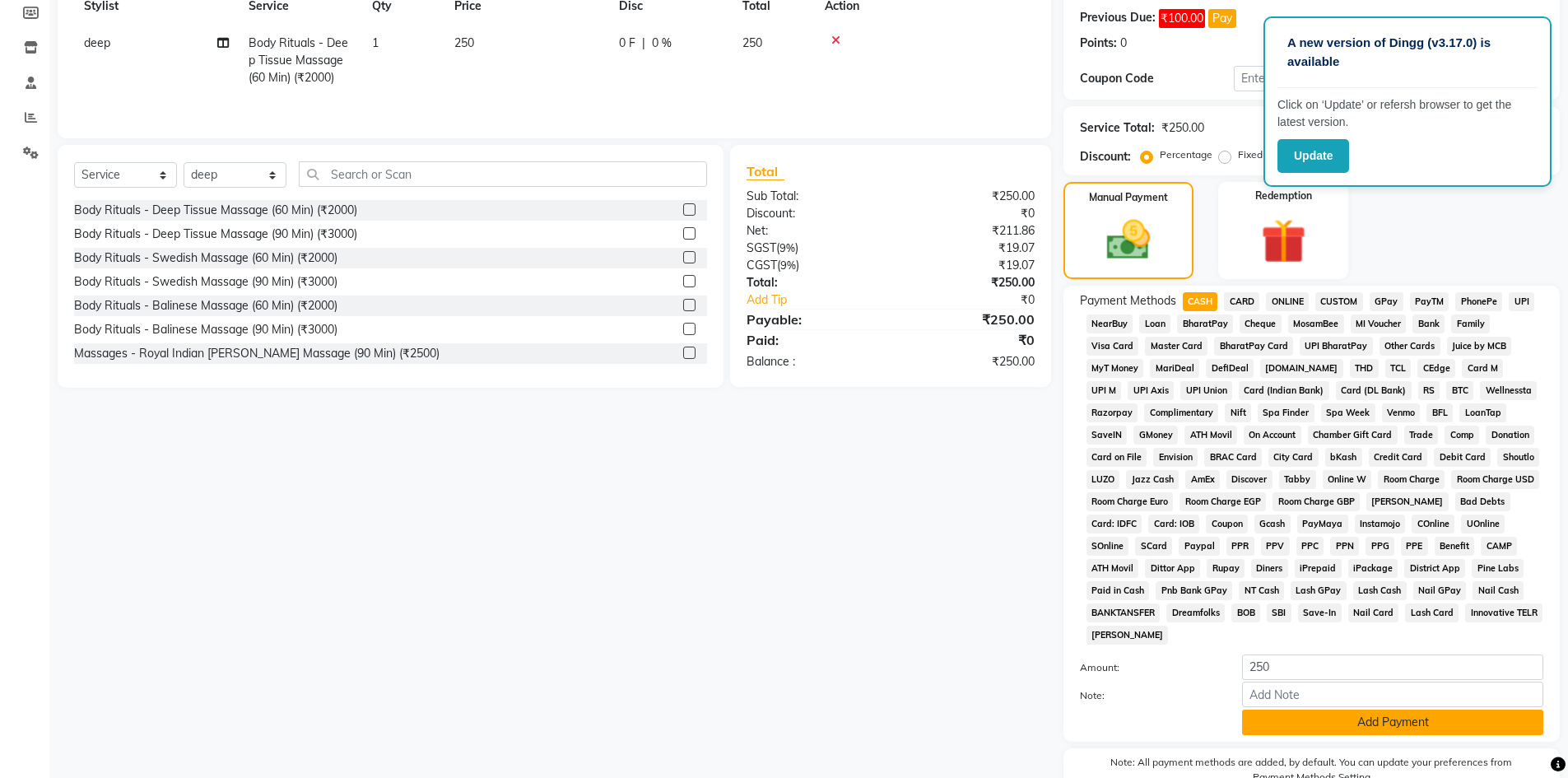
click at [1310, 731] on button "Add Payment" at bounding box center [1393, 722] width 302 height 25
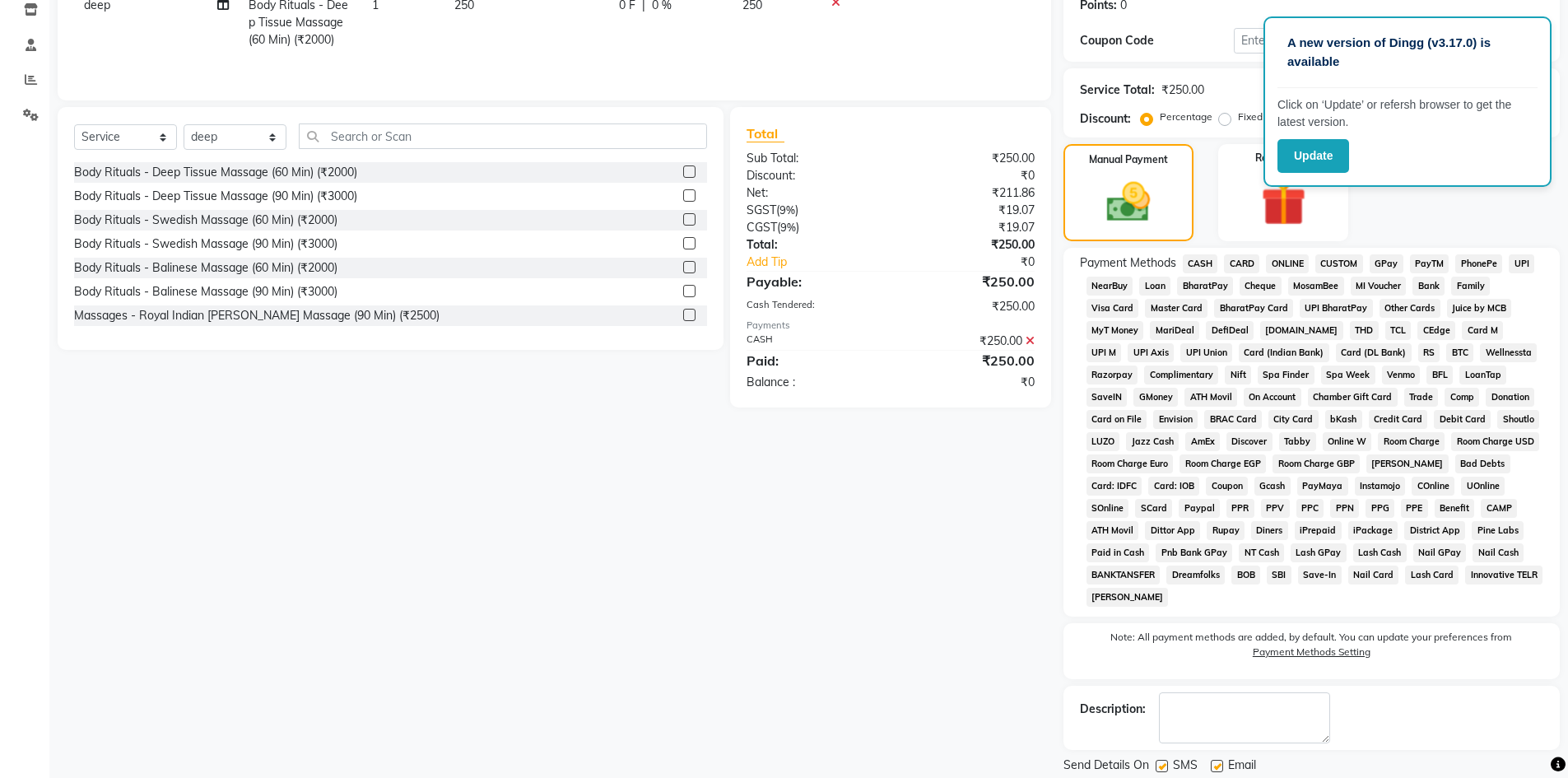
scroll to position [338, 0]
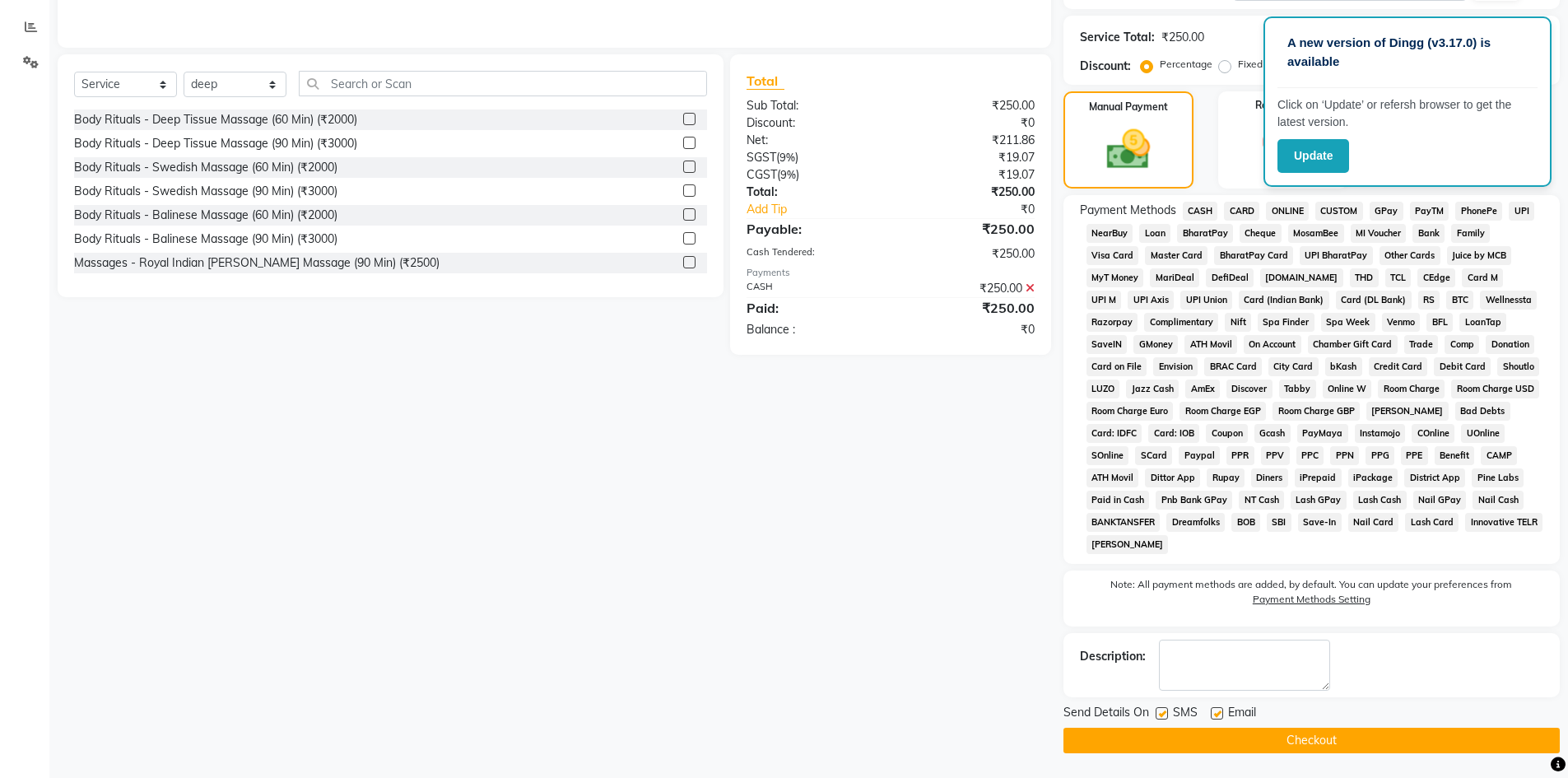
click at [1246, 740] on button "Checkout" at bounding box center [1311, 740] width 496 height 25
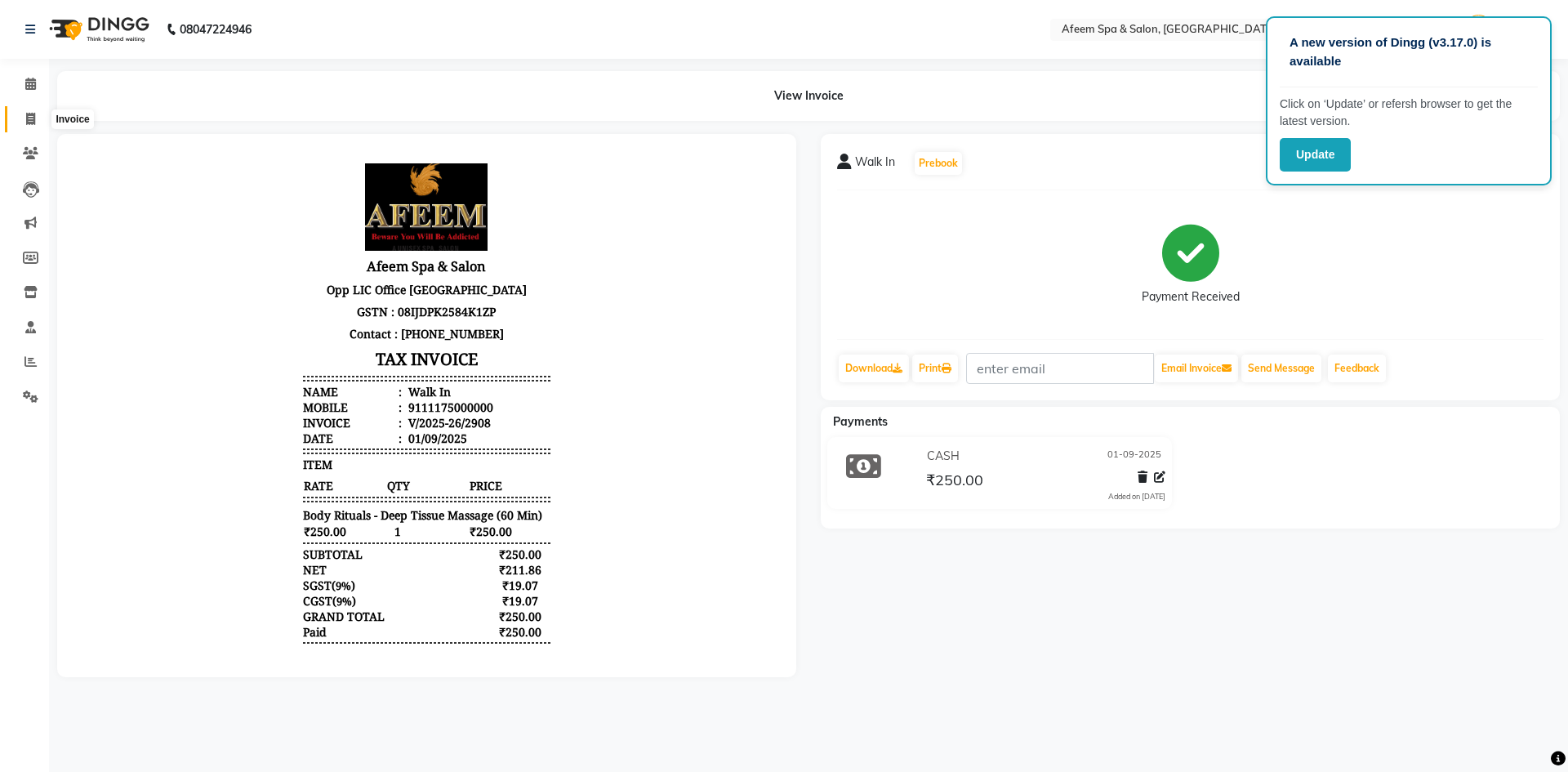
drag, startPoint x: 36, startPoint y: 117, endPoint x: 54, endPoint y: 112, distance: 18.7
click at [36, 117] on span at bounding box center [30, 119] width 29 height 18
select select "service"
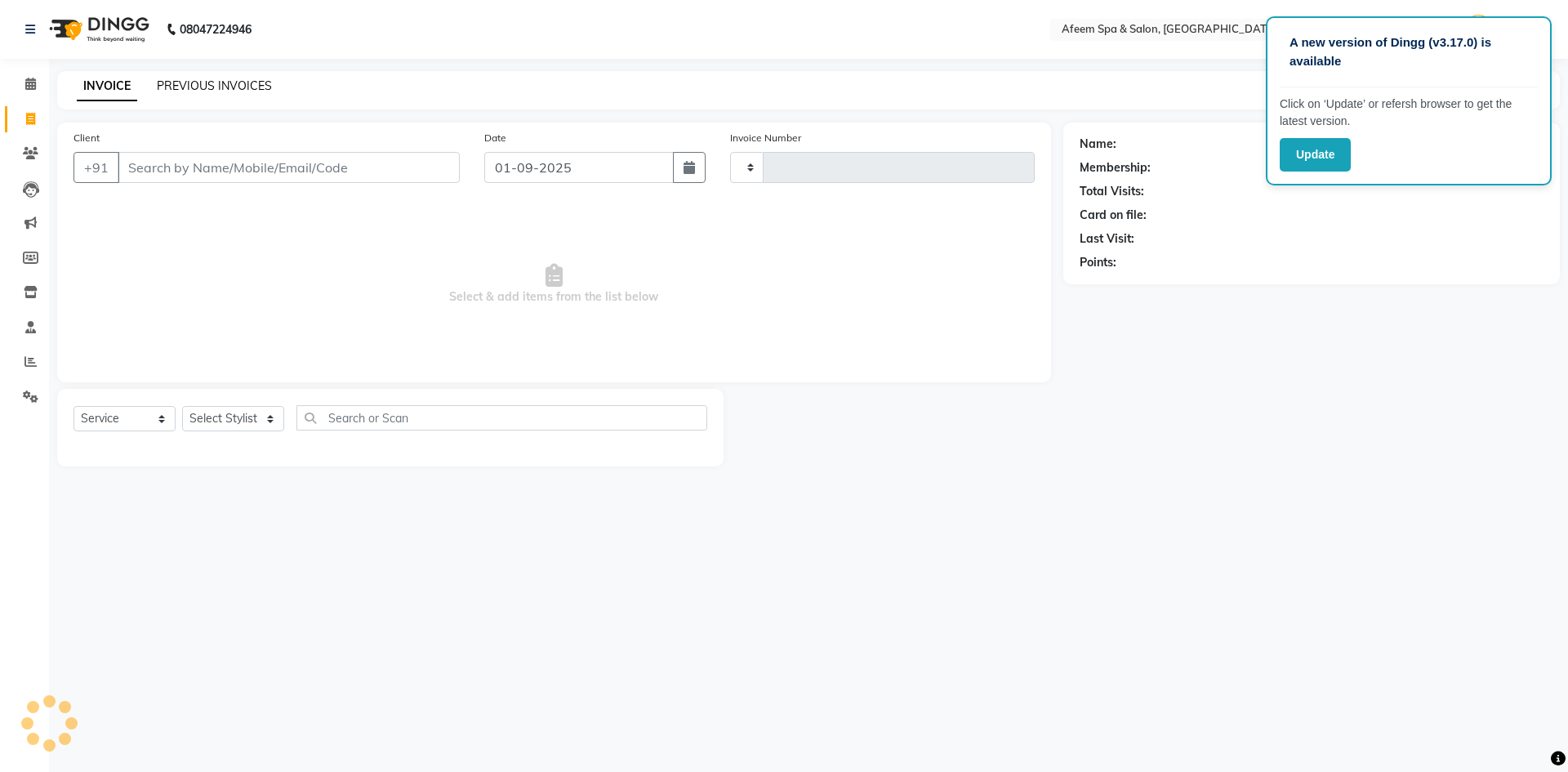
type input "2909"
select select "750"
click at [203, 87] on link "PREVIOUS INVOICES" at bounding box center [214, 86] width 115 height 15
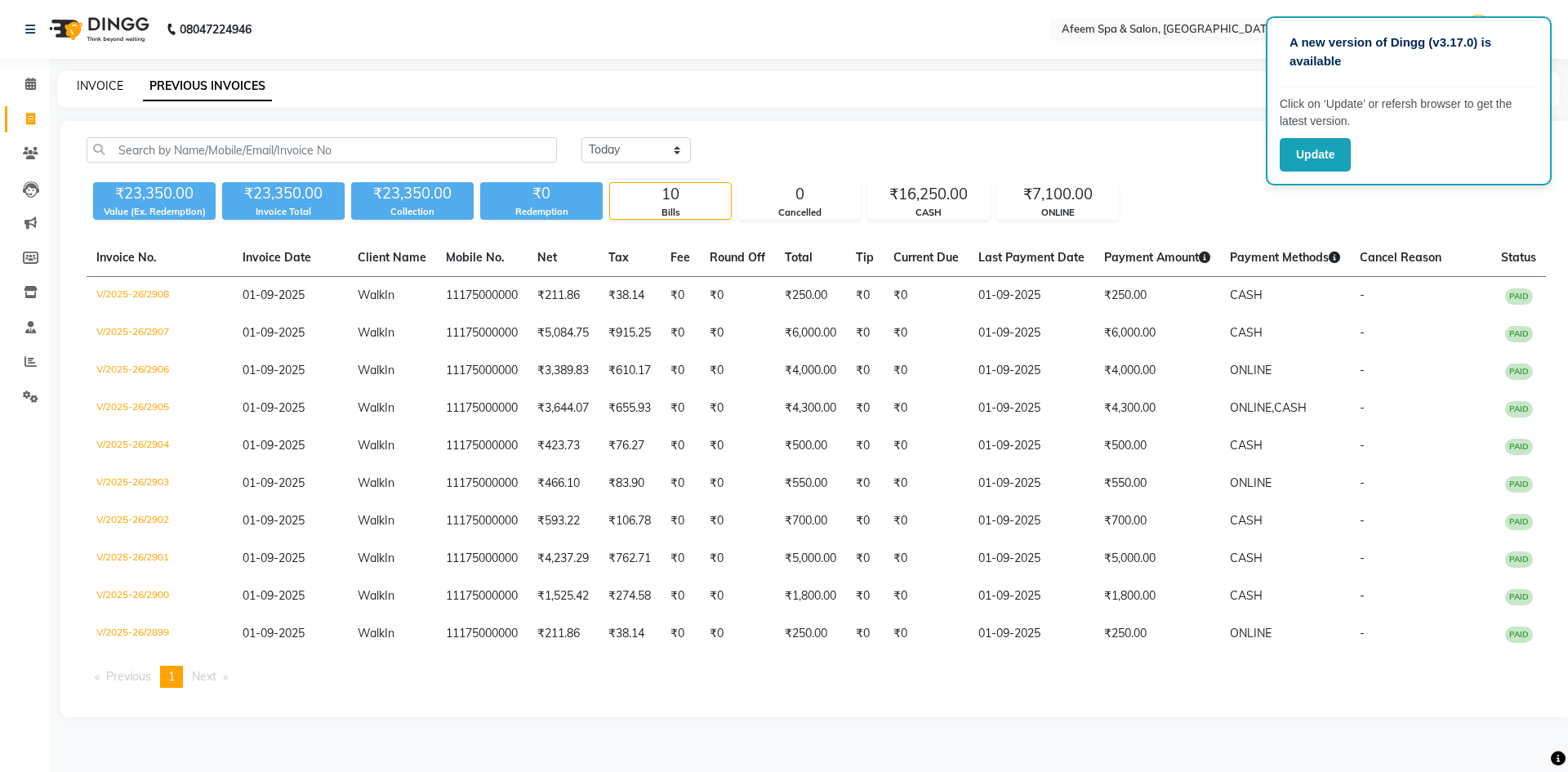
click at [101, 80] on link "INVOICE" at bounding box center [100, 86] width 46 height 15
select select "service"
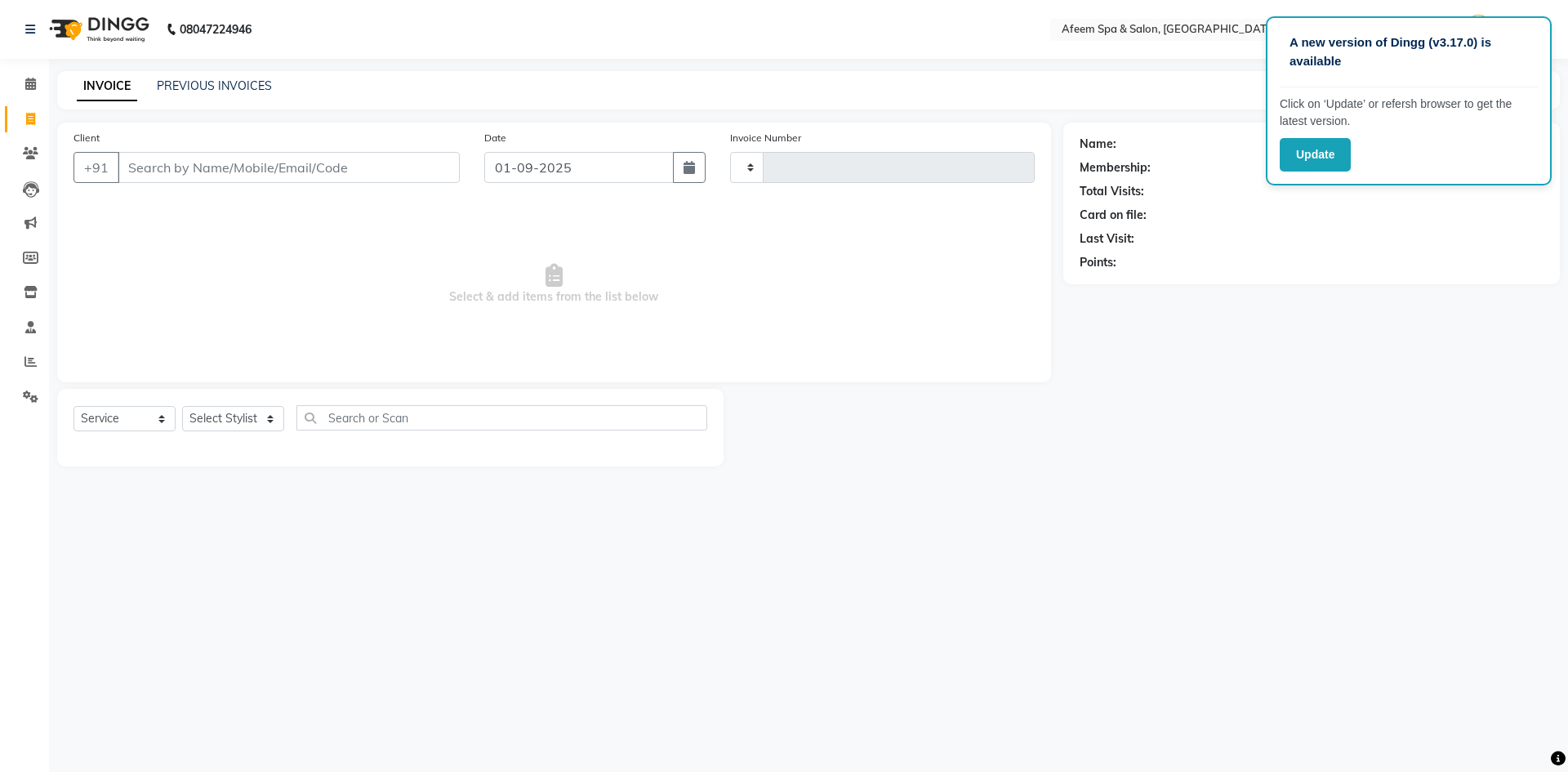
type input "2909"
select select "750"
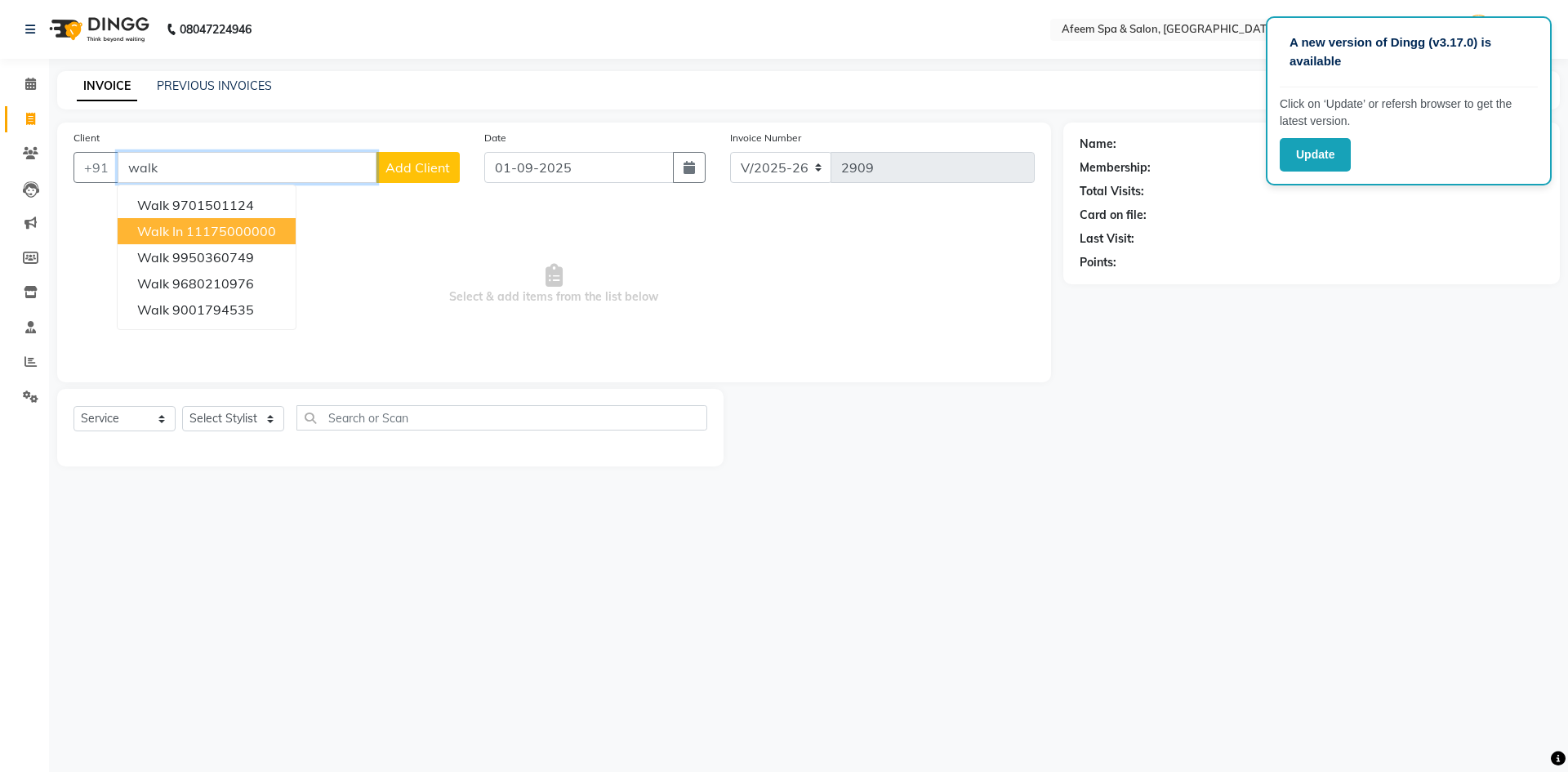
click at [238, 232] on ngb-highlight "11175000000" at bounding box center [231, 232] width 90 height 17
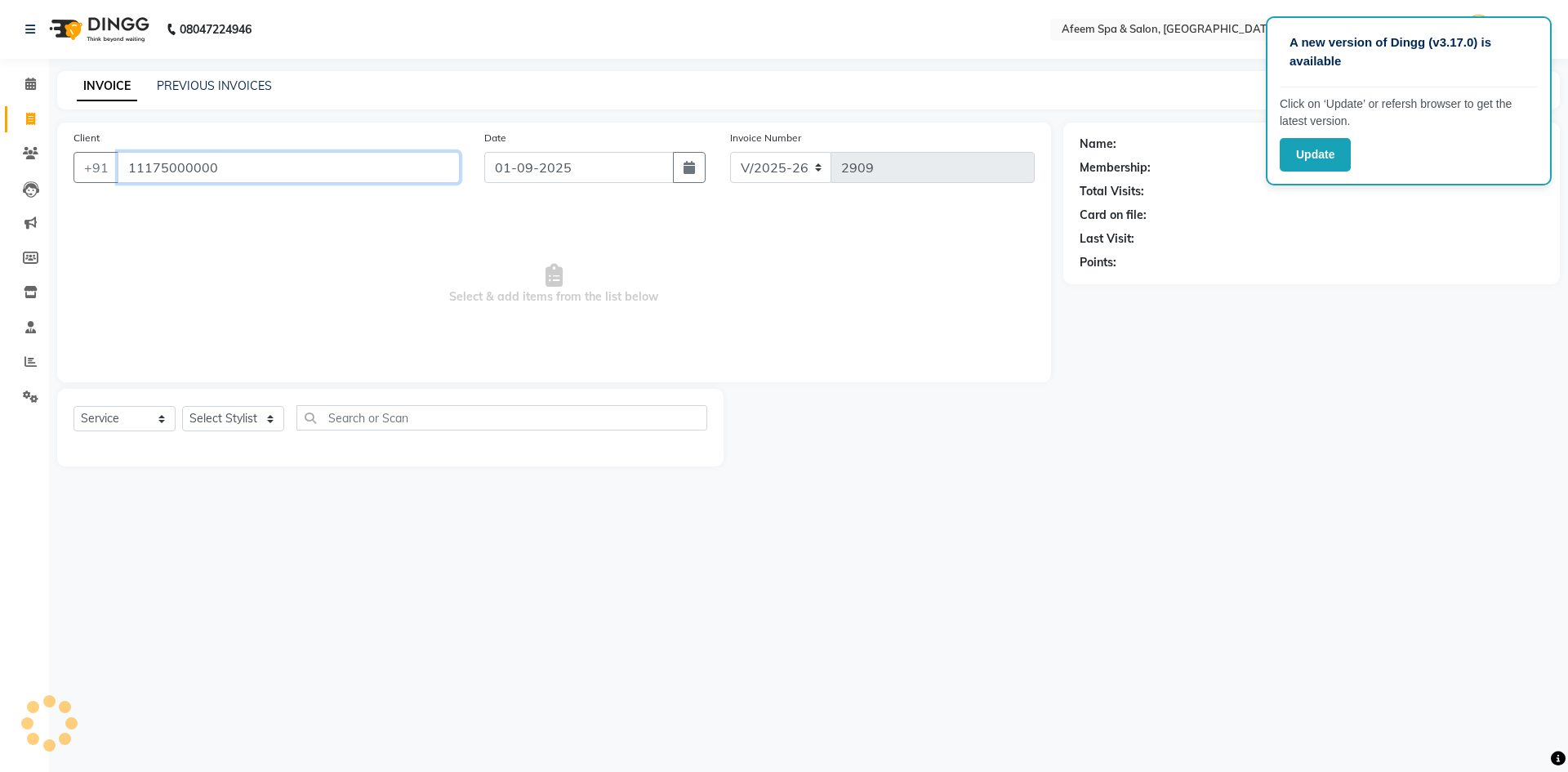
type input "11175000000"
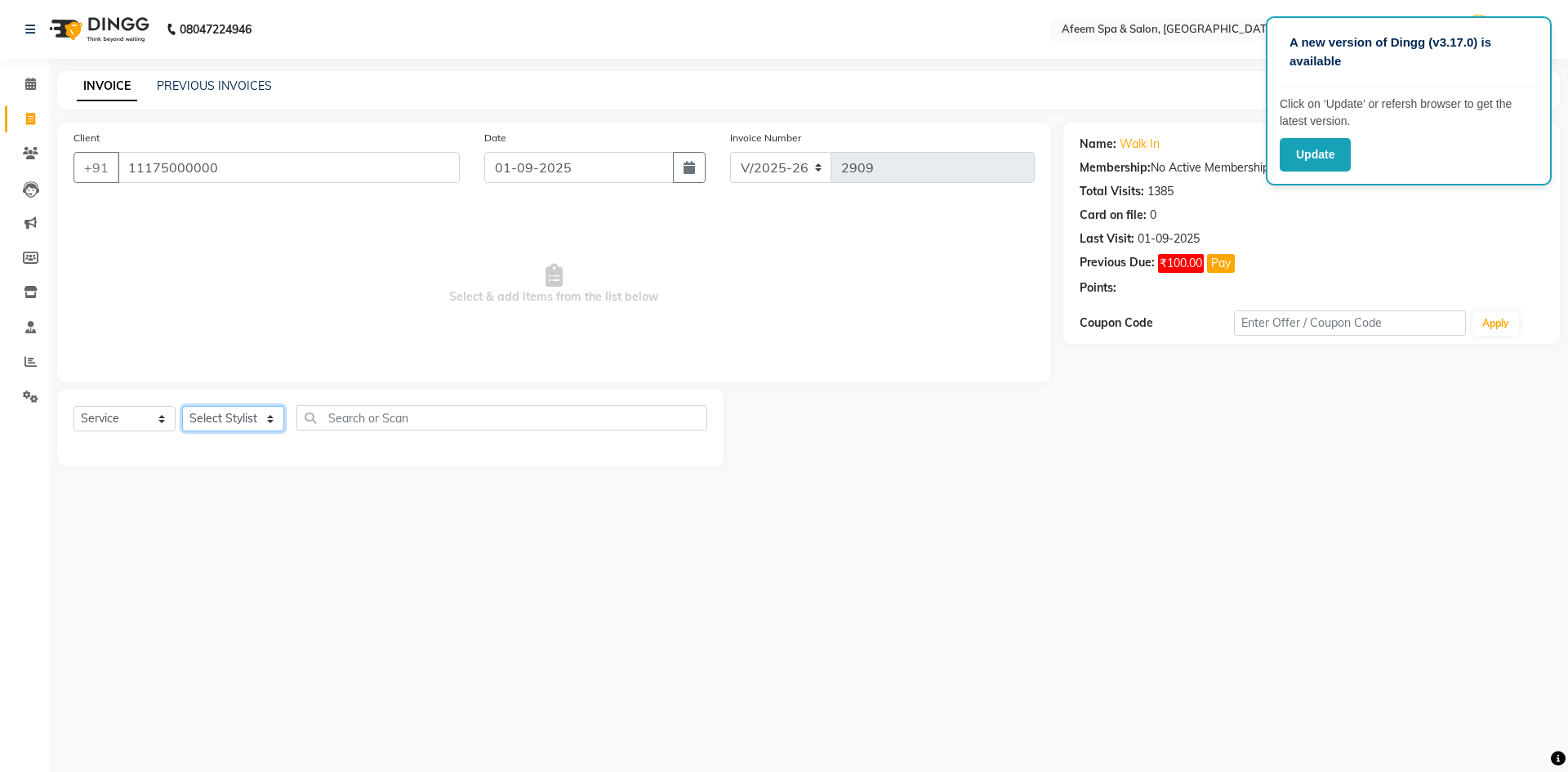
click at [228, 416] on select "Select Stylist aarti bhavna deep Deepika [PERSON_NAME] [PERSON_NAME] [PERSON_NA…" at bounding box center [233, 418] width 102 height 25
select select "48034"
click at [182, 406] on select "Select Stylist aarti bhavna deep Deepika [PERSON_NAME] [PERSON_NAME] [PERSON_NA…" at bounding box center [233, 418] width 102 height 25
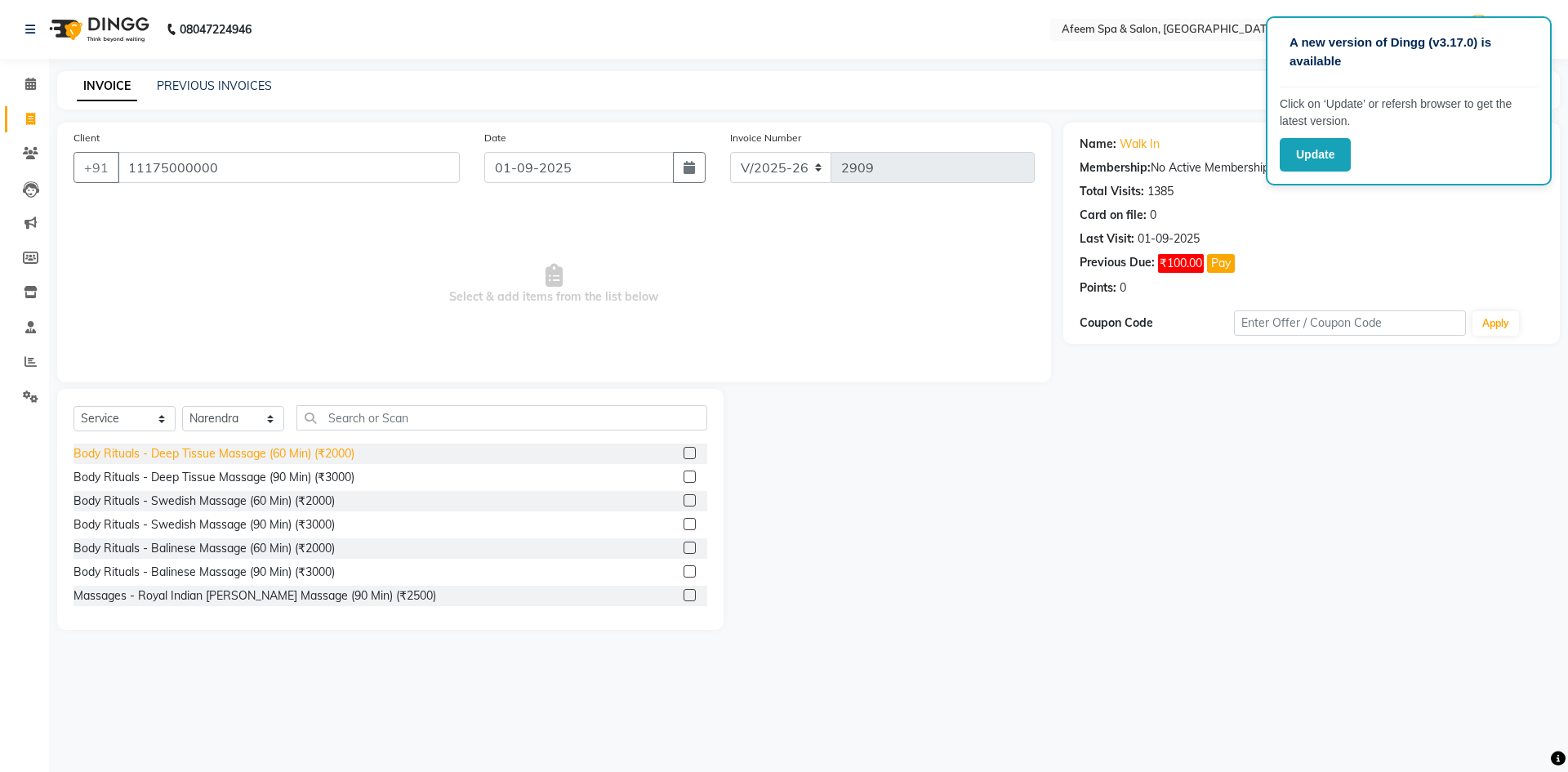
click at [313, 455] on div "Body Rituals - Deep Tissue Massage (60 Min) (₹2000)" at bounding box center [214, 453] width 281 height 18
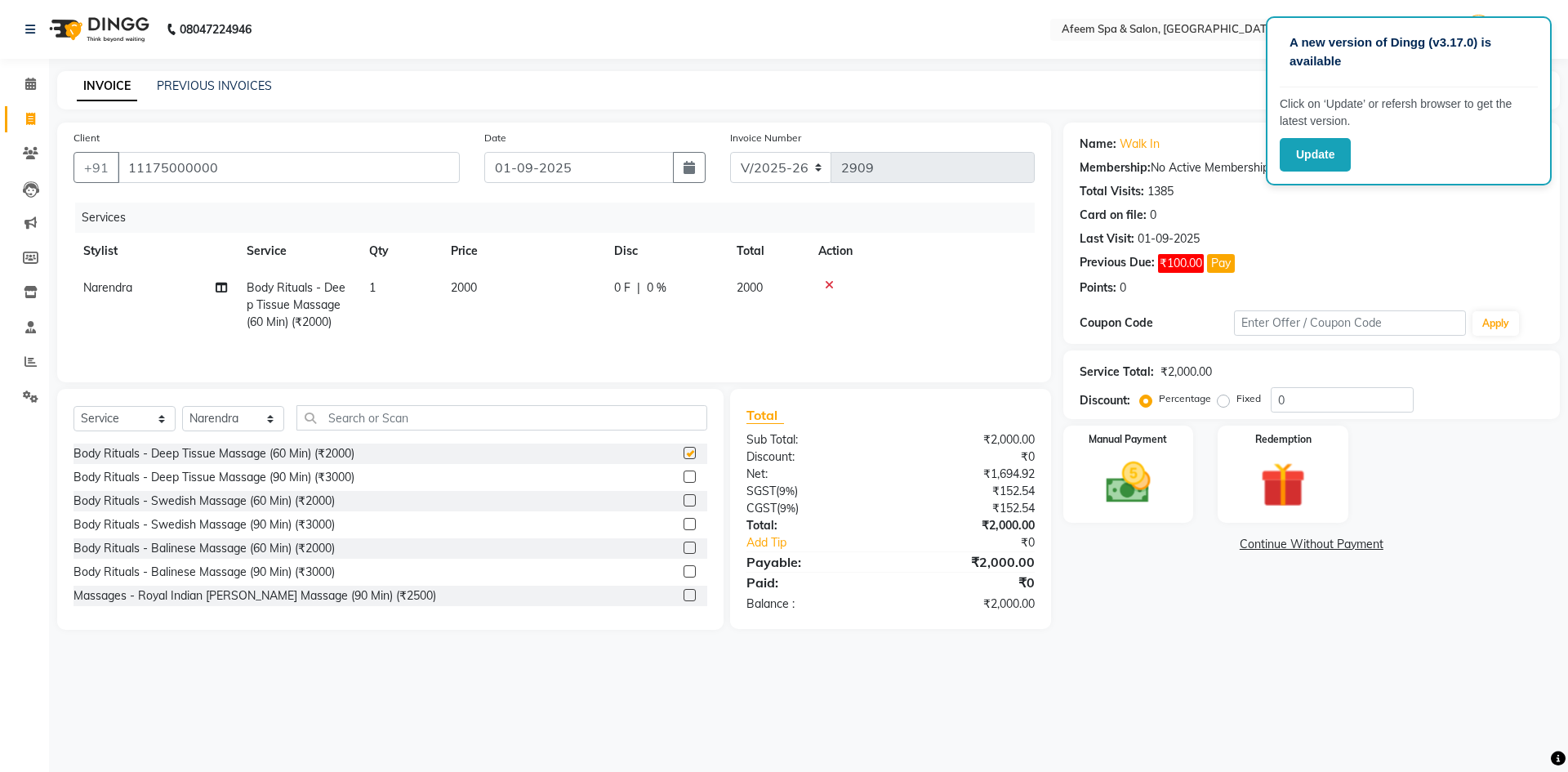
checkbox input "false"
click at [472, 303] on td "2000" at bounding box center [522, 305] width 163 height 71
select select "48034"
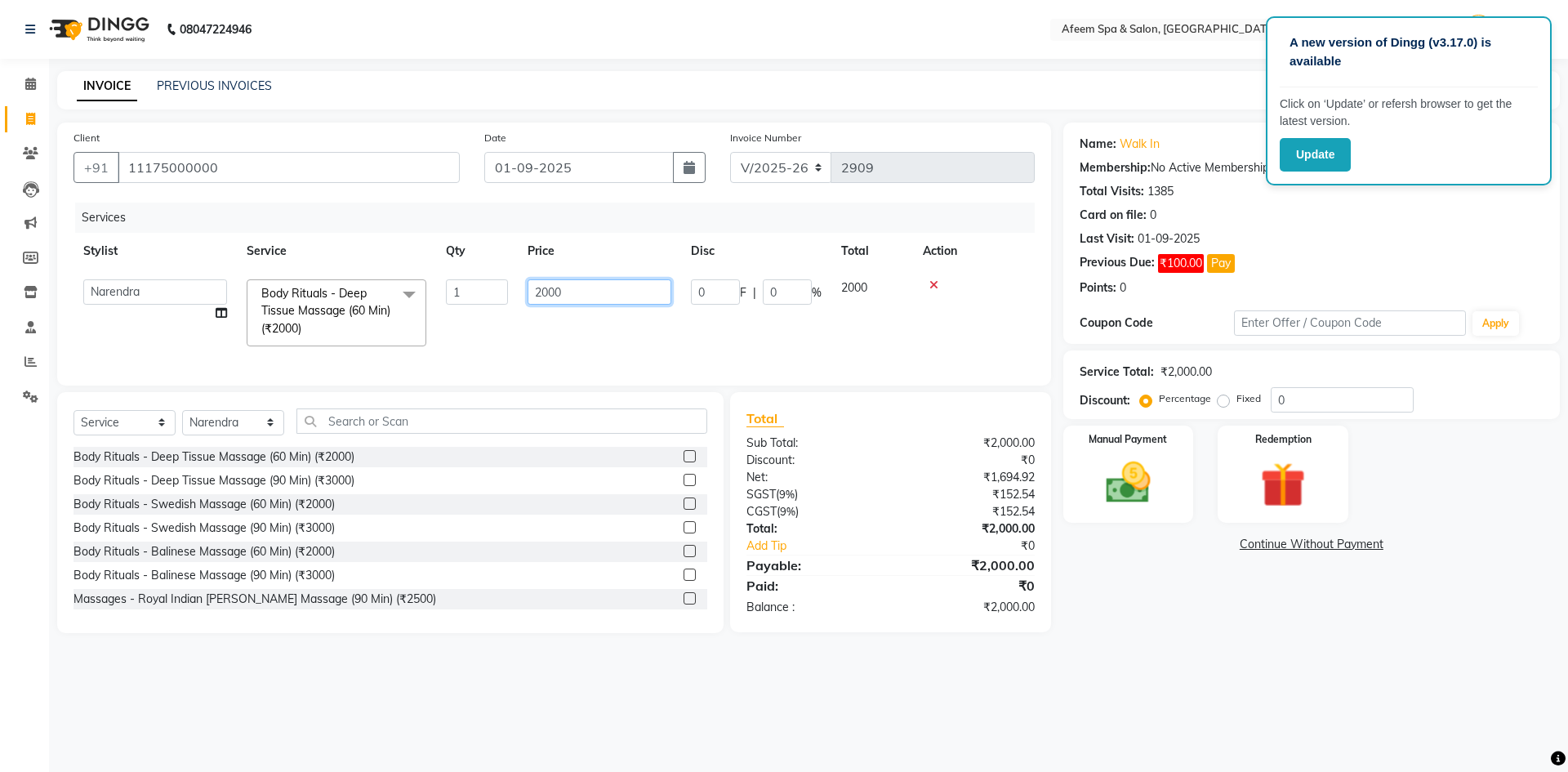
drag, startPoint x: 584, startPoint y: 283, endPoint x: 430, endPoint y: 303, distance: 155.3
click at [430, 303] on tr "aarti bhavna deep [PERSON_NAME] [PERSON_NAME] [PERSON_NAME] Product [PERSON_NAM…" at bounding box center [554, 313] width 961 height 87
type input "500"
click at [1140, 490] on img at bounding box center [1128, 483] width 76 height 54
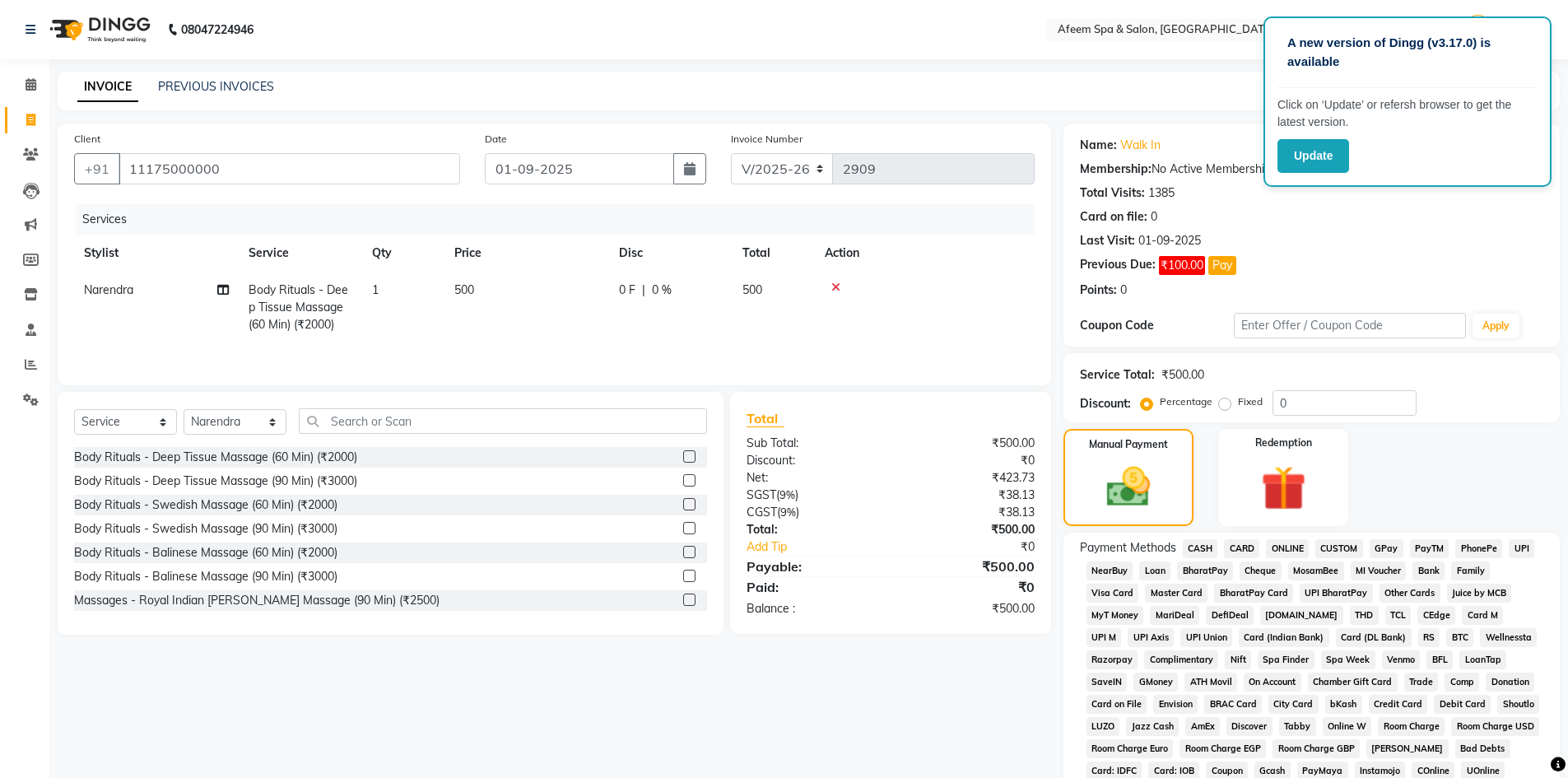
click at [1287, 546] on span "ONLINE" at bounding box center [1288, 548] width 43 height 19
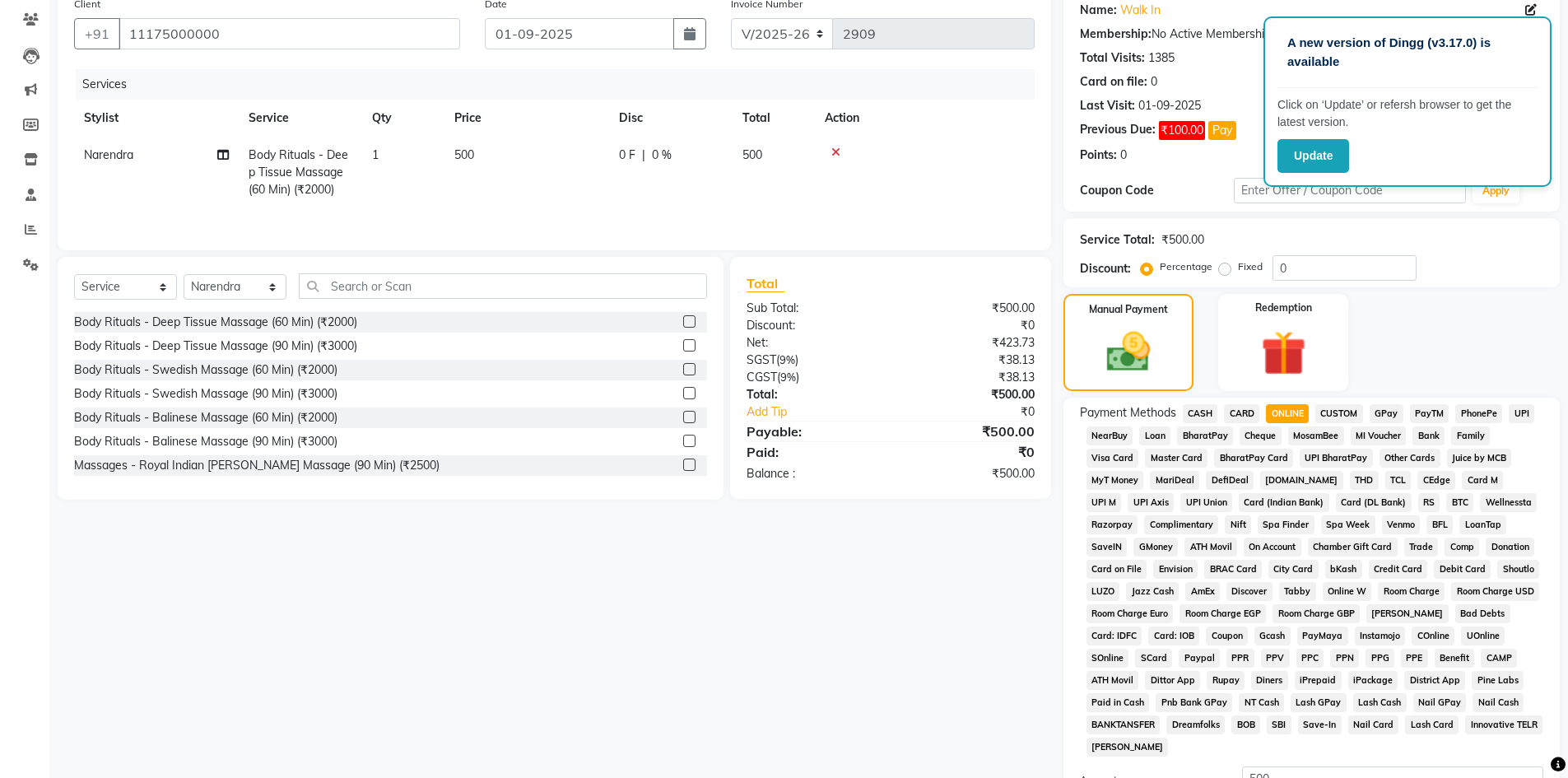
scroll to position [329, 0]
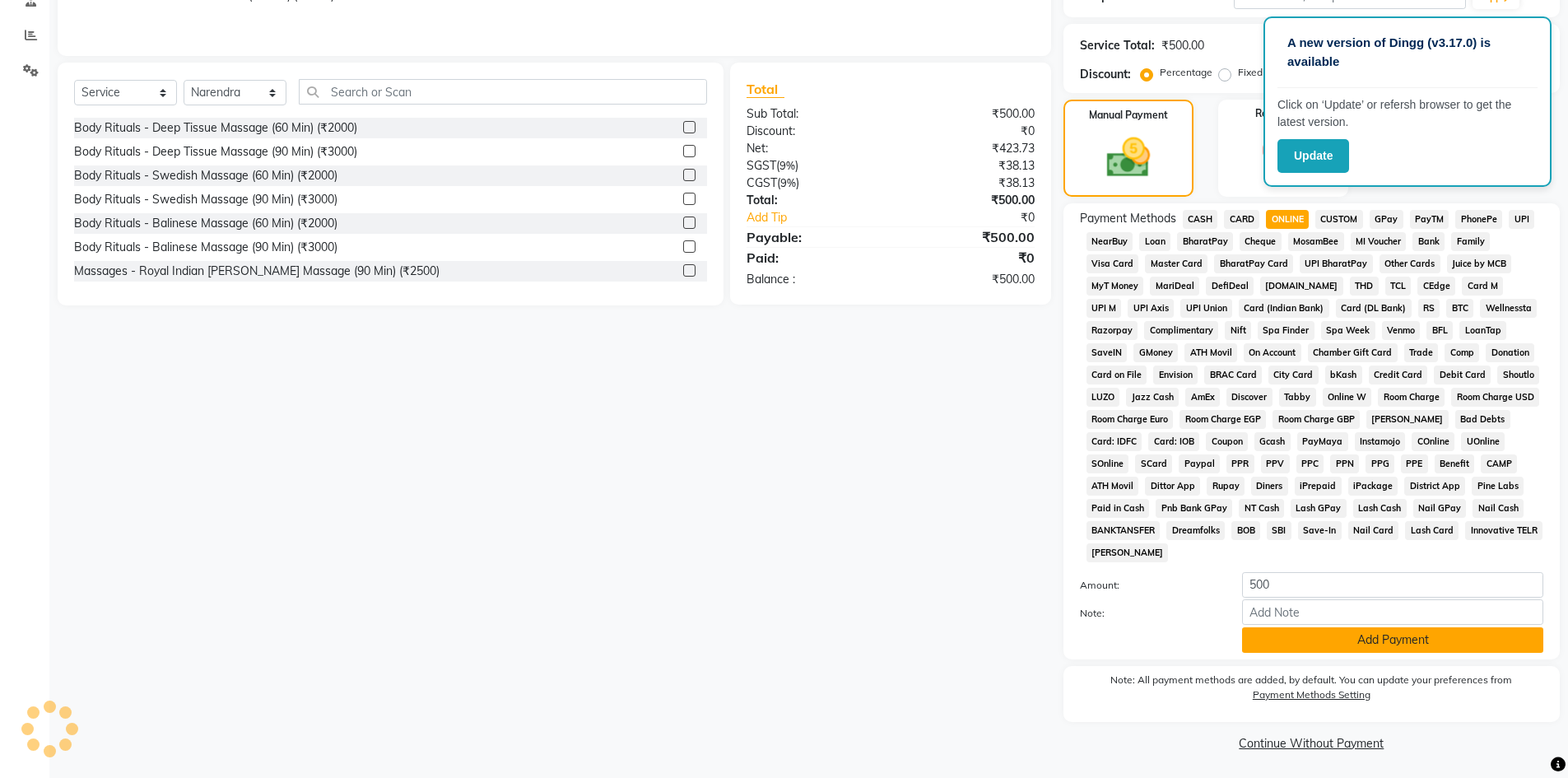
click at [1310, 646] on button "Add Payment" at bounding box center [1393, 639] width 302 height 25
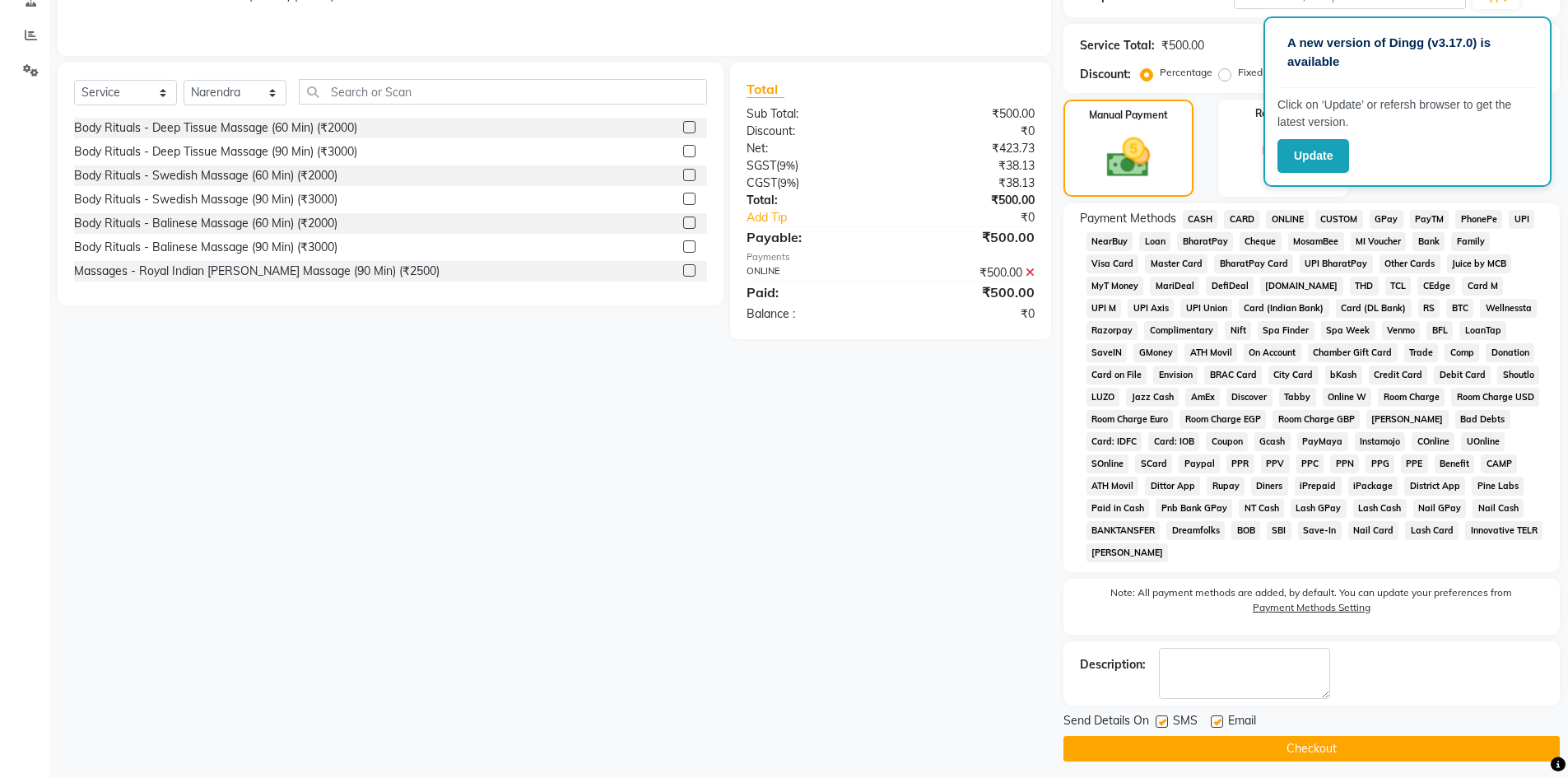
click at [1282, 748] on button "Checkout" at bounding box center [1311, 748] width 496 height 25
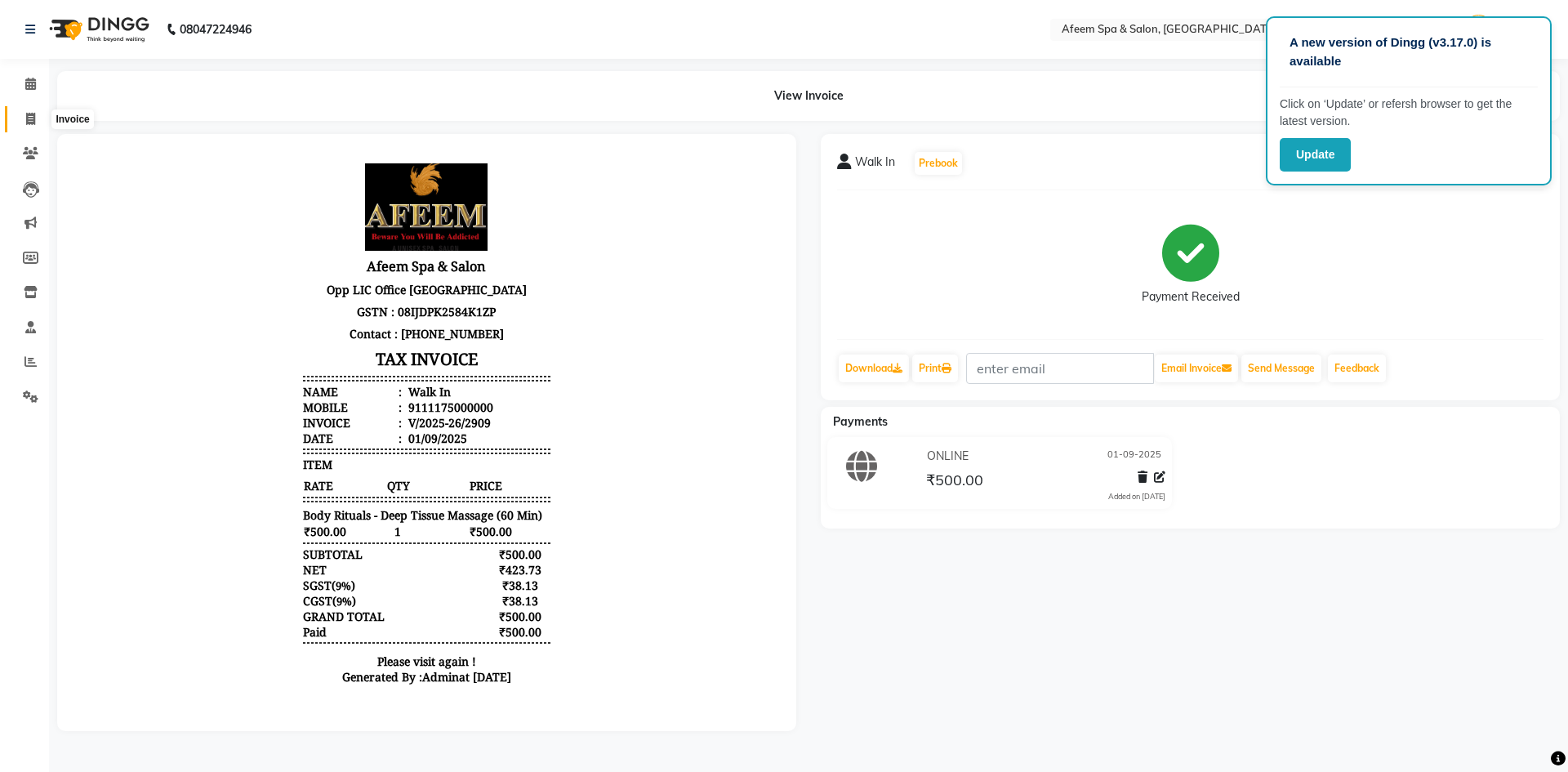
drag, startPoint x: 34, startPoint y: 122, endPoint x: 46, endPoint y: 120, distance: 12.2
click at [34, 122] on icon at bounding box center [30, 118] width 9 height 12
select select "service"
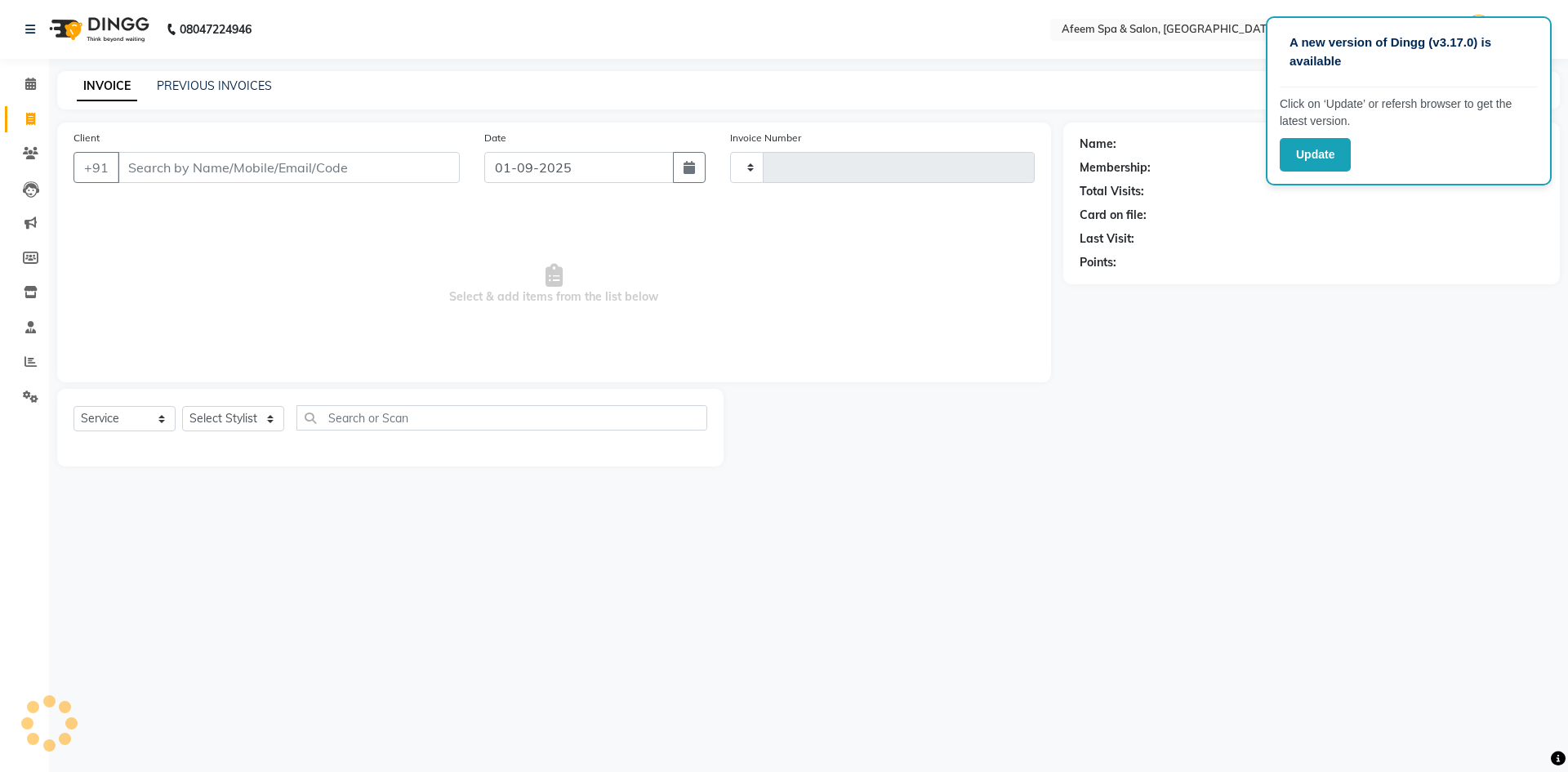
type input "2910"
select select "750"
click at [216, 86] on link "PREVIOUS INVOICES" at bounding box center [214, 86] width 115 height 15
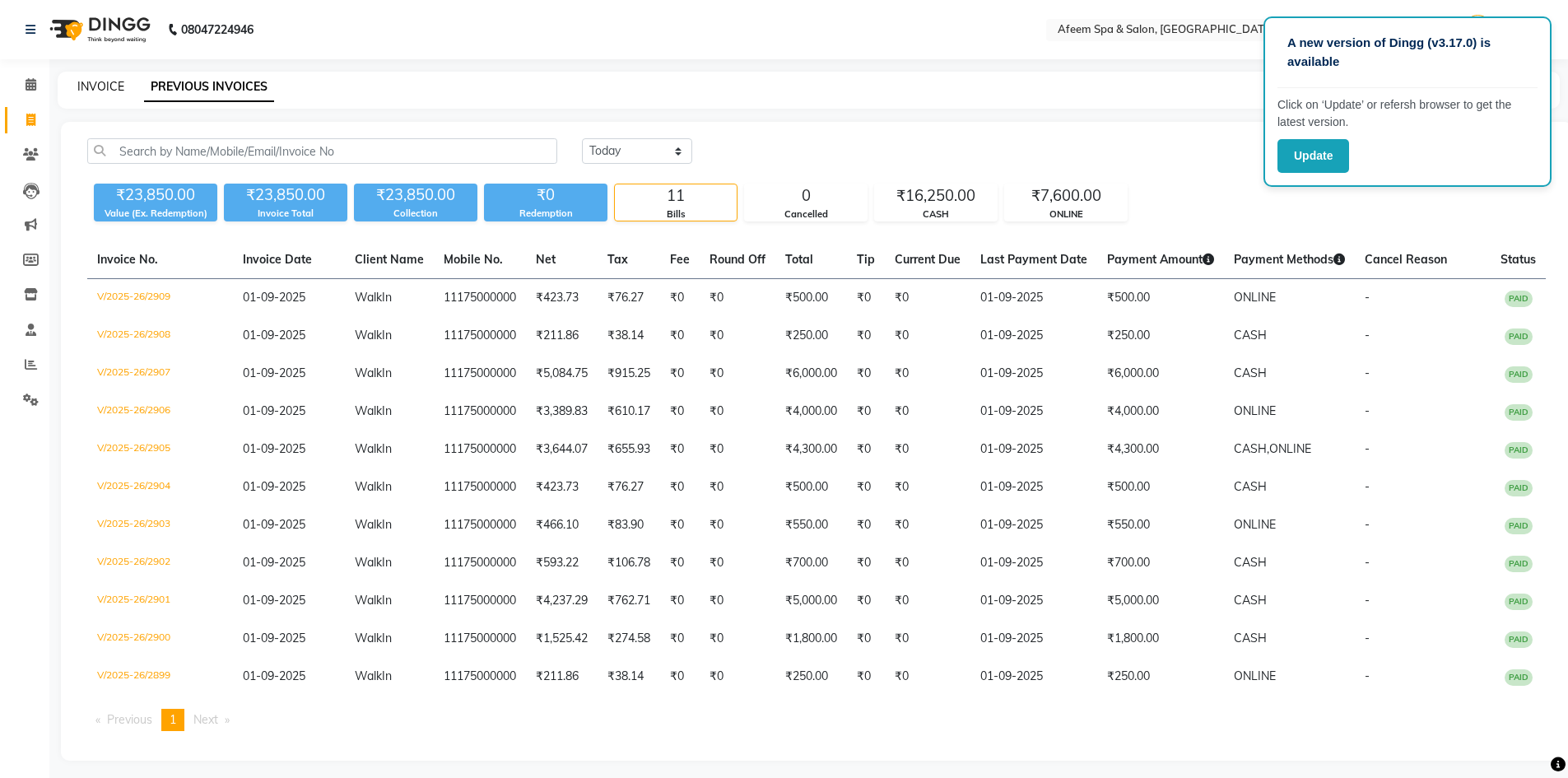
click at [110, 80] on link "INVOICE" at bounding box center [101, 87] width 47 height 15
select select "service"
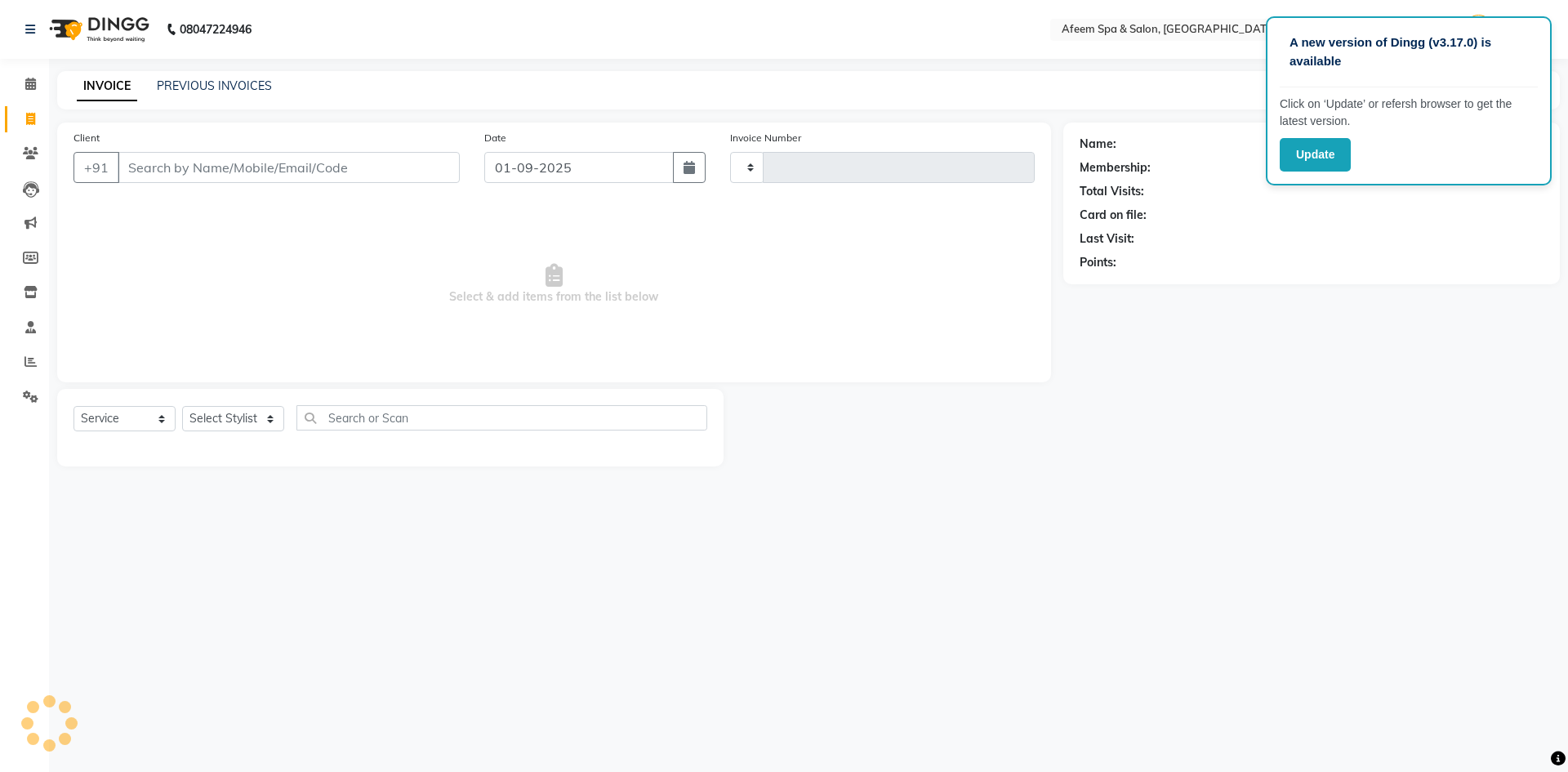
type input "2910"
select select "750"
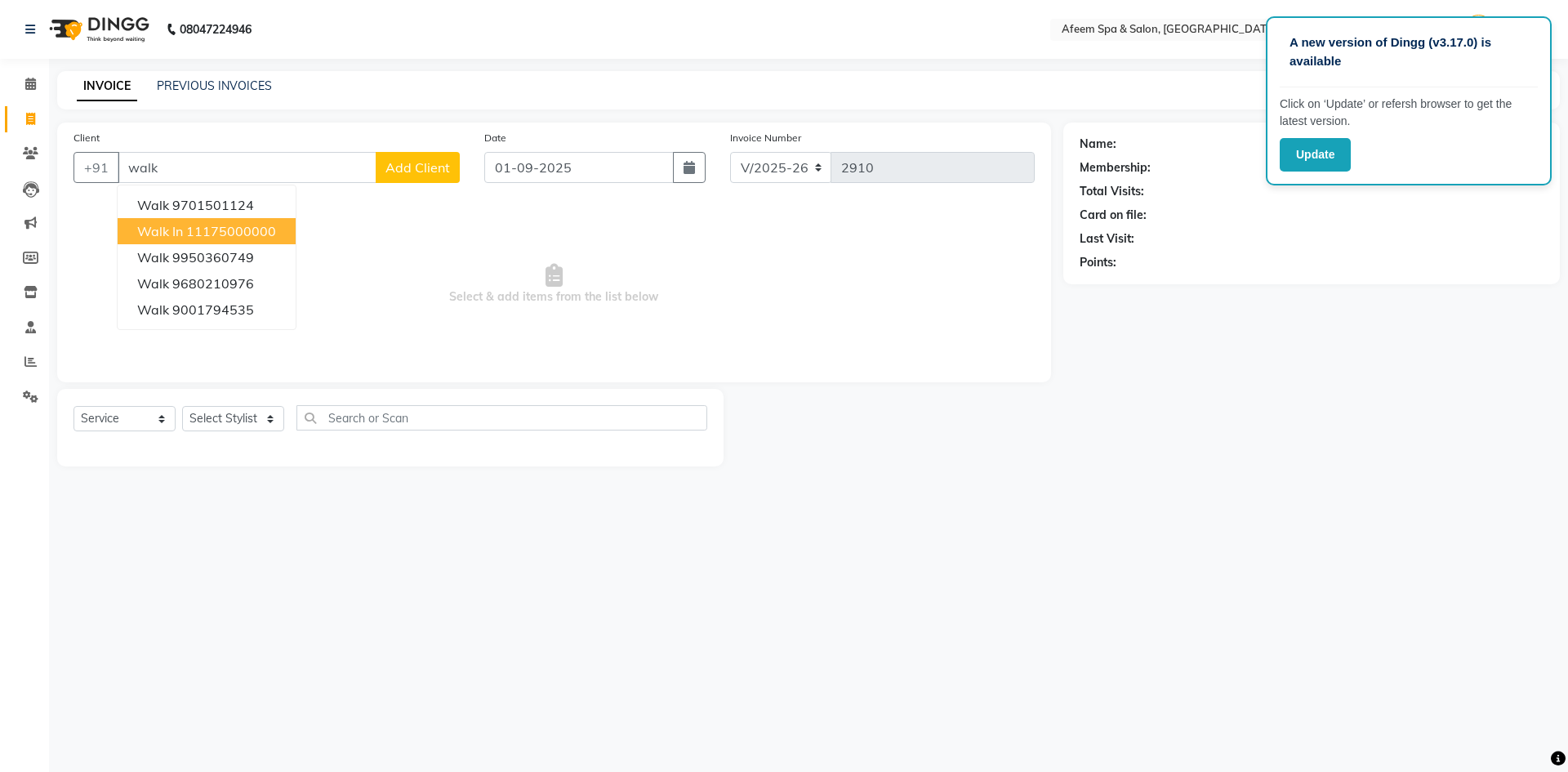
click at [225, 244] on button "Walk In 11175000000" at bounding box center [206, 231] width 178 height 26
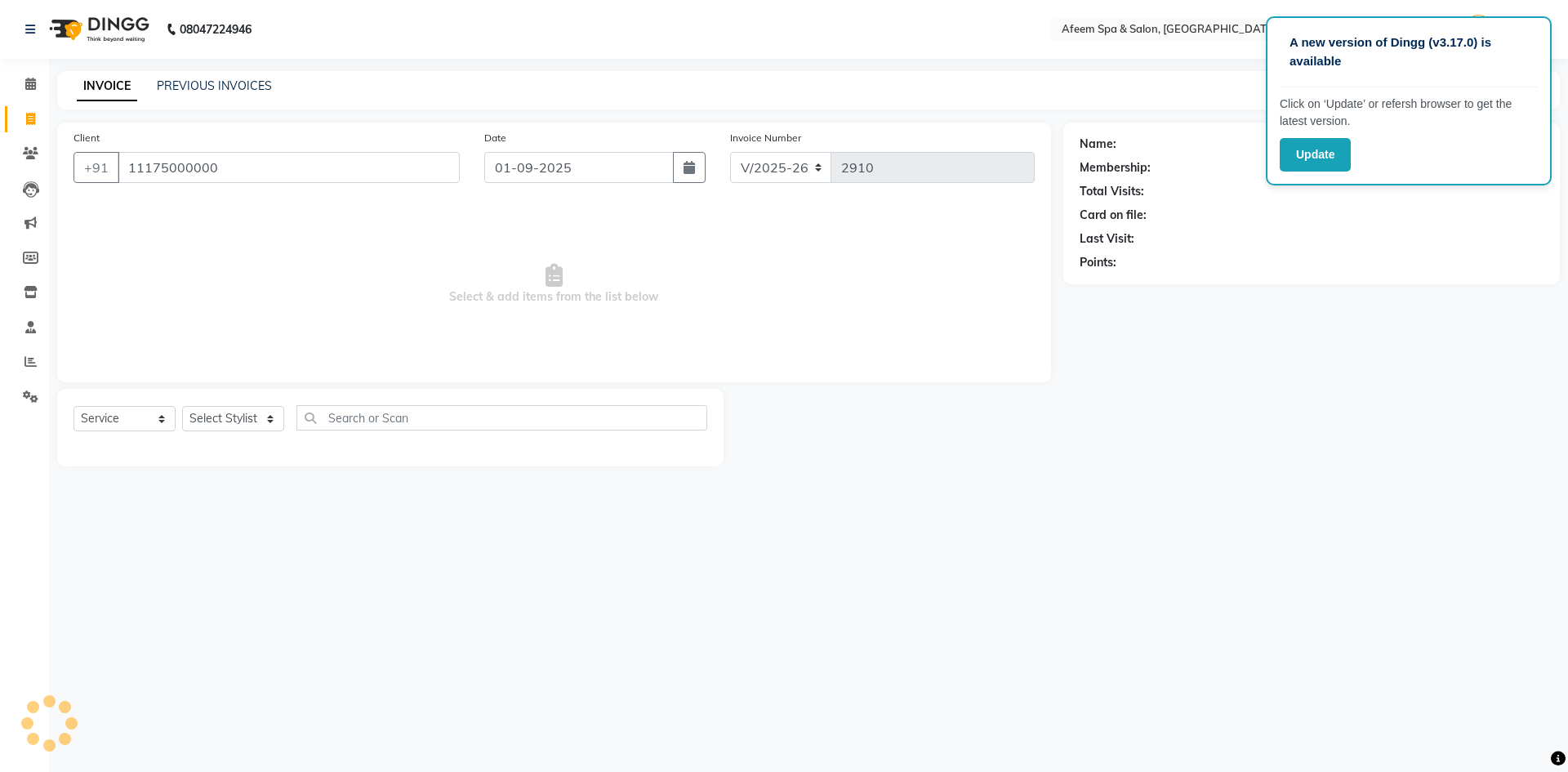
type input "11175000000"
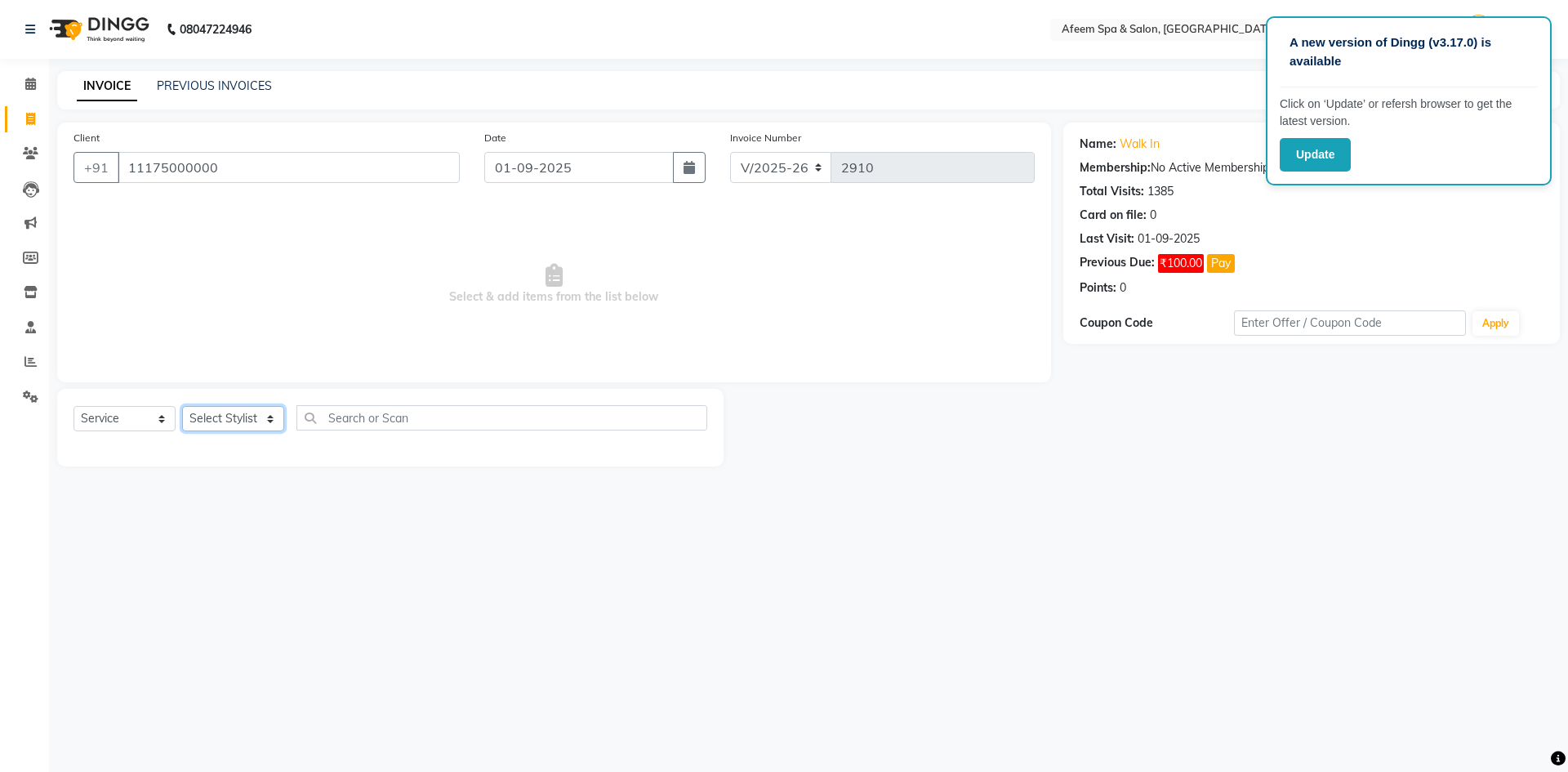
click at [251, 410] on select "Select Stylist aarti bhavna deep Deepika [PERSON_NAME] [PERSON_NAME] [PERSON_NA…" at bounding box center [233, 418] width 102 height 25
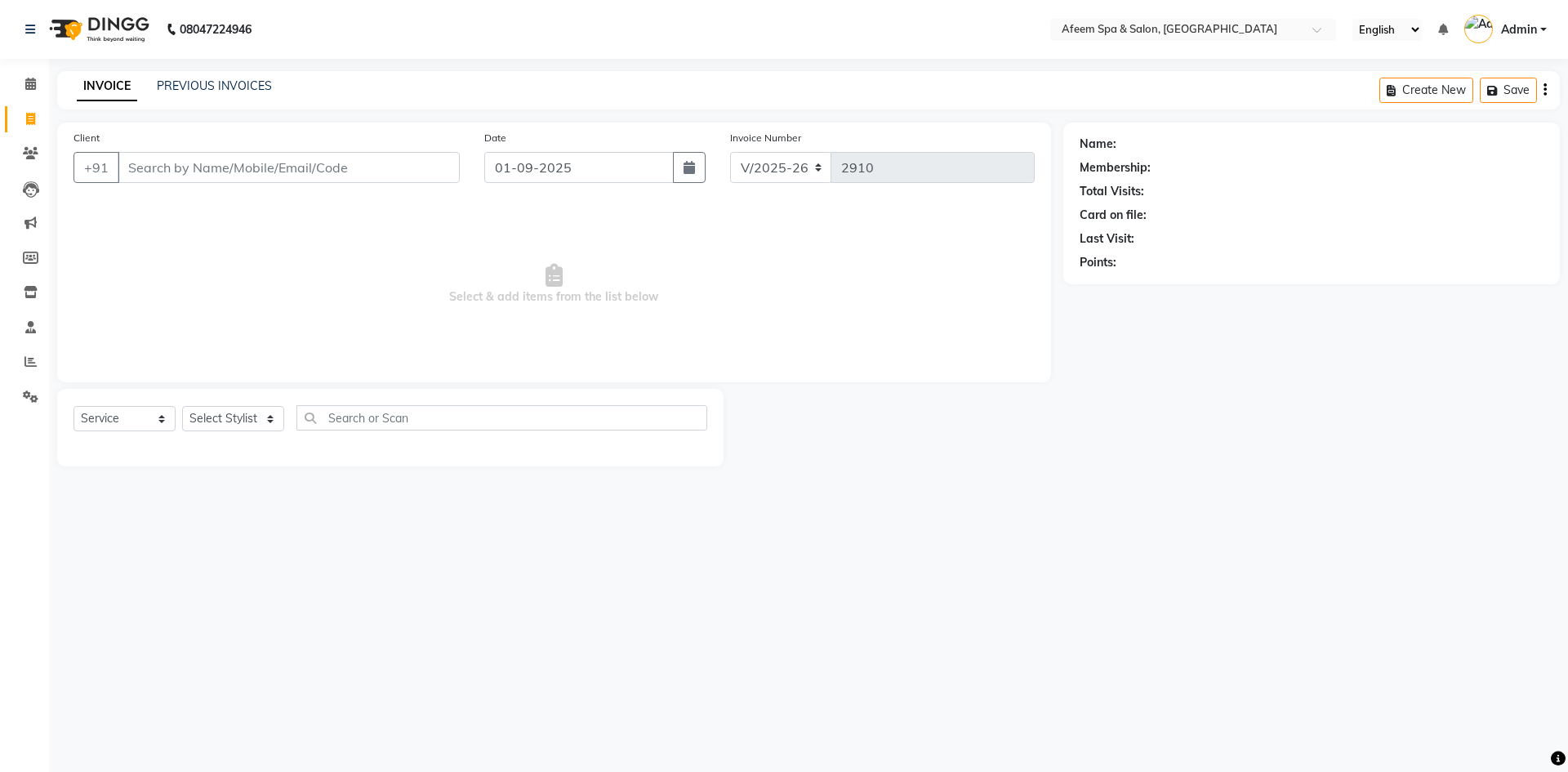
select select "750"
select select "service"
click at [257, 423] on select "Select Stylist aarti bhavna deep Deepika jessu kapil khusbhu kim Nandani Narend…" at bounding box center [233, 418] width 102 height 25
drag, startPoint x: 233, startPoint y: 158, endPoint x: 33, endPoint y: 171, distance: 200.4
click at [36, 178] on app-home "08047224946 Select Location × Afeem Spa & Salon, Surya Colony English ENGLISH E…" at bounding box center [784, 246] width 1568 height 491
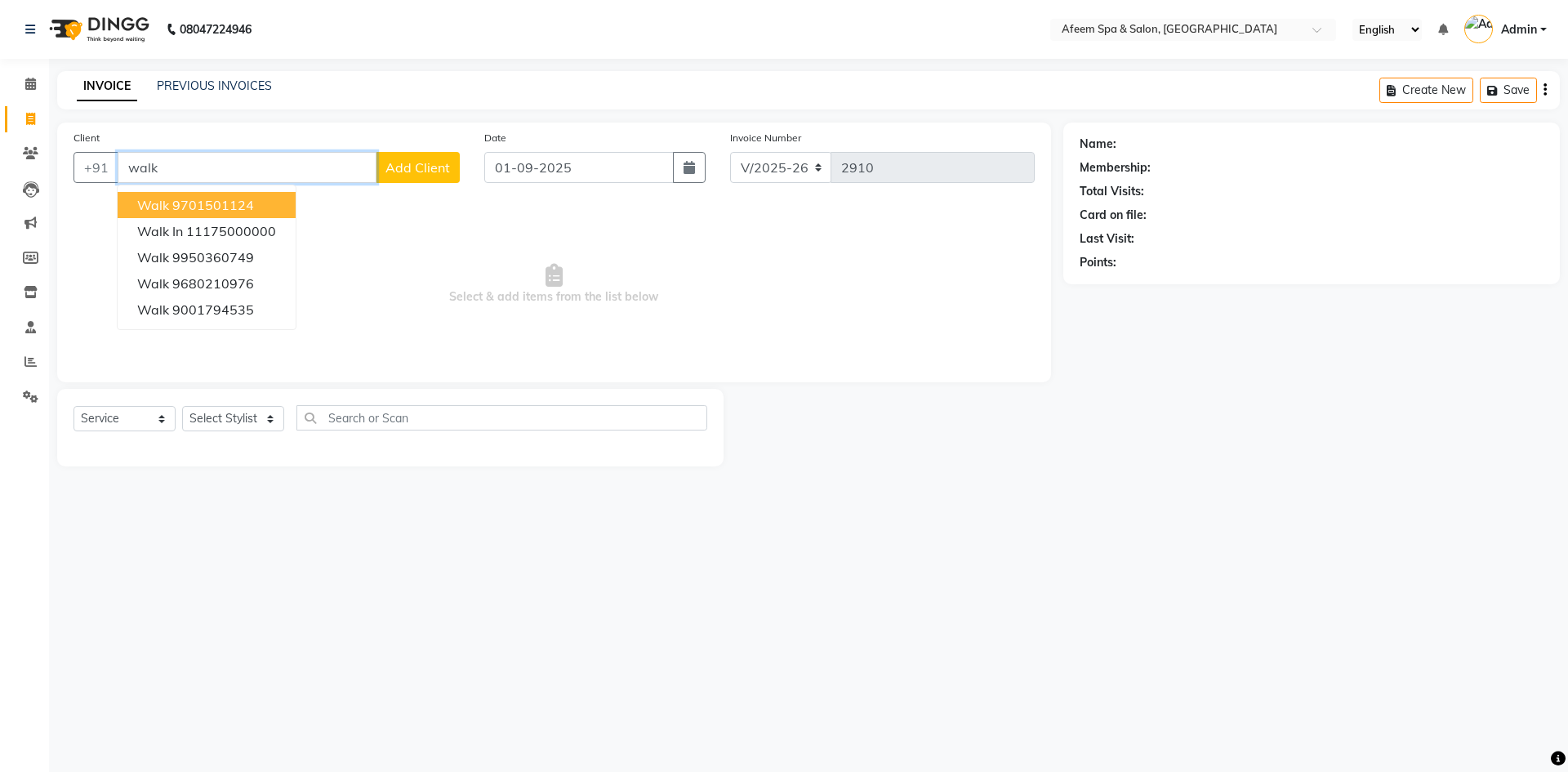
type input "9701501124"
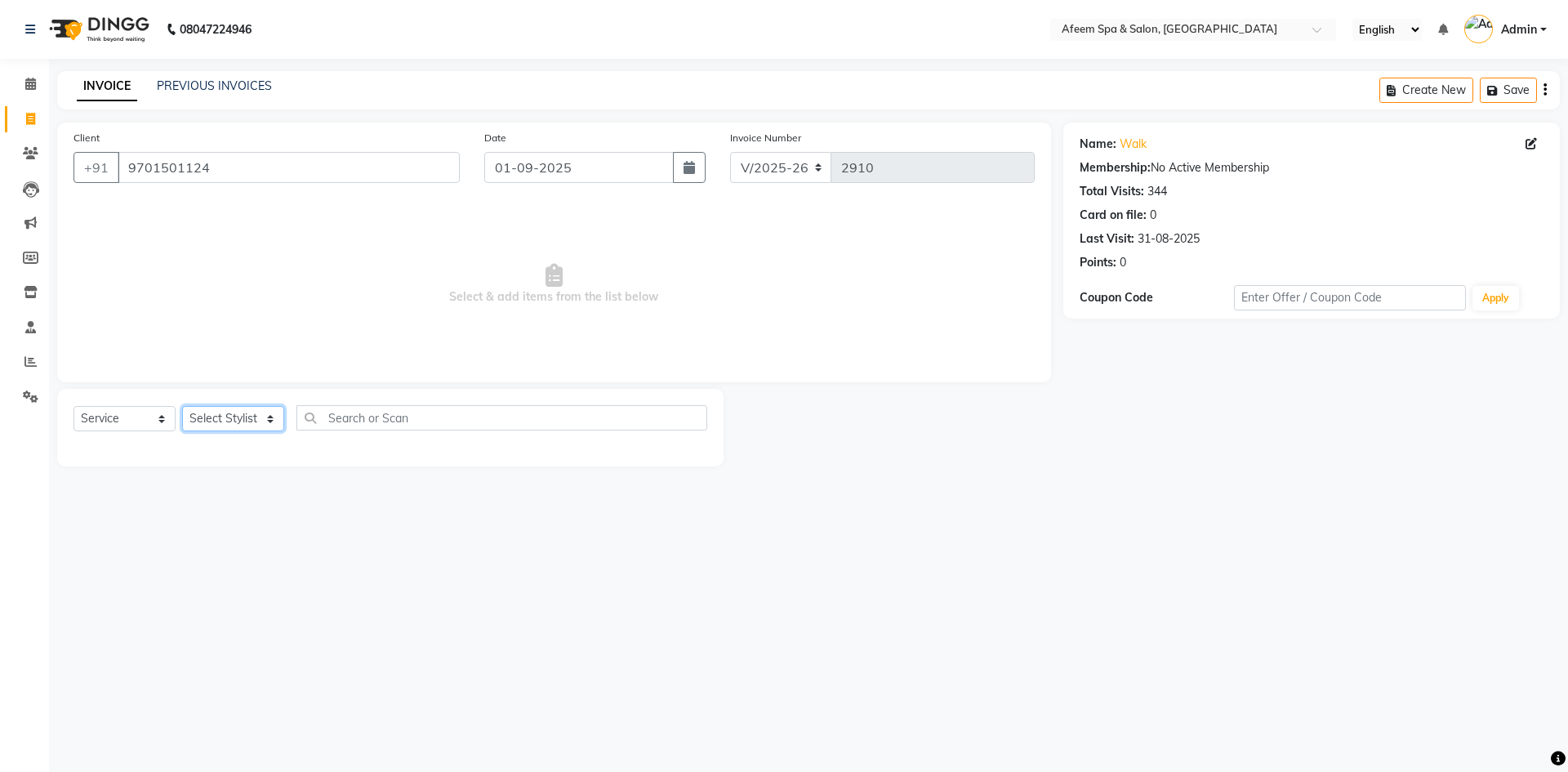
click at [241, 408] on select "Select Stylist aarti bhavna deep Deepika [PERSON_NAME] [PERSON_NAME] [PERSON_NA…" at bounding box center [233, 418] width 102 height 25
select select "26114"
click at [182, 406] on select "Select Stylist aarti bhavna deep Deepika [PERSON_NAME] [PERSON_NAME] [PERSON_NA…" at bounding box center [233, 418] width 102 height 25
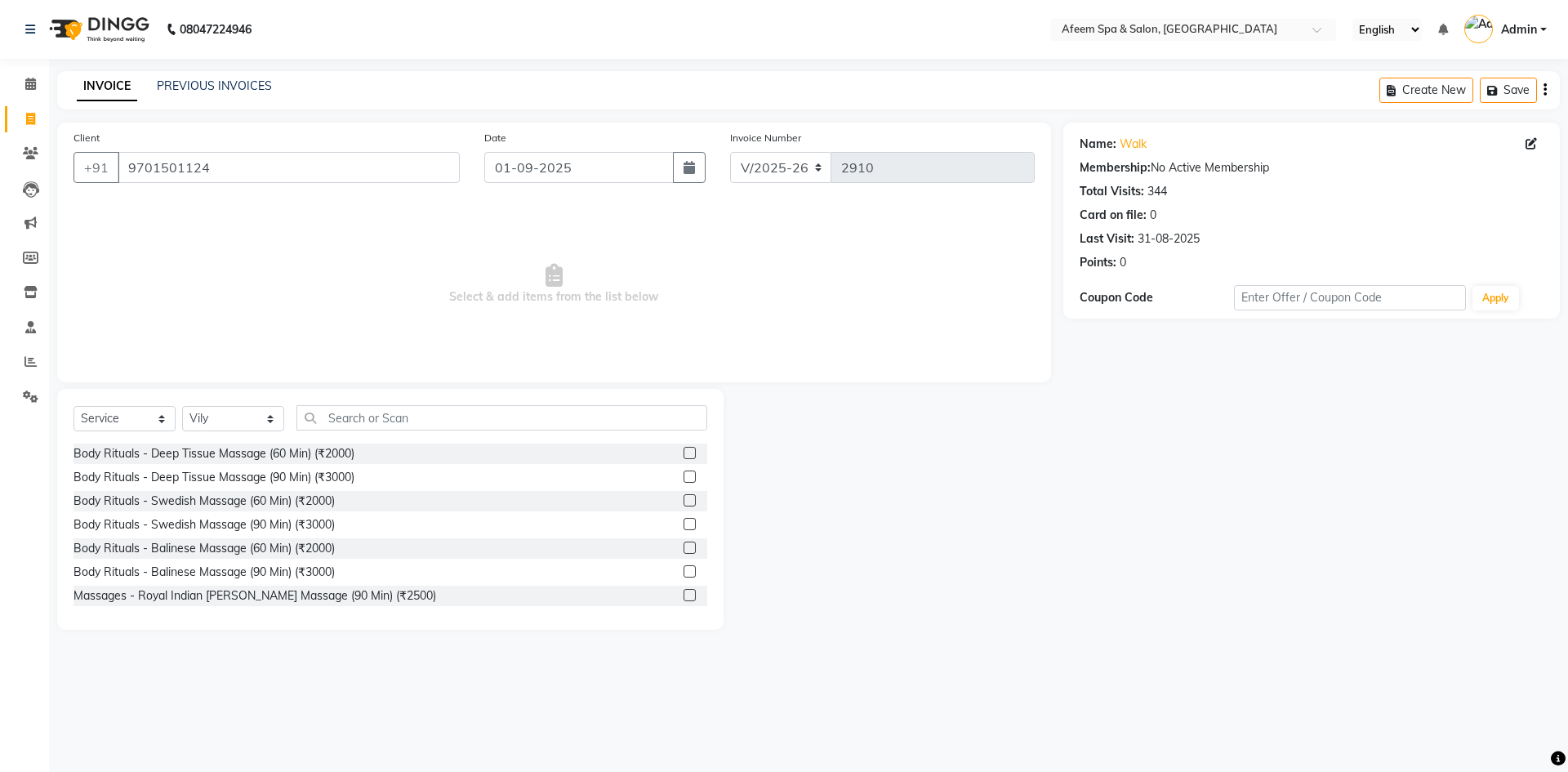
click at [683, 449] on label at bounding box center [688, 452] width 12 height 12
click at [683, 449] on input "checkbox" at bounding box center [688, 454] width 11 height 11
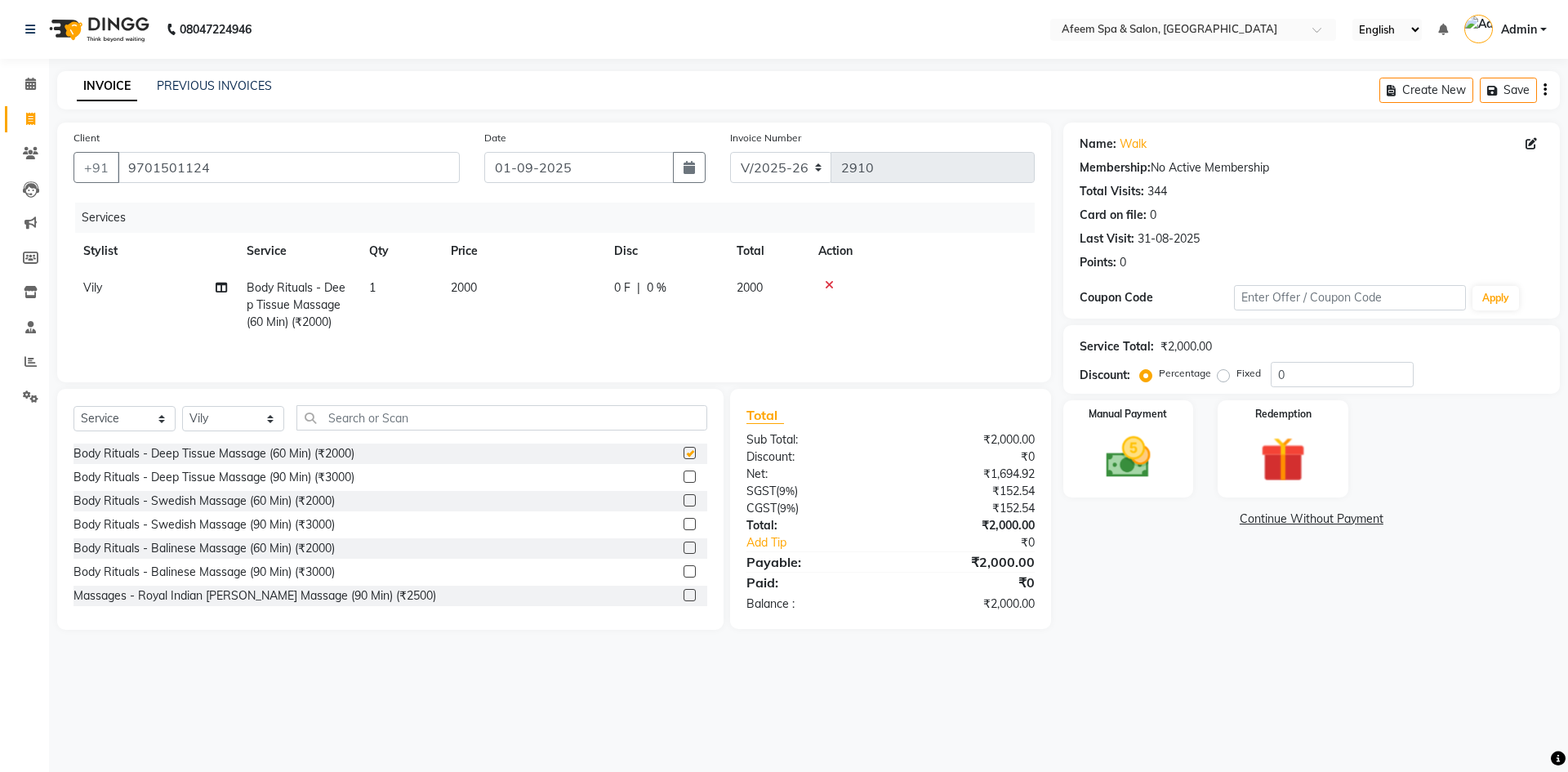
checkbox input "false"
drag, startPoint x: 570, startPoint y: 270, endPoint x: 580, endPoint y: 271, distance: 10.0
click at [570, 272] on td "2000" at bounding box center [522, 305] width 163 height 71
select select "26114"
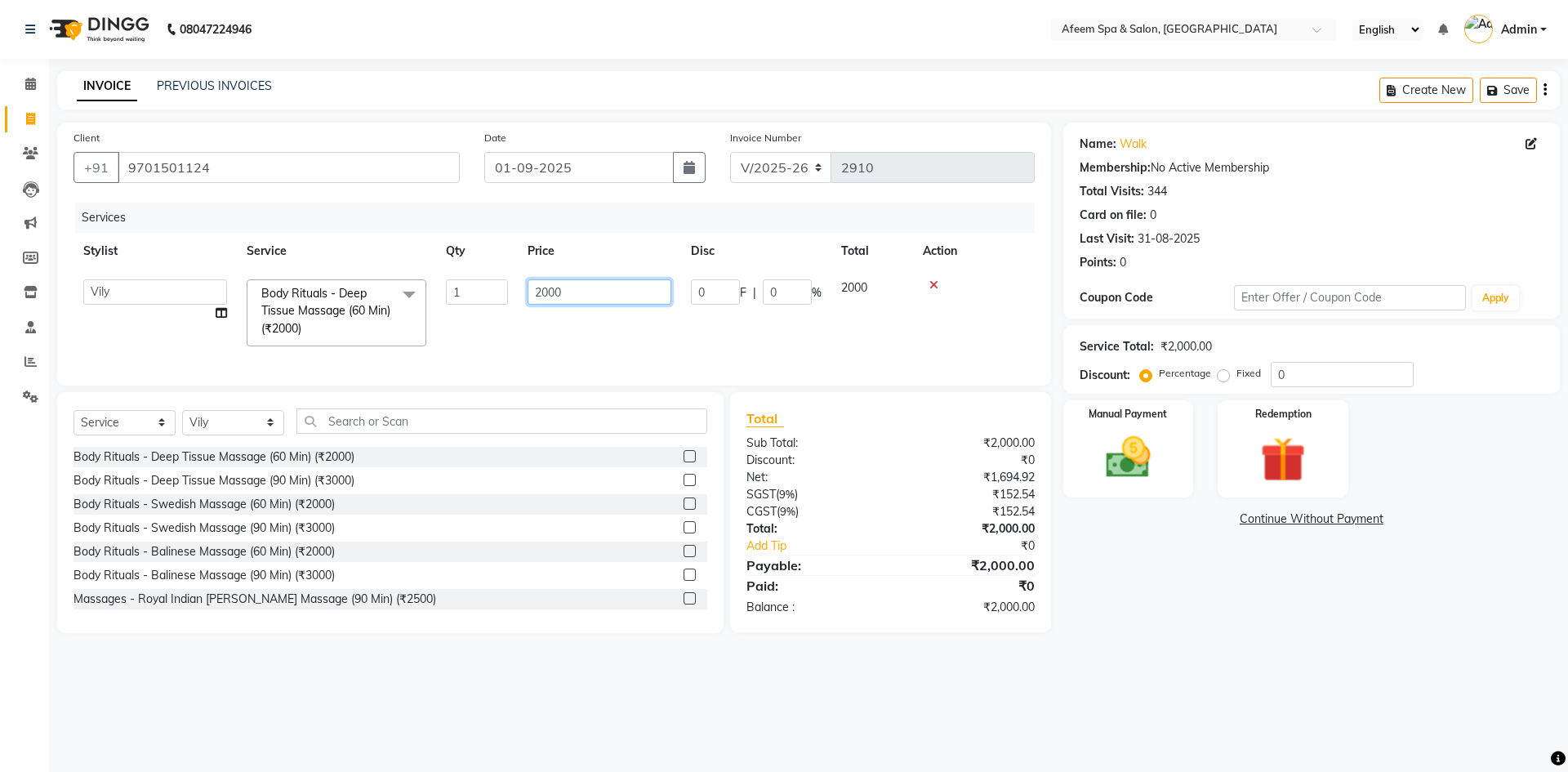
drag, startPoint x: 610, startPoint y: 285, endPoint x: 492, endPoint y: 290, distance: 118.1
click at [492, 290] on tr "aarti bhavna deep [PERSON_NAME] [PERSON_NAME] [PERSON_NAME] Product [PERSON_NAM…" at bounding box center [554, 313] width 961 height 87
type input "4000"
click at [1129, 450] on img at bounding box center [1128, 457] width 76 height 54
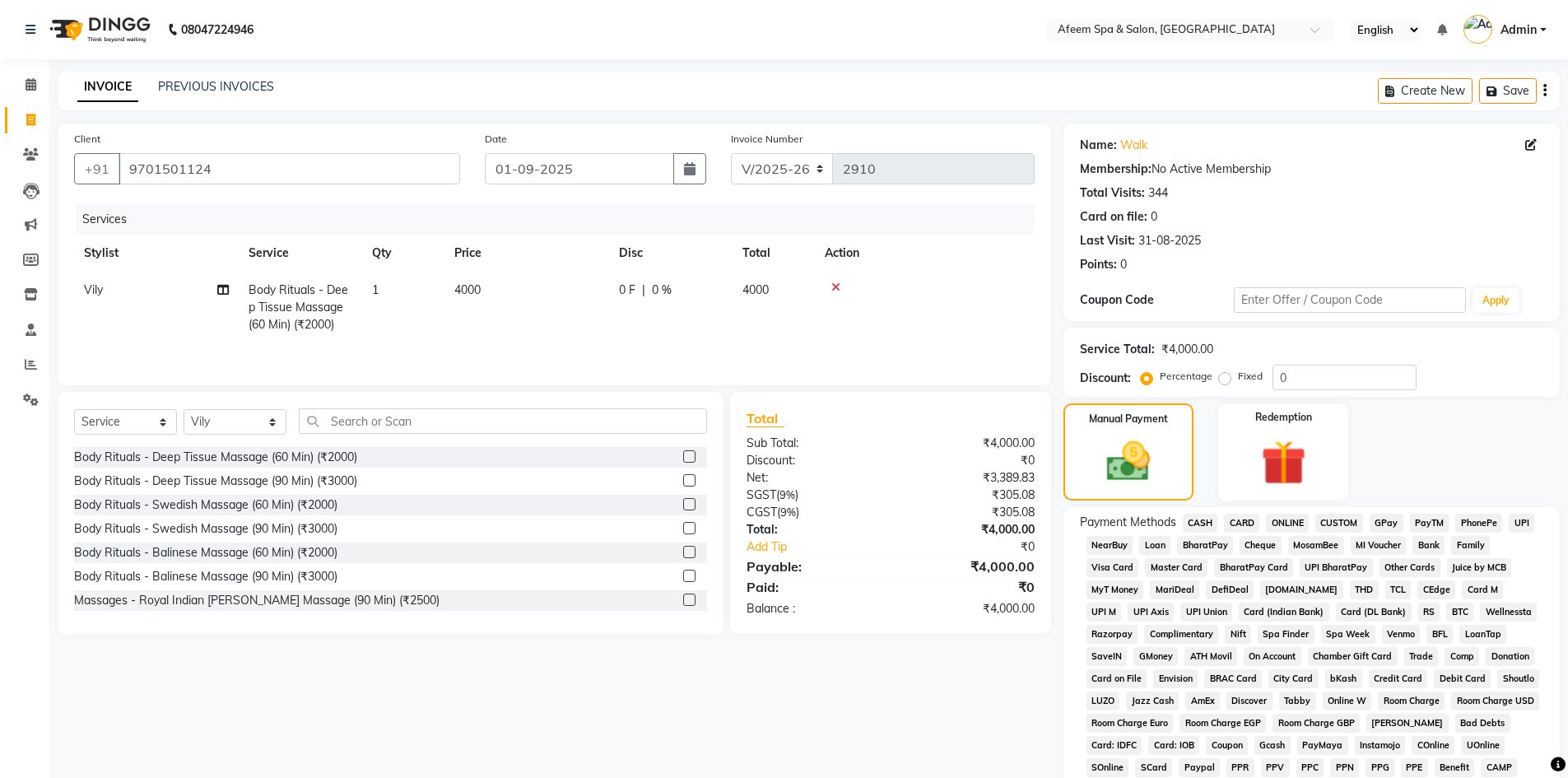
click at [1296, 525] on span "ONLINE" at bounding box center [1288, 523] width 43 height 19
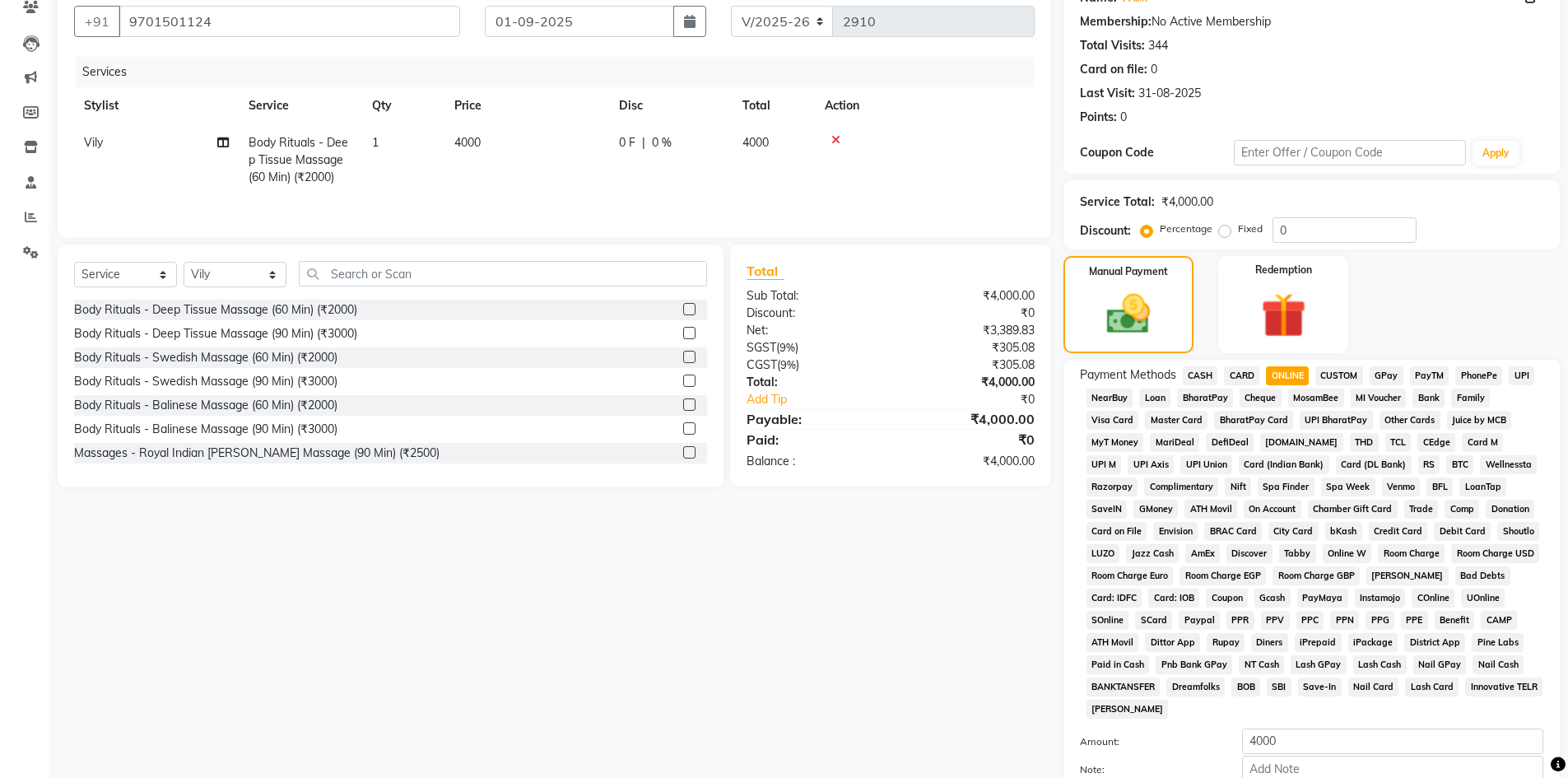
scroll to position [306, 0]
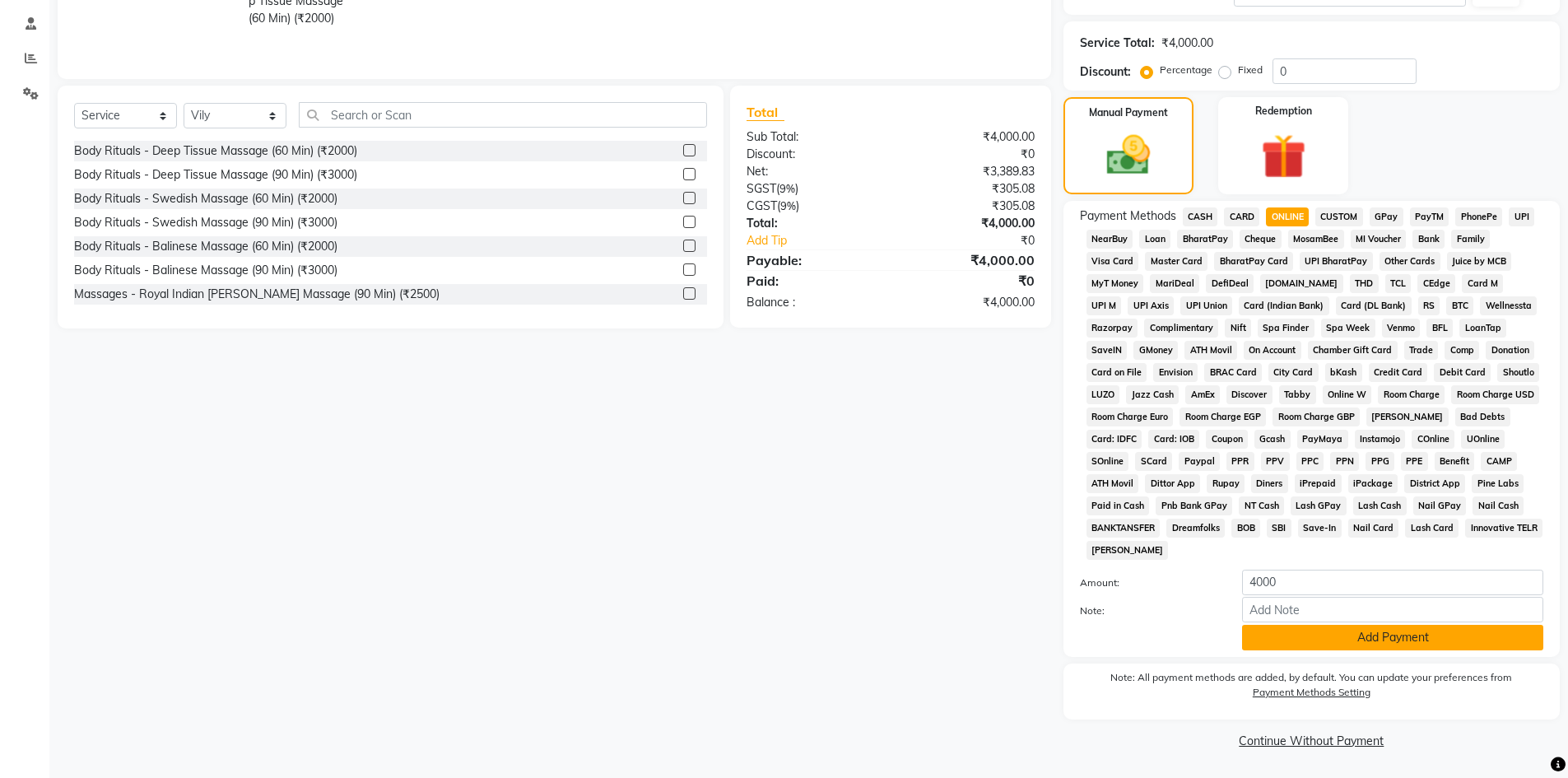
click at [1510, 648] on button "Add Payment" at bounding box center [1393, 637] width 302 height 25
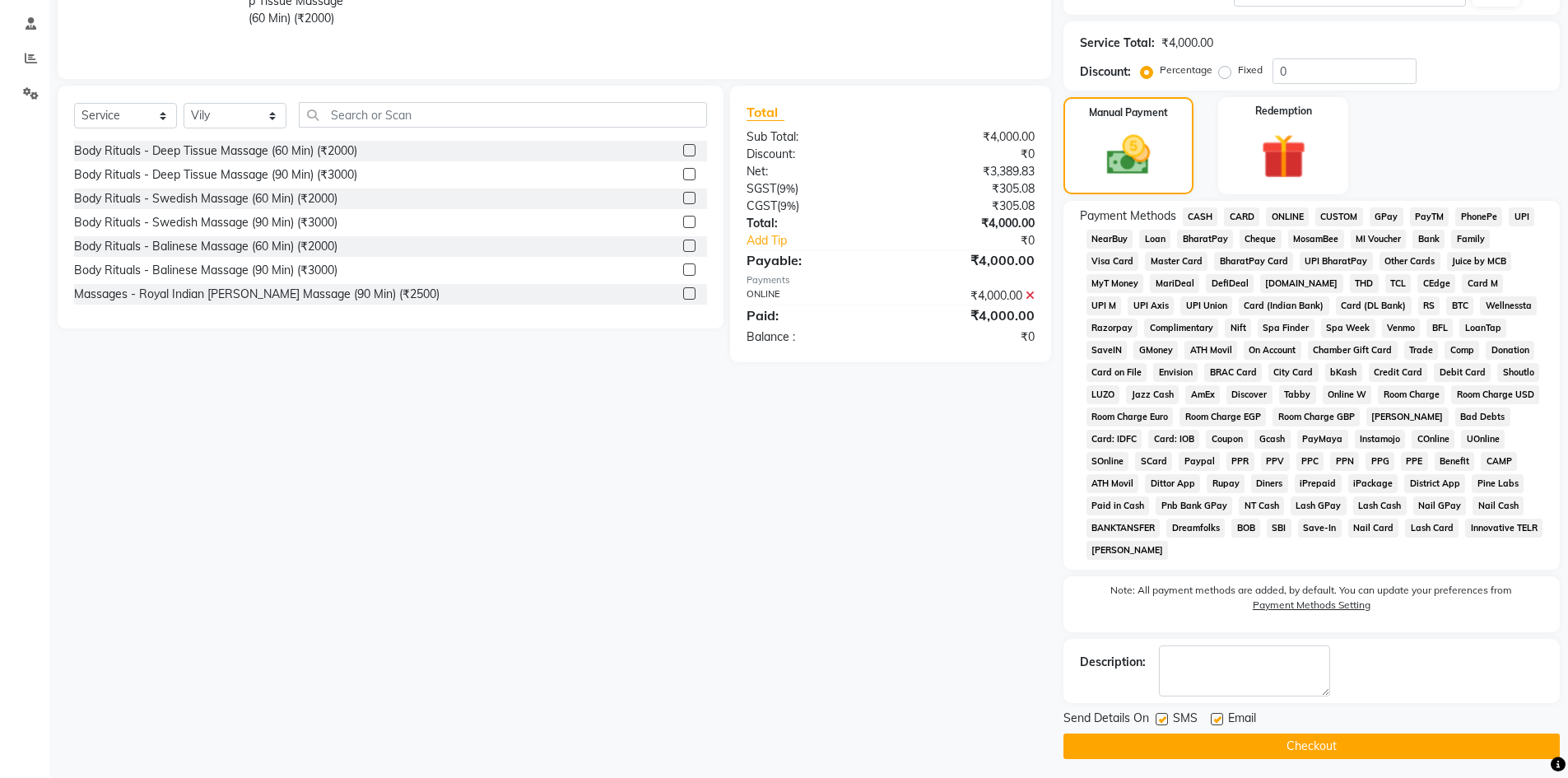
click at [1466, 758] on button "Checkout" at bounding box center [1311, 745] width 496 height 25
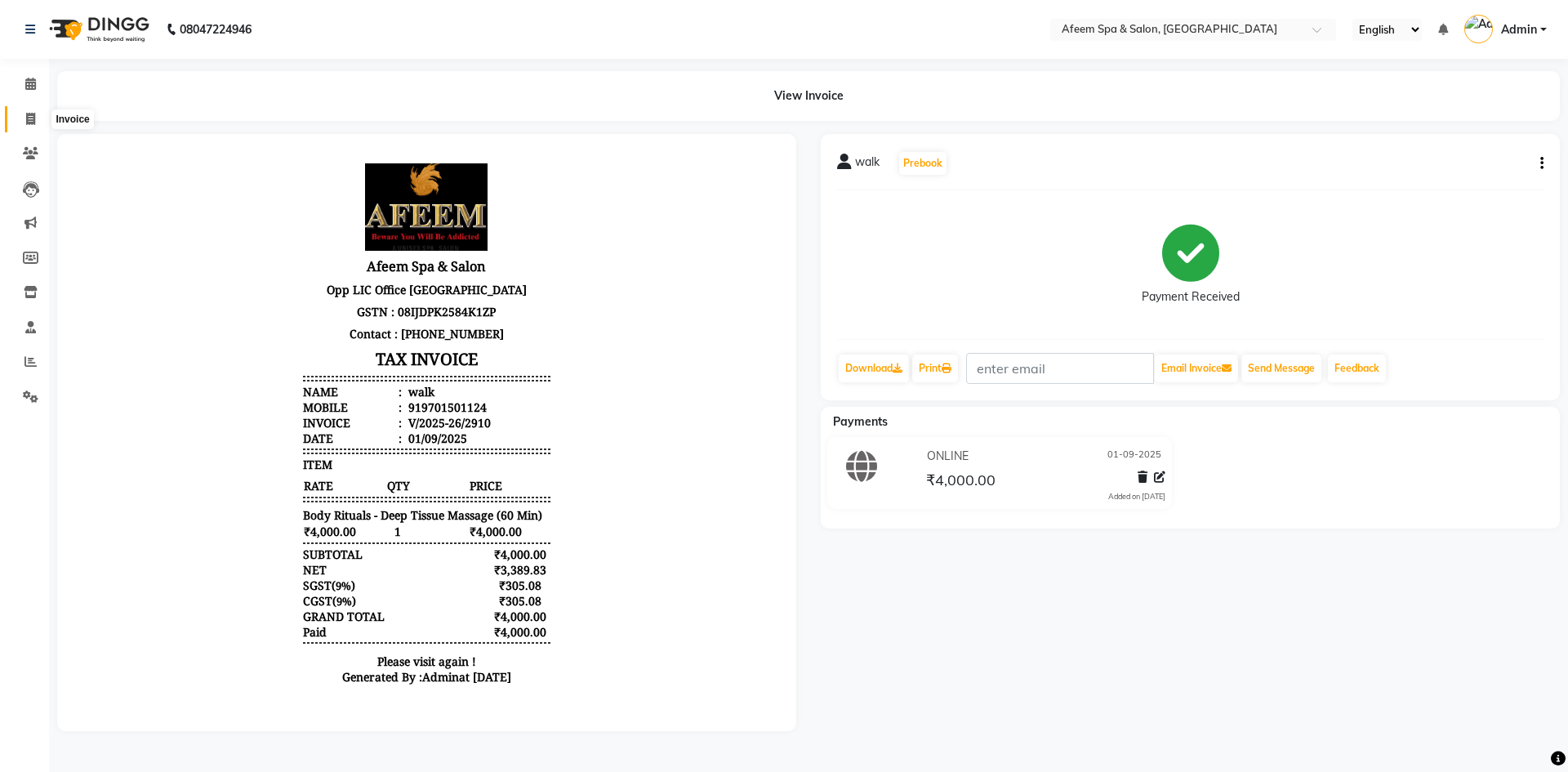
click at [33, 126] on span at bounding box center [30, 119] width 29 height 18
select select "service"
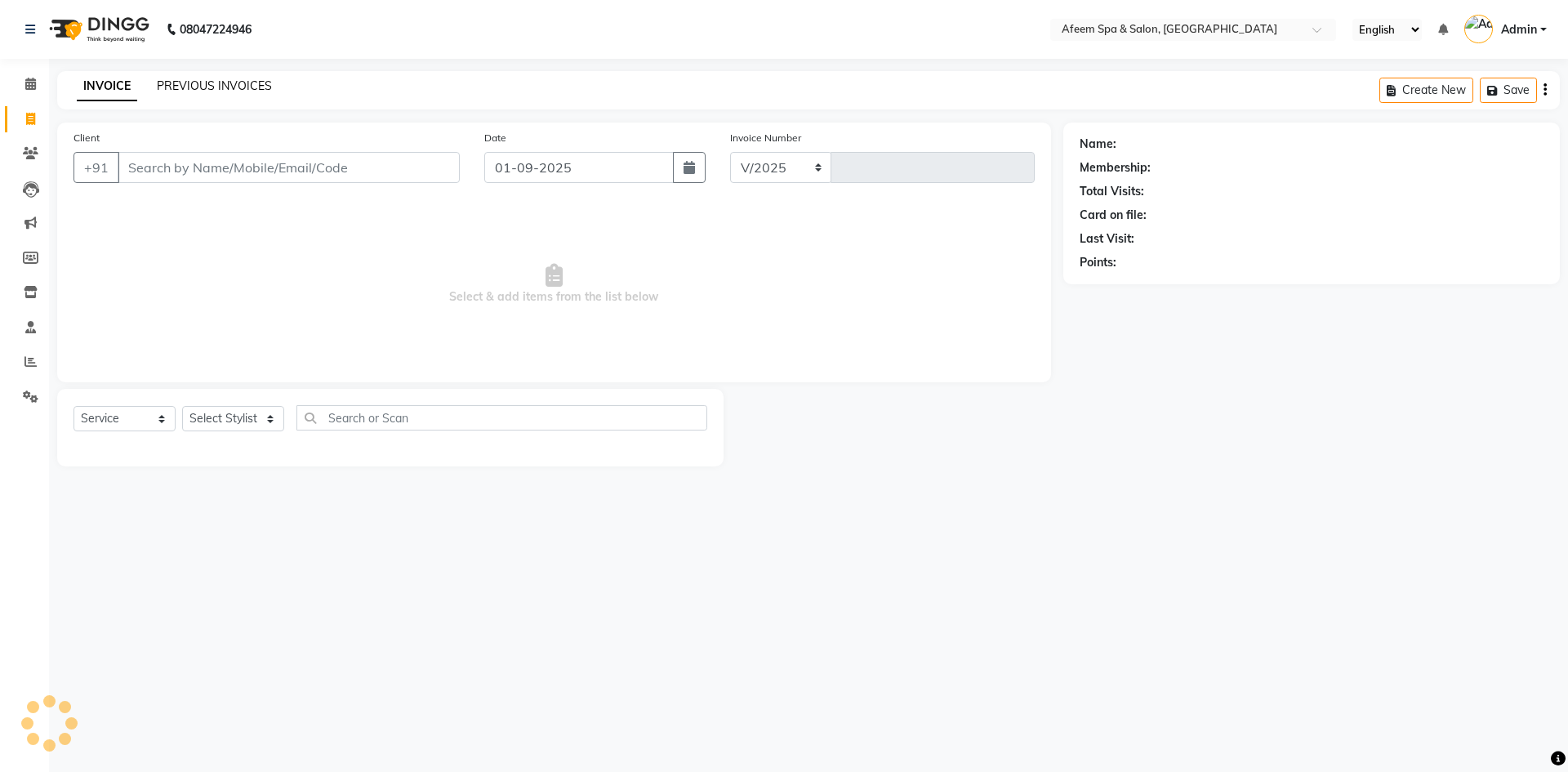
select select "750"
type input "2911"
click at [236, 88] on link "PREVIOUS INVOICES" at bounding box center [214, 86] width 115 height 15
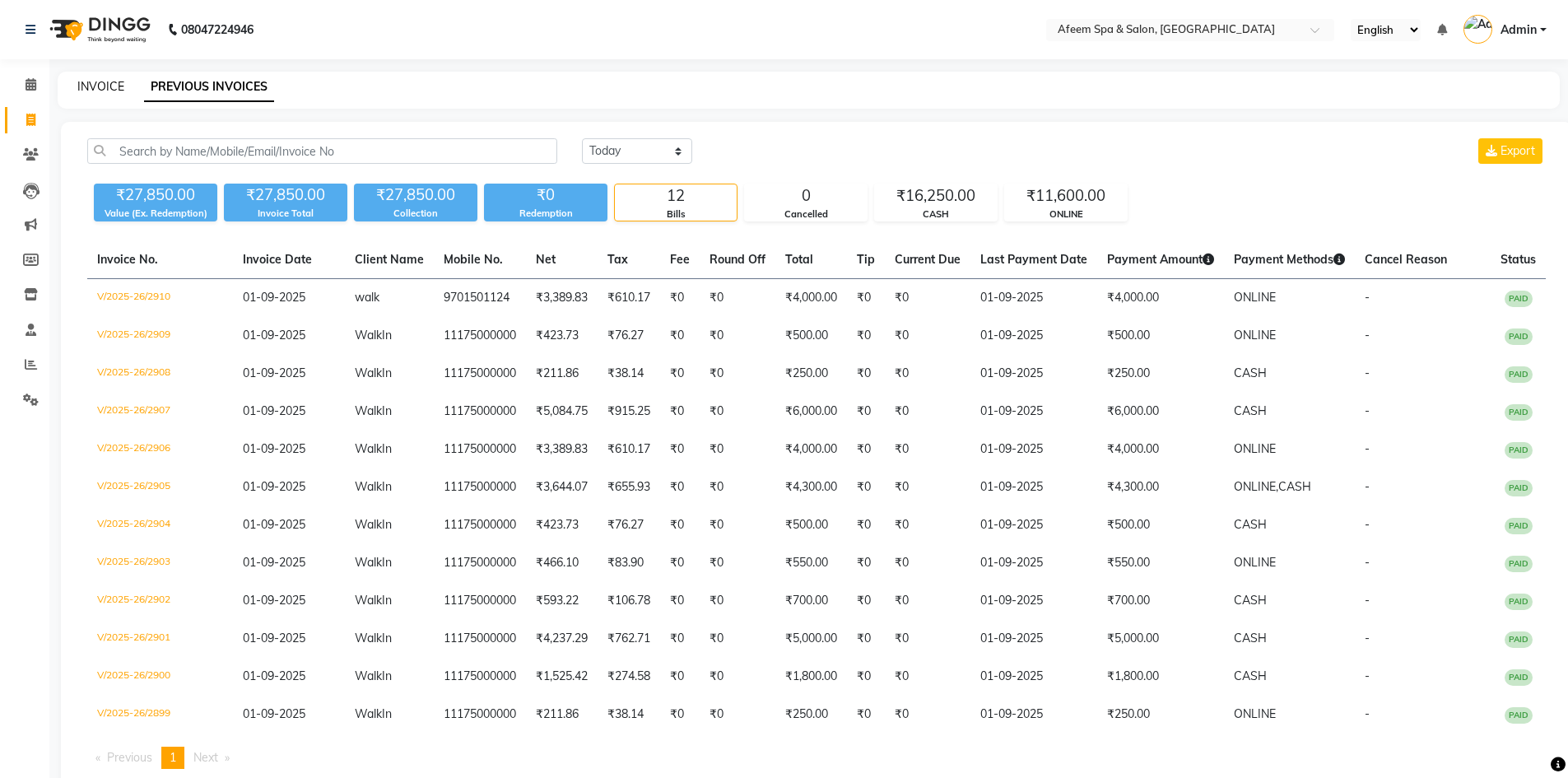
click at [104, 86] on link "INVOICE" at bounding box center [101, 87] width 47 height 15
select select "service"
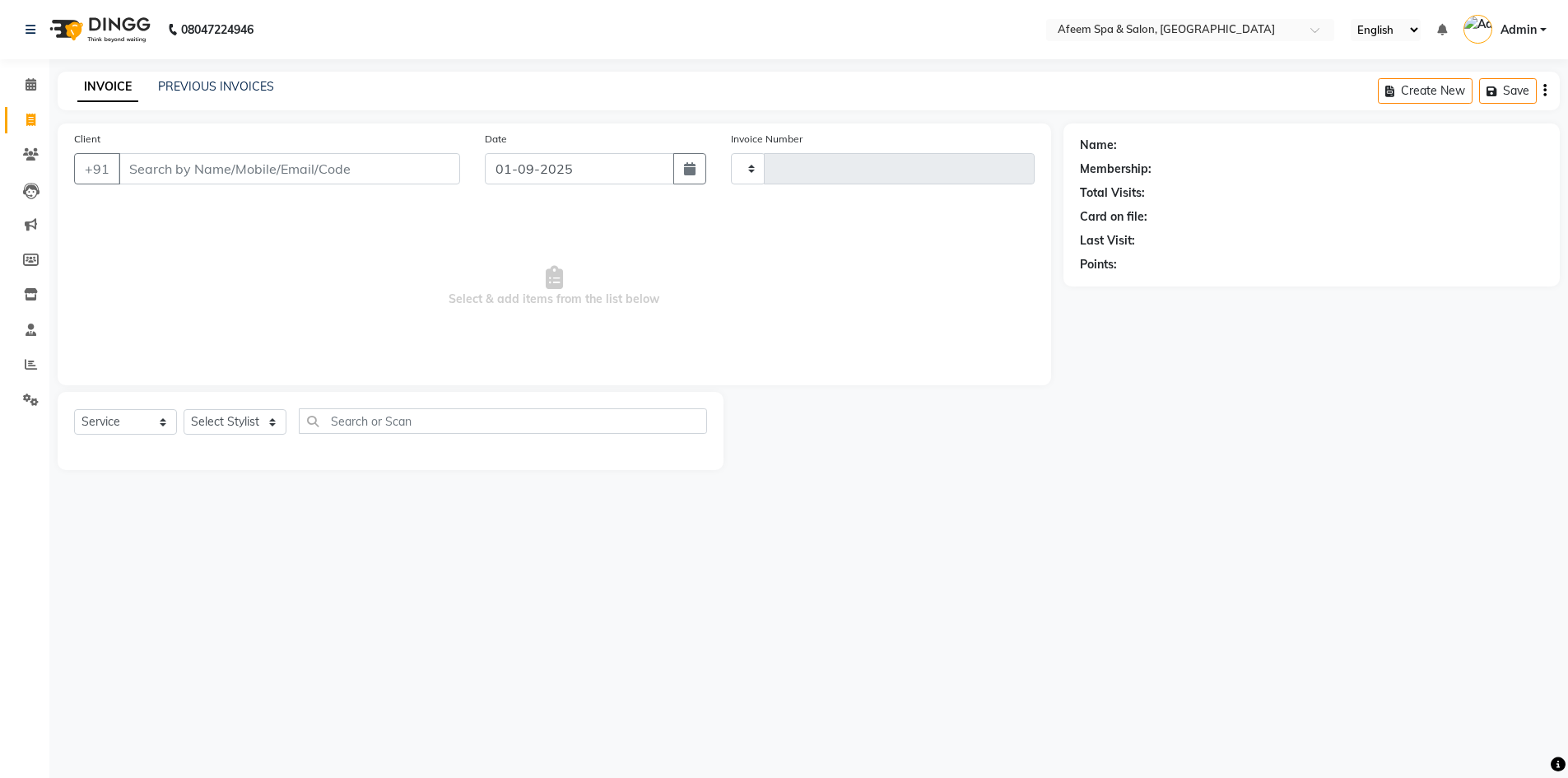
type input "2911"
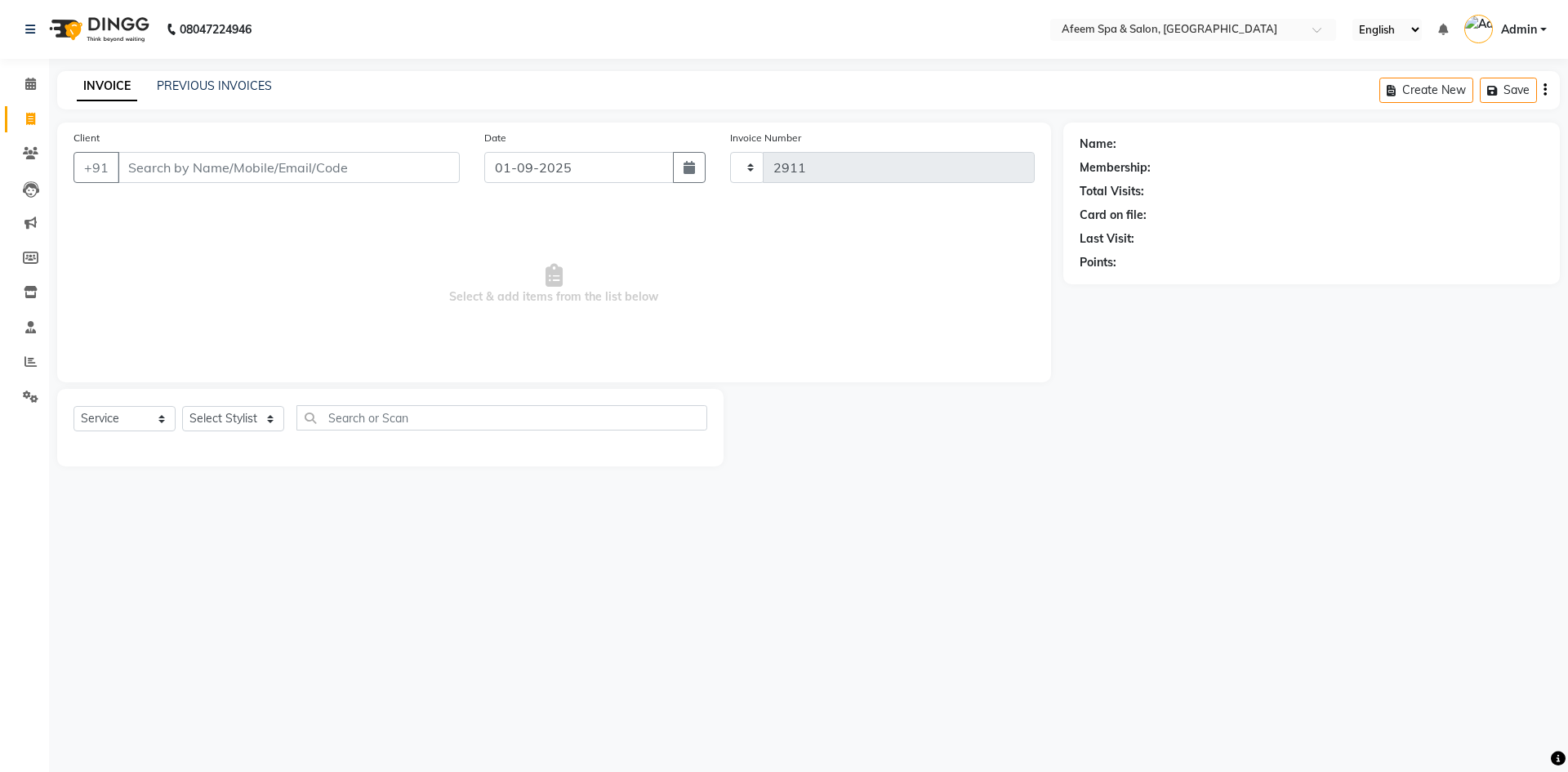
select select "750"
type input "9701501124"
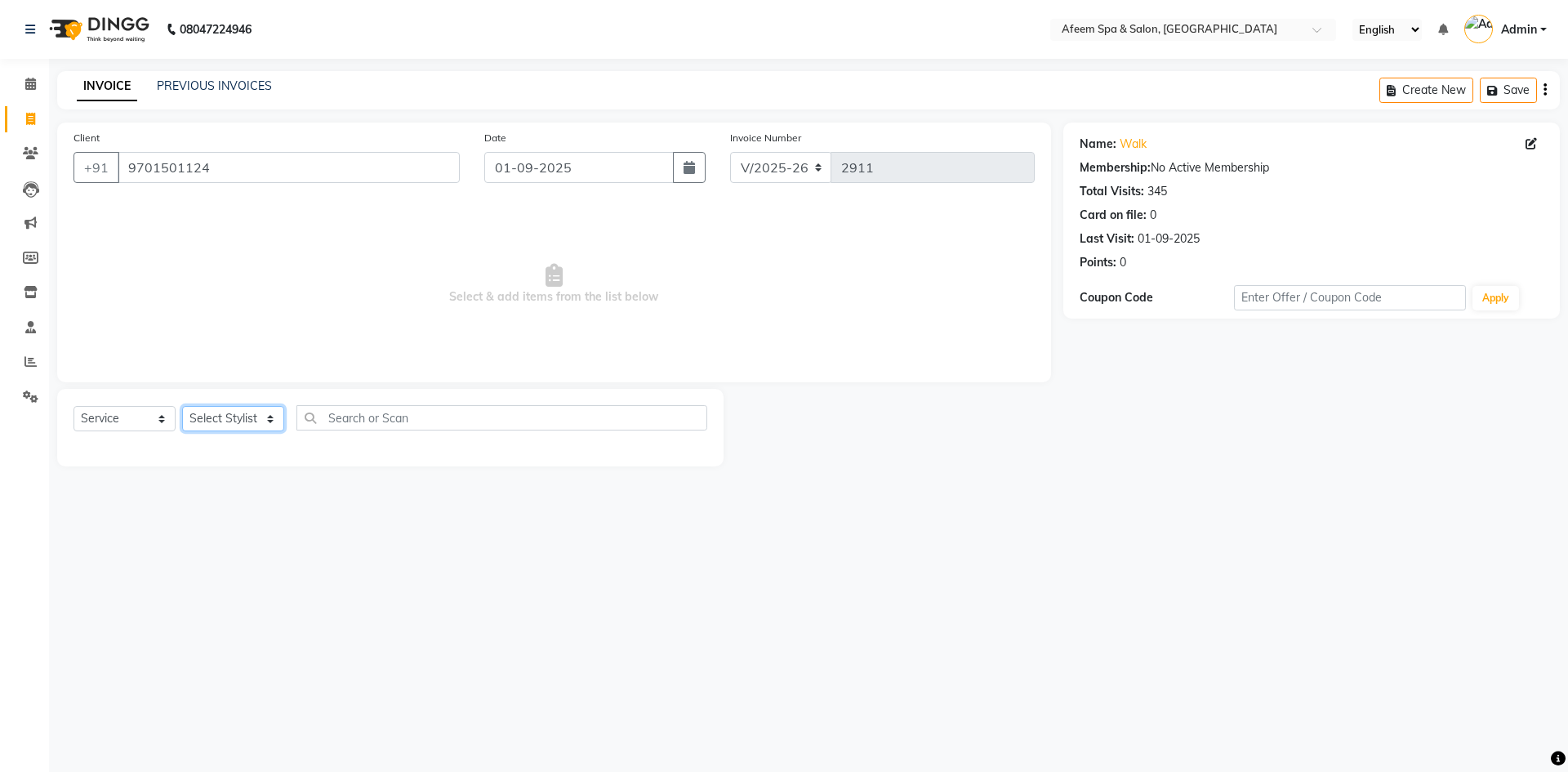
click at [251, 428] on select "Select Stylist aarti bhavna deep Deepika [PERSON_NAME] [PERSON_NAME] [PERSON_NA…" at bounding box center [233, 418] width 102 height 25
select select "82257"
click at [182, 406] on select "Select Stylist aarti bhavna deep Deepika [PERSON_NAME] [PERSON_NAME] [PERSON_NA…" at bounding box center [233, 418] width 102 height 25
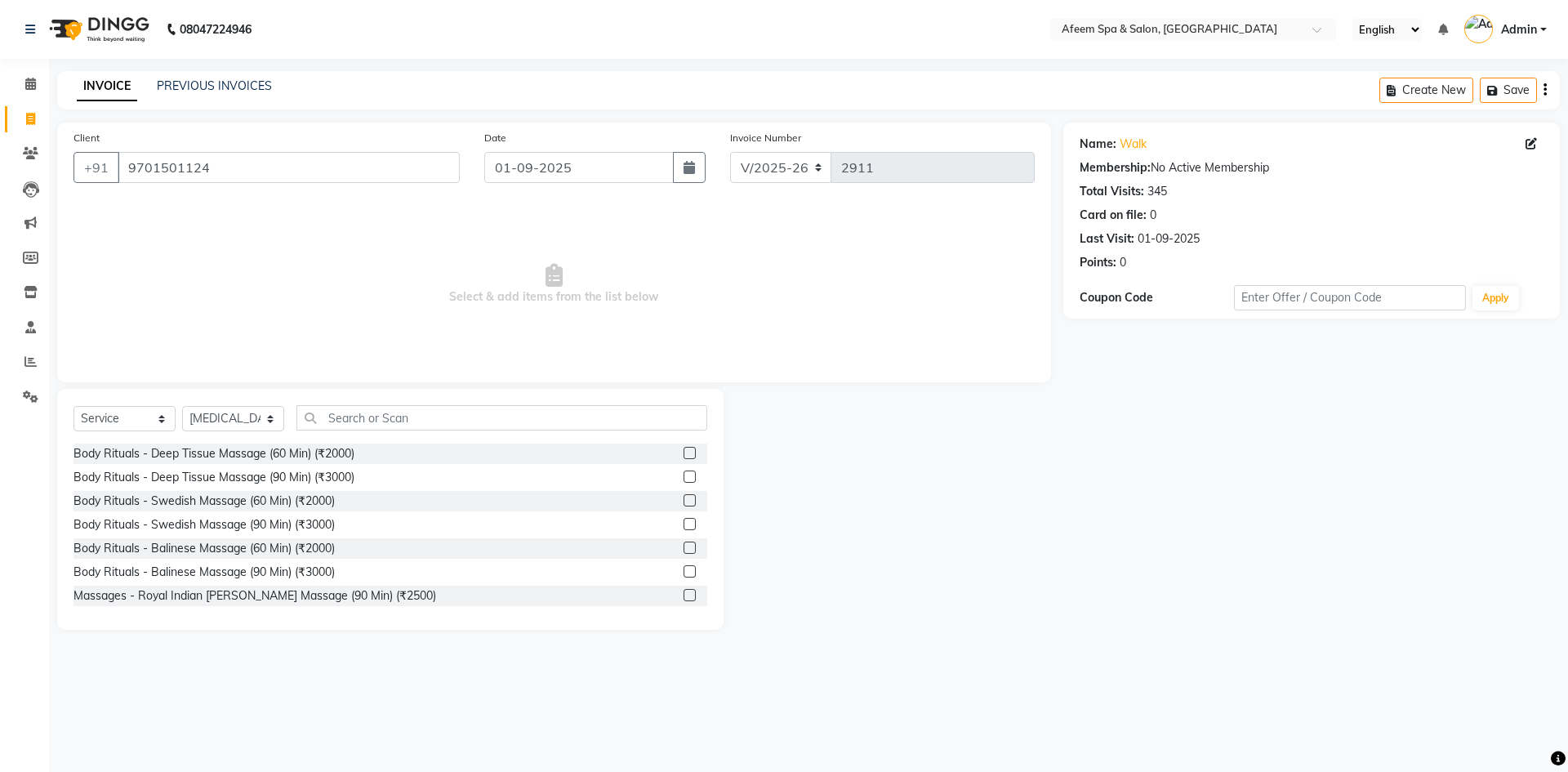
drag, startPoint x: 676, startPoint y: 452, endPoint x: 671, endPoint y: 432, distance: 20.6
click at [683, 450] on label at bounding box center [688, 452] width 12 height 12
click at [683, 450] on input "checkbox" at bounding box center [688, 454] width 11 height 11
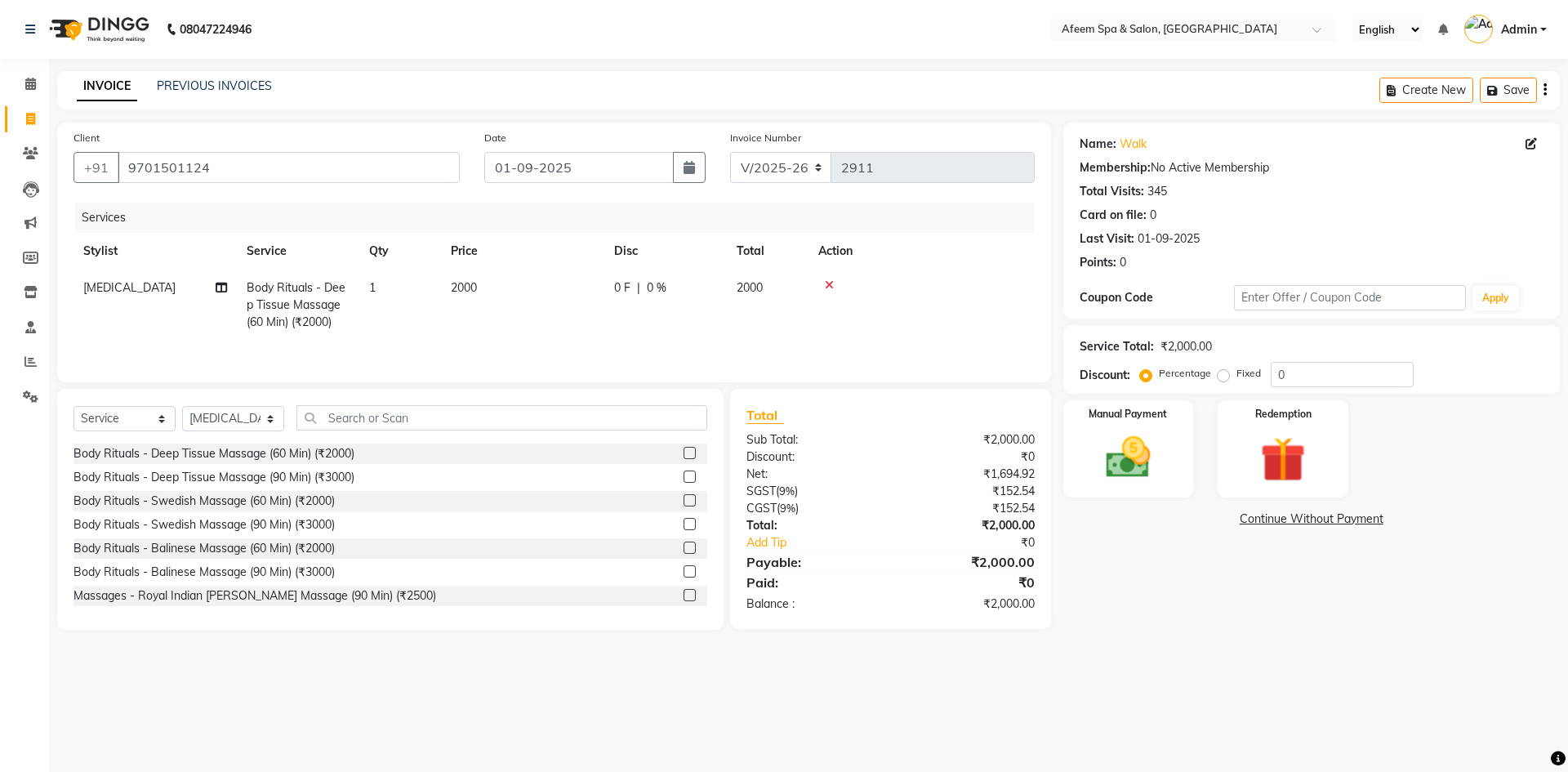
checkbox input "false"
click at [604, 293] on td "0 F | 0 %" at bounding box center [665, 305] width 123 height 71
select select "82257"
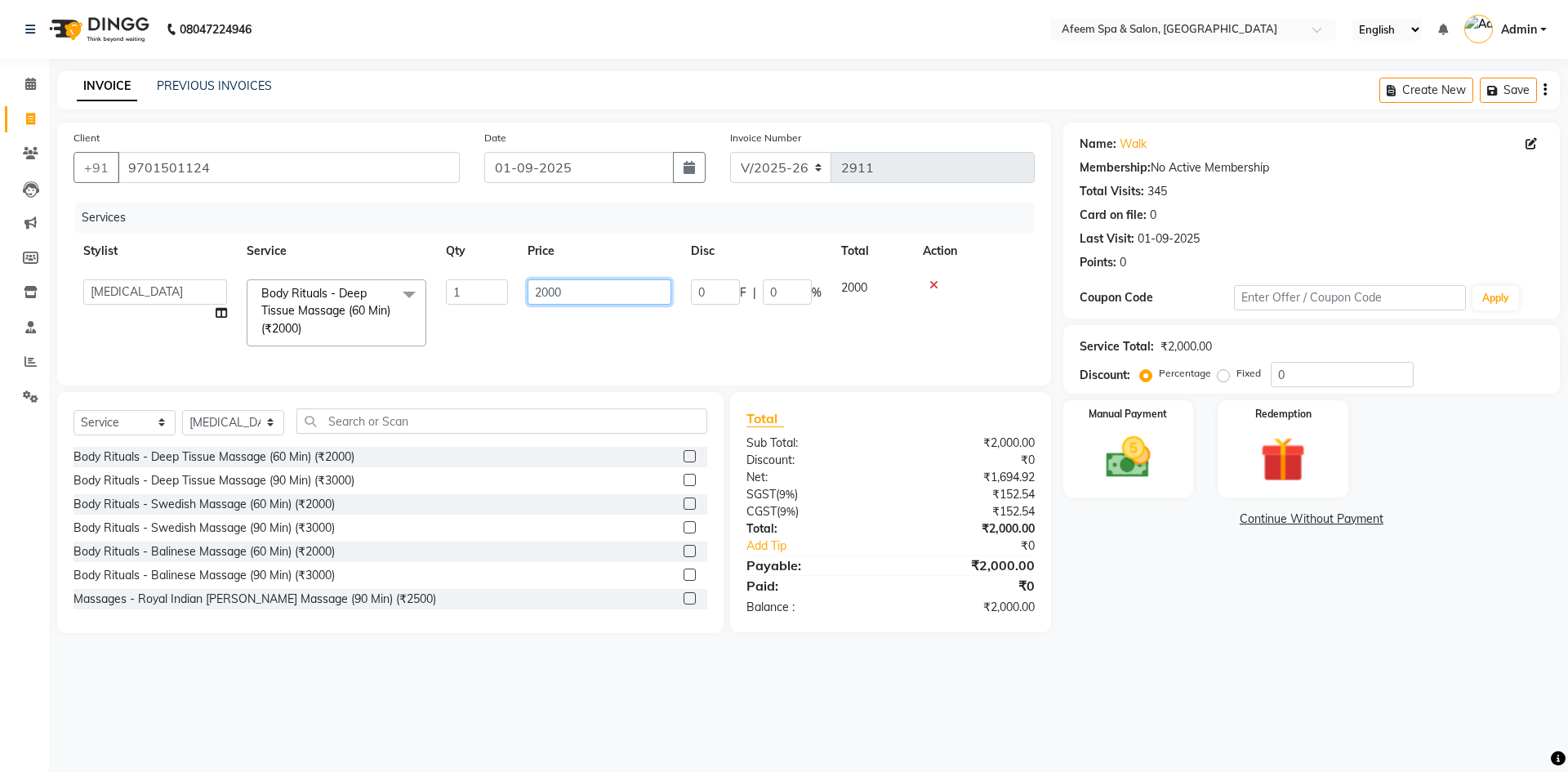
drag, startPoint x: 598, startPoint y: 289, endPoint x: 464, endPoint y: 313, distance: 136.1
click at [464, 313] on tr "aarti bhavna deep [PERSON_NAME] [PERSON_NAME] [PERSON_NAME] Product [PERSON_NAM…" at bounding box center [554, 313] width 961 height 87
type input "800"
drag, startPoint x: 244, startPoint y: 427, endPoint x: 262, endPoint y: 411, distance: 24.1
click at [244, 427] on select "Select Stylist aarti bhavna deep Deepika [PERSON_NAME] [PERSON_NAME] [PERSON_NA…" at bounding box center [233, 422] width 102 height 25
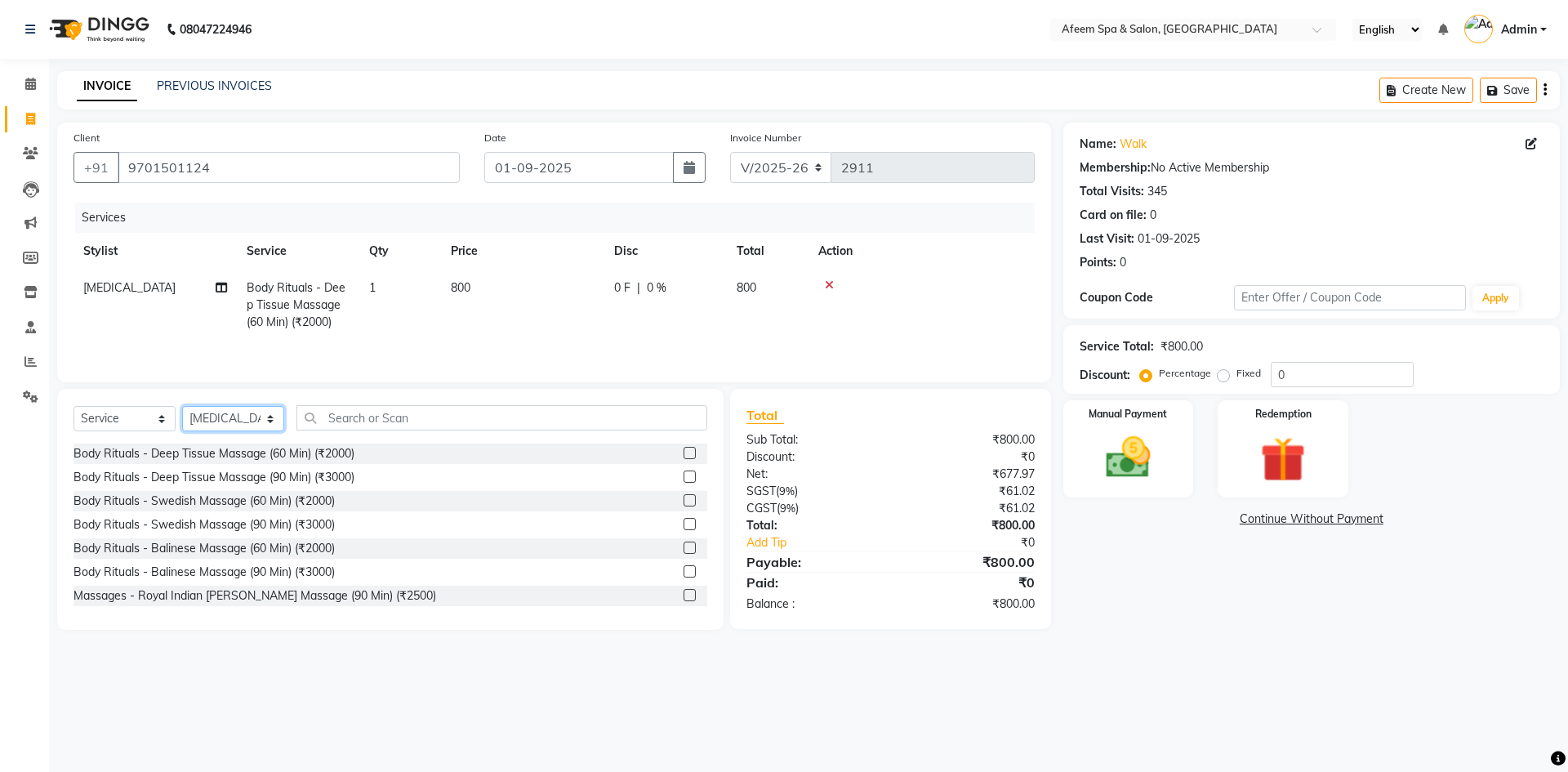
select select "37498"
click at [182, 406] on select "Select Stylist aarti bhavna deep Deepika [PERSON_NAME] [PERSON_NAME] [PERSON_NA…" at bounding box center [233, 418] width 102 height 25
click at [683, 449] on label at bounding box center [688, 452] width 12 height 12
click at [683, 449] on input "checkbox" at bounding box center [688, 454] width 11 height 11
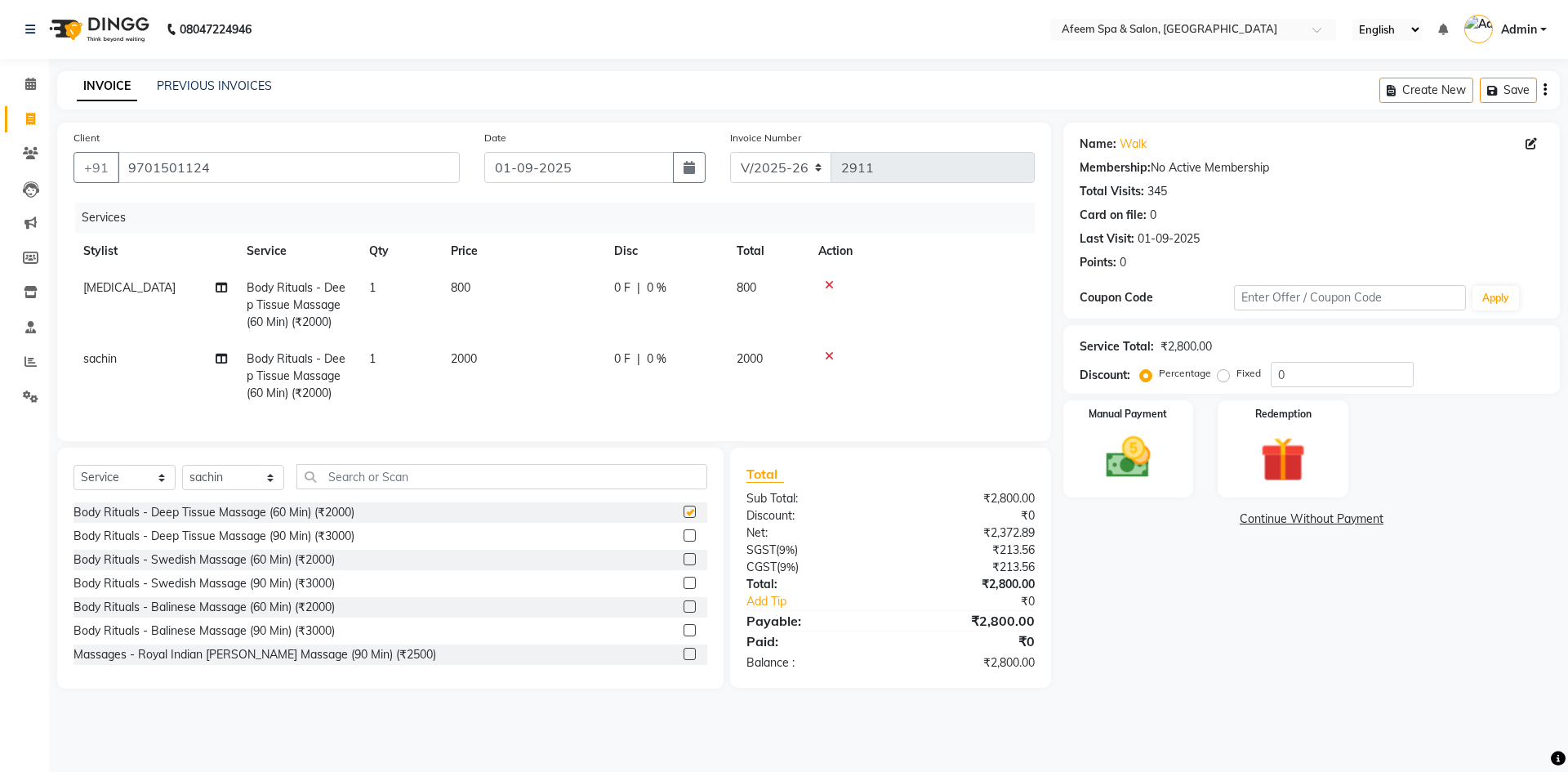
checkbox input "false"
click at [517, 321] on td "800" at bounding box center [522, 305] width 163 height 71
select select "82257"
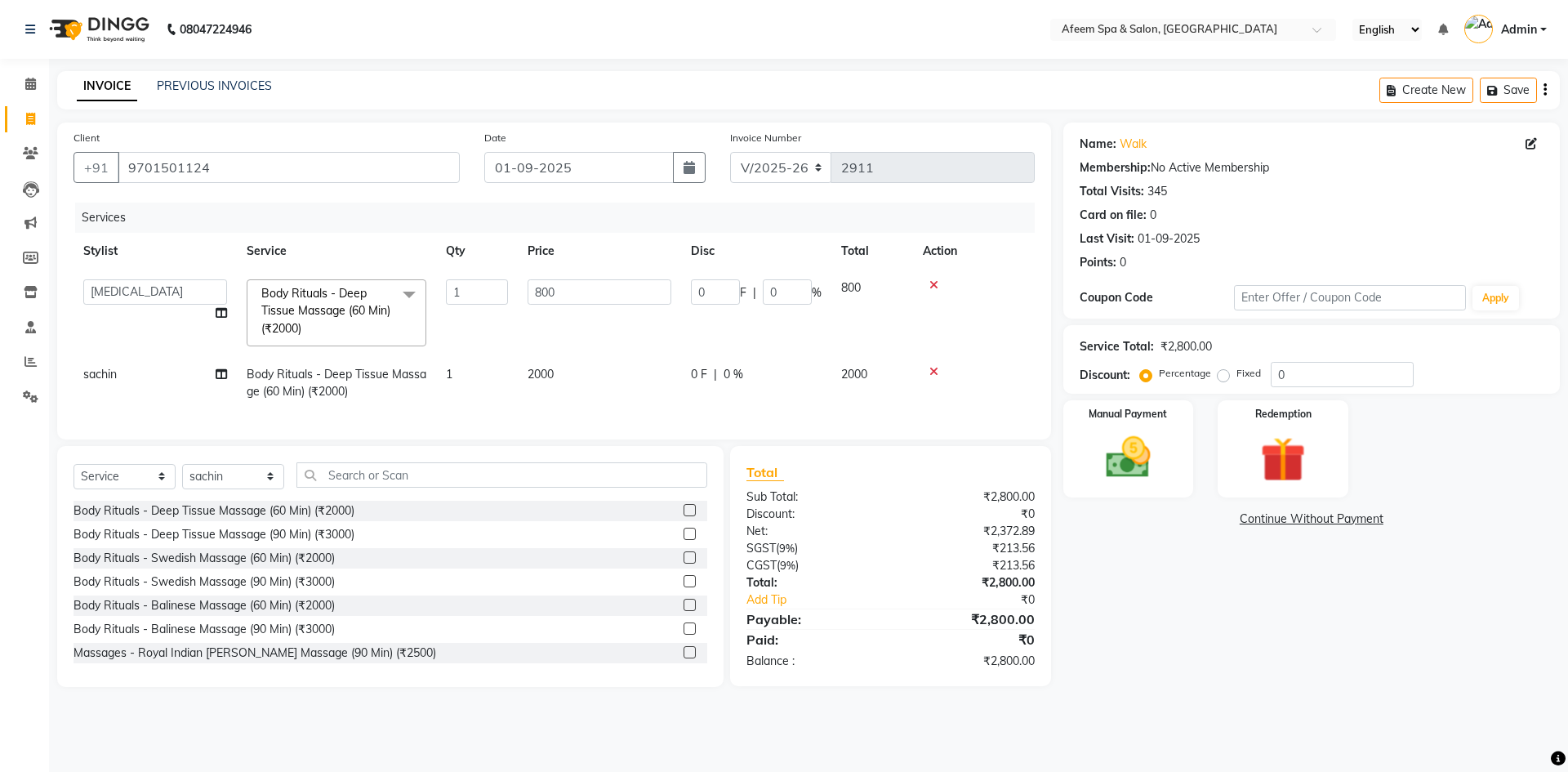
click at [567, 365] on td "2000" at bounding box center [599, 383] width 163 height 54
select select "37498"
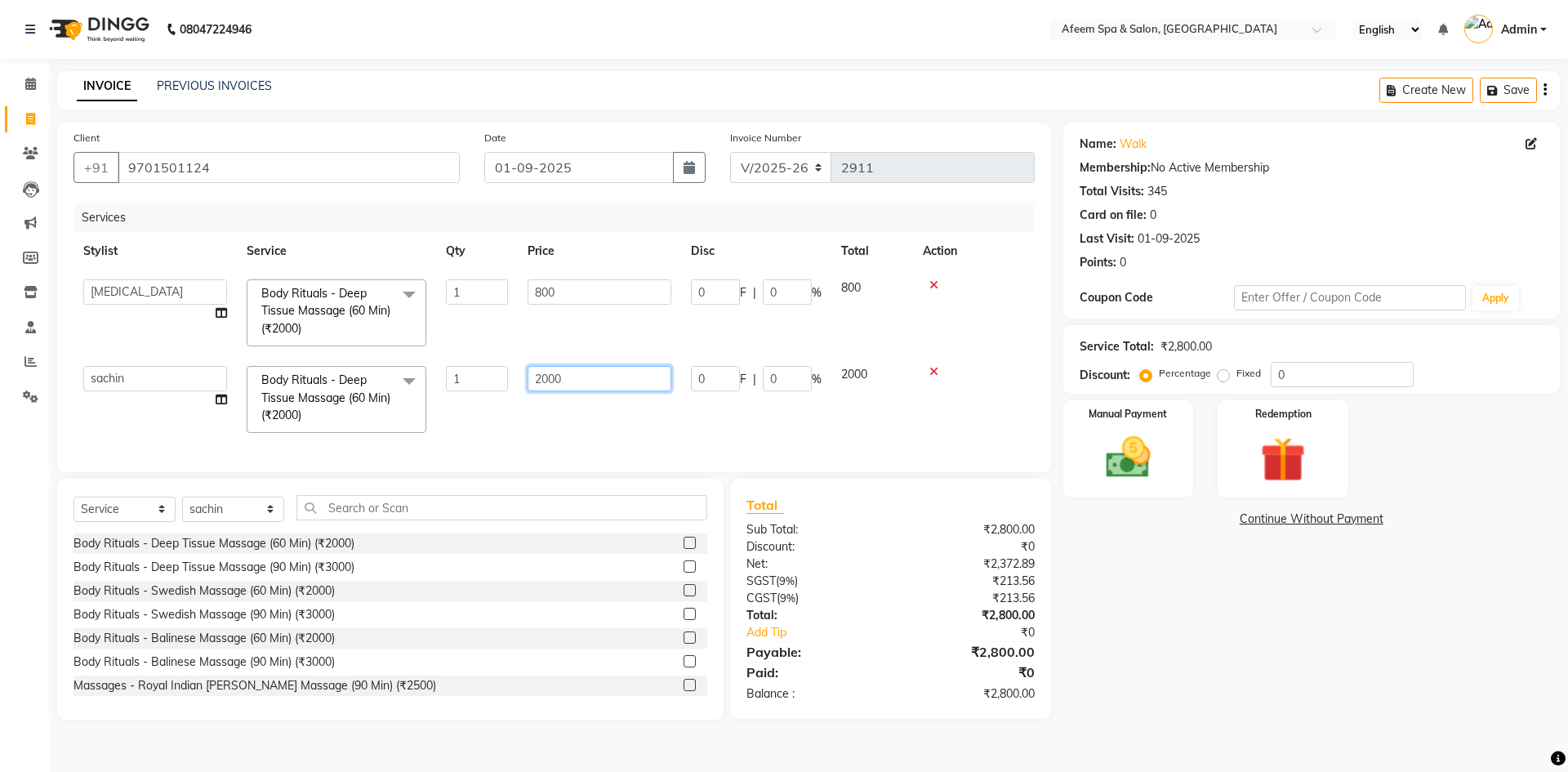
drag, startPoint x: 577, startPoint y: 388, endPoint x: 468, endPoint y: 404, distance: 110.2
click at [468, 404] on tr "aarti bhavna deep [PERSON_NAME] [PERSON_NAME] [PERSON_NAME] Product [PERSON_NAM…" at bounding box center [554, 400] width 961 height 87
type input "300"
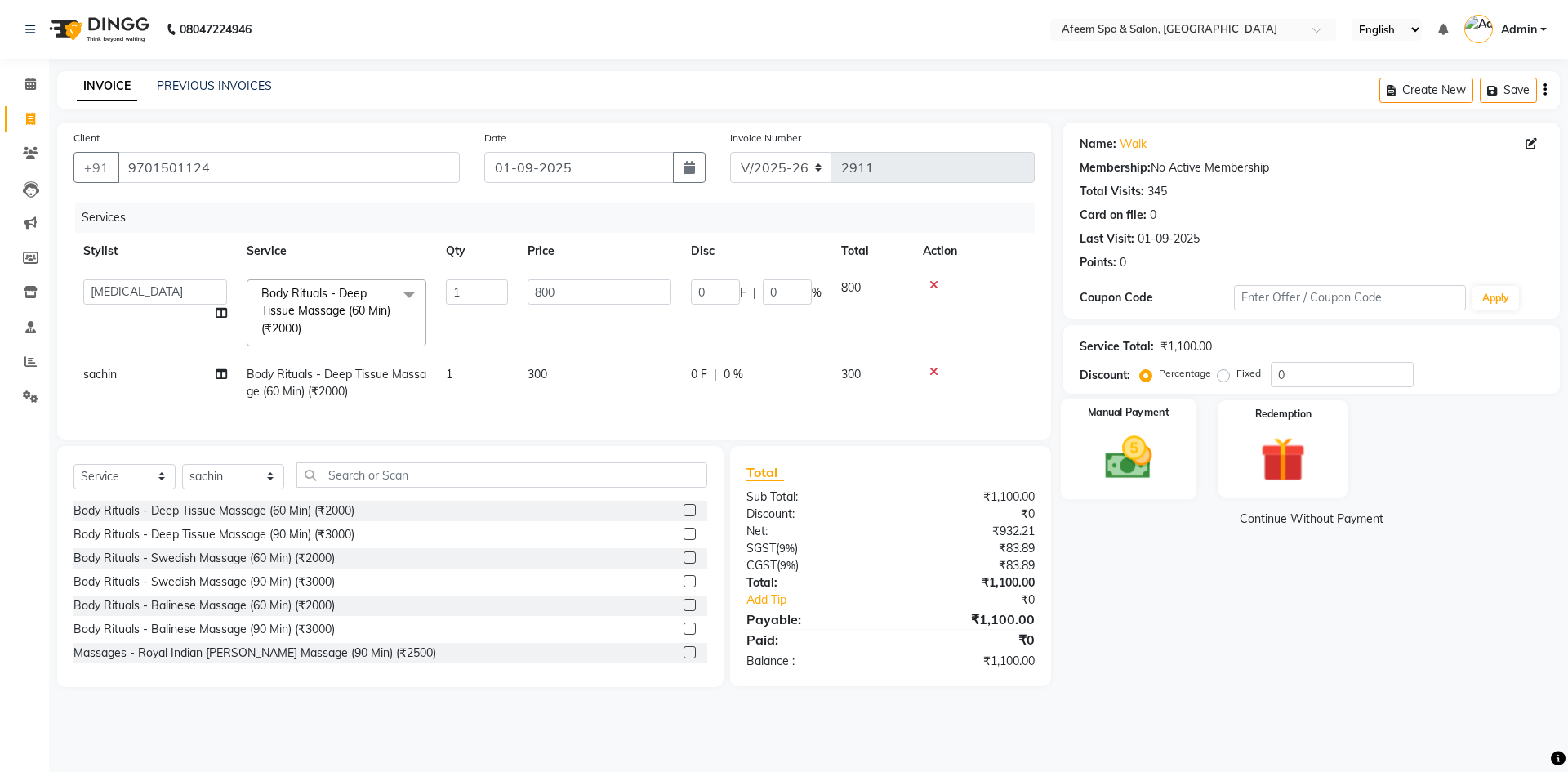
click at [1186, 483] on div "Manual Payment" at bounding box center [1127, 449] width 136 height 101
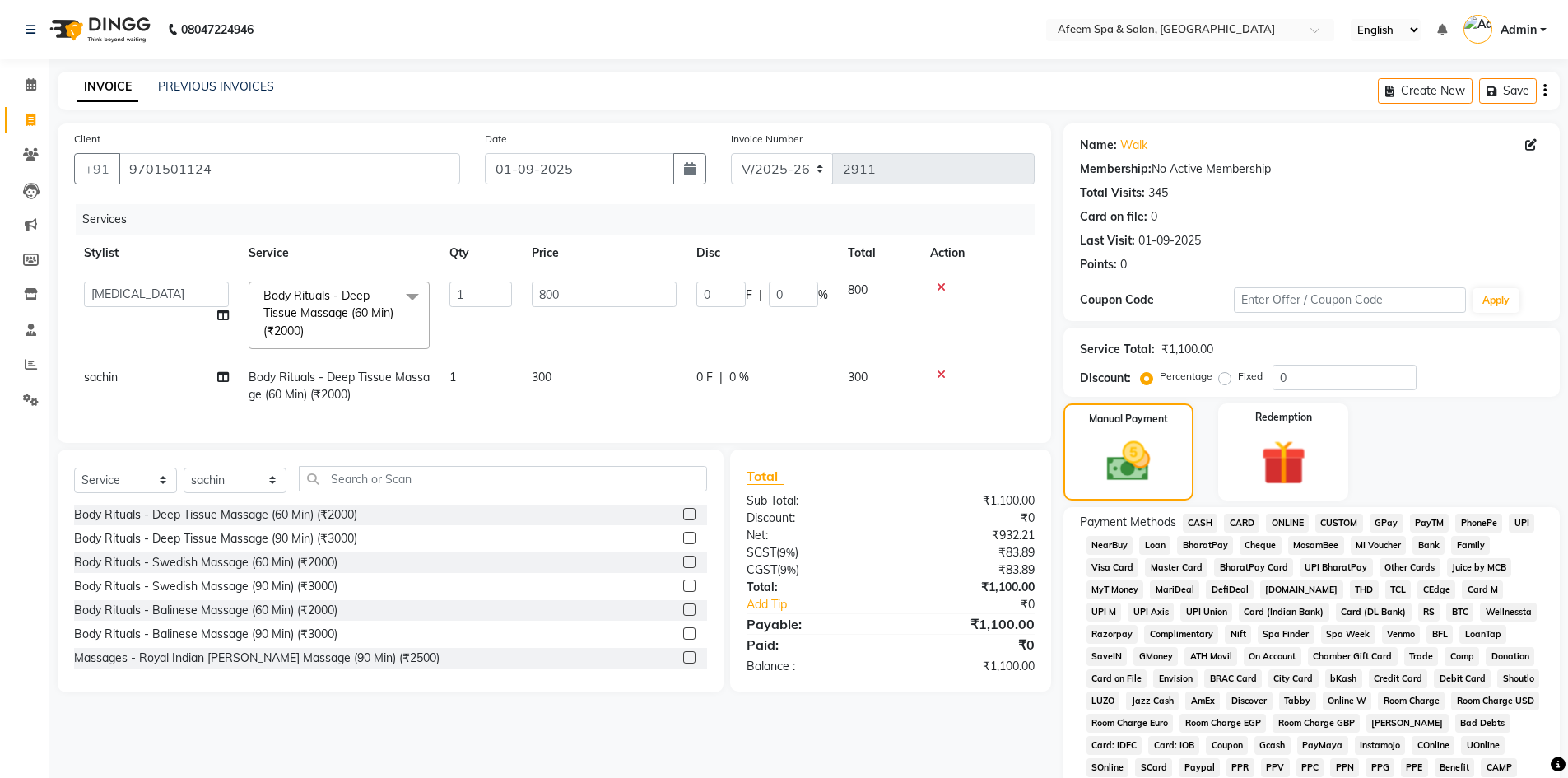
click at [1288, 523] on span "ONLINE" at bounding box center [1288, 523] width 43 height 19
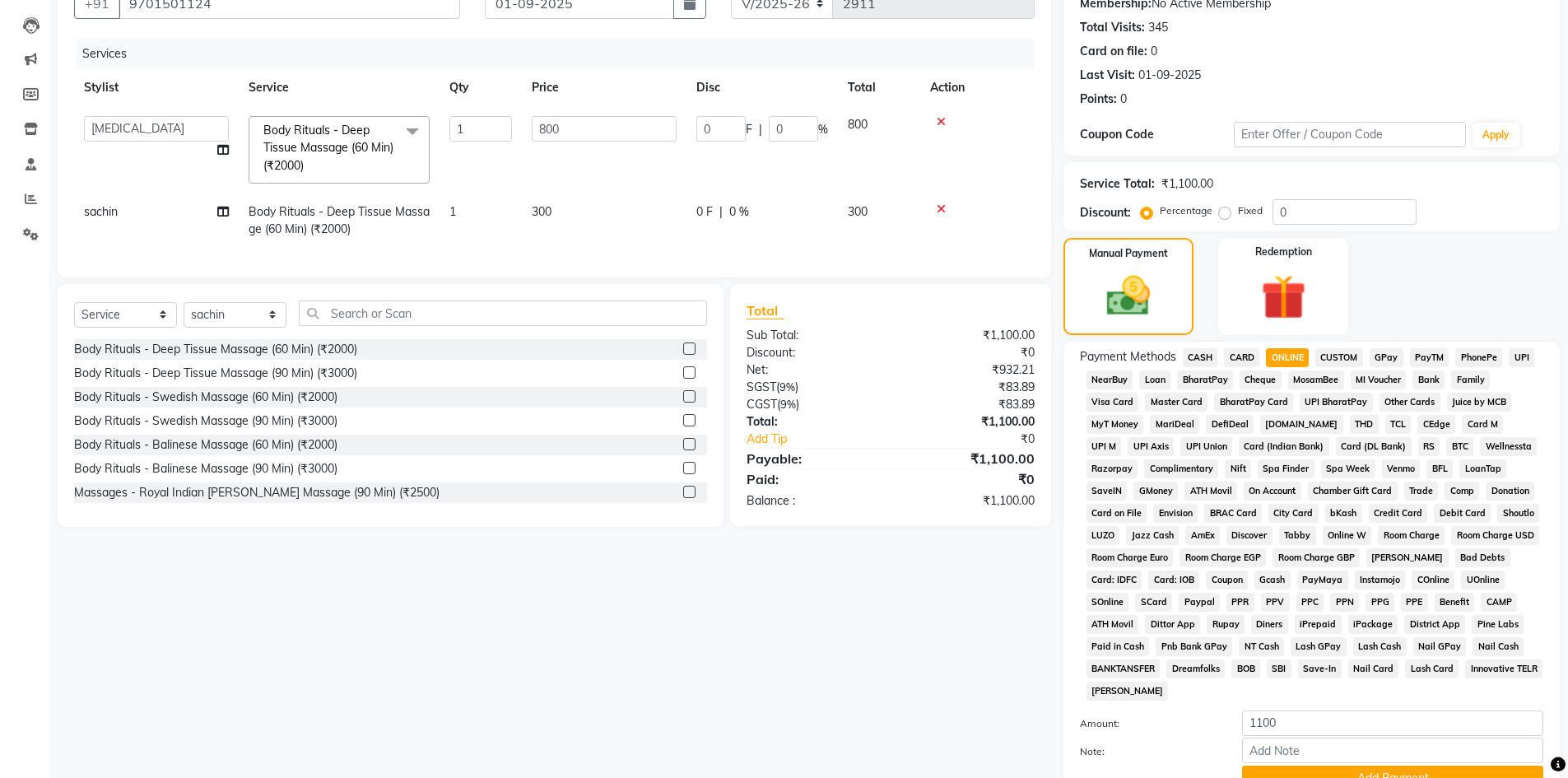
scroll to position [306, 0]
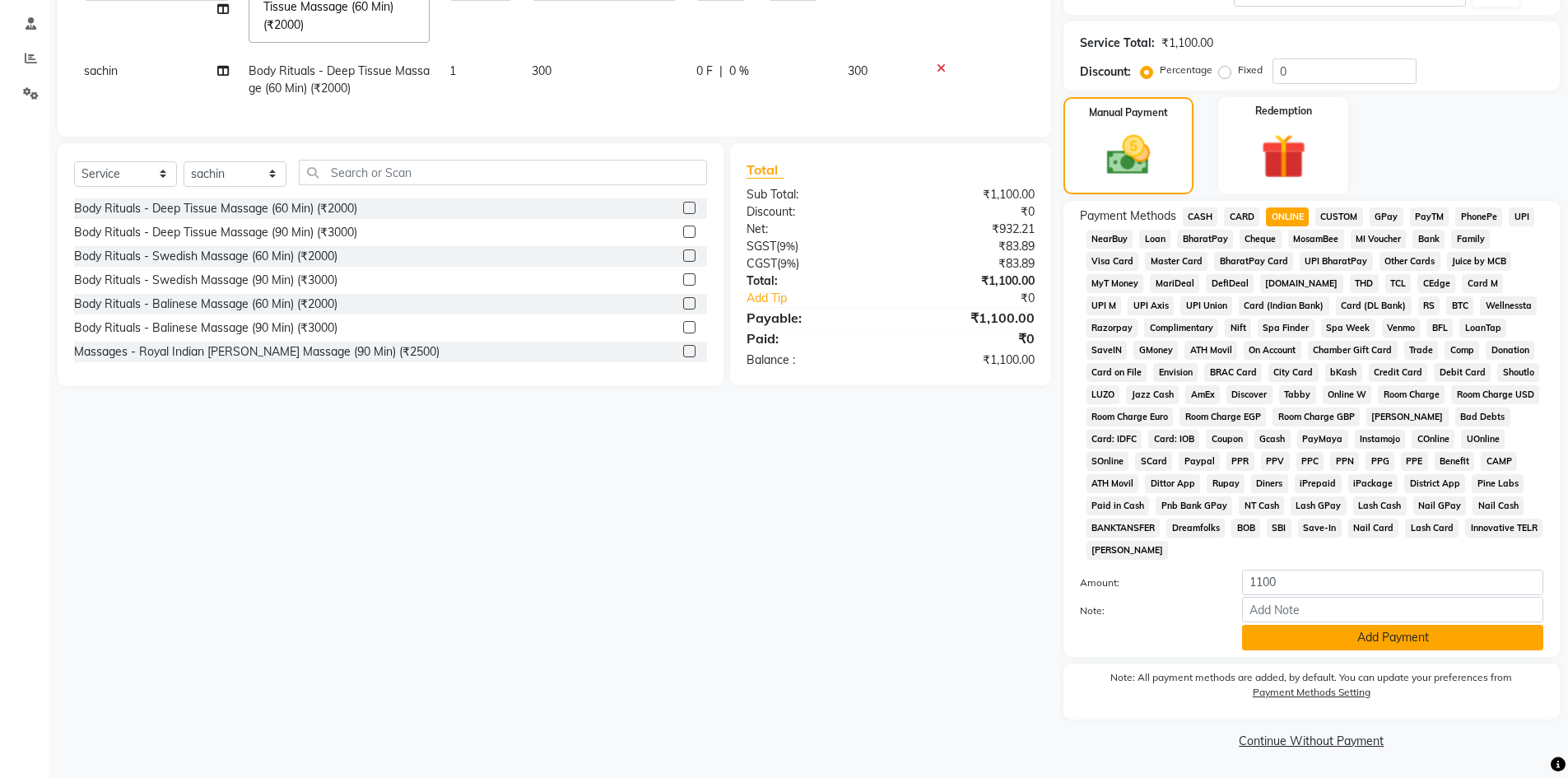
click at [1329, 634] on button "Add Payment" at bounding box center [1393, 637] width 302 height 25
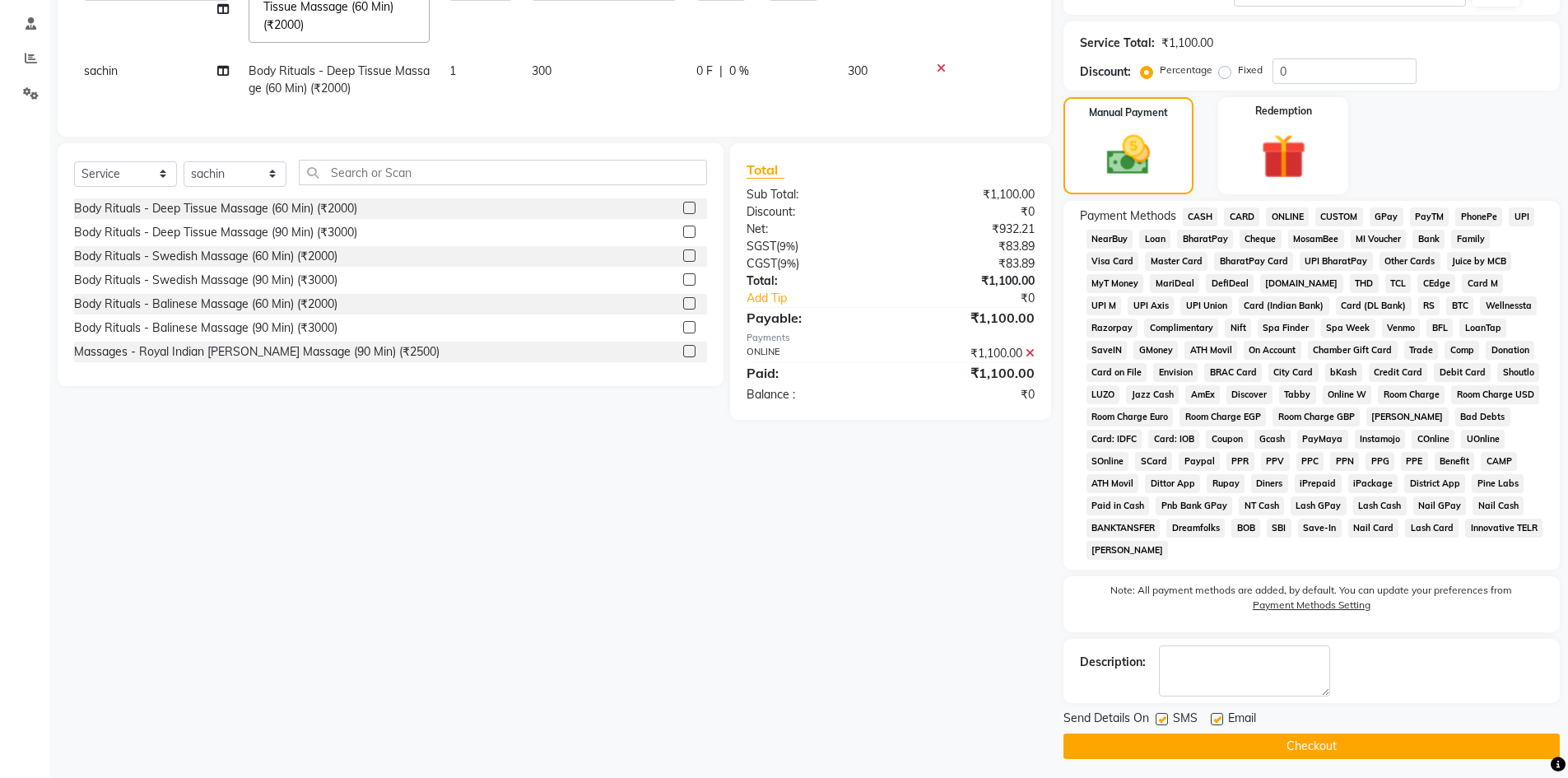
click at [1344, 740] on button "Checkout" at bounding box center [1311, 745] width 496 height 25
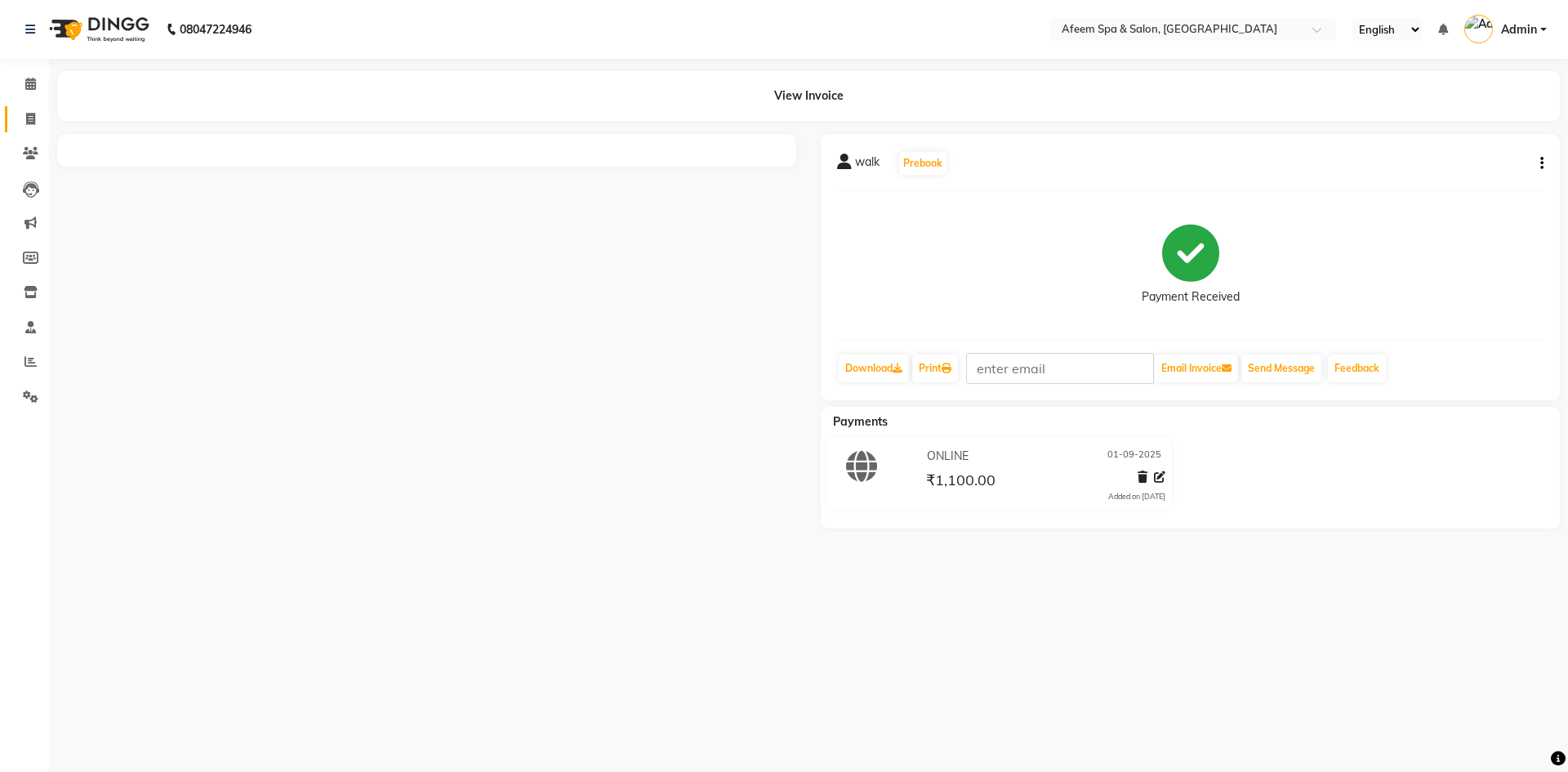
click at [39, 115] on span at bounding box center [30, 119] width 29 height 18
select select "service"
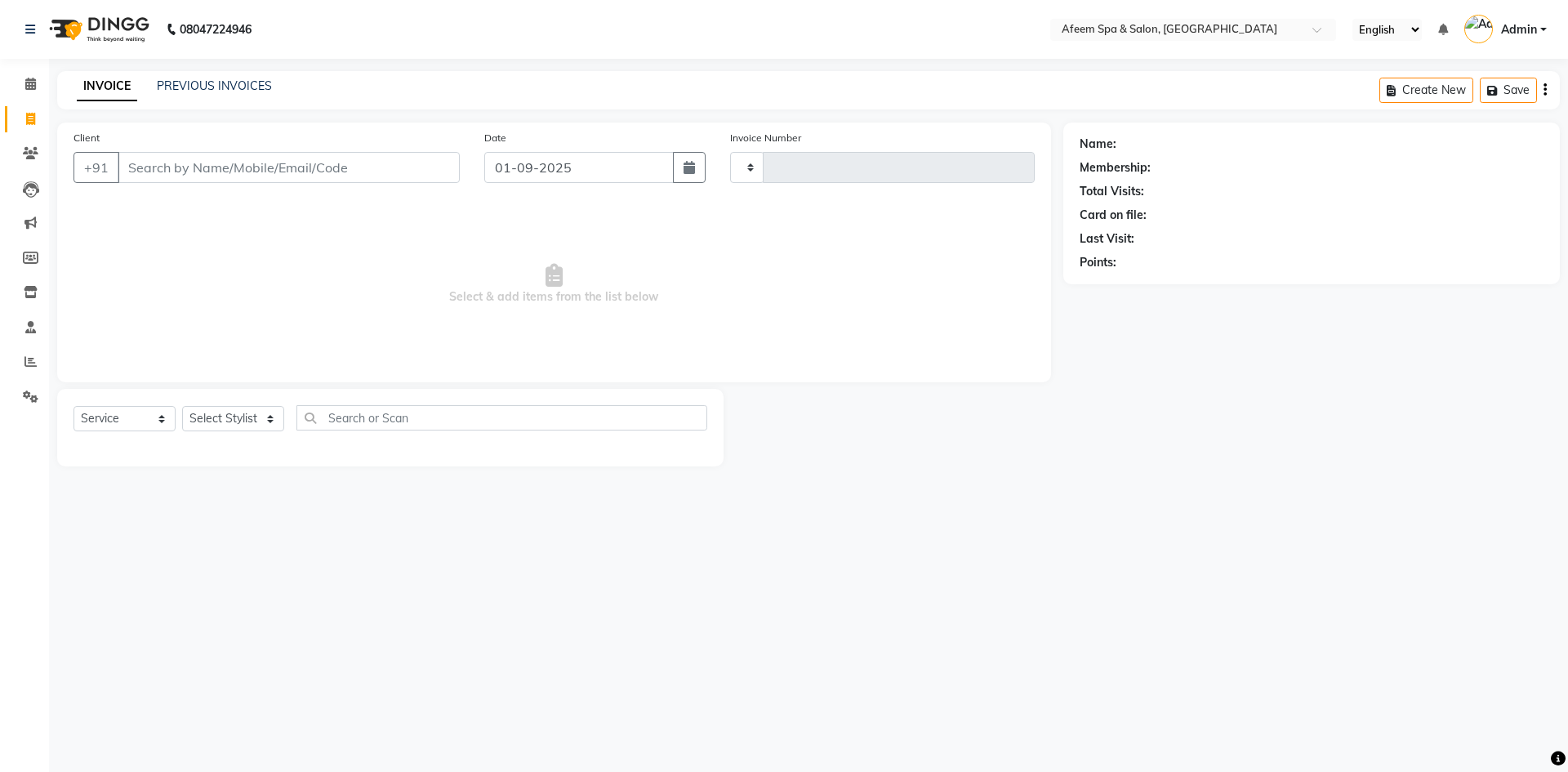
type input "2912"
select select "750"
type input "9701501124"
click at [224, 403] on div "Select Service Product Membership Package Voucher Prepaid Gift Card Select Styl…" at bounding box center [390, 428] width 666 height 78
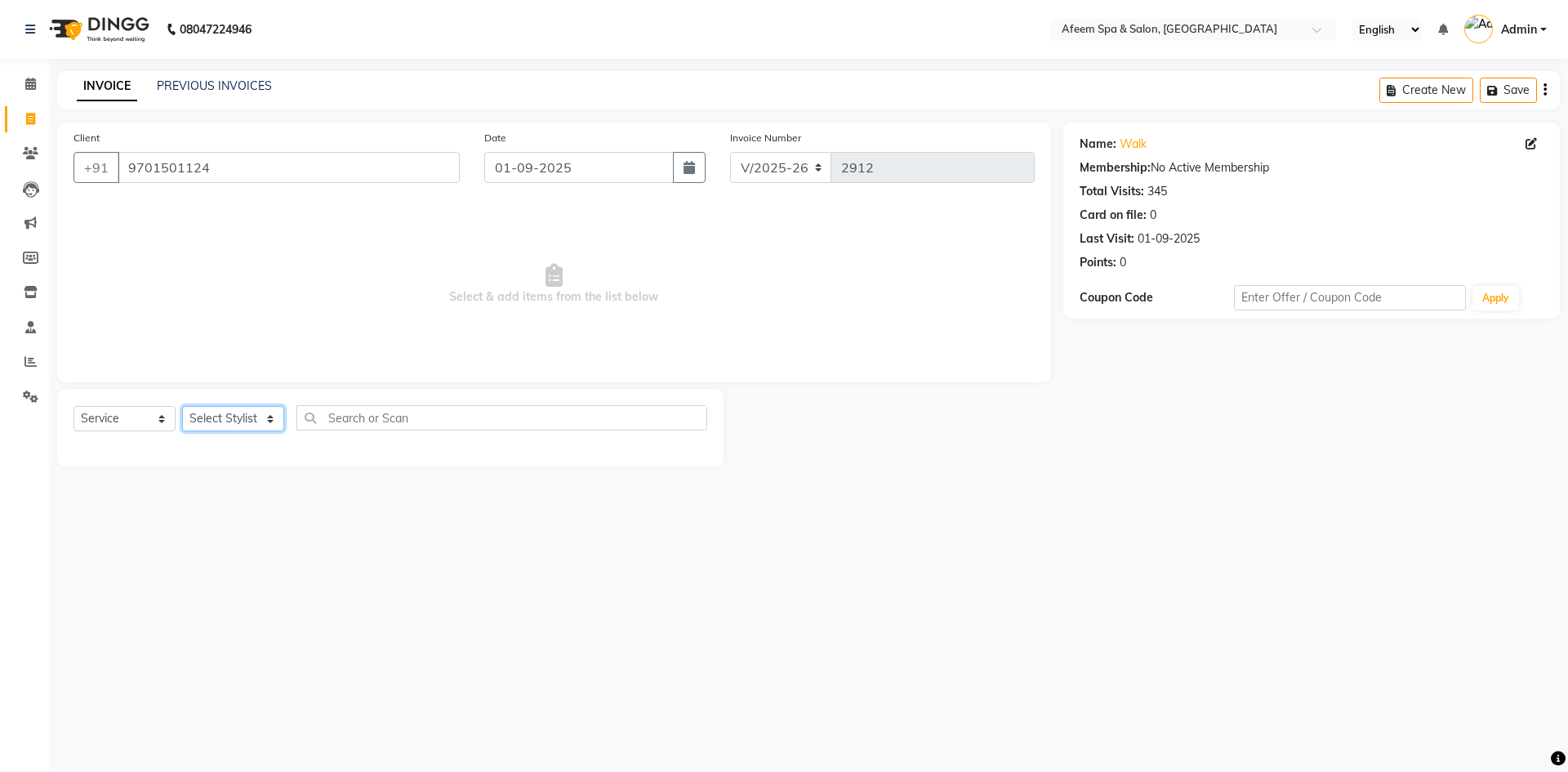
click at [223, 407] on select "Select Stylist aarti bhavna deep Deepika [PERSON_NAME] [PERSON_NAME] [PERSON_NA…" at bounding box center [233, 418] width 102 height 25
select select "48034"
click at [182, 406] on select "Select Stylist aarti bhavna deep Deepika [PERSON_NAME] [PERSON_NAME] [PERSON_NA…" at bounding box center [233, 418] width 102 height 25
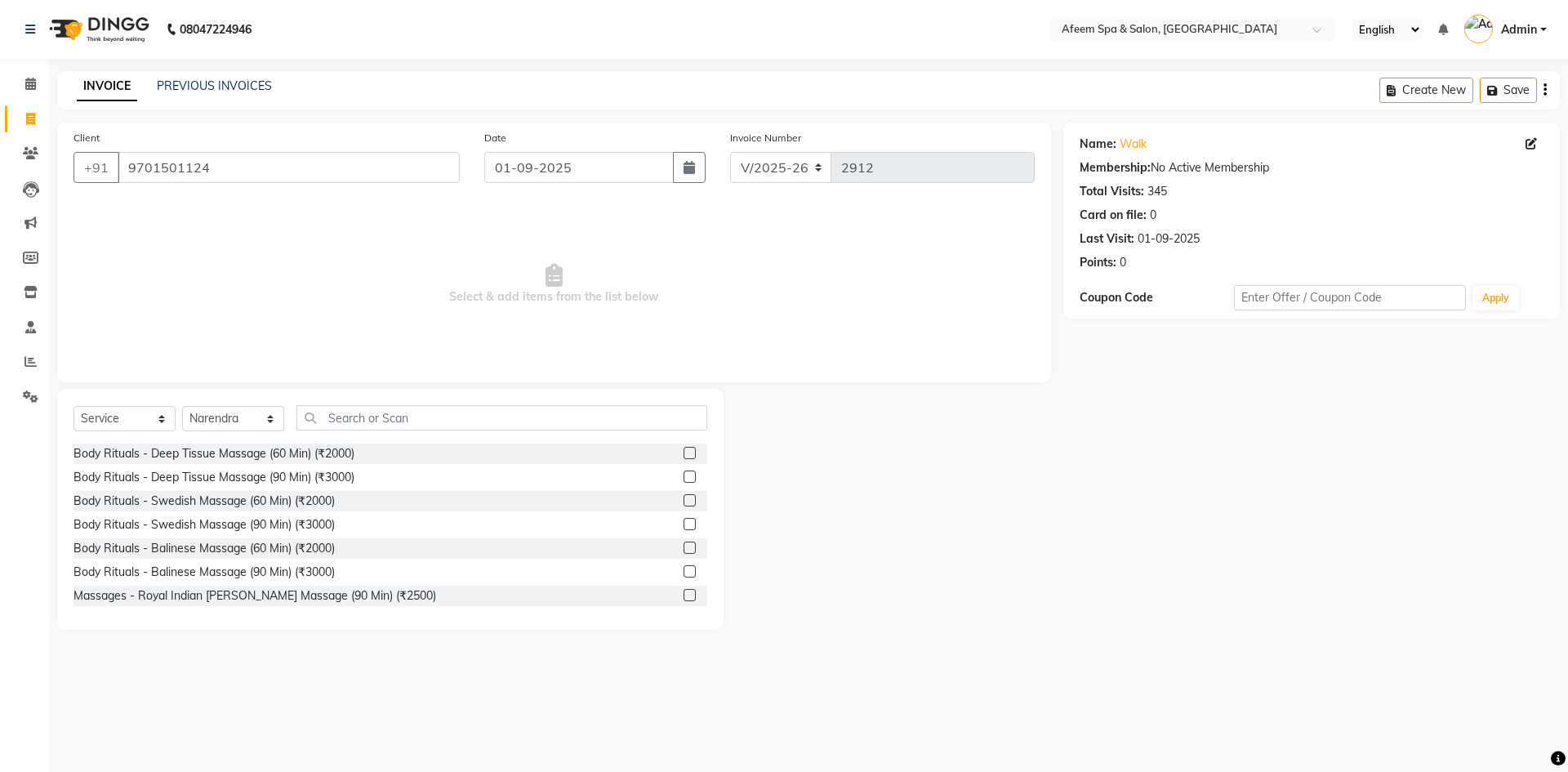
click at [683, 452] on label at bounding box center [688, 452] width 12 height 12
click at [683, 452] on input "checkbox" at bounding box center [688, 454] width 11 height 11
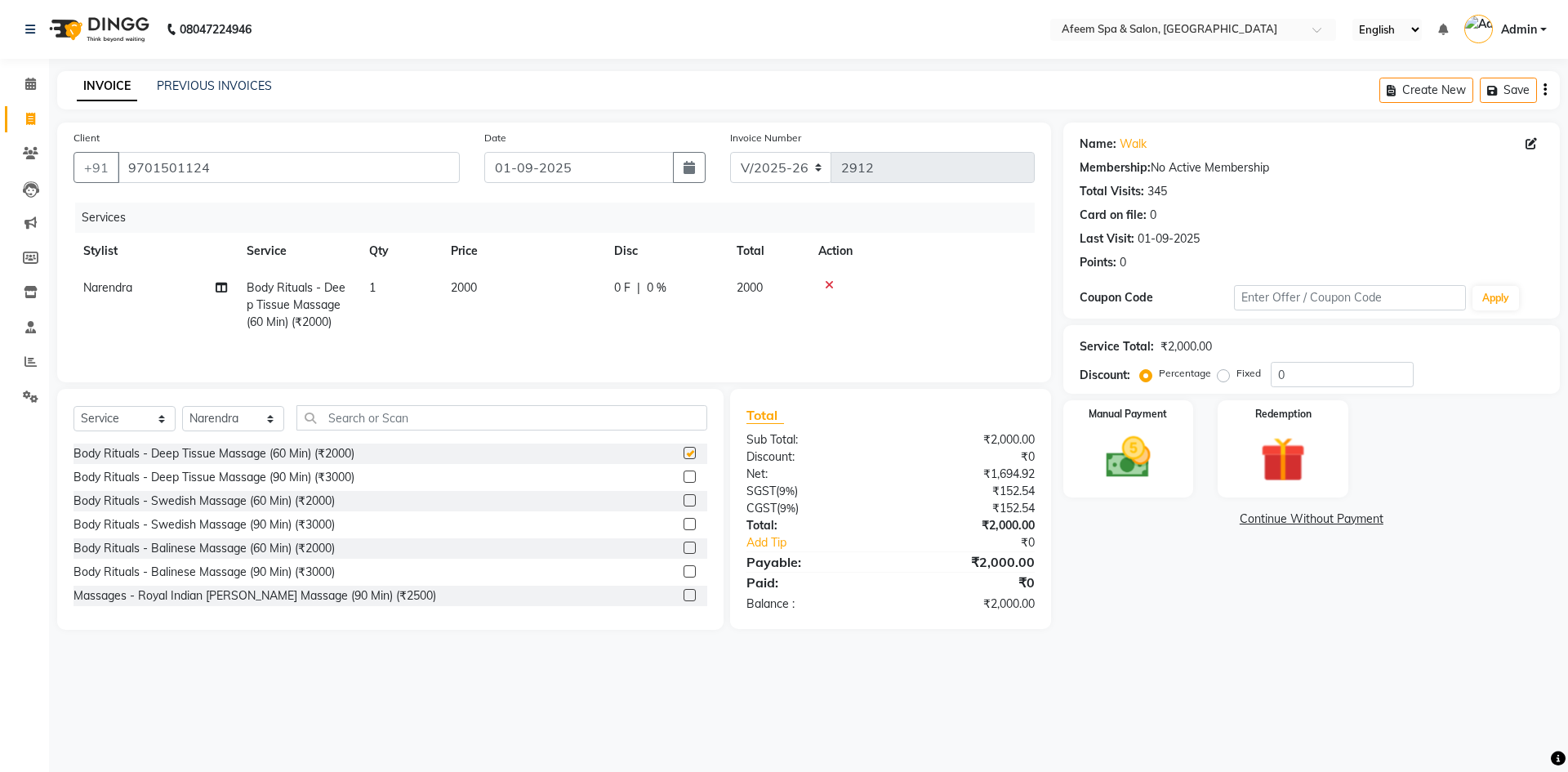
checkbox input "false"
click at [552, 320] on td "2000" at bounding box center [522, 305] width 163 height 71
select select "48034"
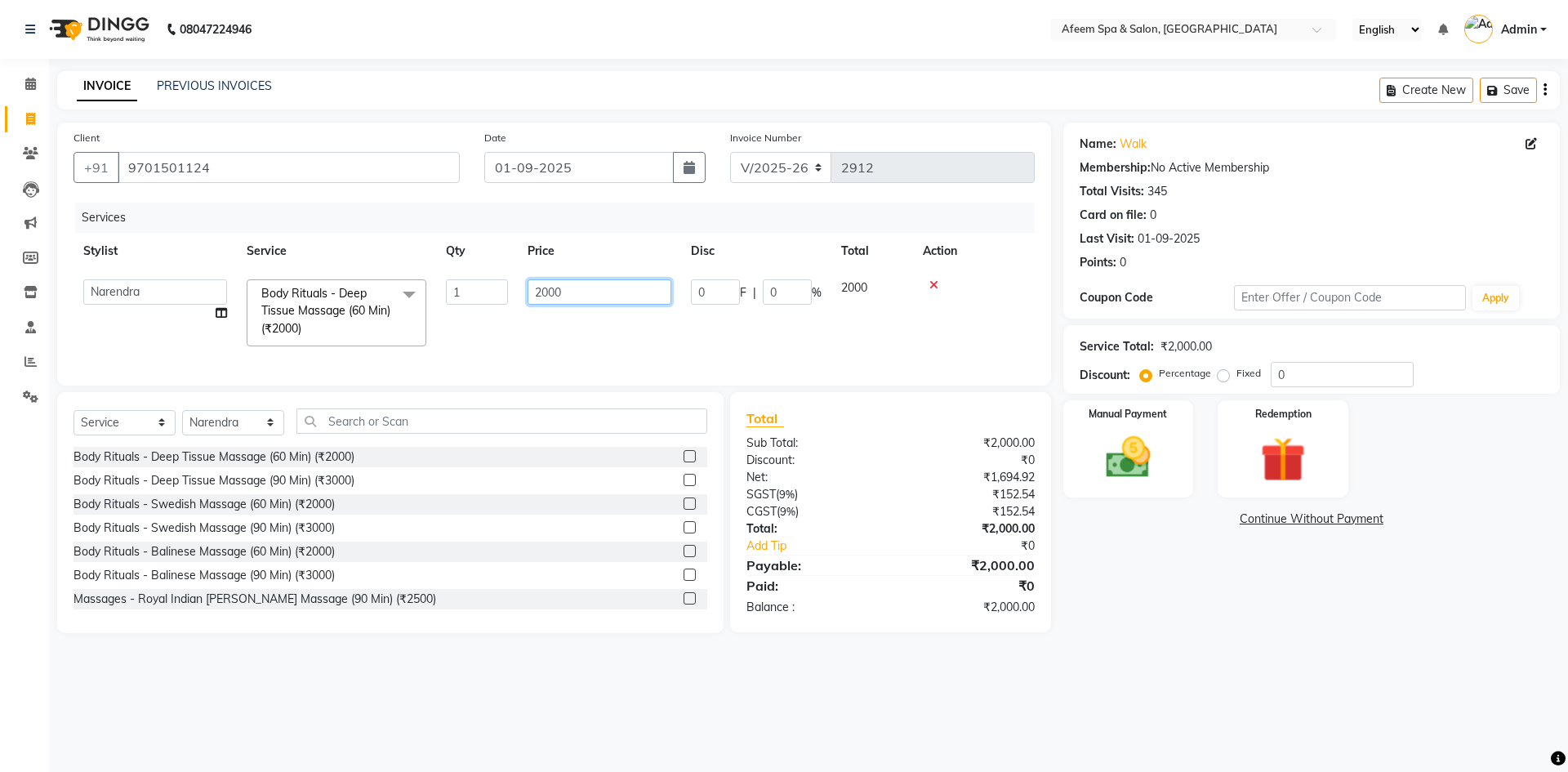
drag, startPoint x: 619, startPoint y: 294, endPoint x: 457, endPoint y: 293, distance: 162.0
click at [457, 293] on tr "aarti bhavna deep [PERSON_NAME] [PERSON_NAME] [PERSON_NAME] Product [PERSON_NAM…" at bounding box center [554, 313] width 961 height 87
type input "300"
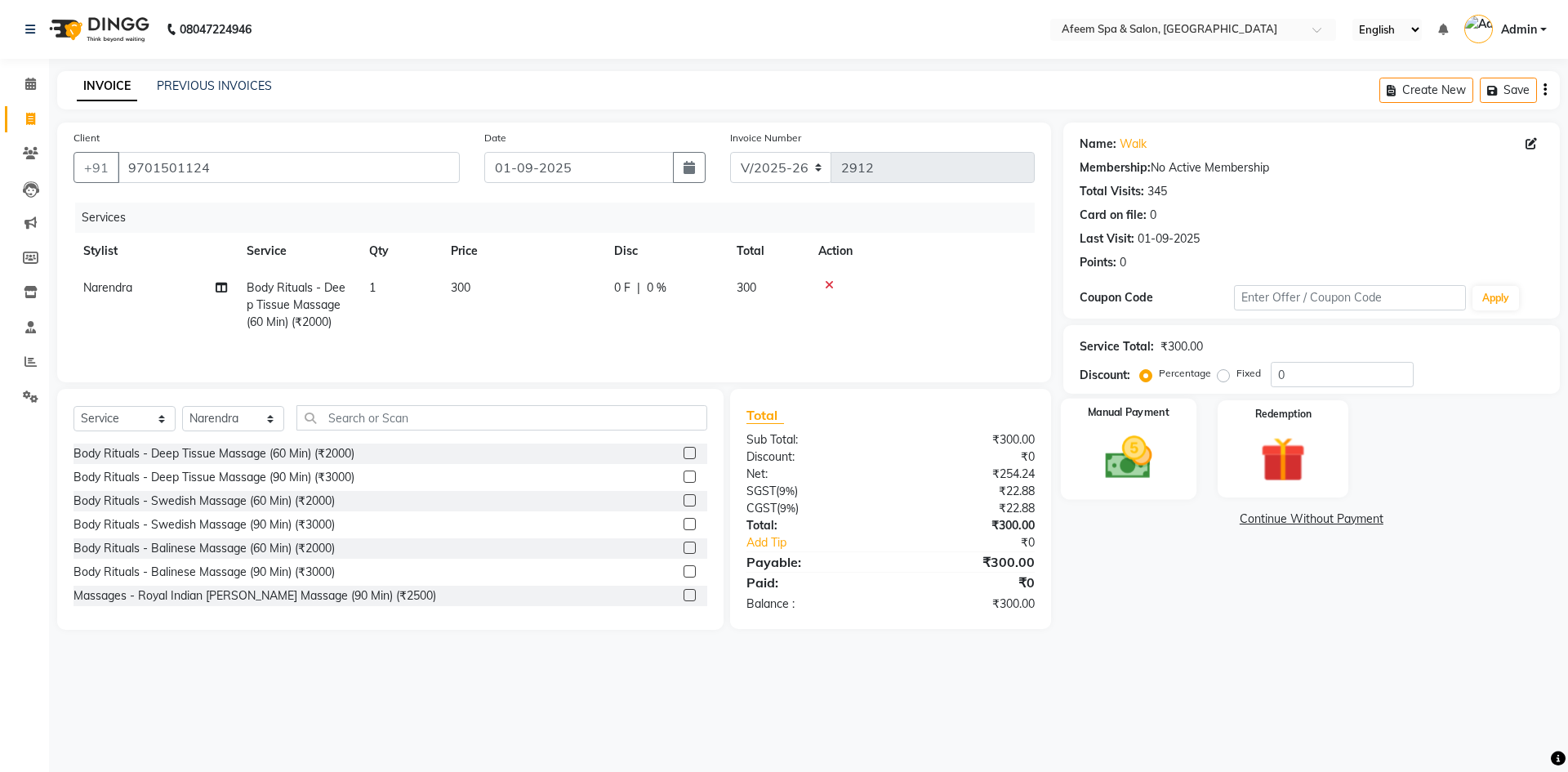
click at [1144, 464] on img at bounding box center [1128, 457] width 76 height 54
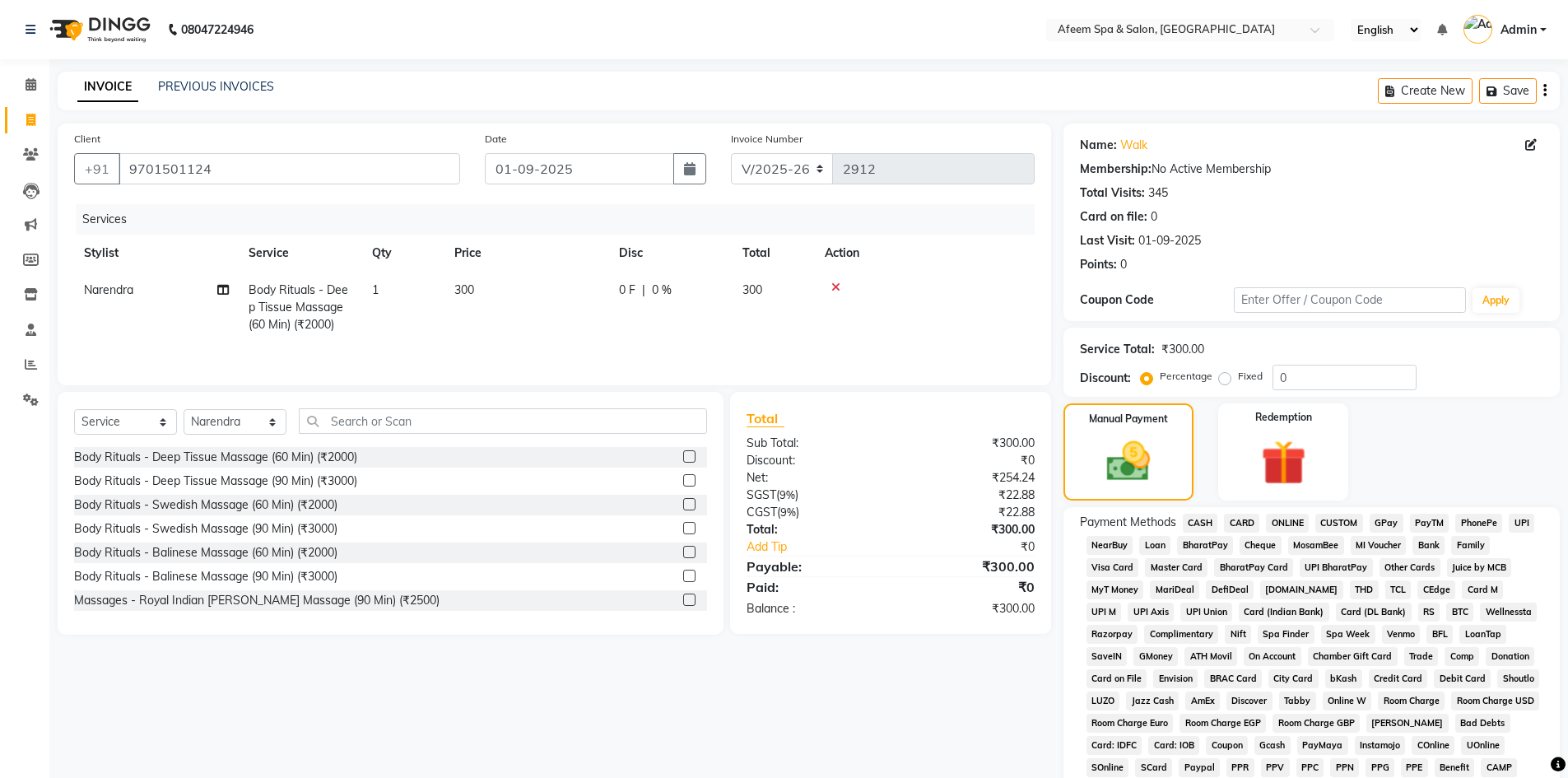
click at [1277, 519] on span "ONLINE" at bounding box center [1288, 523] width 43 height 19
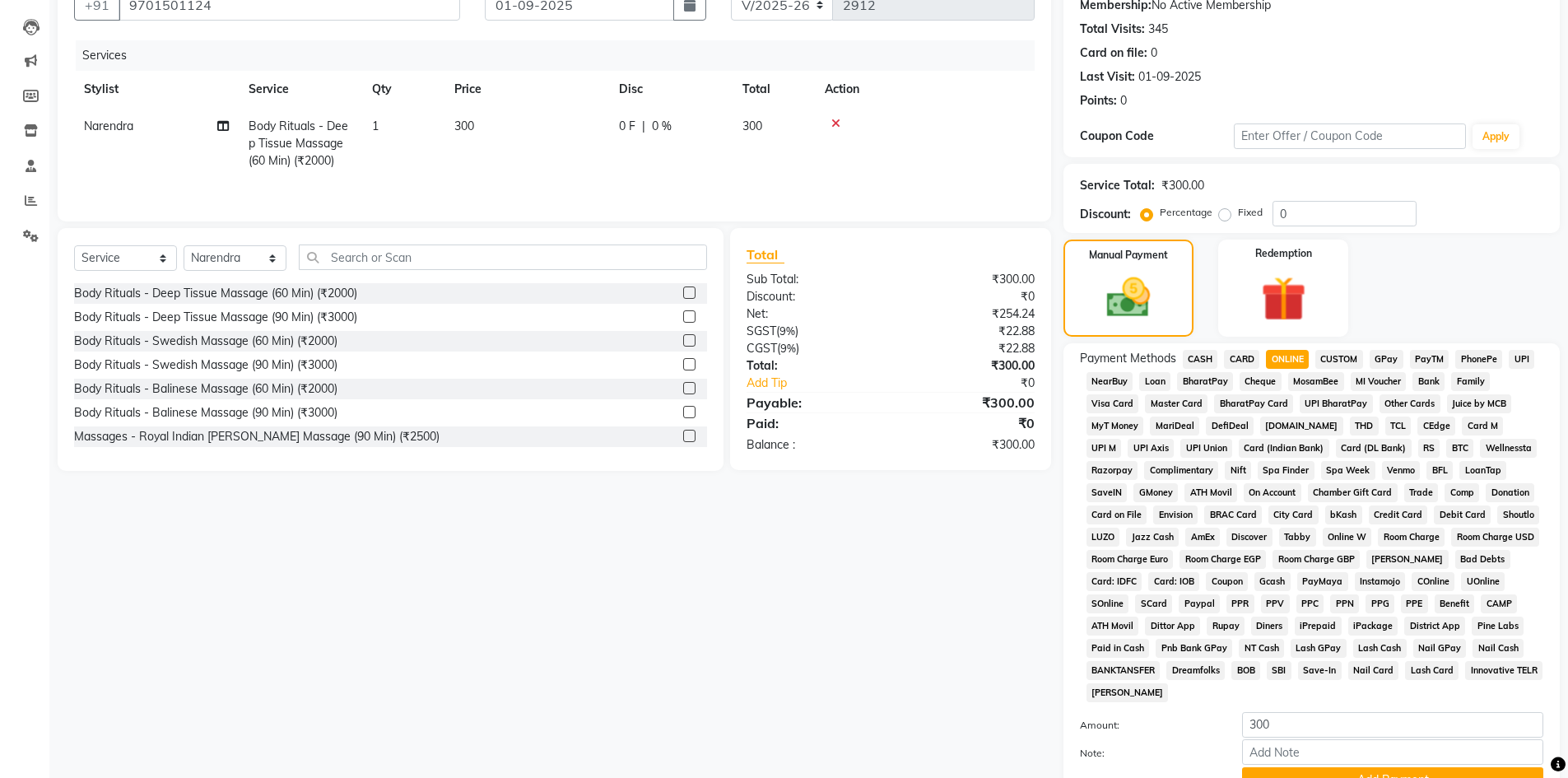
scroll to position [306, 0]
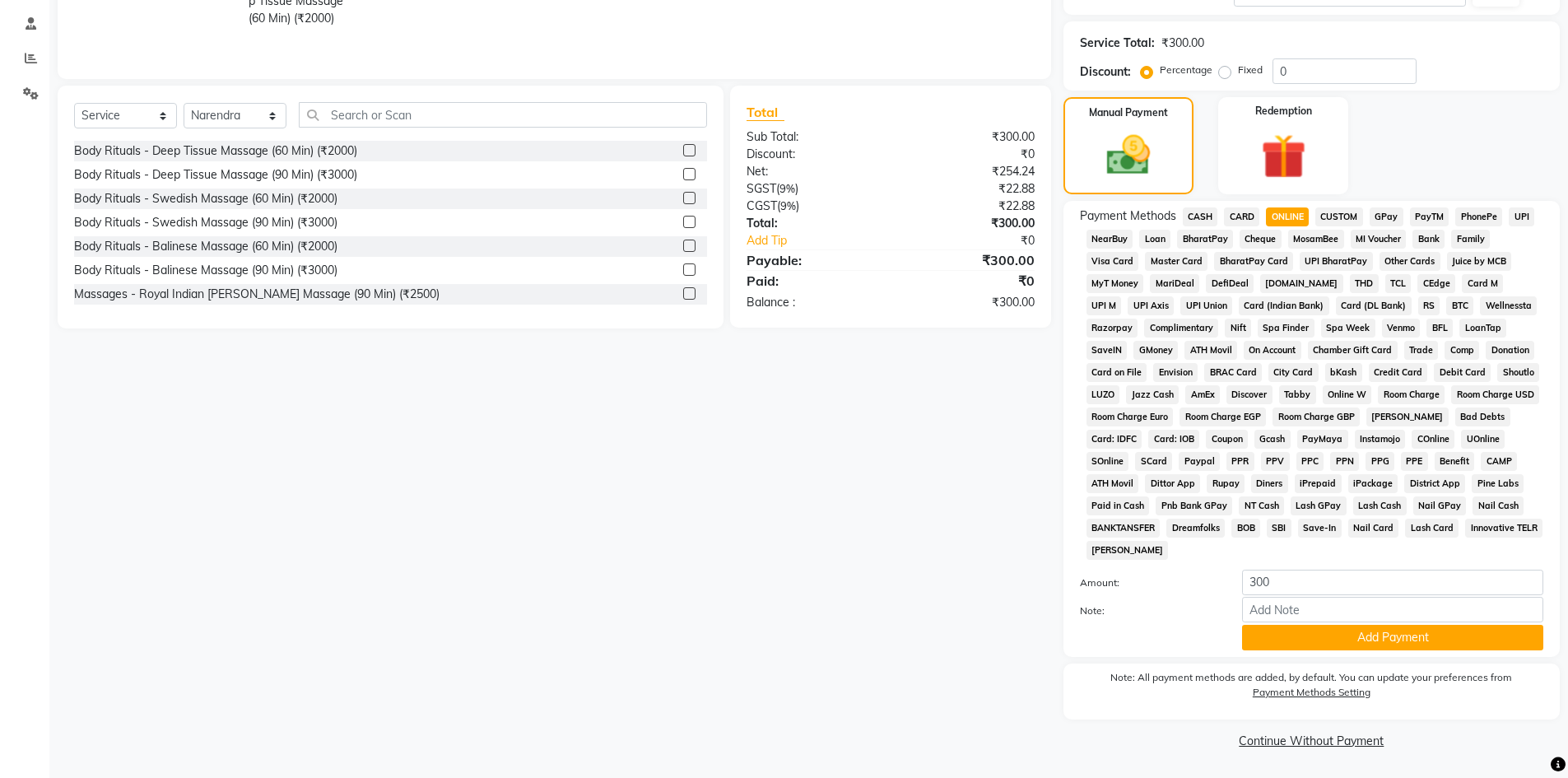
click at [1461, 634] on button "Add Payment" at bounding box center [1393, 637] width 302 height 25
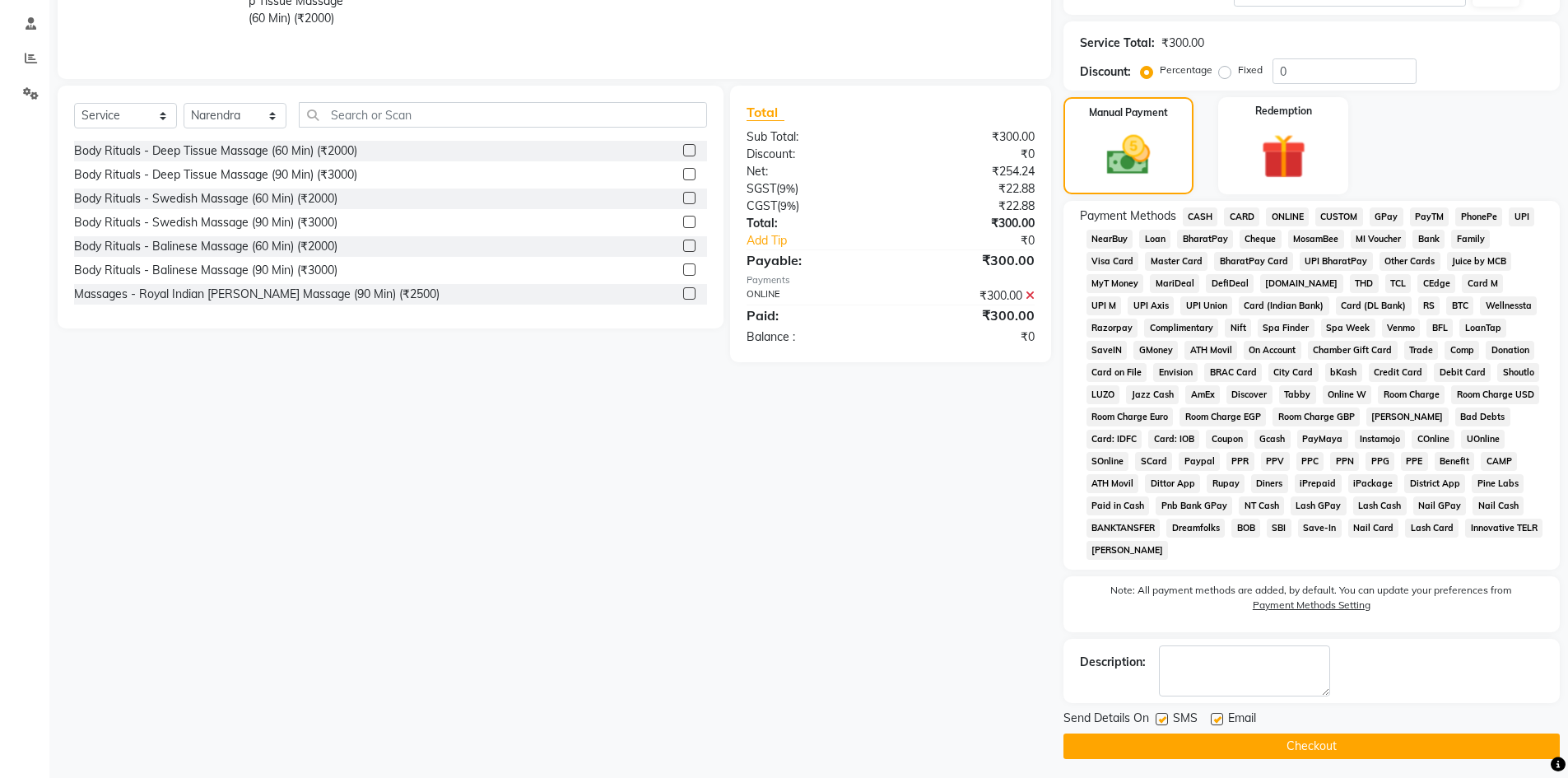
click at [1454, 744] on button "Checkout" at bounding box center [1311, 745] width 496 height 25
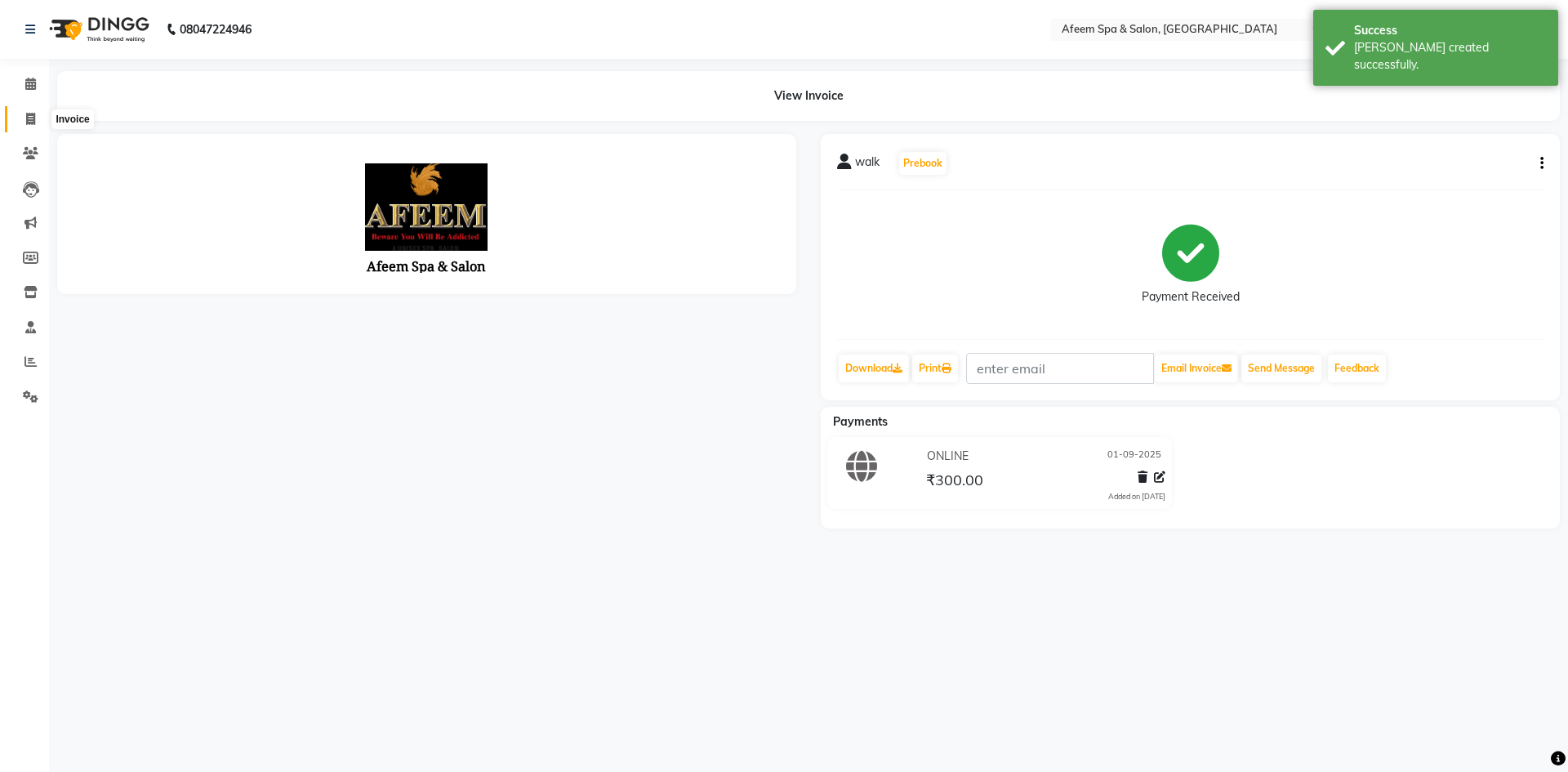
click at [25, 126] on span at bounding box center [30, 119] width 29 height 18
select select "service"
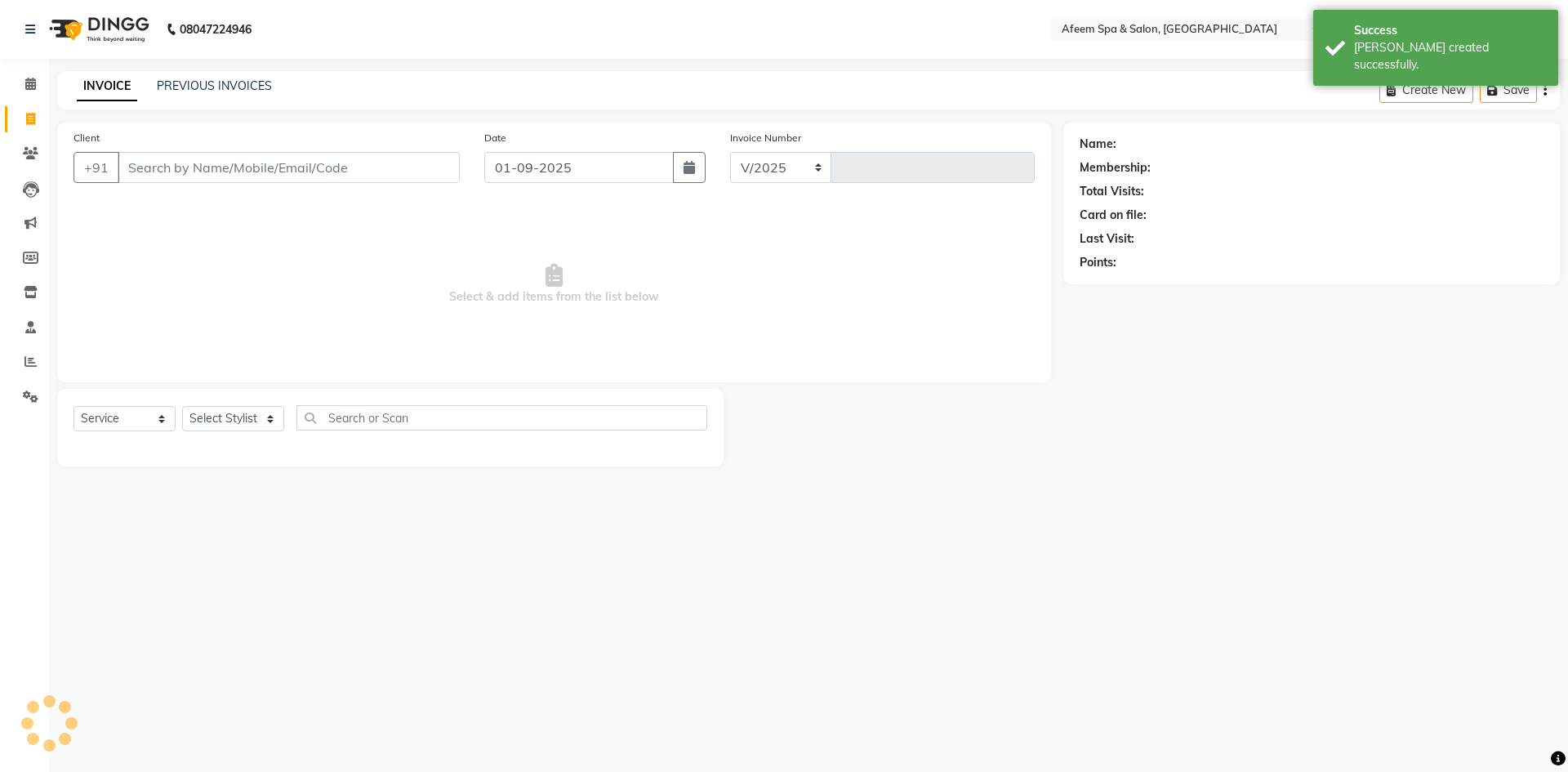
select select "750"
type input "2913"
click at [255, 90] on link "PREVIOUS INVOICES" at bounding box center [214, 86] width 115 height 15
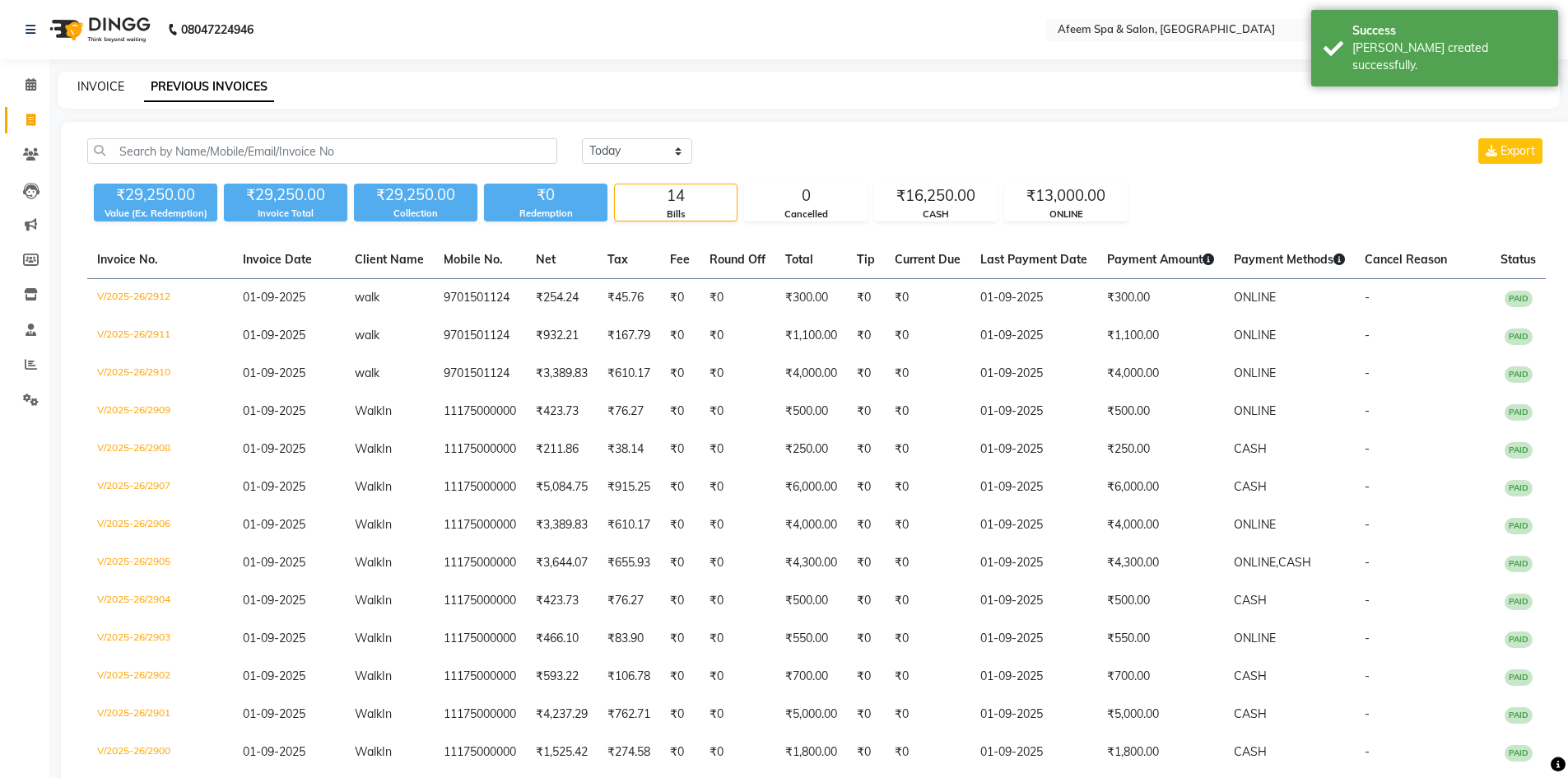
click at [114, 86] on link "INVOICE" at bounding box center [101, 87] width 47 height 15
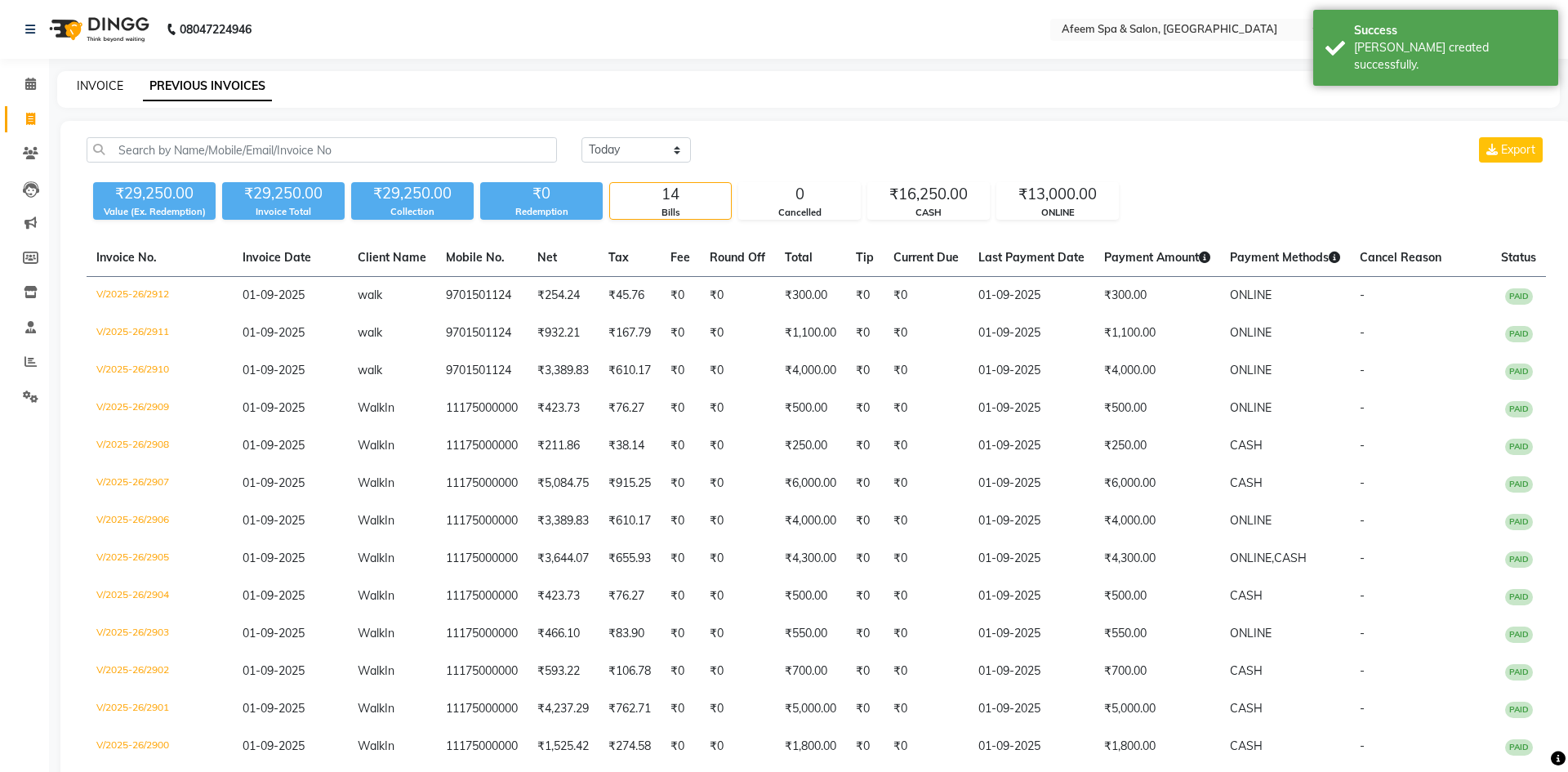
select select "service"
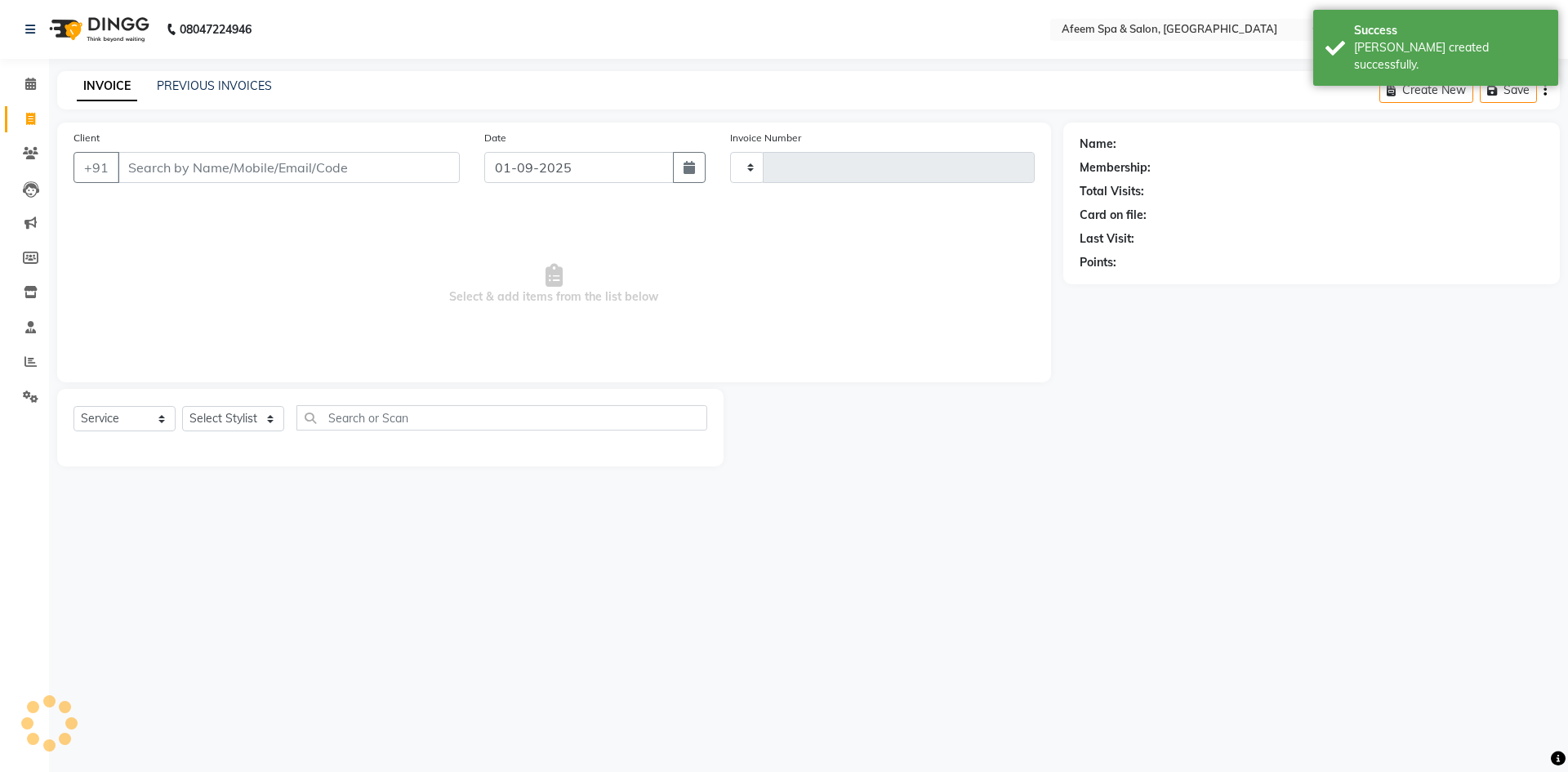
type input "2913"
select select "750"
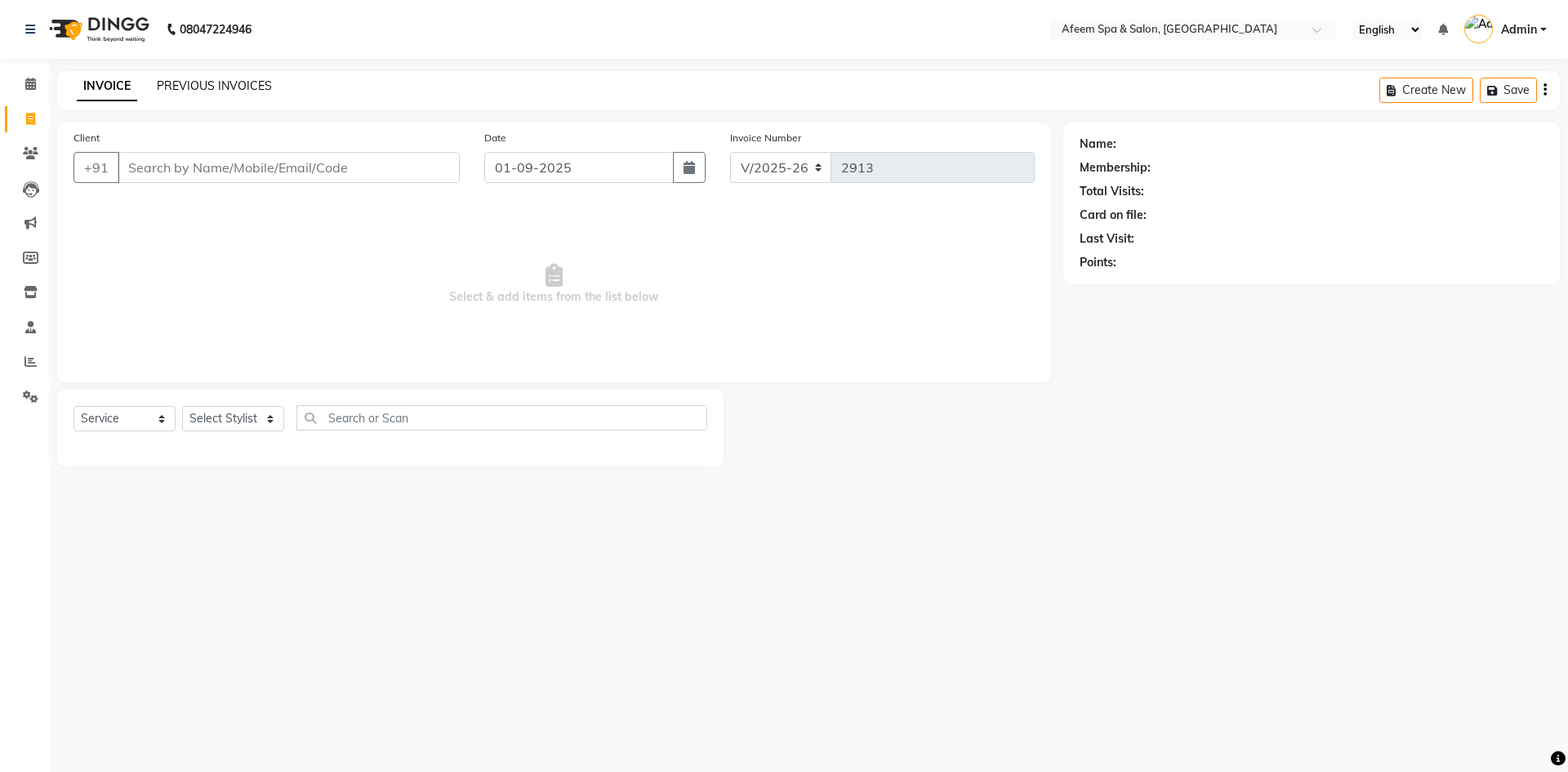
click at [196, 86] on link "PREVIOUS INVOICES" at bounding box center [214, 86] width 115 height 15
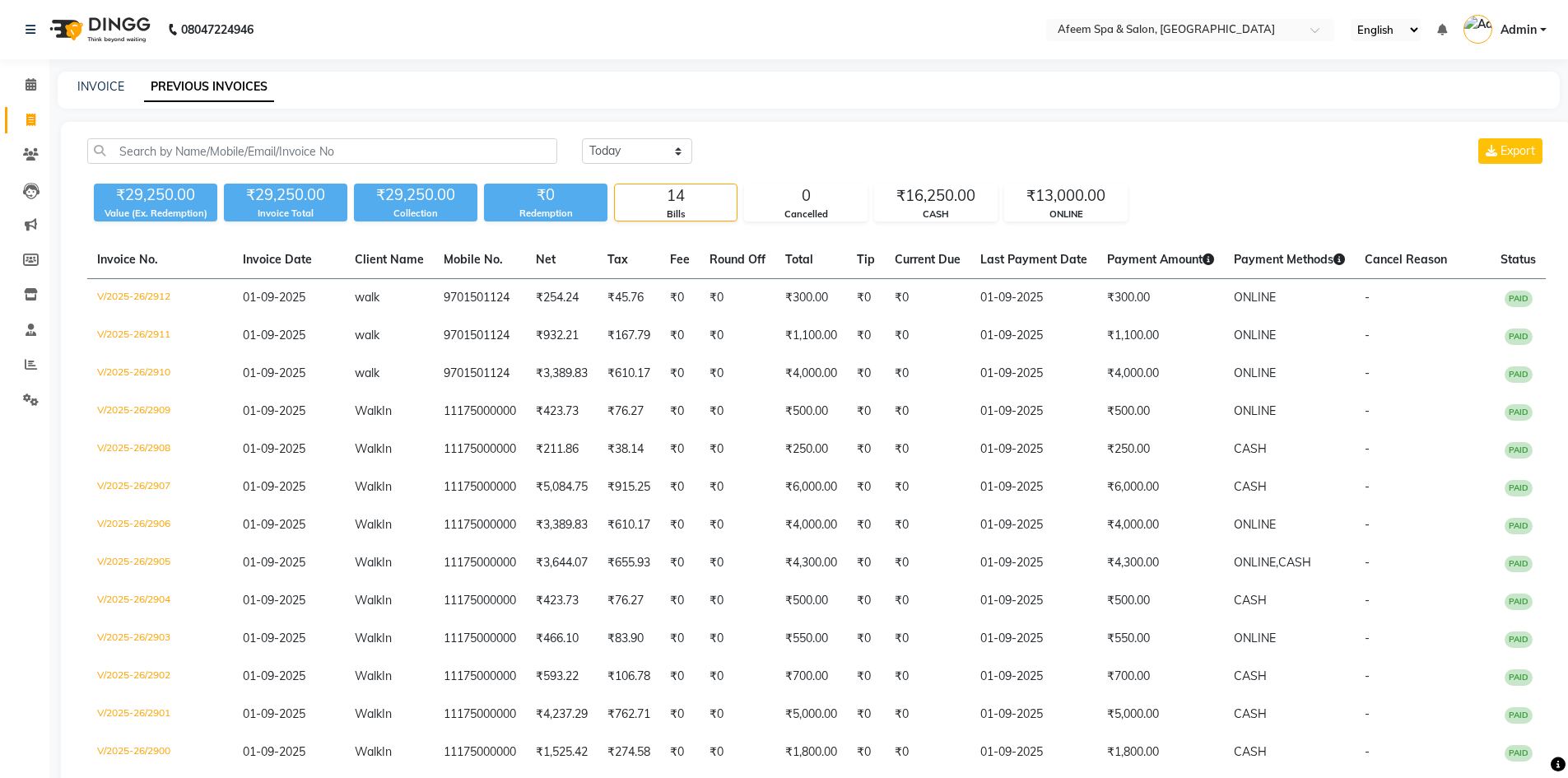
drag, startPoint x: 102, startPoint y: 78, endPoint x: 130, endPoint y: 41, distance: 46.4
click at [122, 75] on div "INVOICE PREVIOUS INVOICES" at bounding box center [809, 90] width 1503 height 37
click at [178, 87] on link "PREVIOUS INVOICES" at bounding box center [209, 87] width 130 height 30
click at [118, 82] on link "INVOICE" at bounding box center [101, 87] width 47 height 15
select select "service"
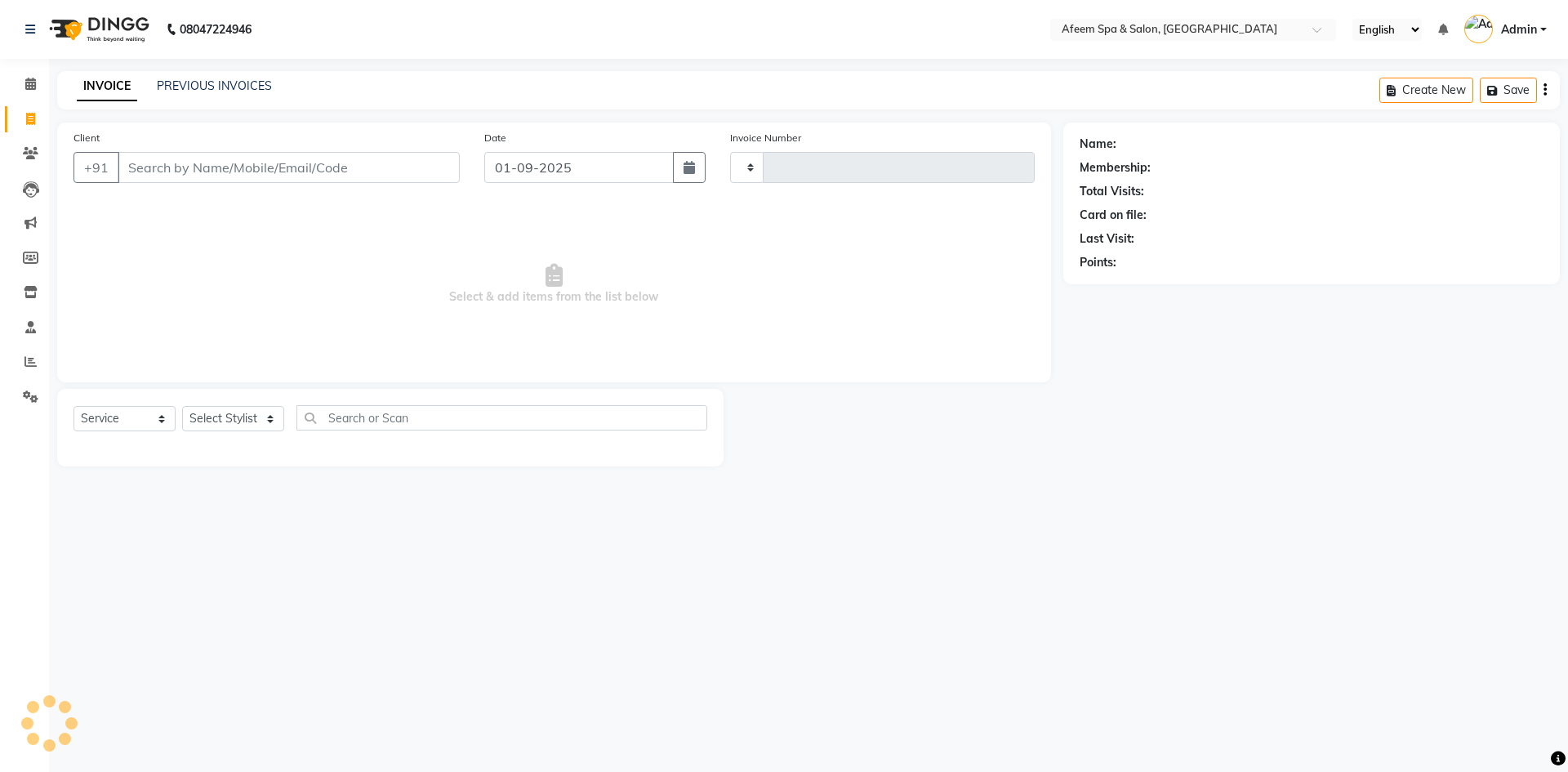
type input "2913"
select select "750"
click at [206, 96] on div "INVOICE PREVIOUS INVOICES Create New Save" at bounding box center [808, 90] width 1502 height 39
click at [206, 91] on link "PREVIOUS INVOICES" at bounding box center [214, 86] width 115 height 15
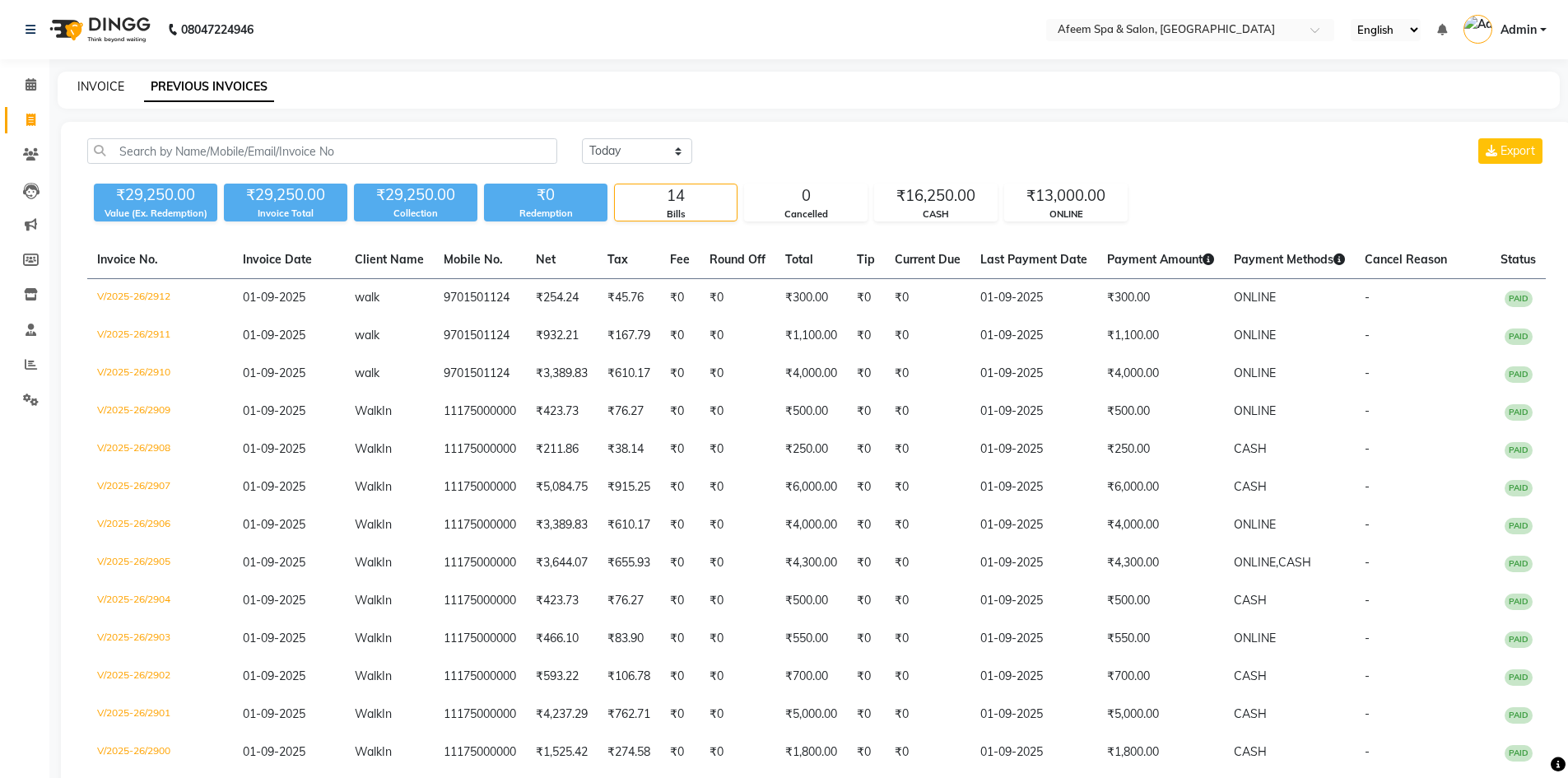
click at [95, 91] on link "INVOICE" at bounding box center [101, 87] width 47 height 15
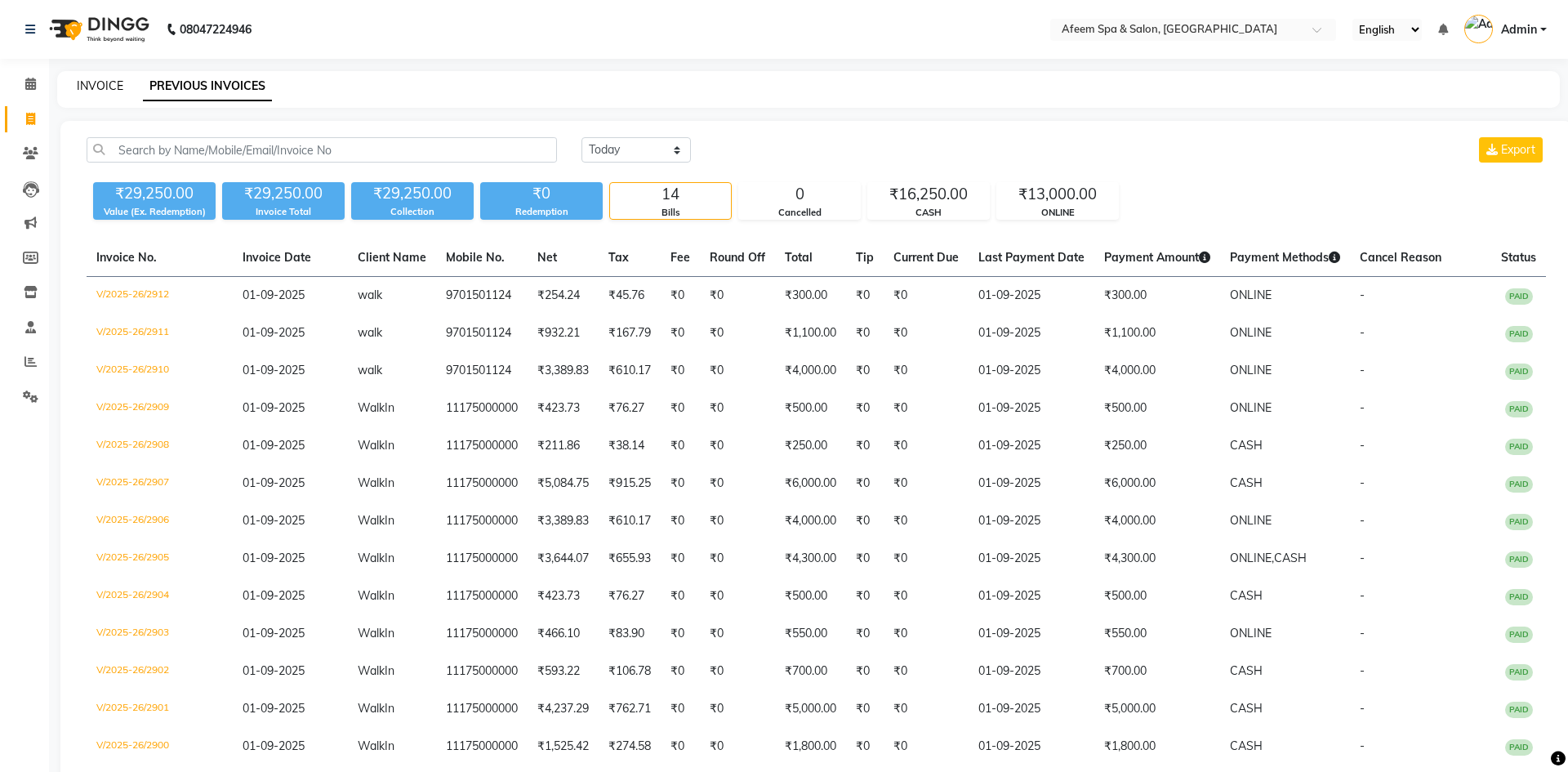
select select "service"
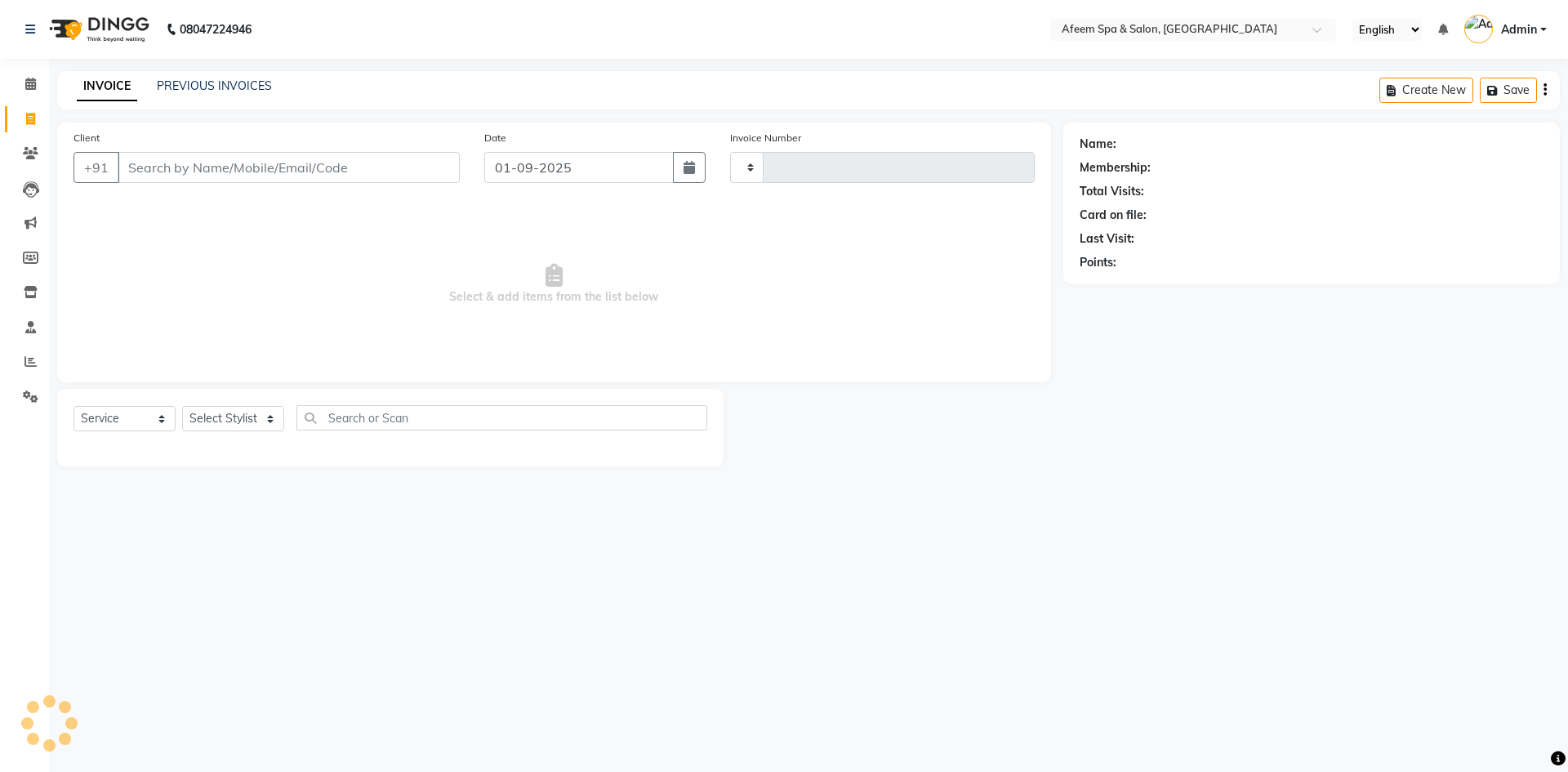
type input "2913"
select select "750"
type input "9701501124"
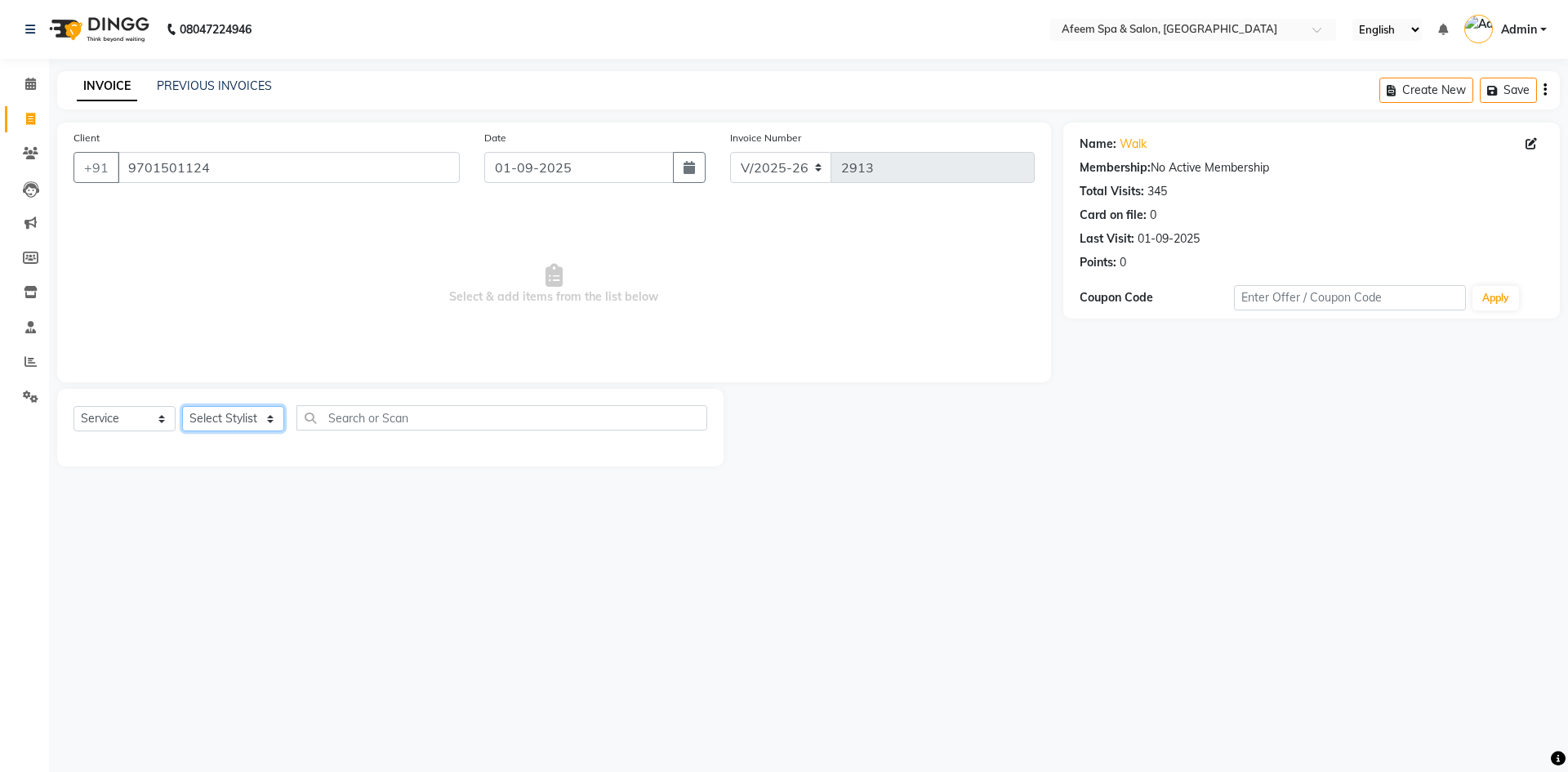
click at [207, 422] on select "Select Stylist aarti bhavna deep Deepika [PERSON_NAME] [PERSON_NAME] [PERSON_NA…" at bounding box center [233, 418] width 102 height 25
select select "26114"
click at [182, 406] on select "Select Stylist aarti bhavna deep Deepika [PERSON_NAME] [PERSON_NAME] [PERSON_NA…" at bounding box center [233, 418] width 102 height 25
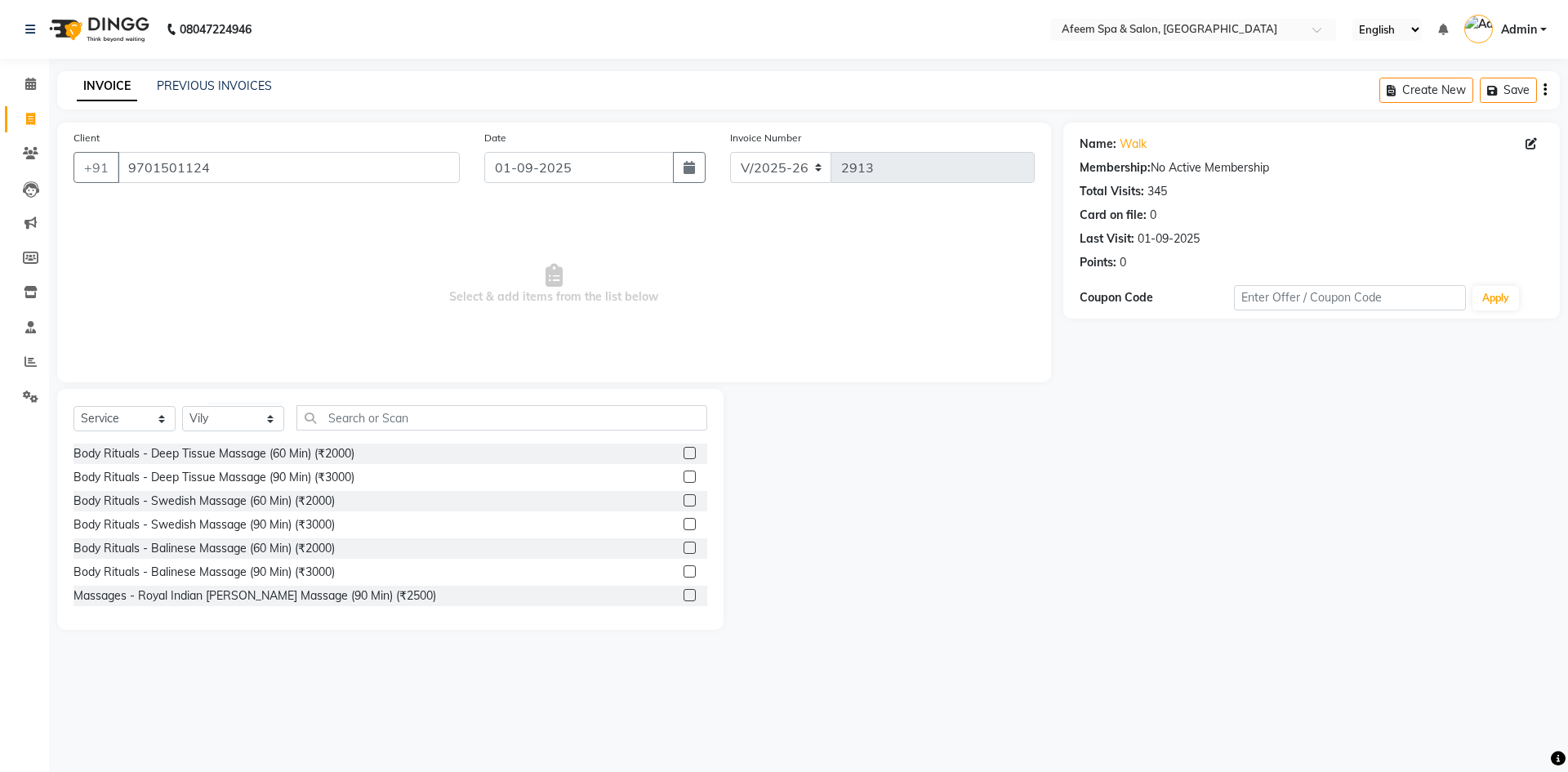
click at [683, 450] on label at bounding box center [688, 452] width 12 height 12
click at [683, 450] on input "checkbox" at bounding box center [688, 454] width 11 height 11
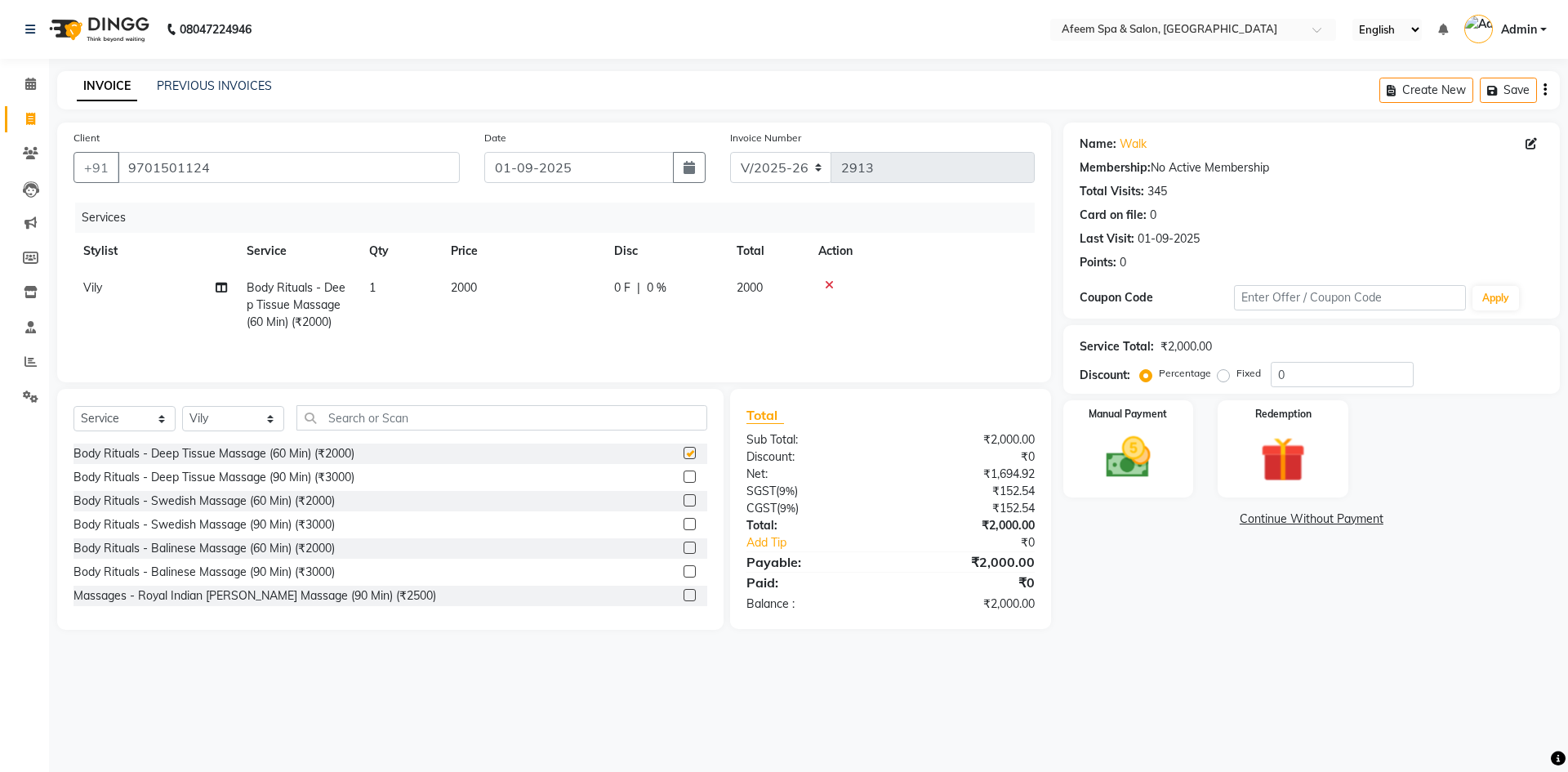
checkbox input "false"
click at [574, 296] on td "2000" at bounding box center [522, 305] width 163 height 71
select select "26114"
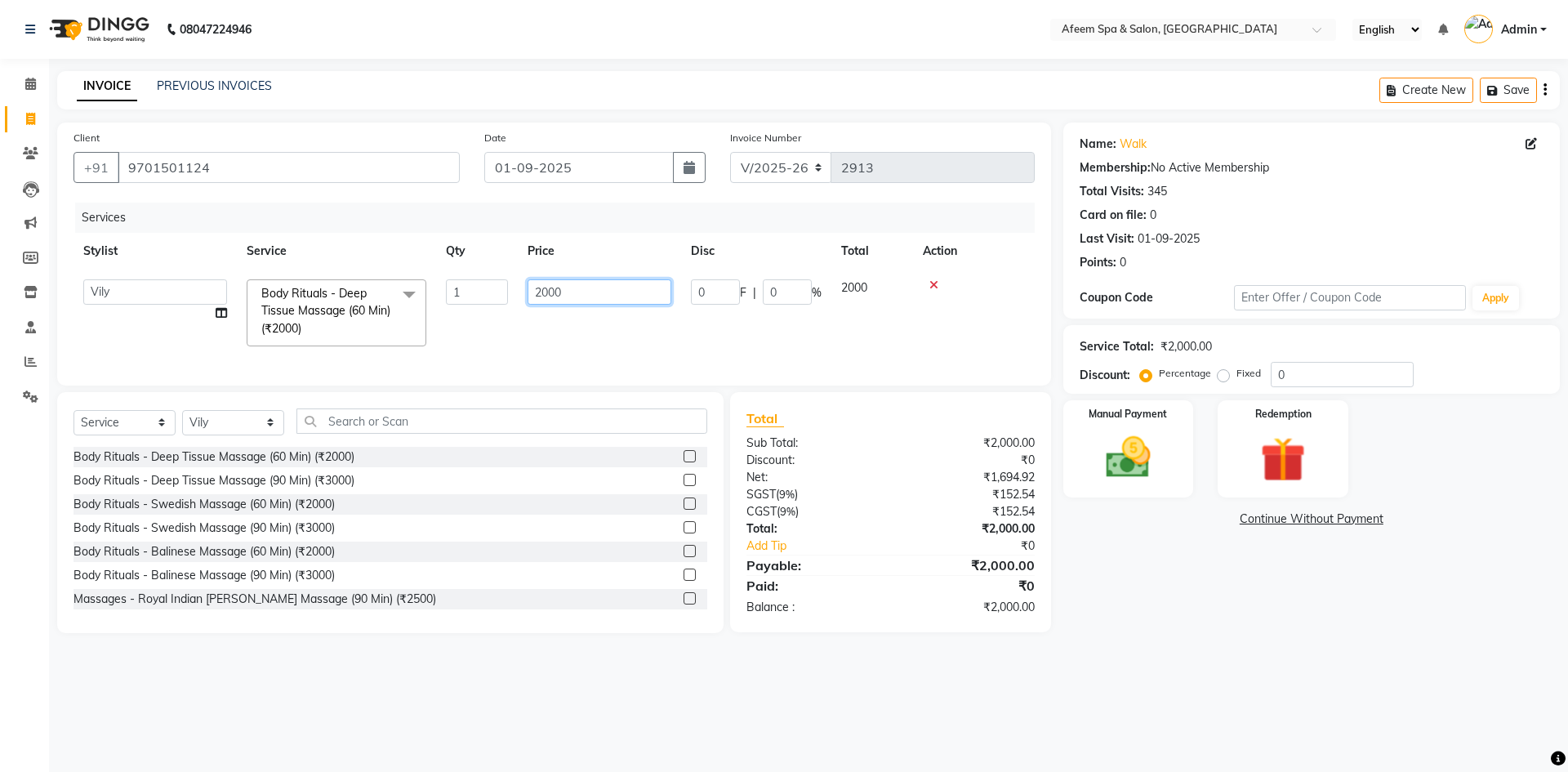
drag, startPoint x: 598, startPoint y: 283, endPoint x: 495, endPoint y: 292, distance: 103.4
click at [495, 292] on tr "aarti bhavna deep [PERSON_NAME] [PERSON_NAME] [PERSON_NAME] Product [PERSON_NAM…" at bounding box center [554, 313] width 961 height 87
type input "1500"
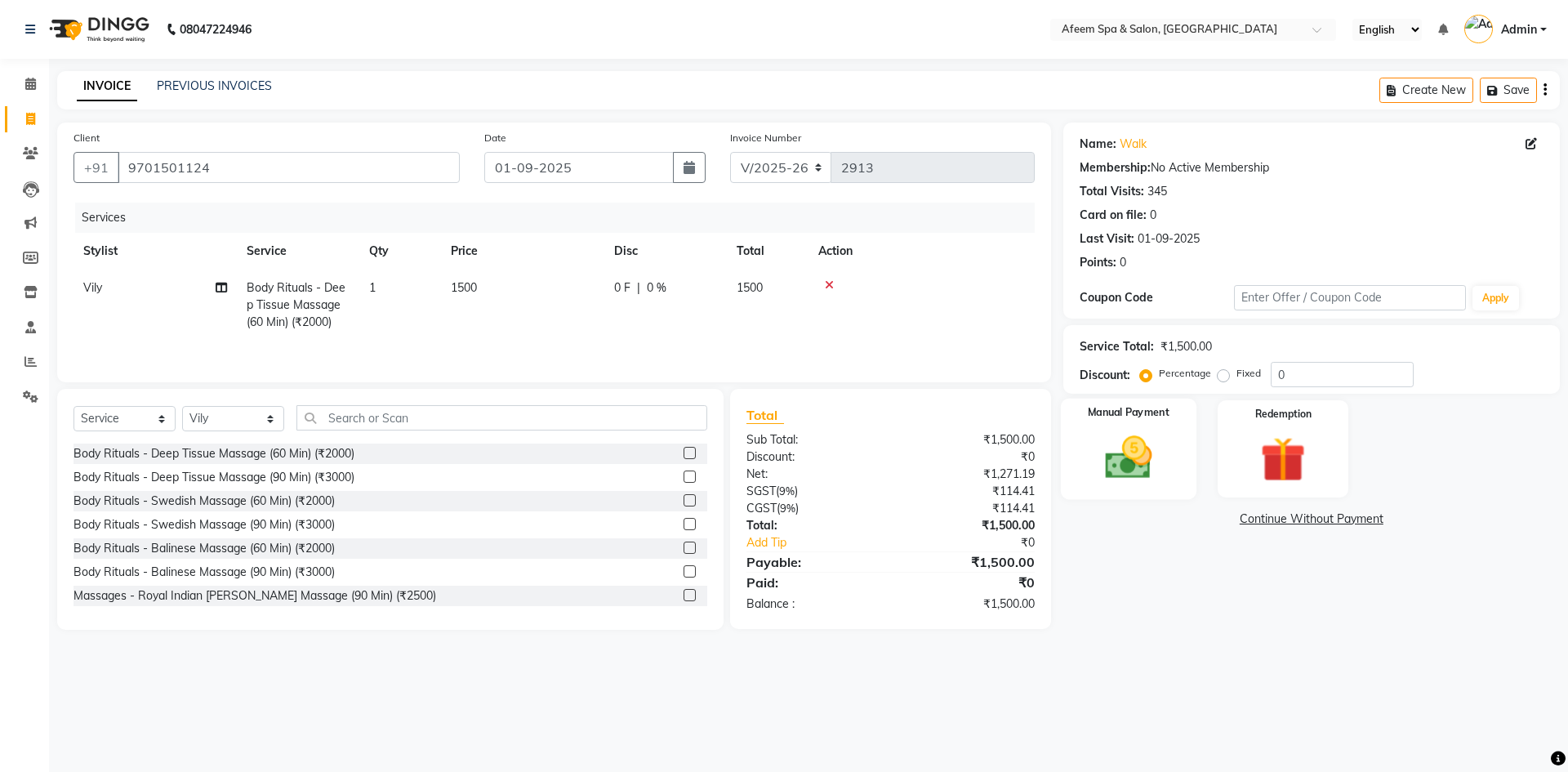
click at [1153, 469] on img at bounding box center [1128, 457] width 76 height 54
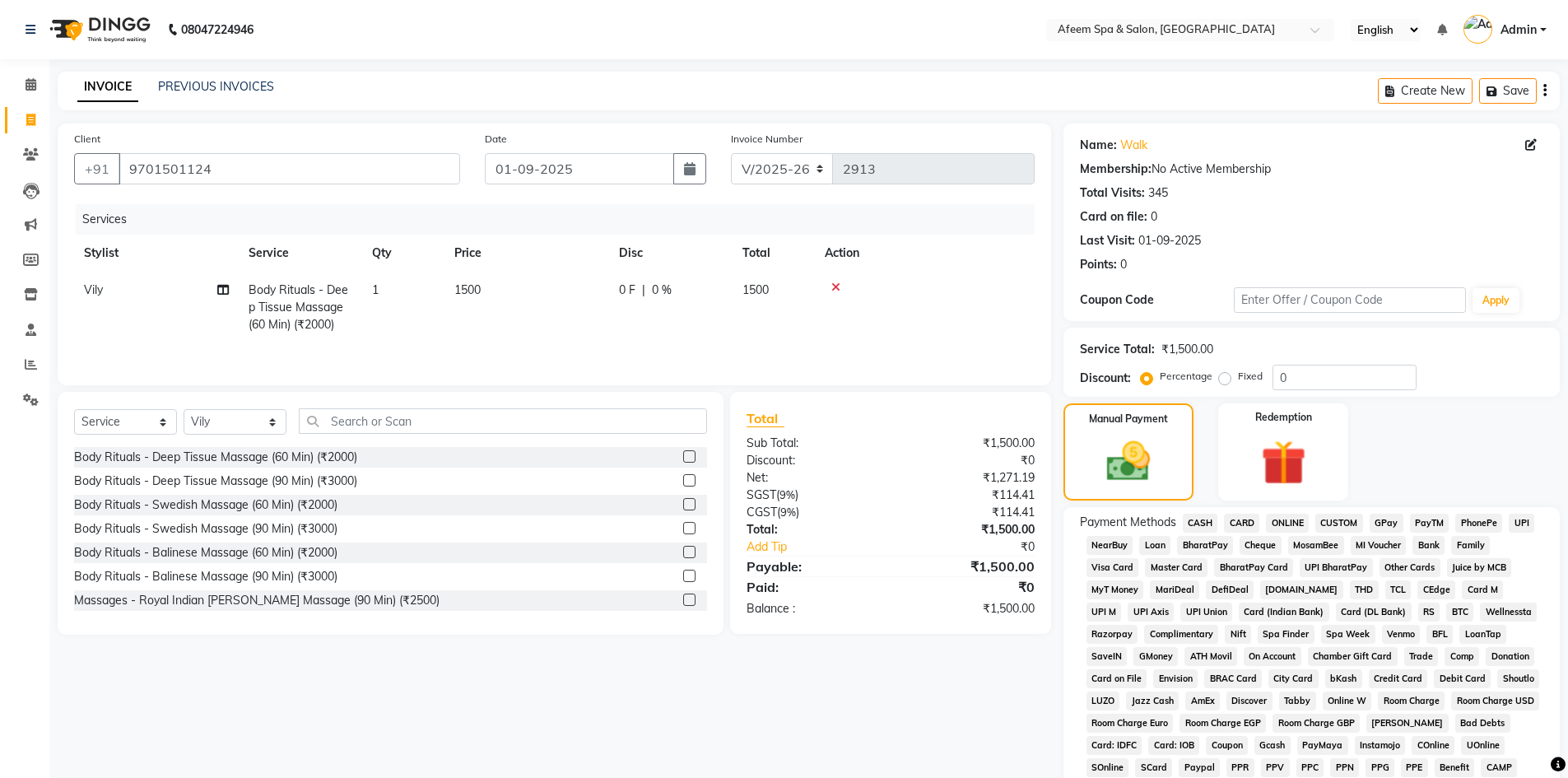
click at [1204, 516] on span "CASH" at bounding box center [1200, 523] width 35 height 19
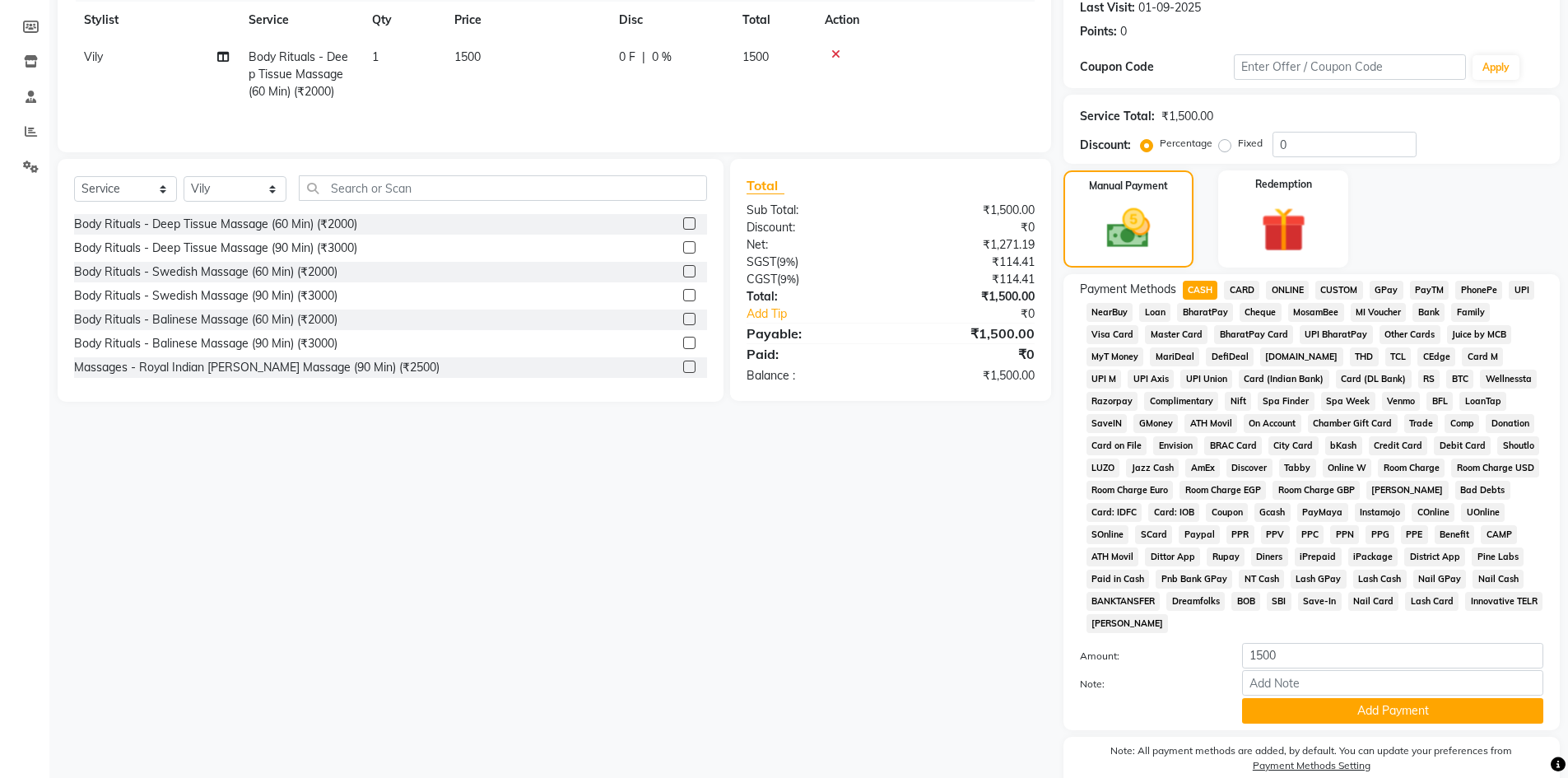
scroll to position [306, 0]
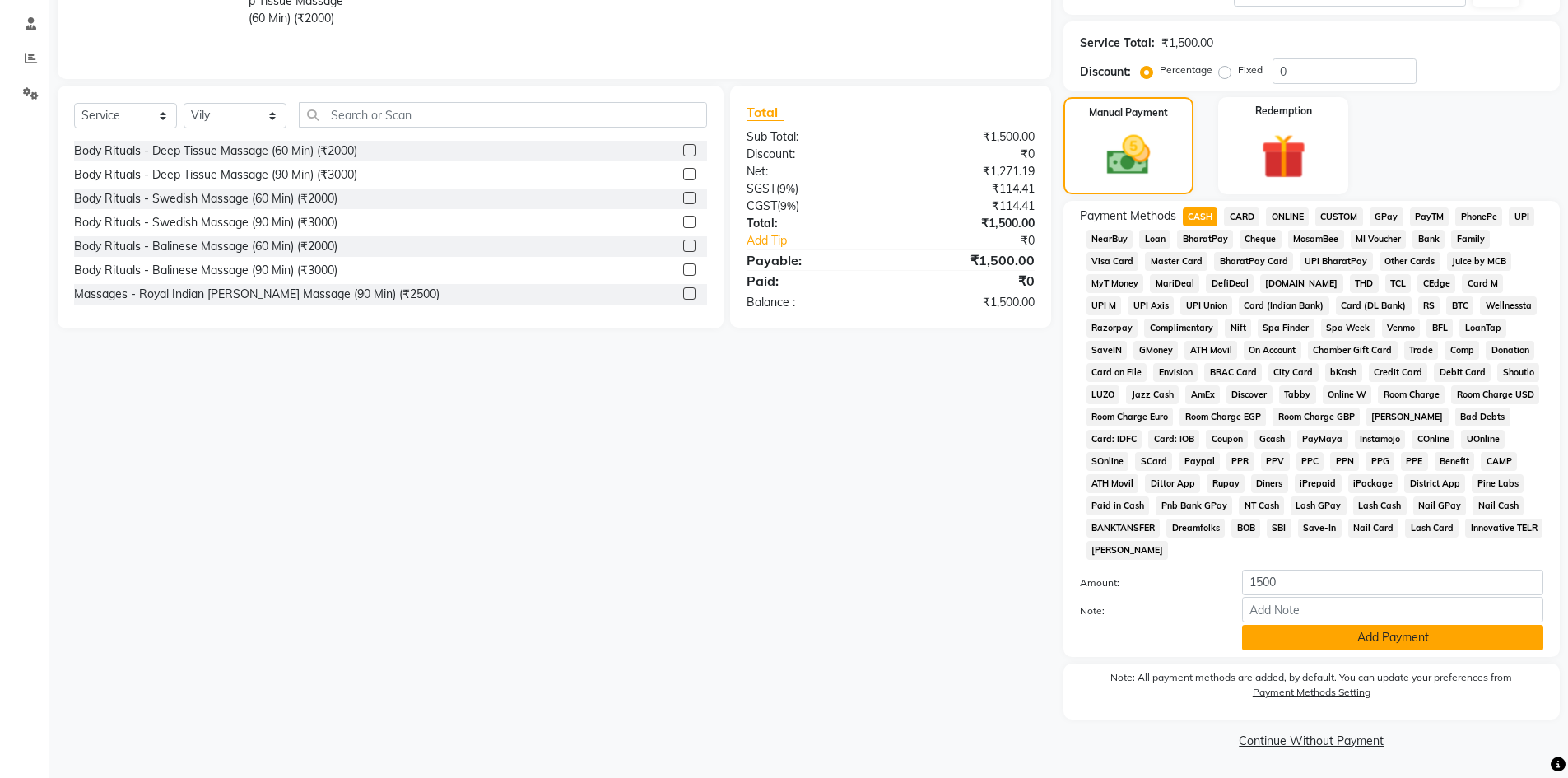
click at [1395, 625] on button "Add Payment" at bounding box center [1393, 637] width 302 height 25
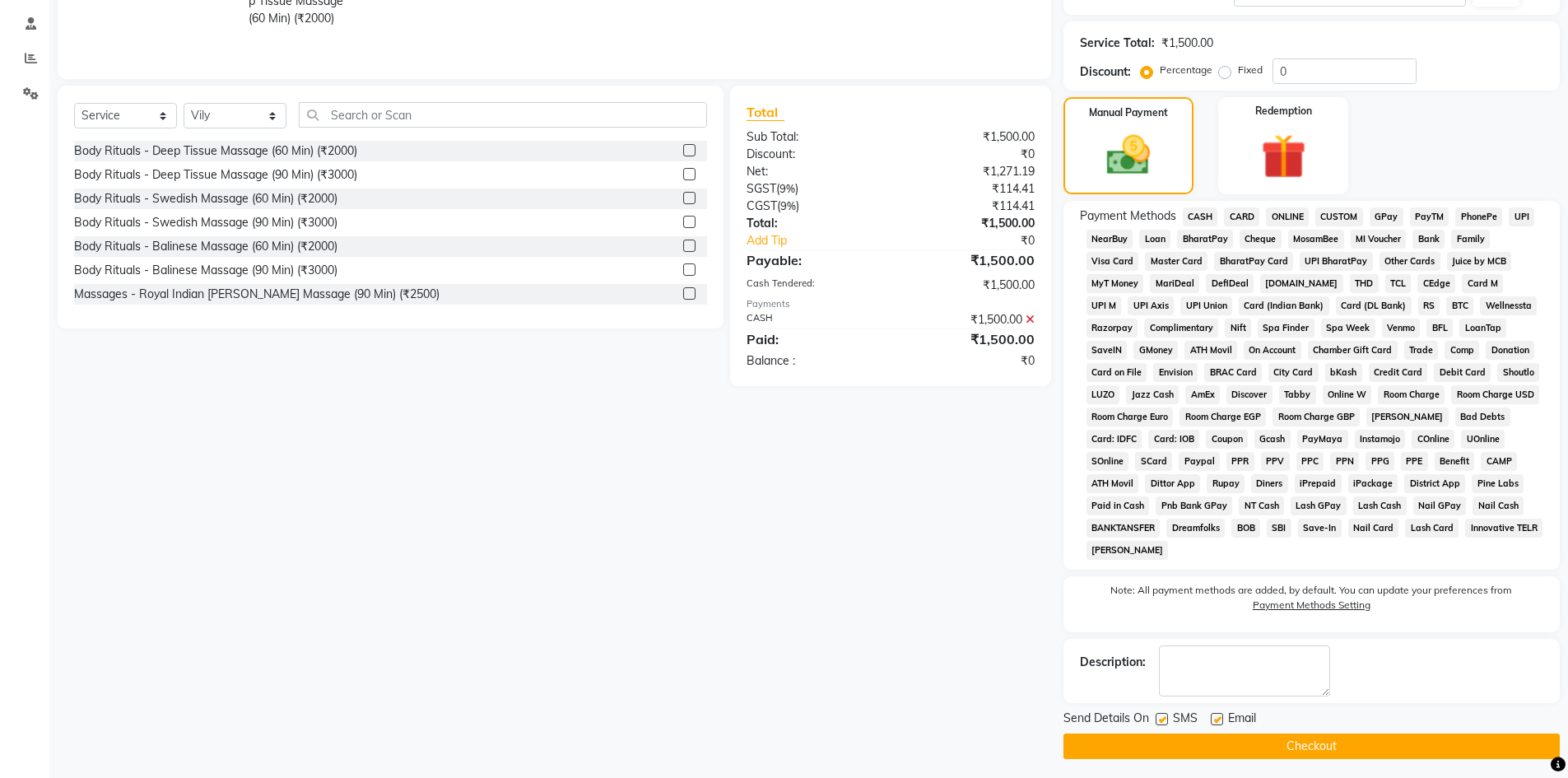
click at [1467, 749] on button "Checkout" at bounding box center [1311, 745] width 496 height 25
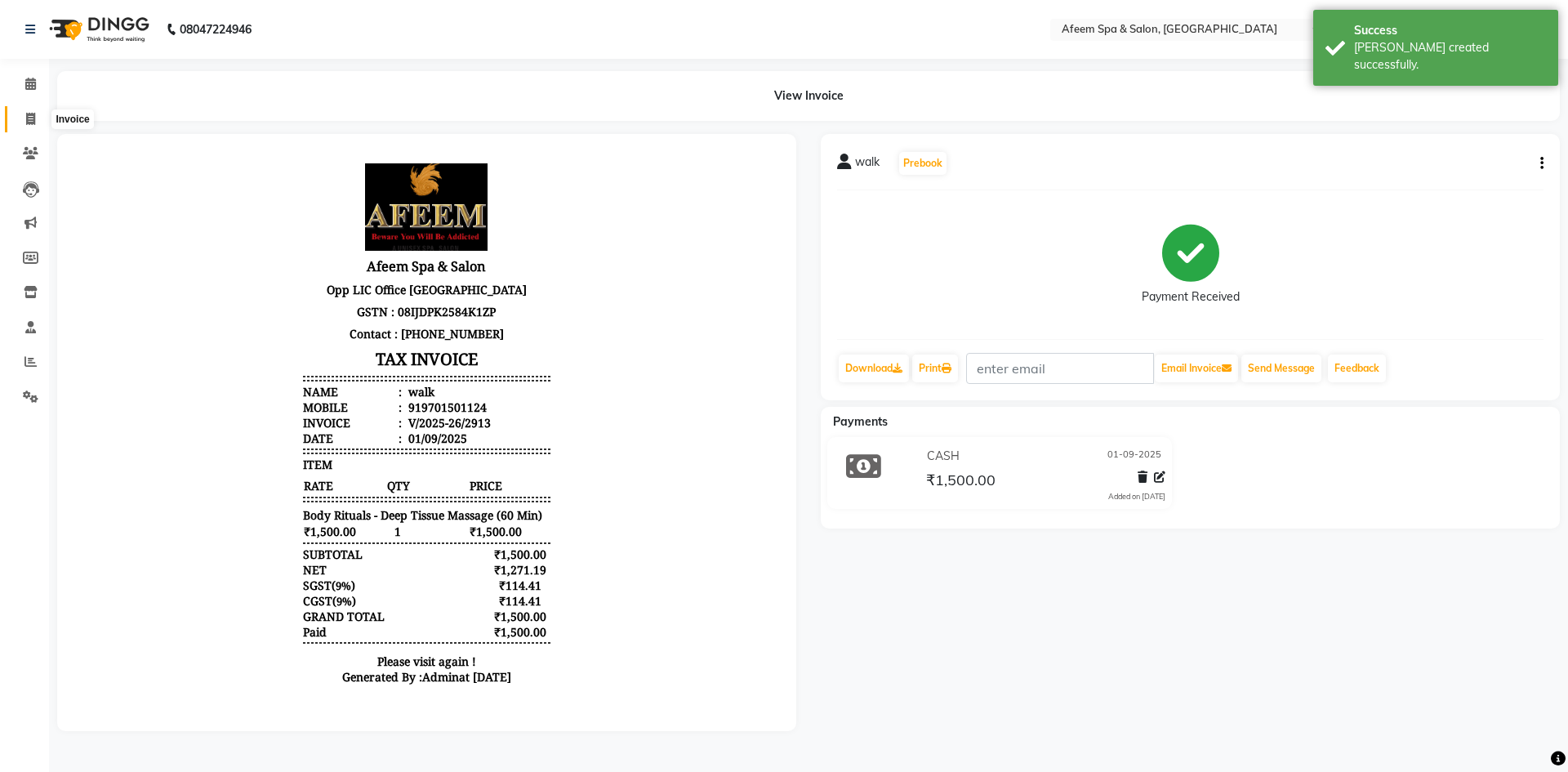
click at [36, 122] on span at bounding box center [30, 119] width 29 height 18
select select "service"
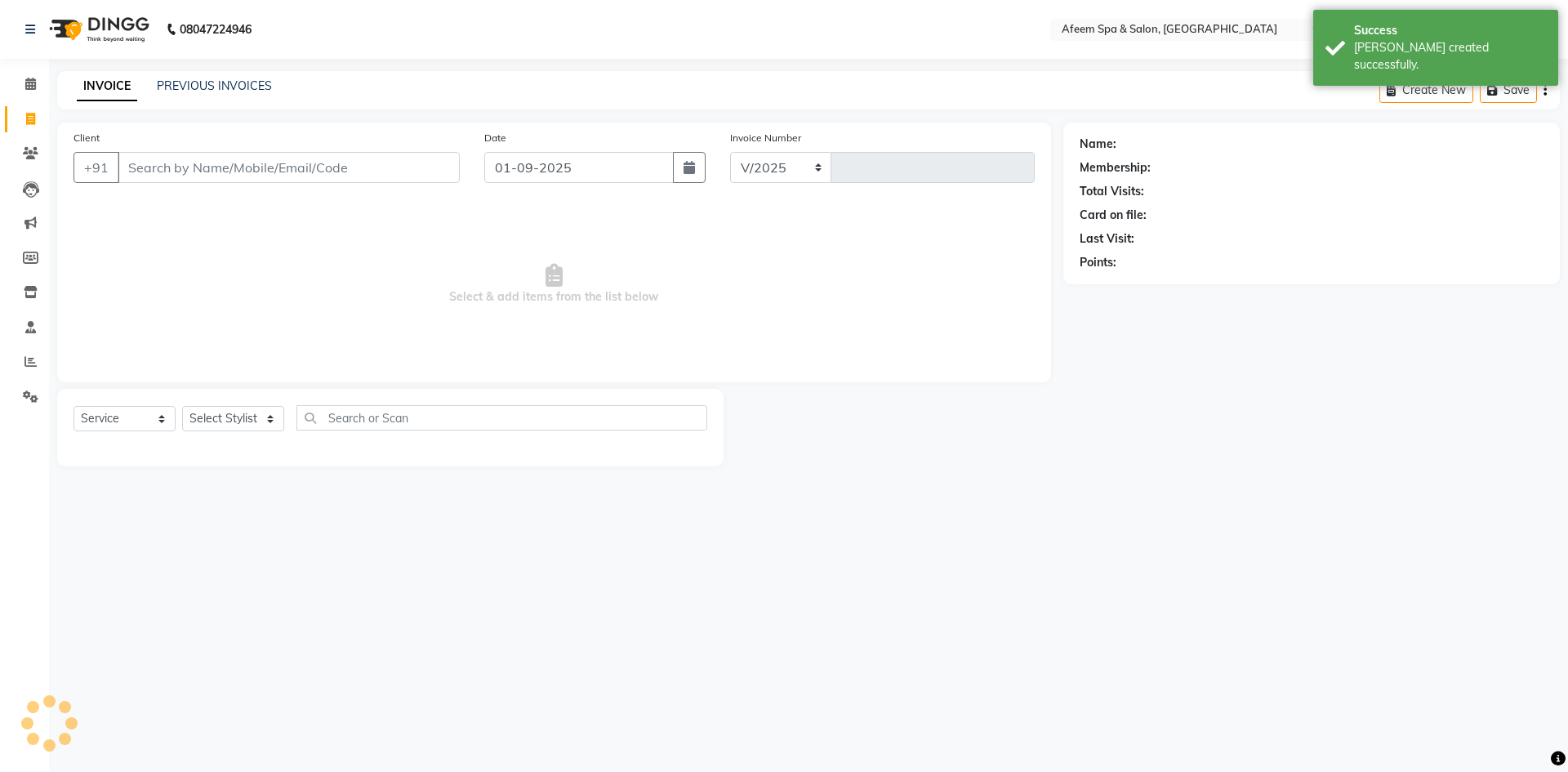
select select "750"
type input "2914"
click at [237, 89] on link "PREVIOUS INVOICES" at bounding box center [214, 86] width 115 height 15
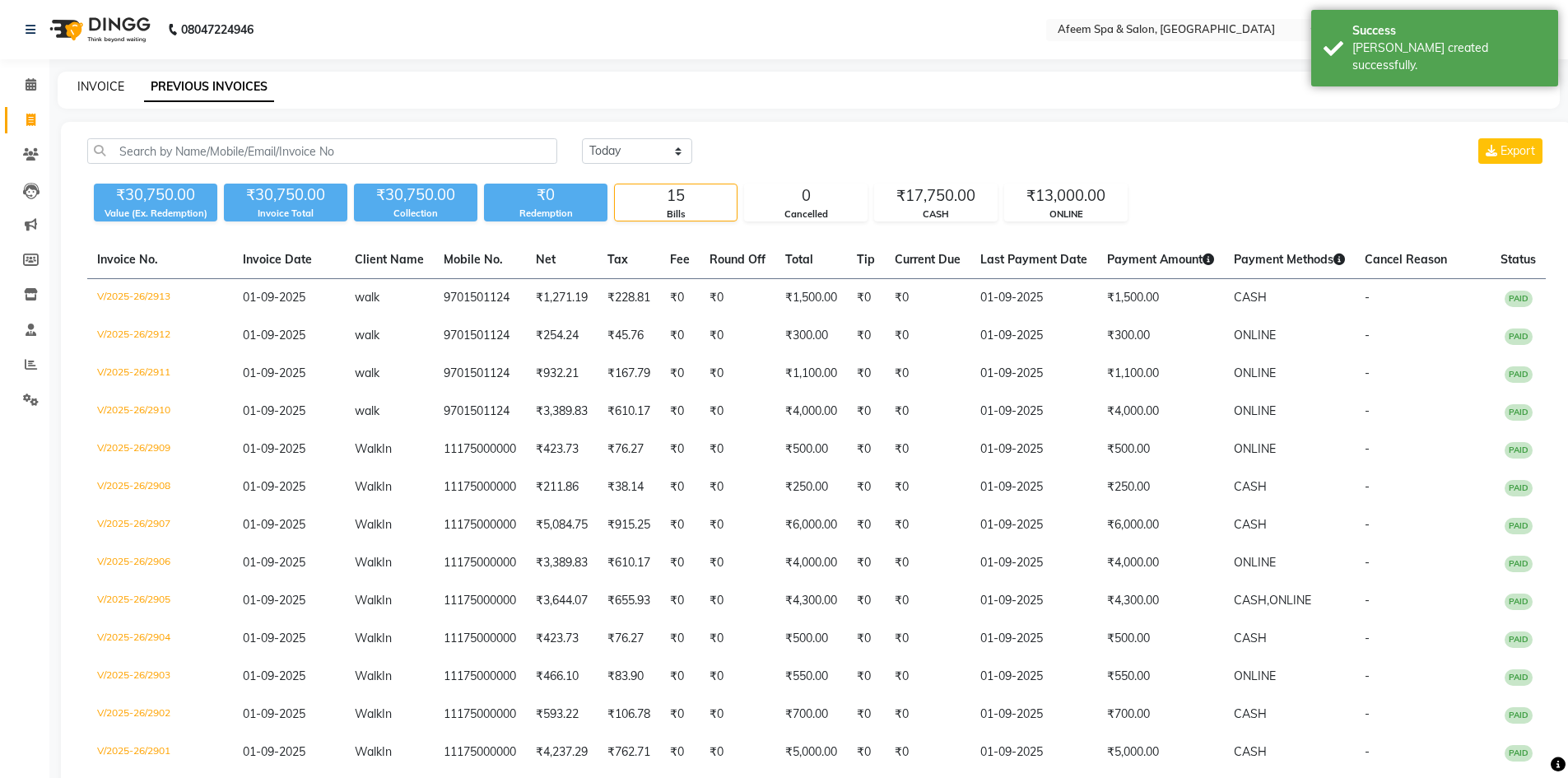
click at [103, 87] on link "INVOICE" at bounding box center [101, 87] width 47 height 15
select select "service"
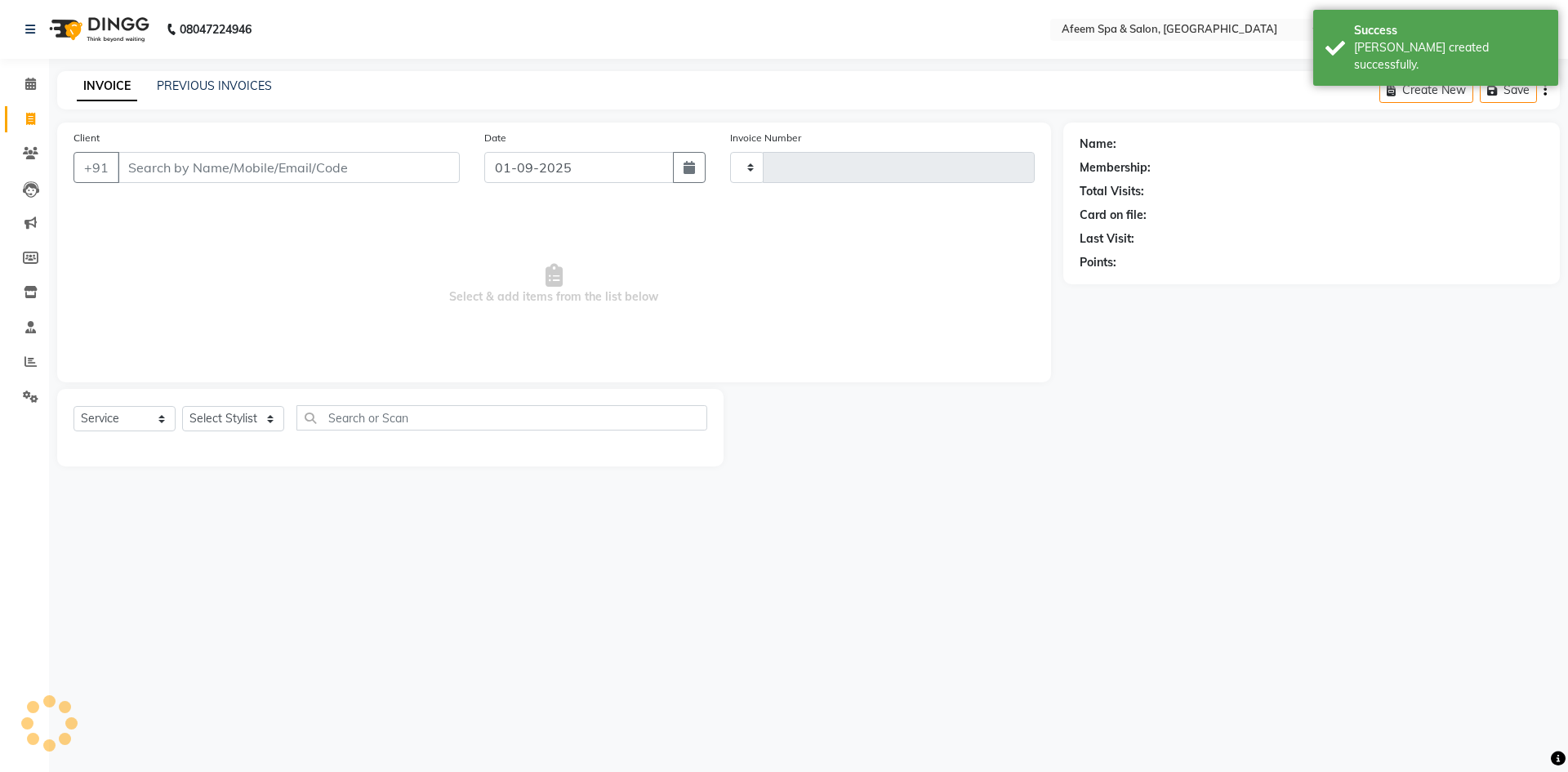
type input "2914"
select select "750"
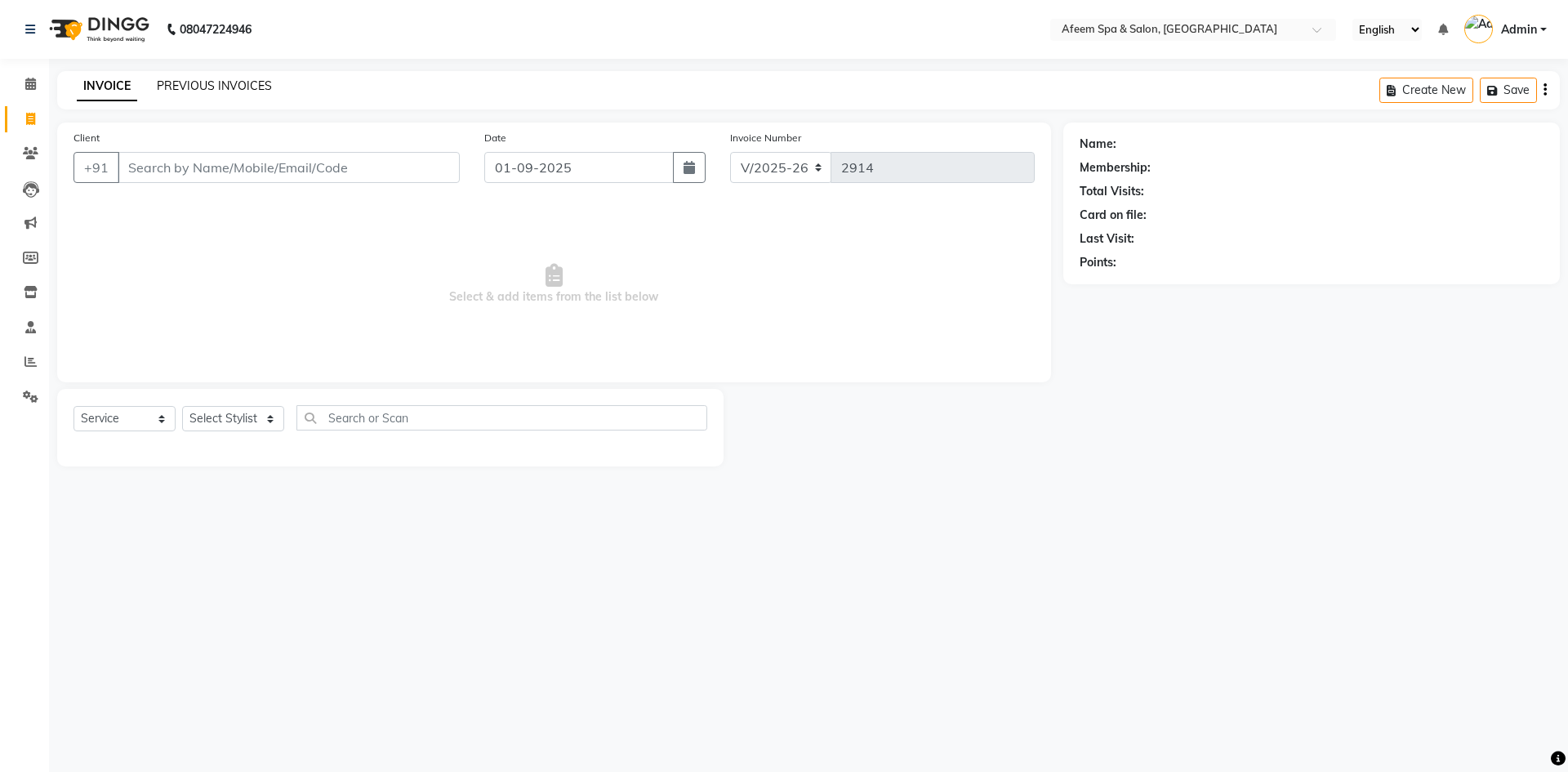
click at [221, 89] on link "PREVIOUS INVOICES" at bounding box center [214, 86] width 115 height 15
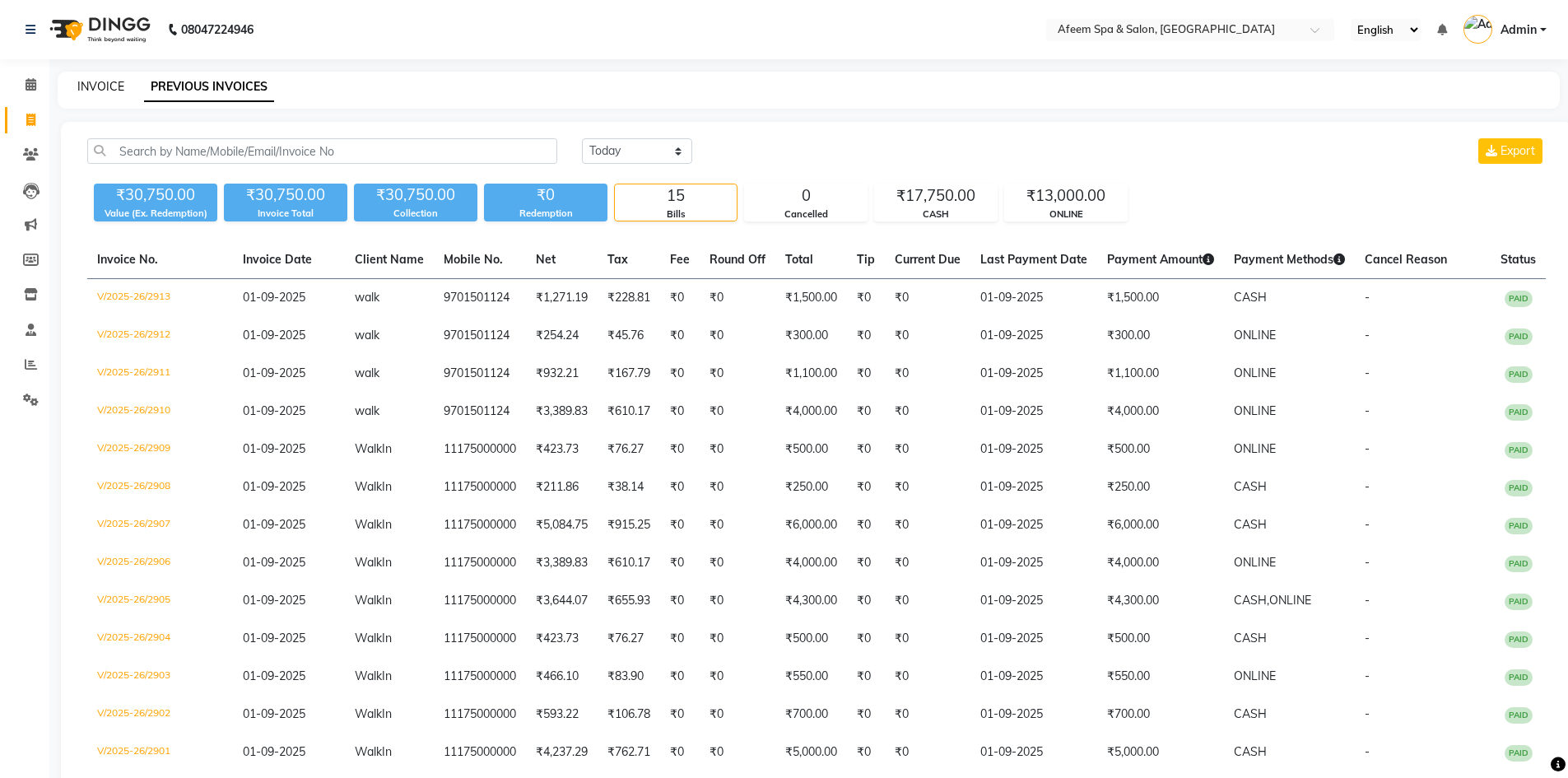
click at [101, 90] on link "INVOICE" at bounding box center [101, 87] width 47 height 15
select select "service"
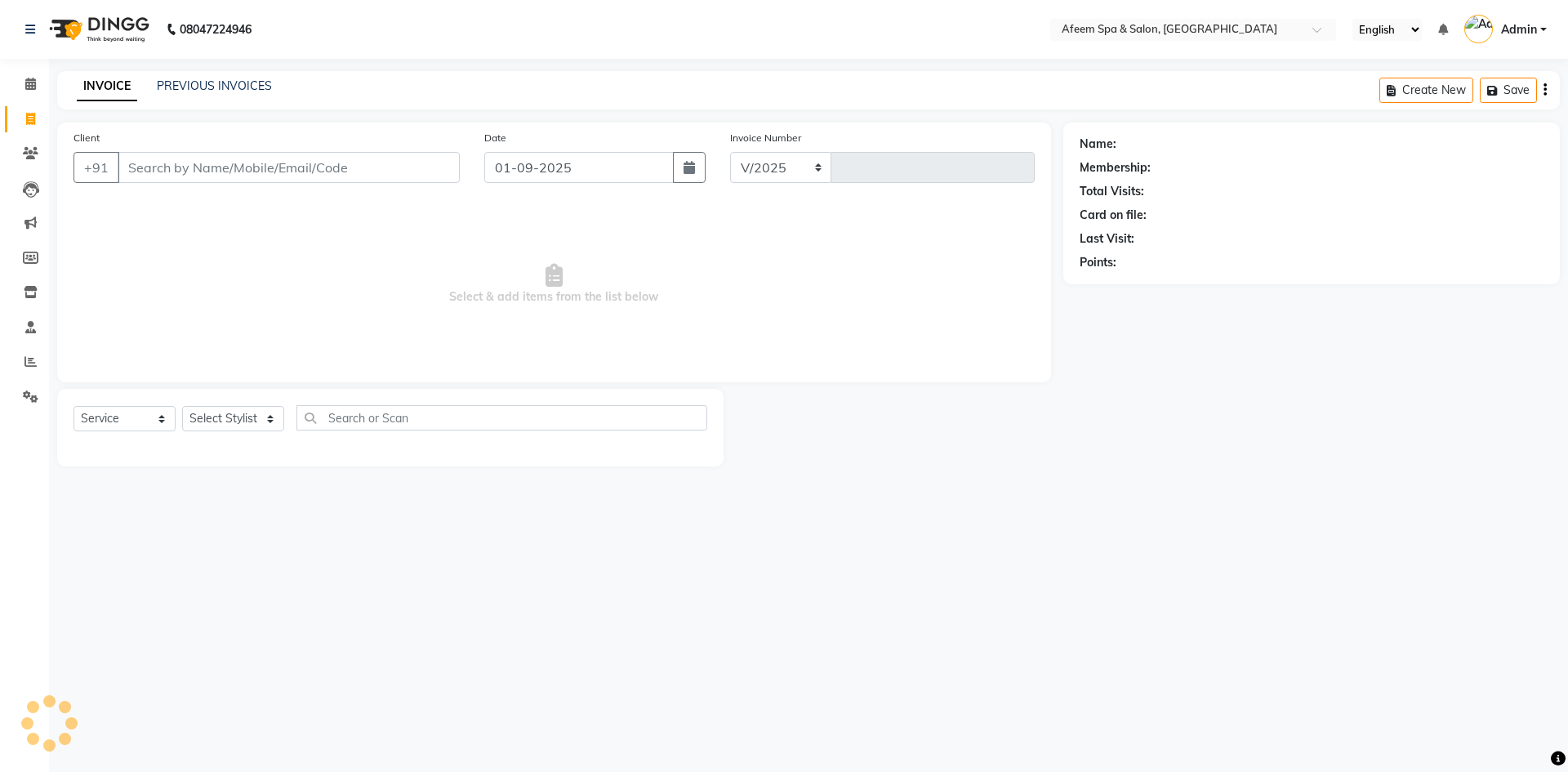
select select "750"
type input "2914"
click at [237, 84] on link "PREVIOUS INVOICES" at bounding box center [214, 86] width 115 height 15
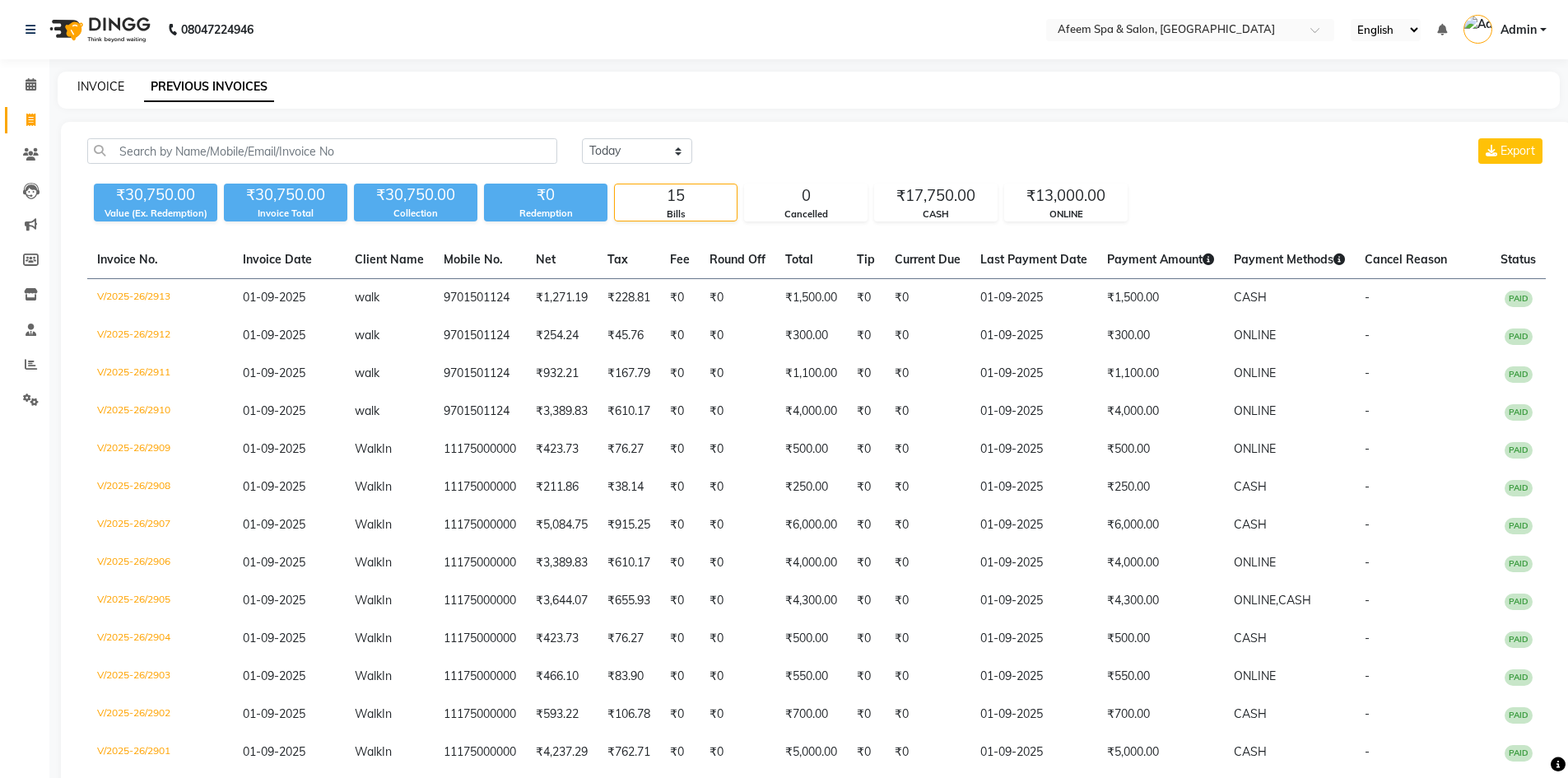
click at [106, 90] on link "INVOICE" at bounding box center [101, 87] width 47 height 15
select select "service"
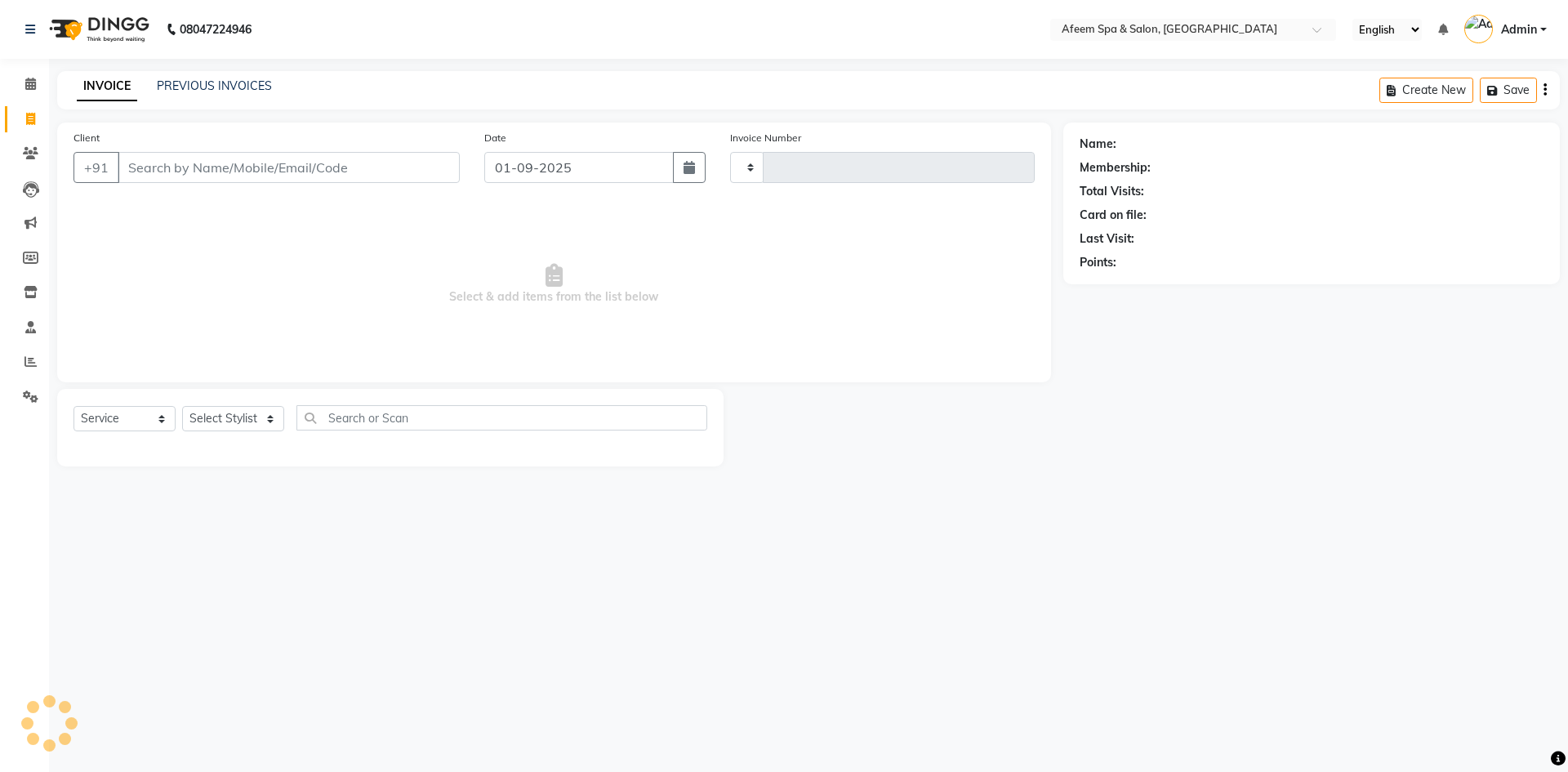
type input "2914"
select select "750"
click at [221, 88] on link "PREVIOUS INVOICES" at bounding box center [214, 86] width 115 height 15
